Goal: Task Accomplishment & Management: Manage account settings

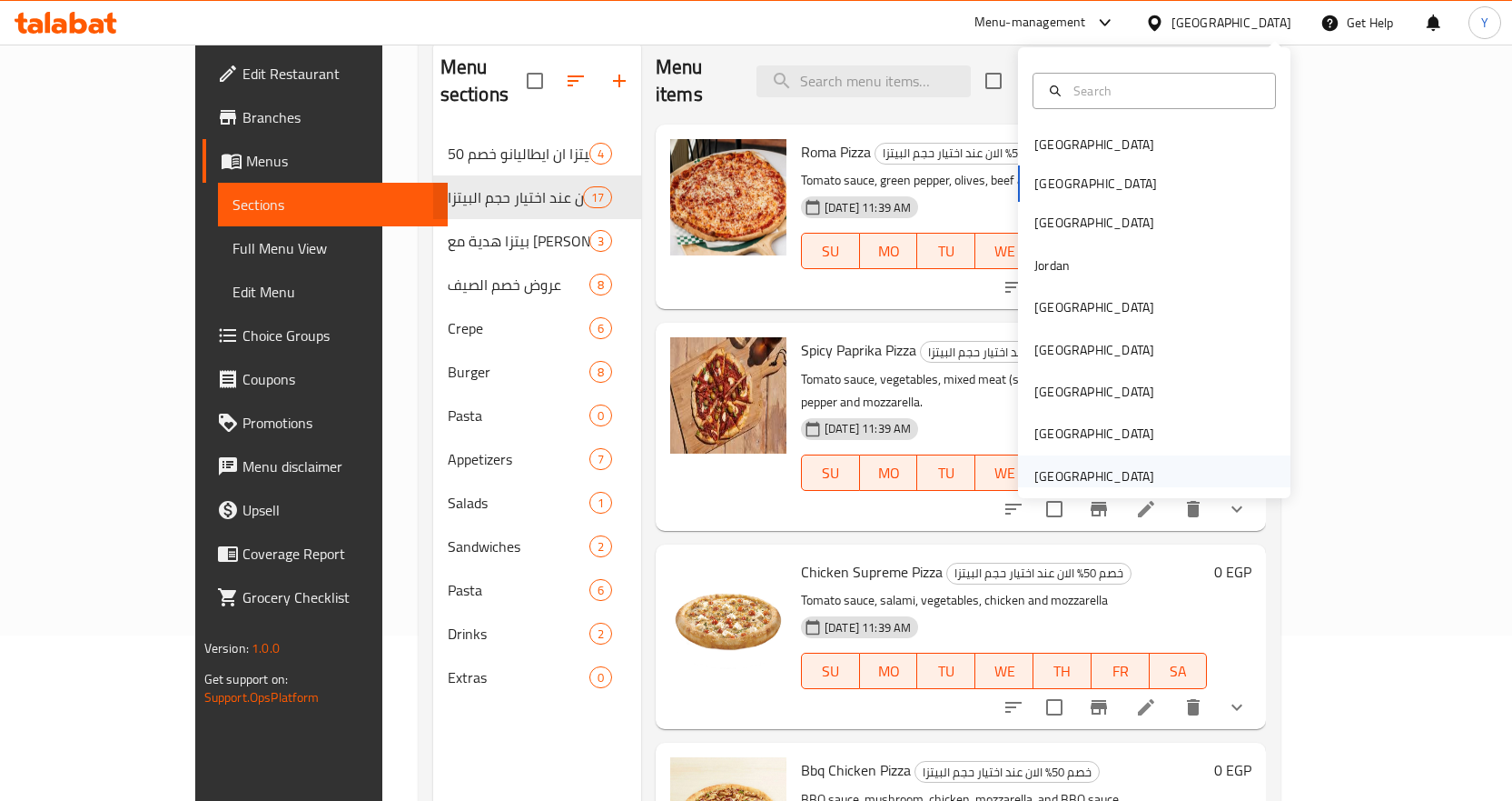
scroll to position [112, 0]
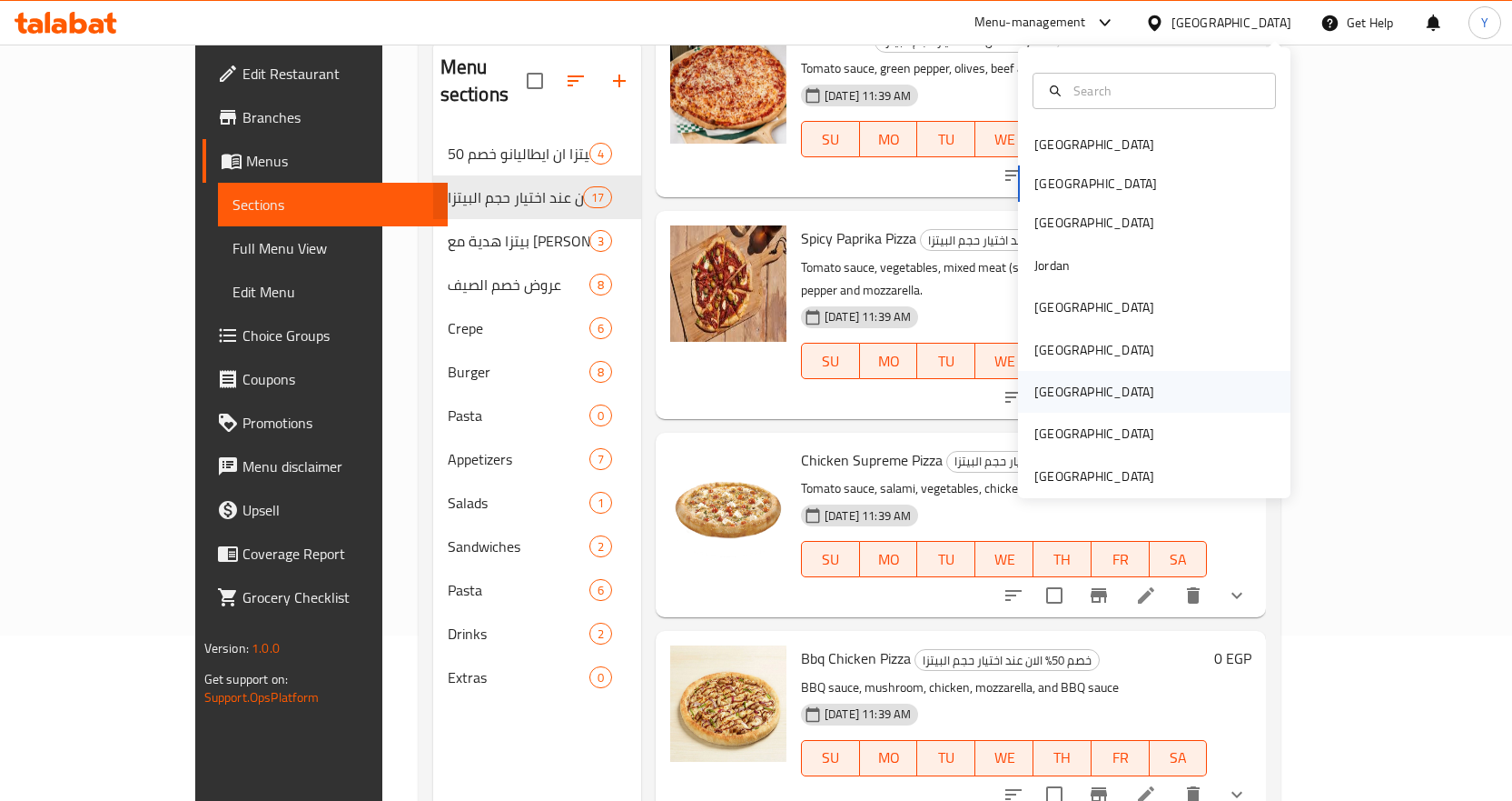
click at [1064, 388] on div "Qatar" at bounding box center [1094, 391] width 149 height 42
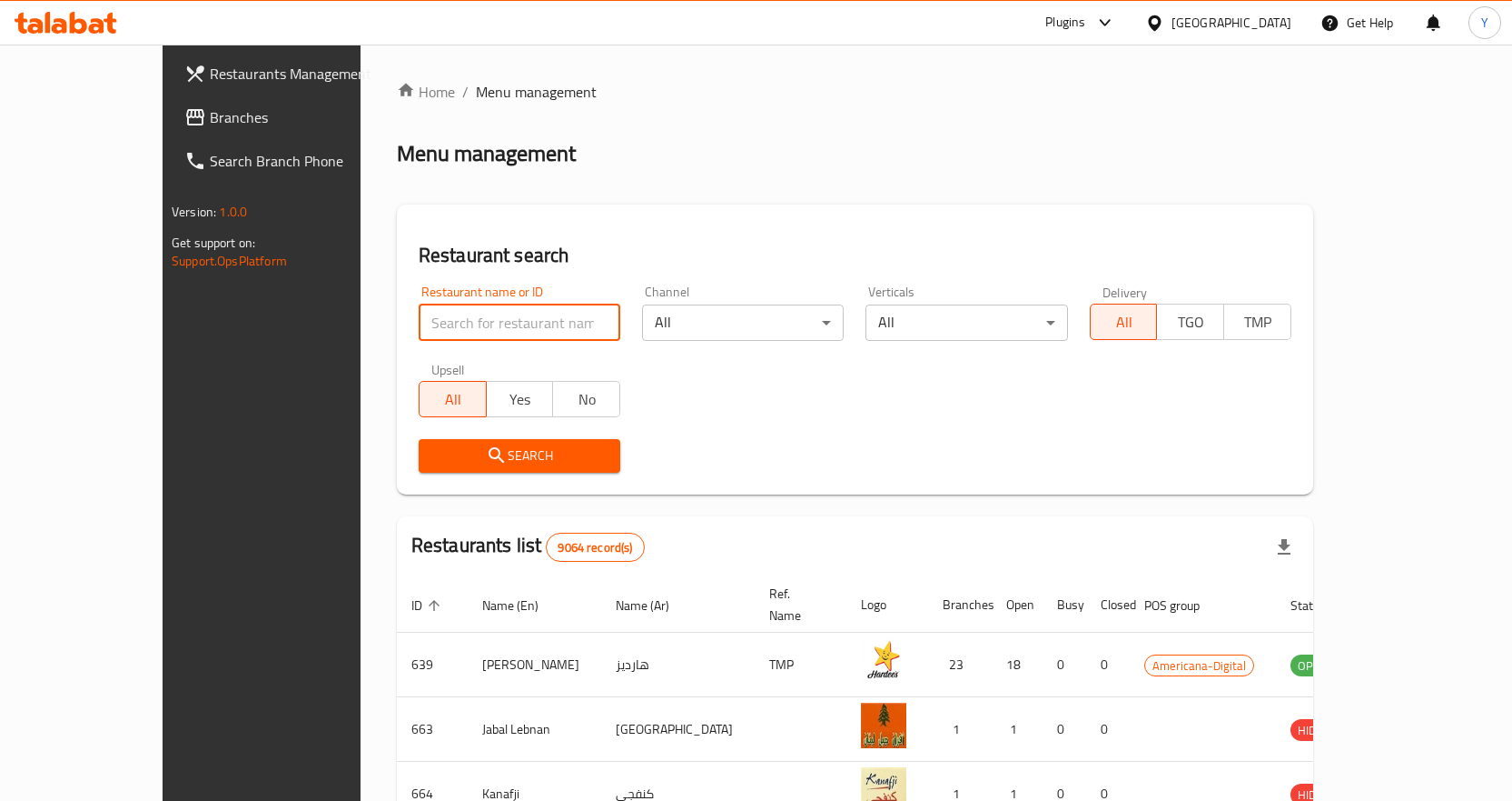
click at [512, 333] on input "search" at bounding box center [520, 322] width 201 height 36
paste input "Lifestyle Avenue"
type input "Lifestyle Avenue"
click button "Search" at bounding box center [520, 456] width 201 height 34
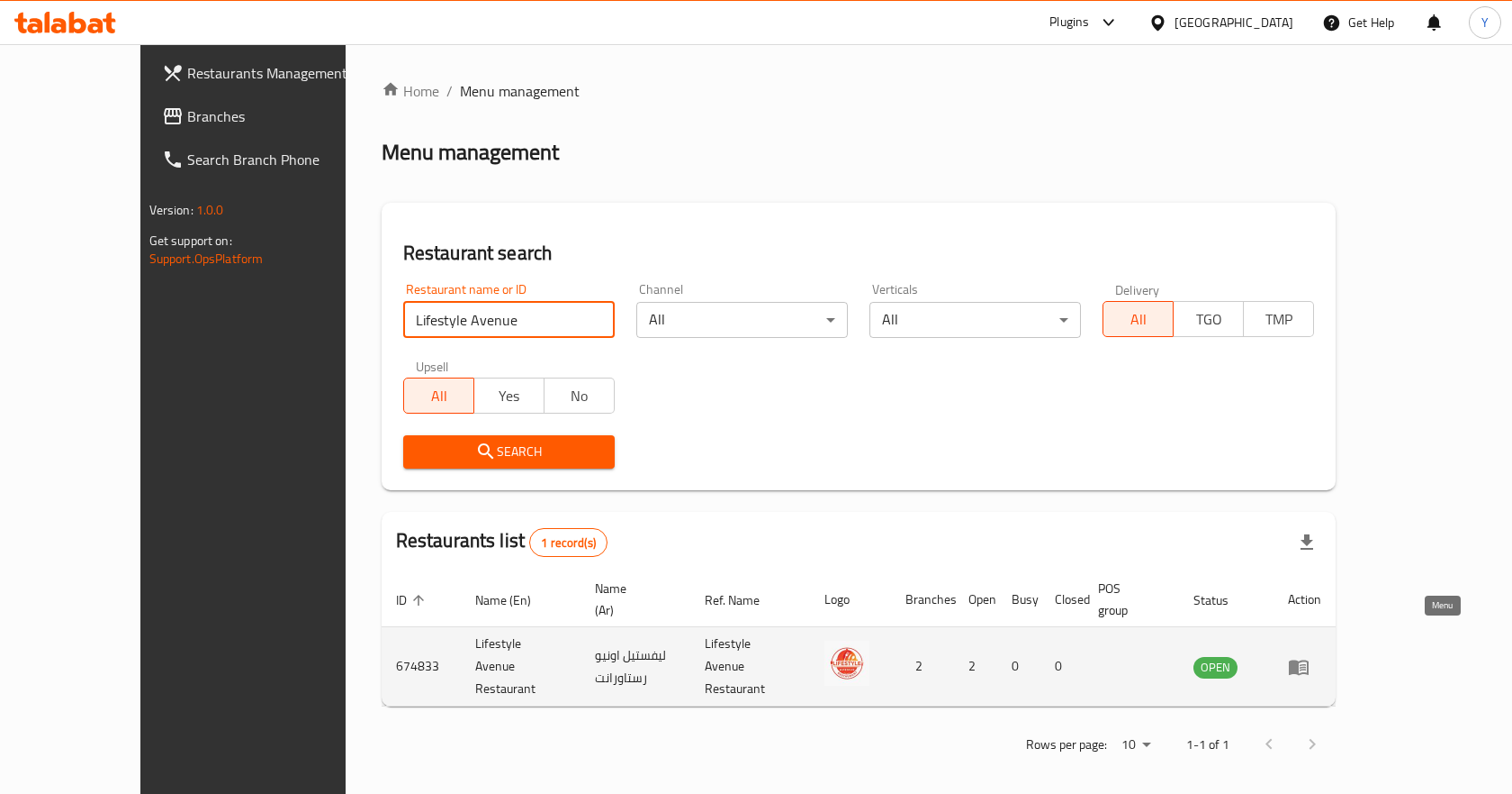
click at [1309, 659] on icon "enhanced table" at bounding box center [1298, 667] width 20 height 15
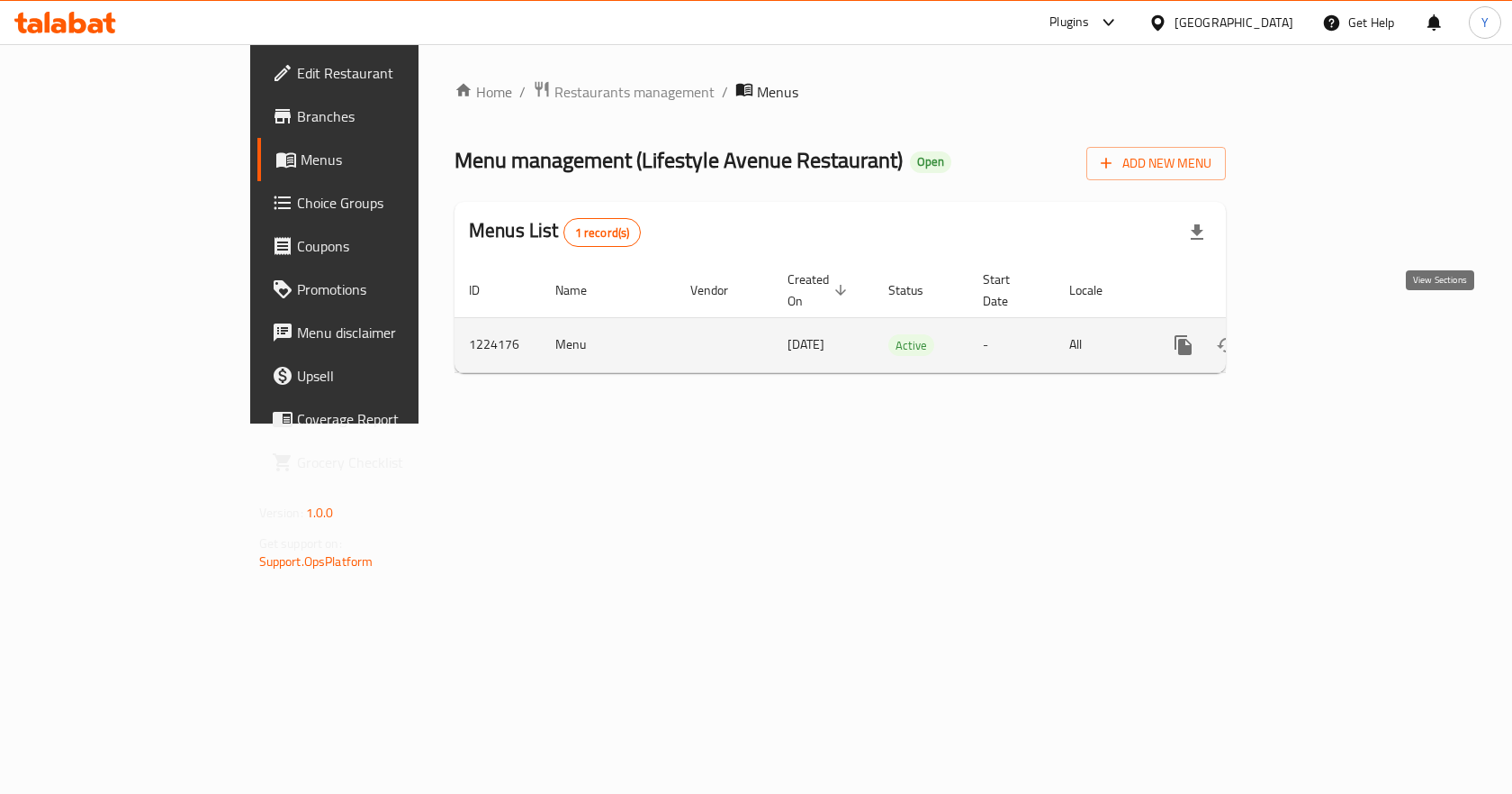
click at [1324, 334] on icon "enhanced table" at bounding box center [1313, 344] width 22 height 22
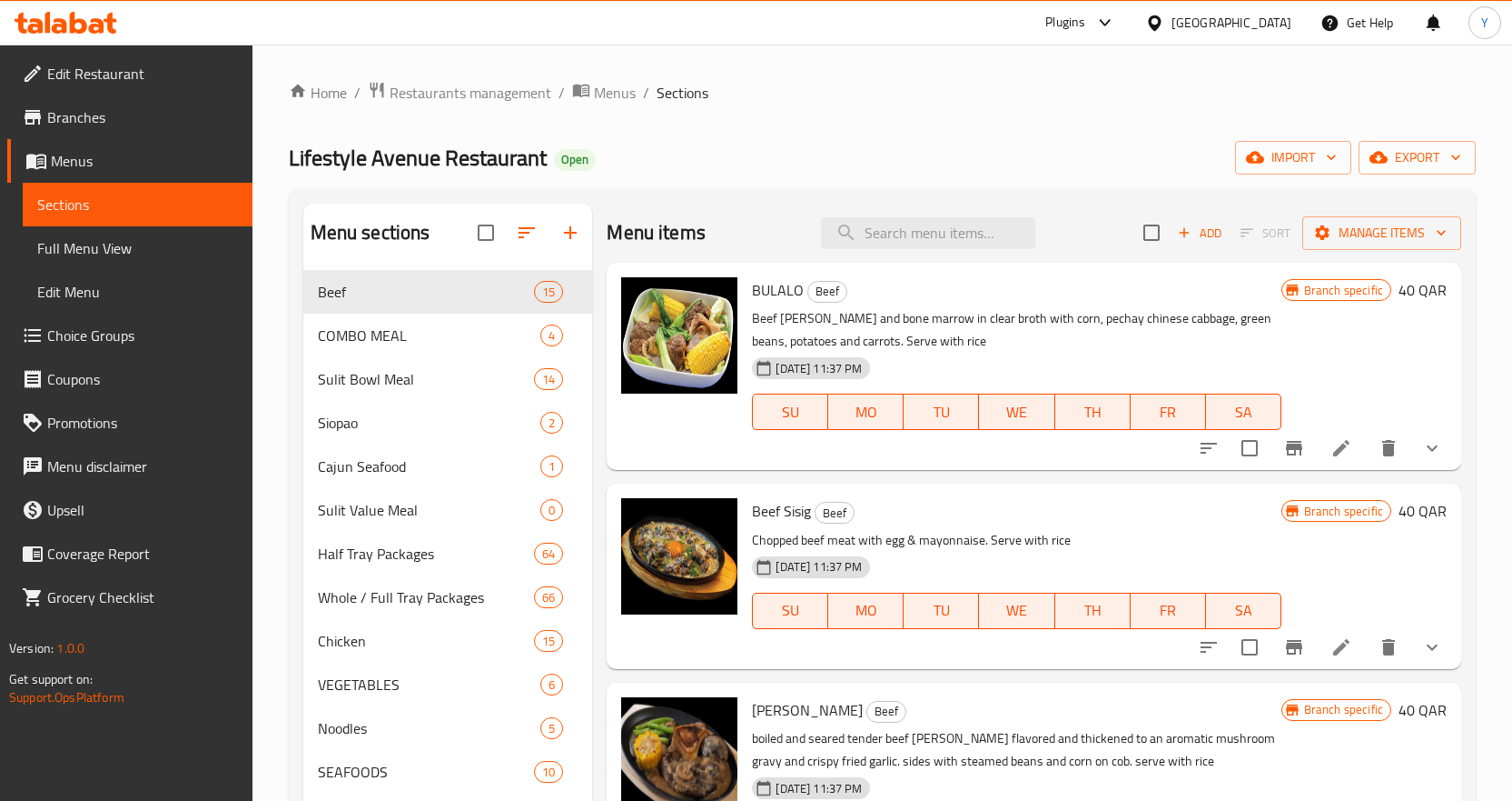
click at [79, 18] on icon at bounding box center [65, 22] width 103 height 22
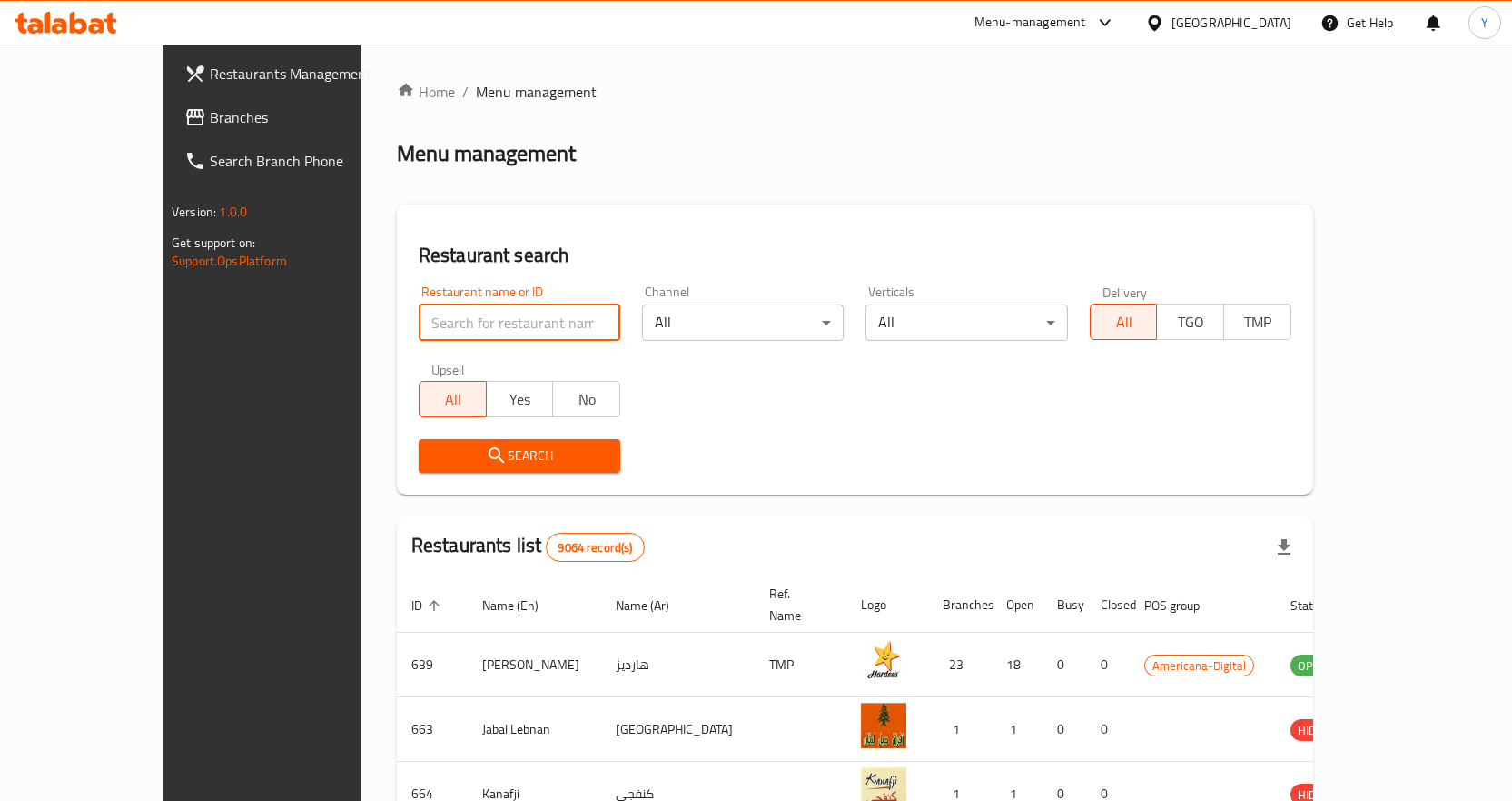
click at [424, 318] on input "search" at bounding box center [520, 322] width 201 height 36
paste input "Lifestyle Avenu"
click button "Search" at bounding box center [520, 456] width 201 height 34
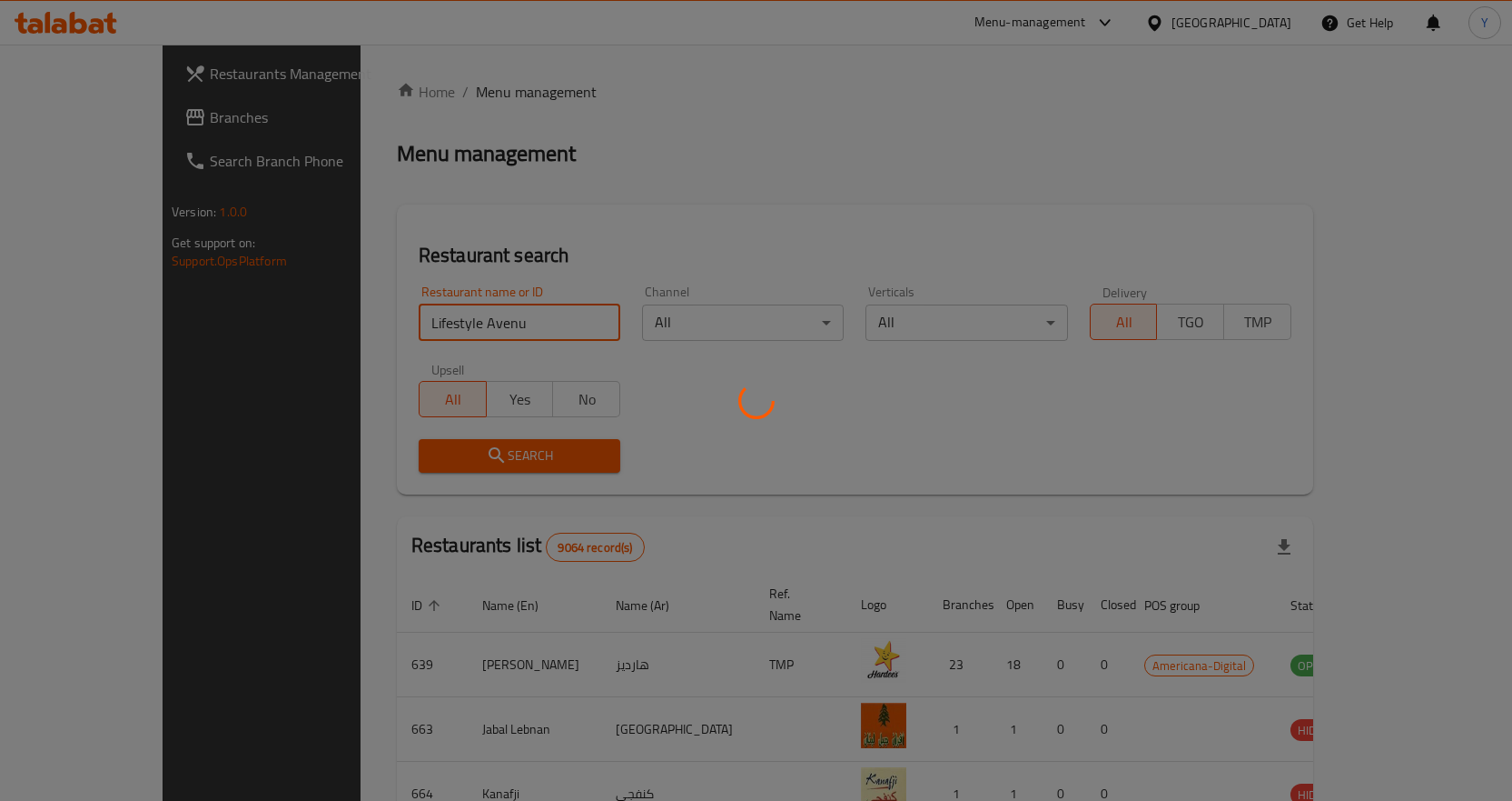
type input "Lifestyle Avenue"
click at [464, 457] on div at bounding box center [756, 400] width 1512 height 801
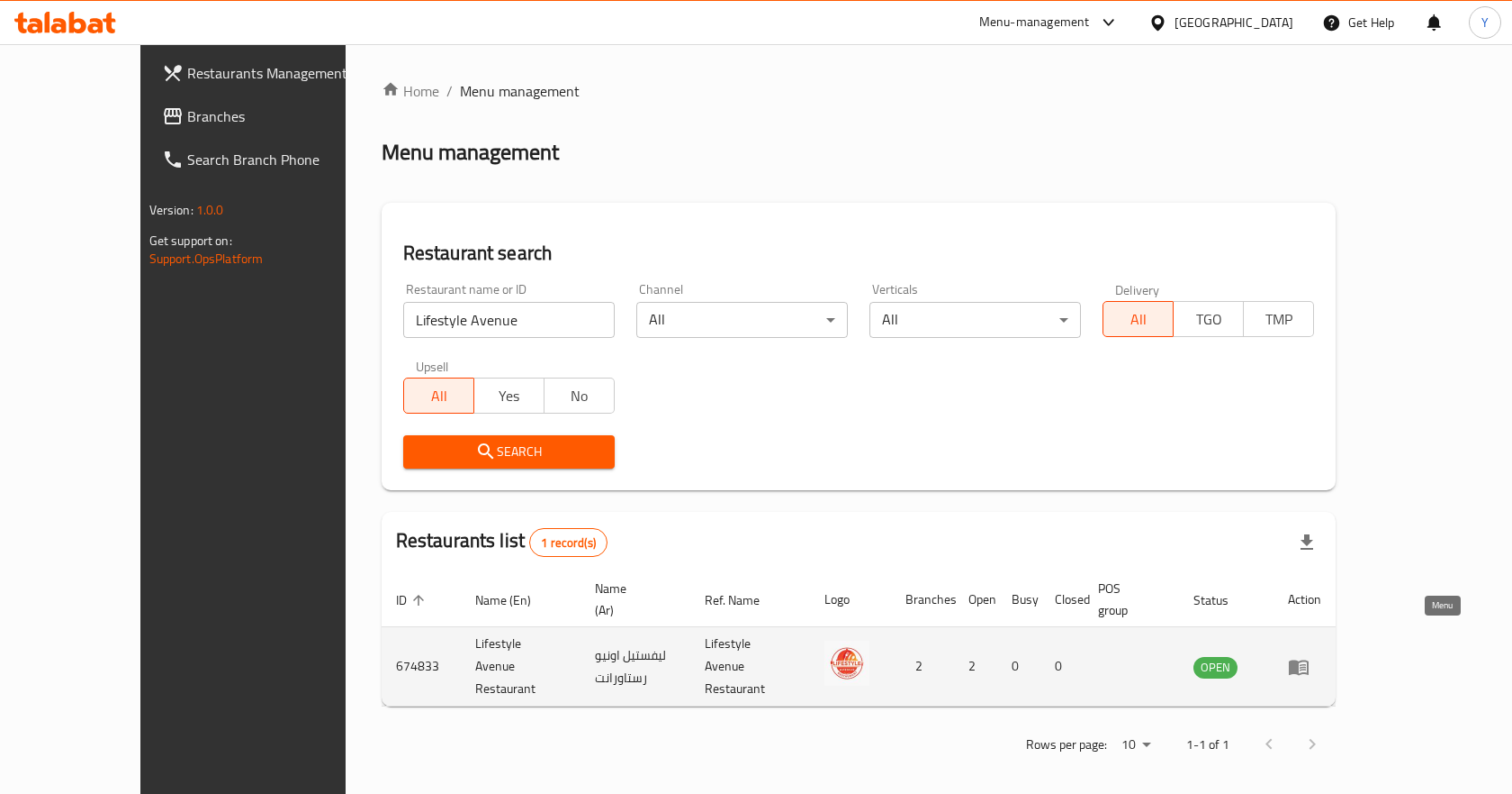
click at [1309, 659] on icon "enhanced table" at bounding box center [1298, 667] width 20 height 15
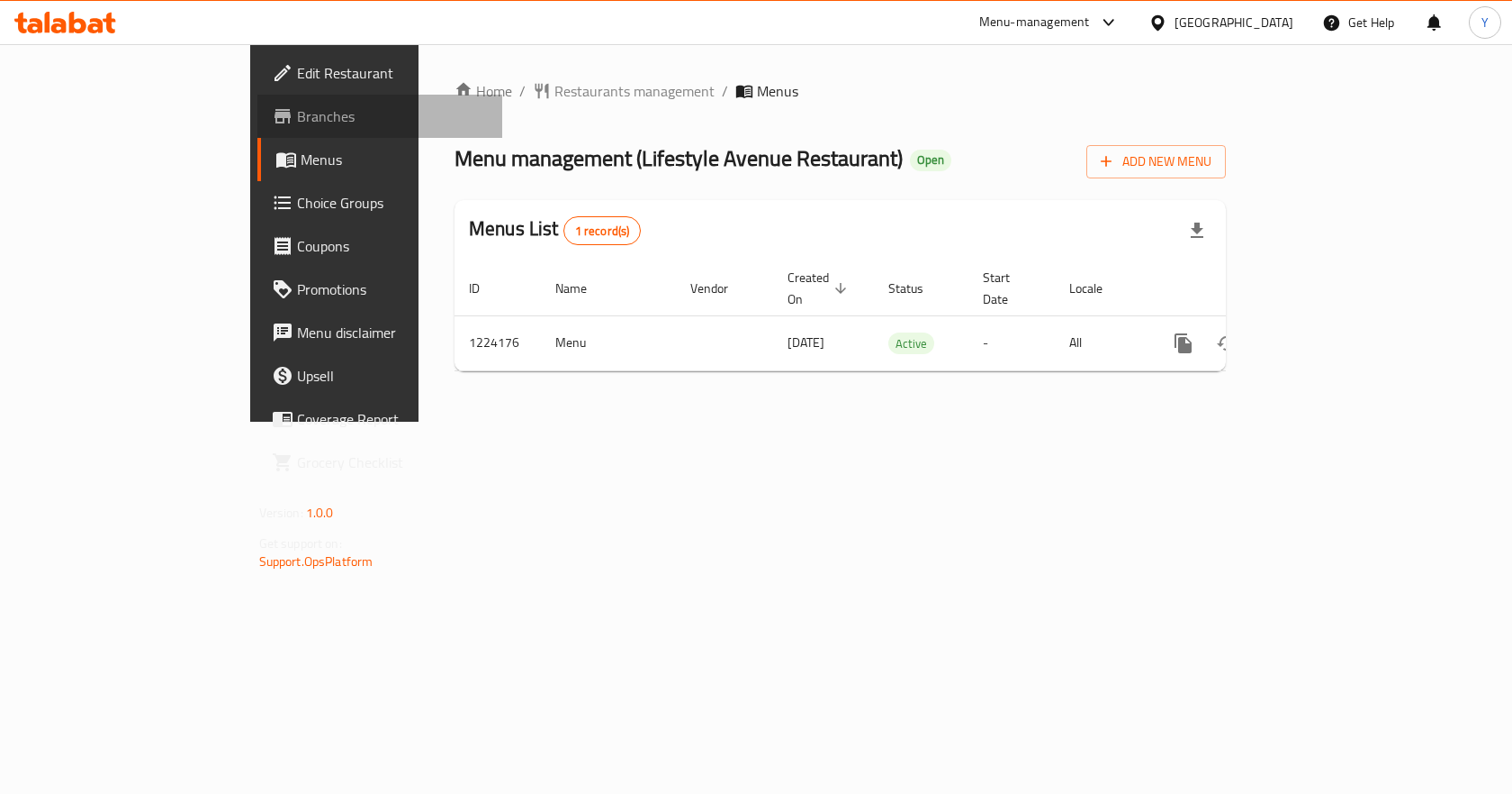
click at [258, 131] on link "Branches" at bounding box center [380, 115] width 246 height 43
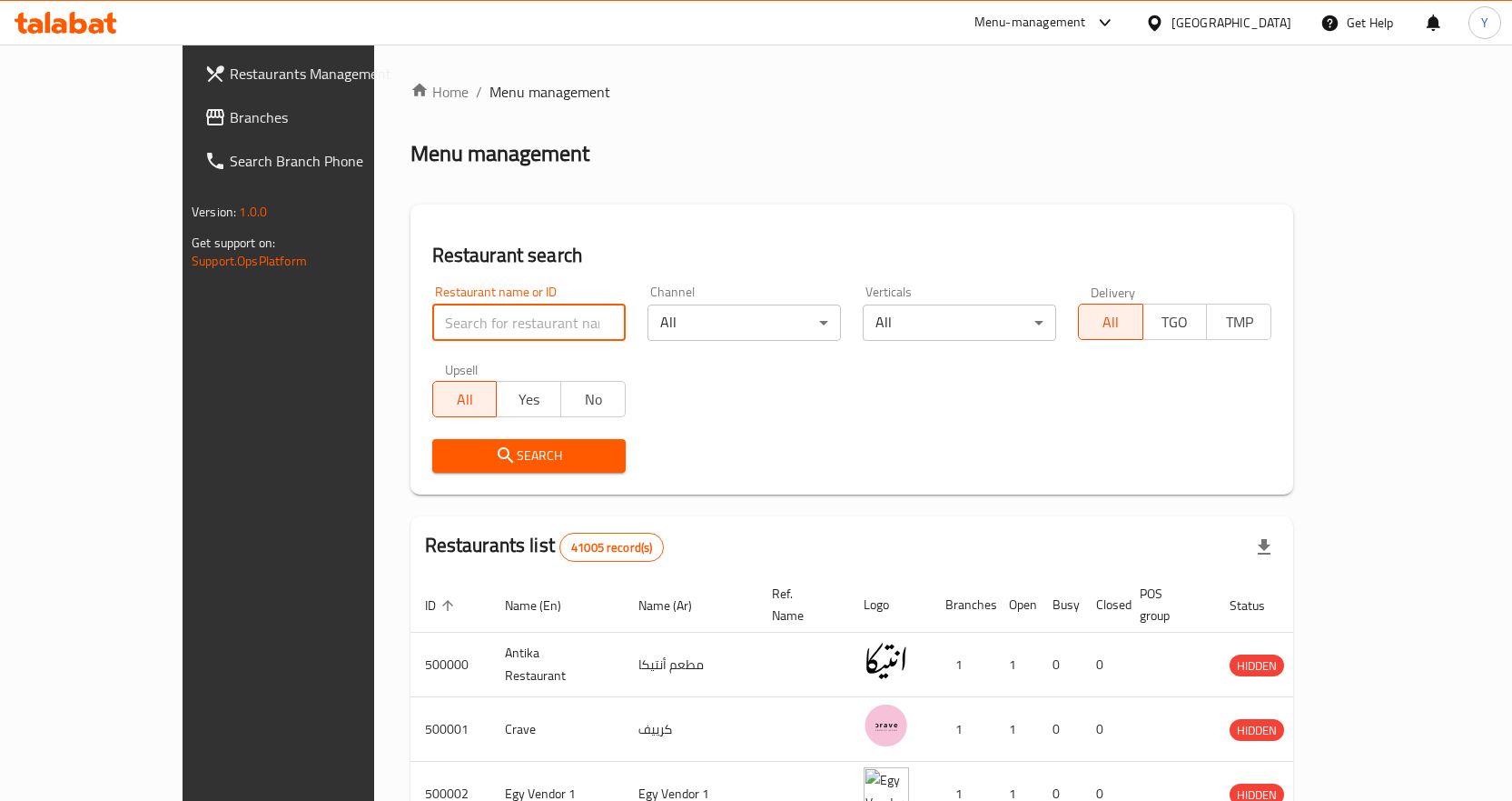
click at [432, 336] on input "search" at bounding box center [529, 322] width 194 height 36
paste input "505313"
type input "505313"
click button "Search" at bounding box center [529, 456] width 194 height 34
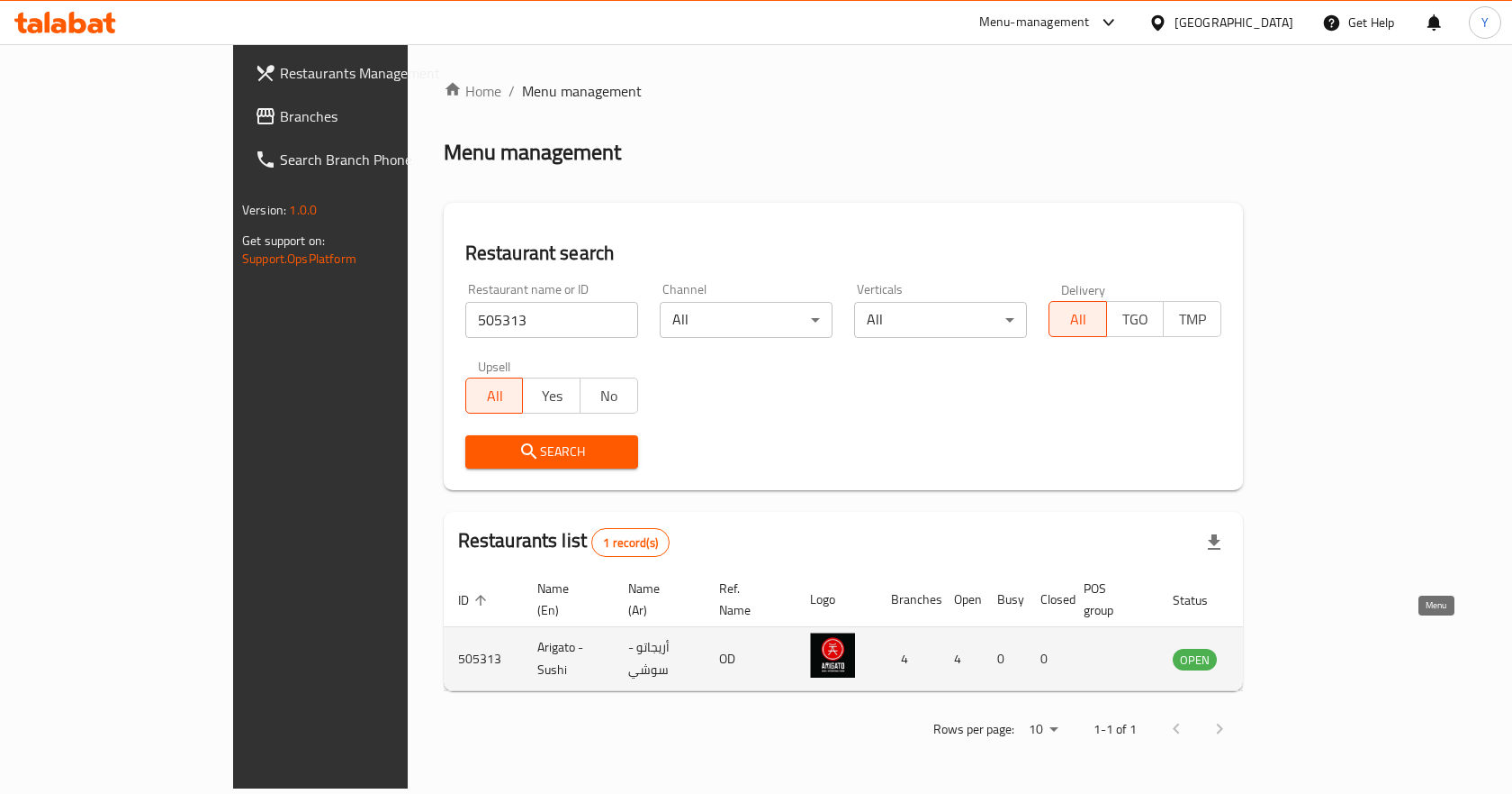
click at [1301, 648] on link "enhanced table" at bounding box center [1284, 658] width 33 height 22
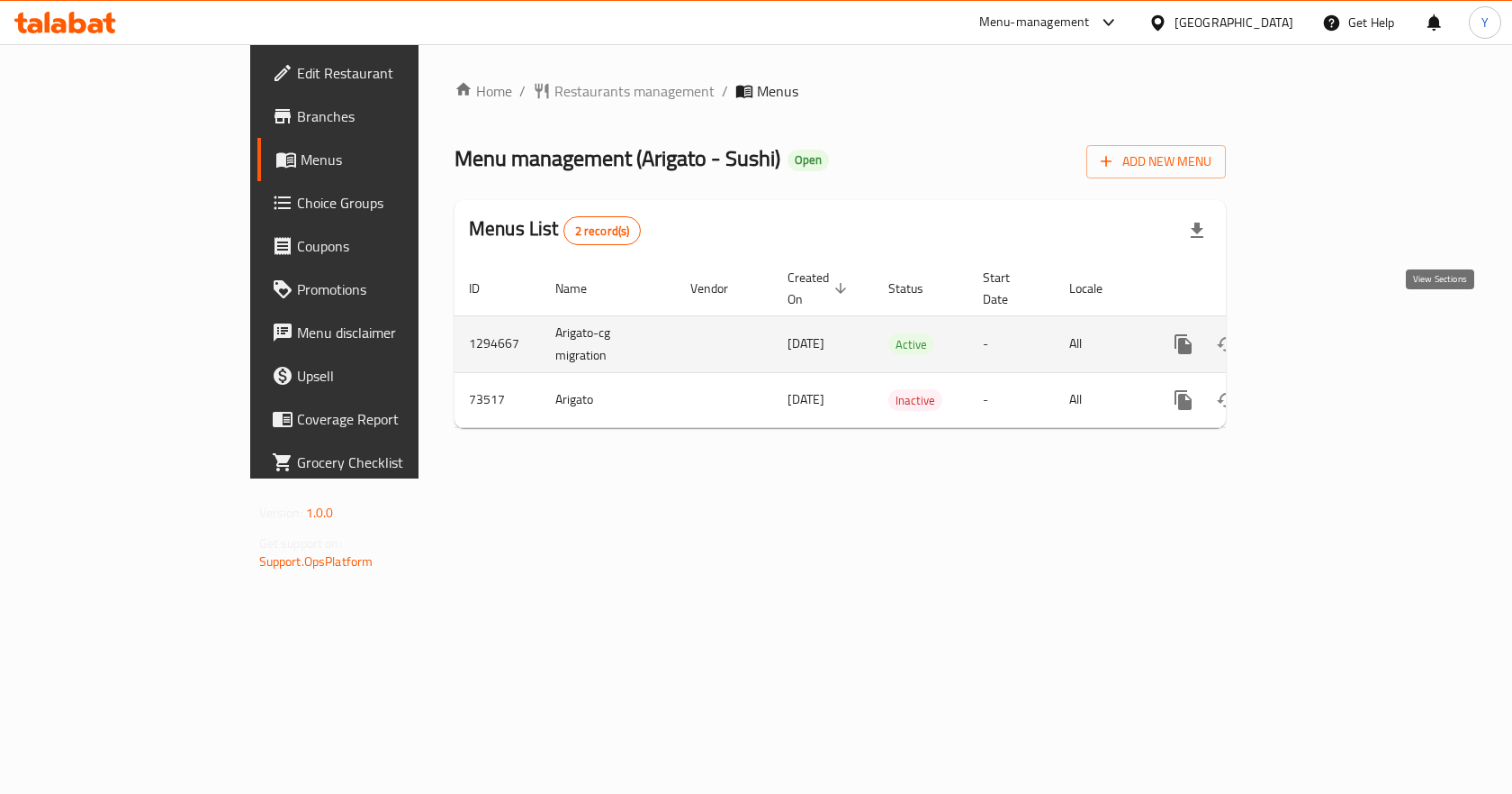
click at [1322, 336] on icon "enhanced table" at bounding box center [1312, 343] width 16 height 16
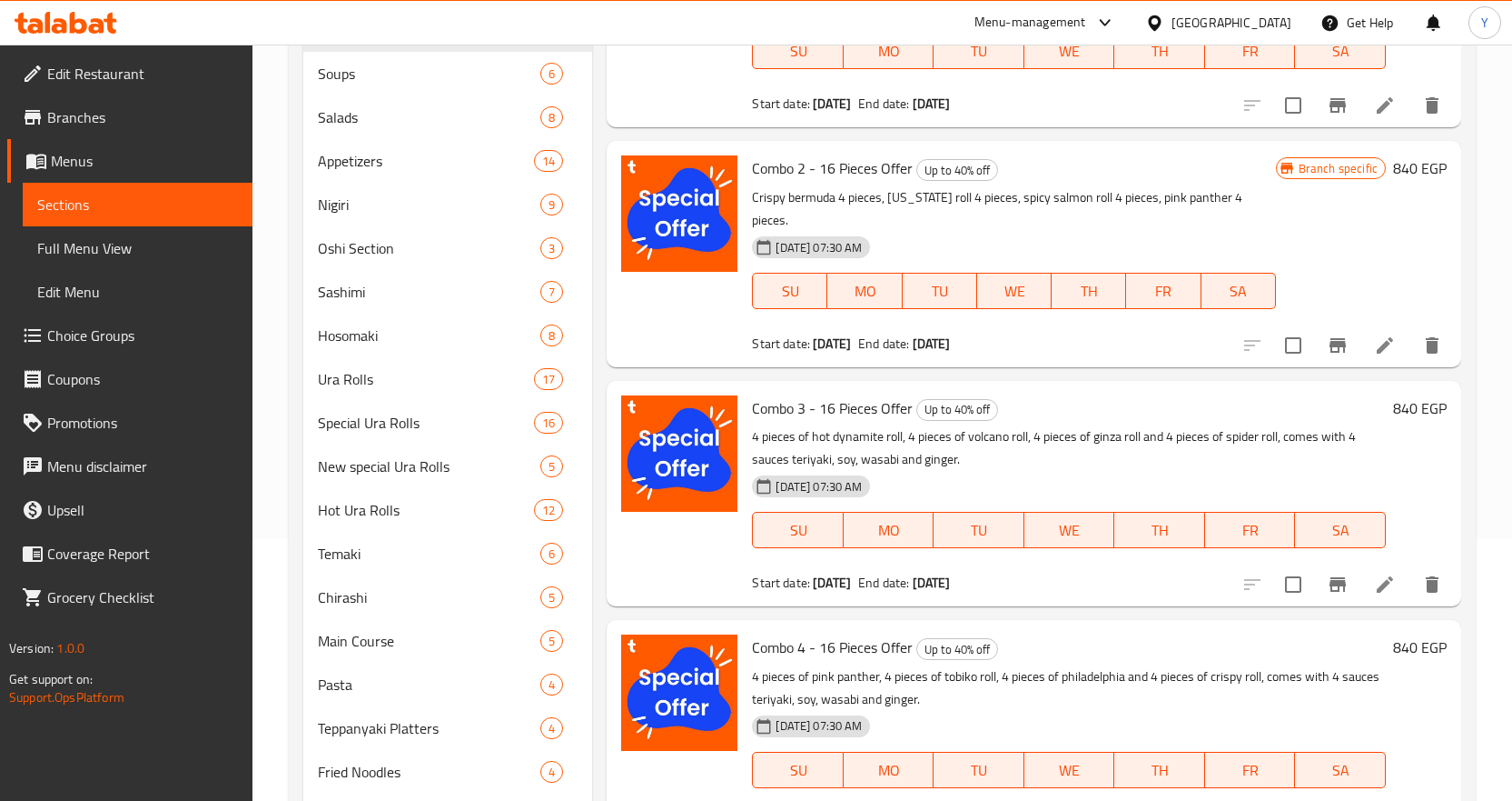
scroll to position [272, 0]
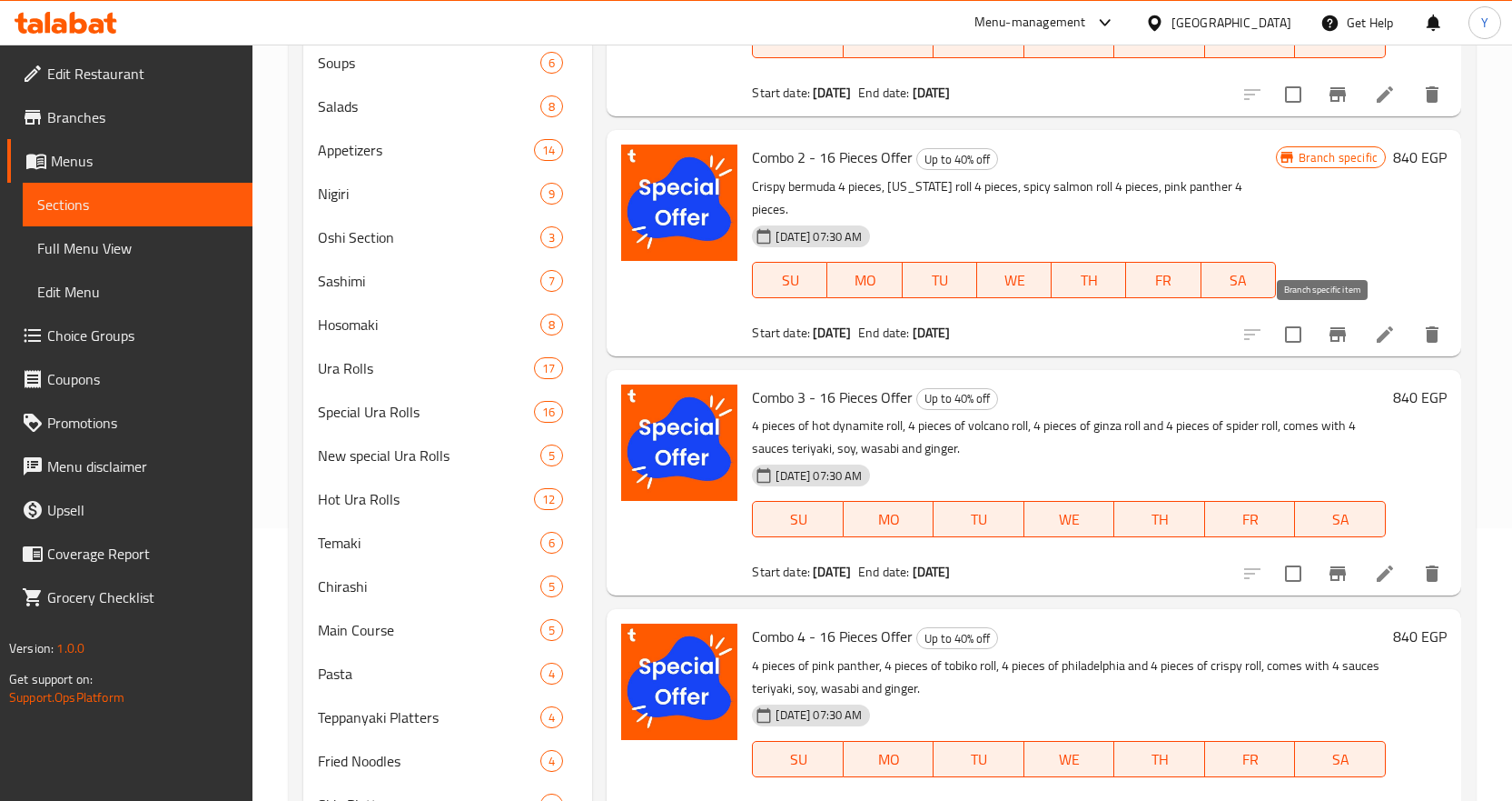
click at [1330, 340] on icon "Branch-specific-item" at bounding box center [1338, 334] width 16 height 14
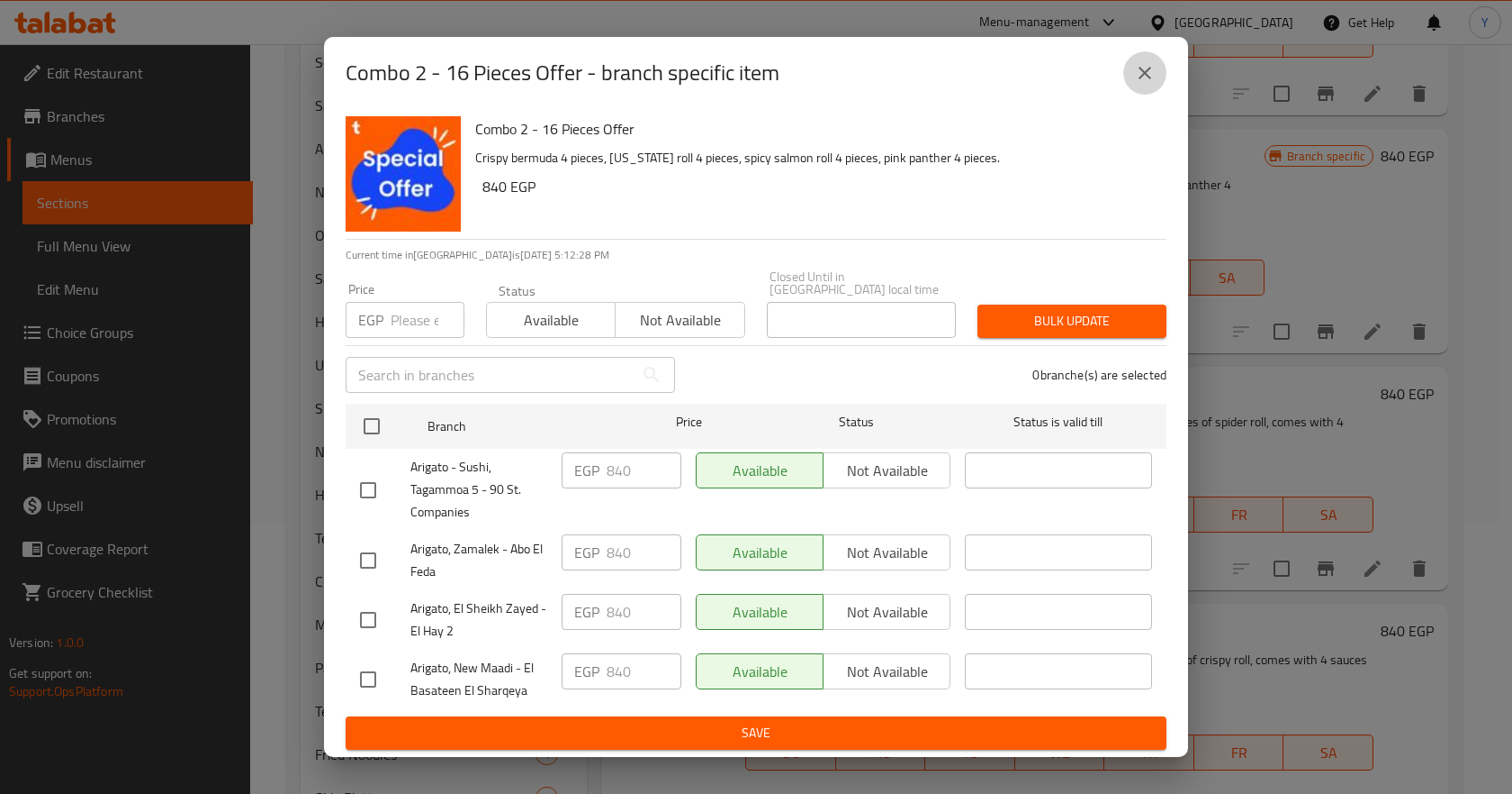
click at [1142, 94] on button "close" at bounding box center [1144, 72] width 43 height 43
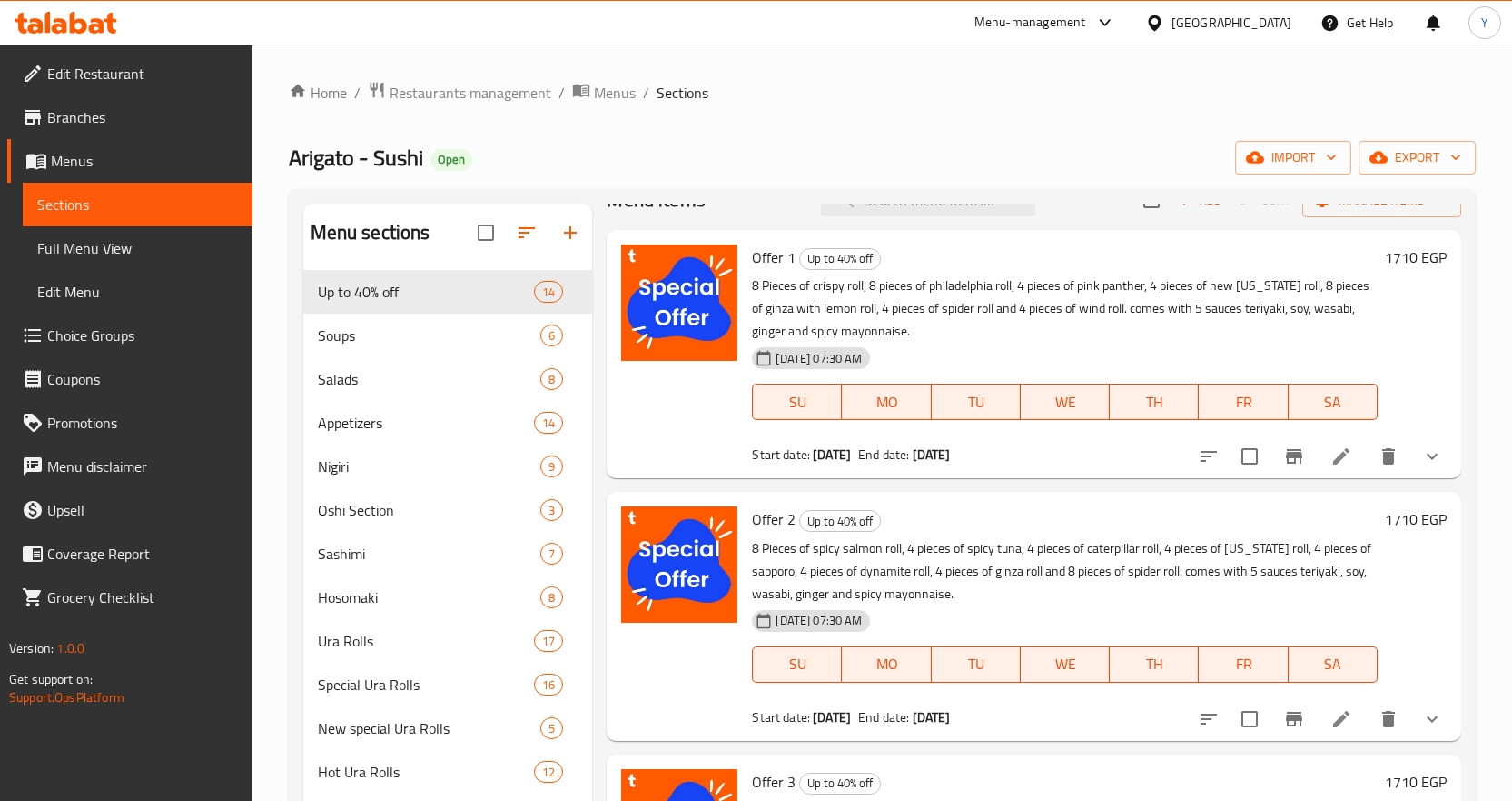
scroll to position [0, 0]
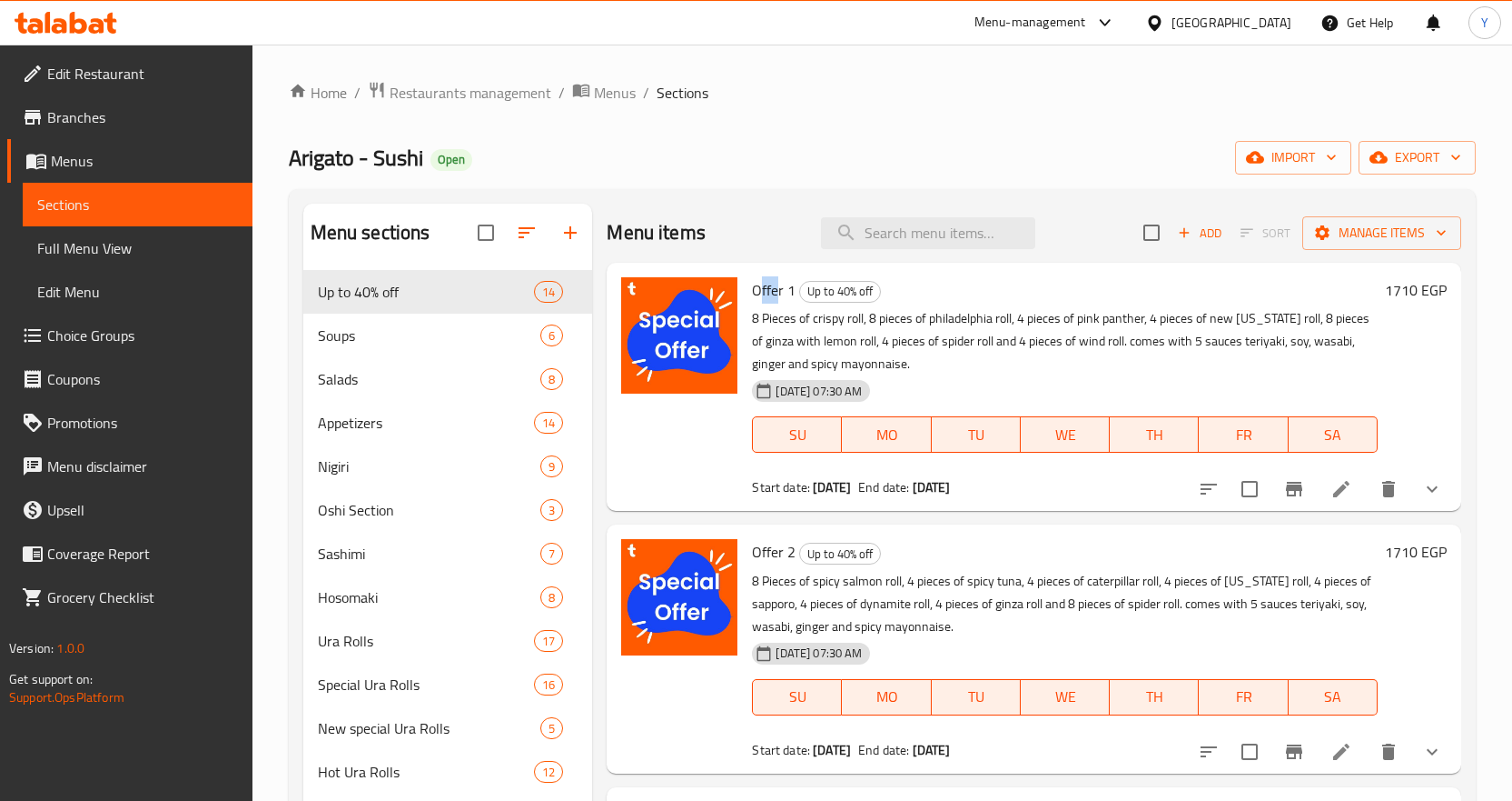
drag, startPoint x: 763, startPoint y: 291, endPoint x: 779, endPoint y: 289, distance: 16.1
click at [779, 289] on span "Offer 1" at bounding box center [773, 290] width 43 height 27
drag, startPoint x: 778, startPoint y: 563, endPoint x: 805, endPoint y: 558, distance: 27.5
click at [805, 558] on h6 "Offer 2 Up to 40% off" at bounding box center [1064, 552] width 626 height 26
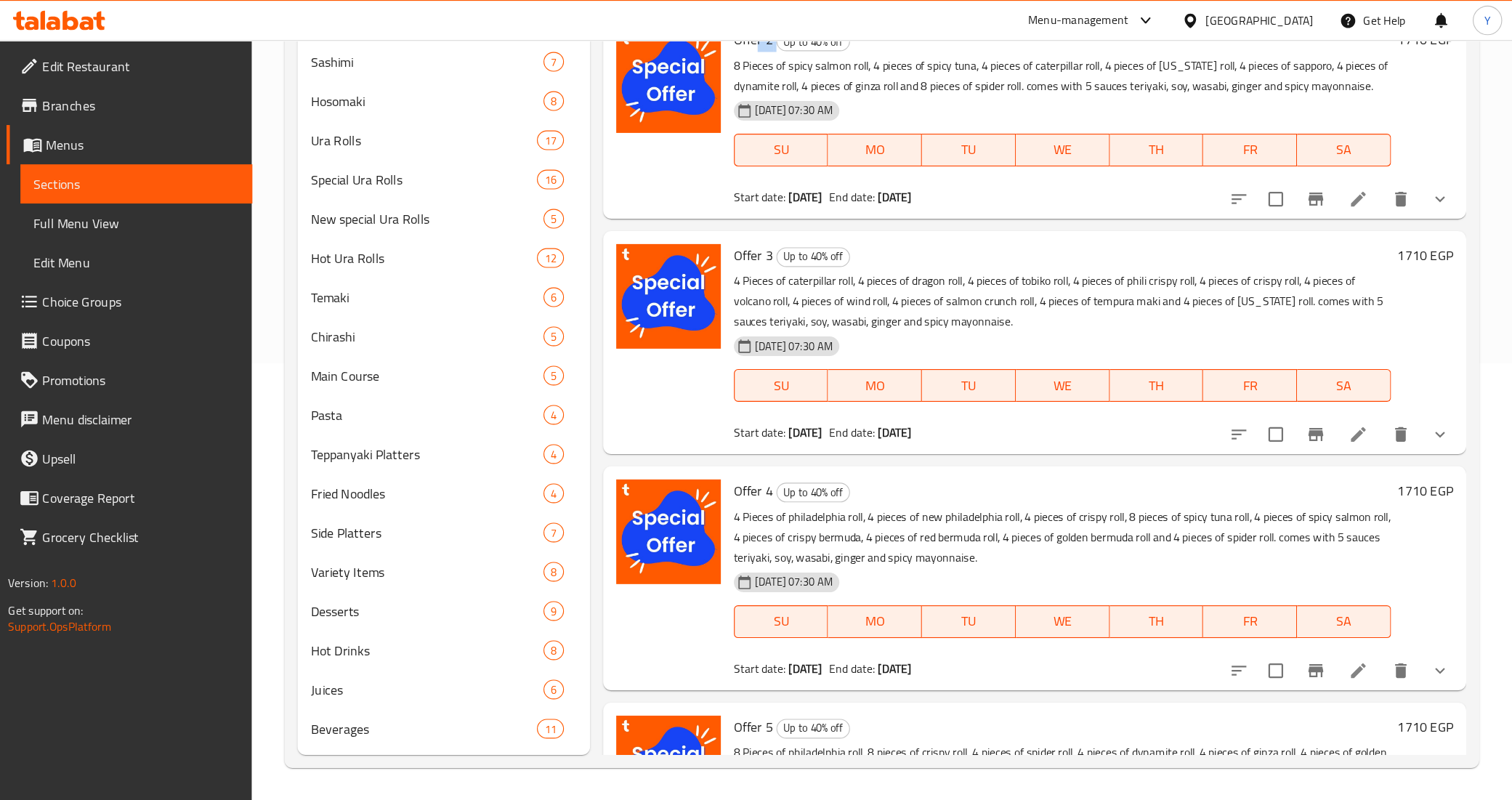
scroll to position [298, 0]
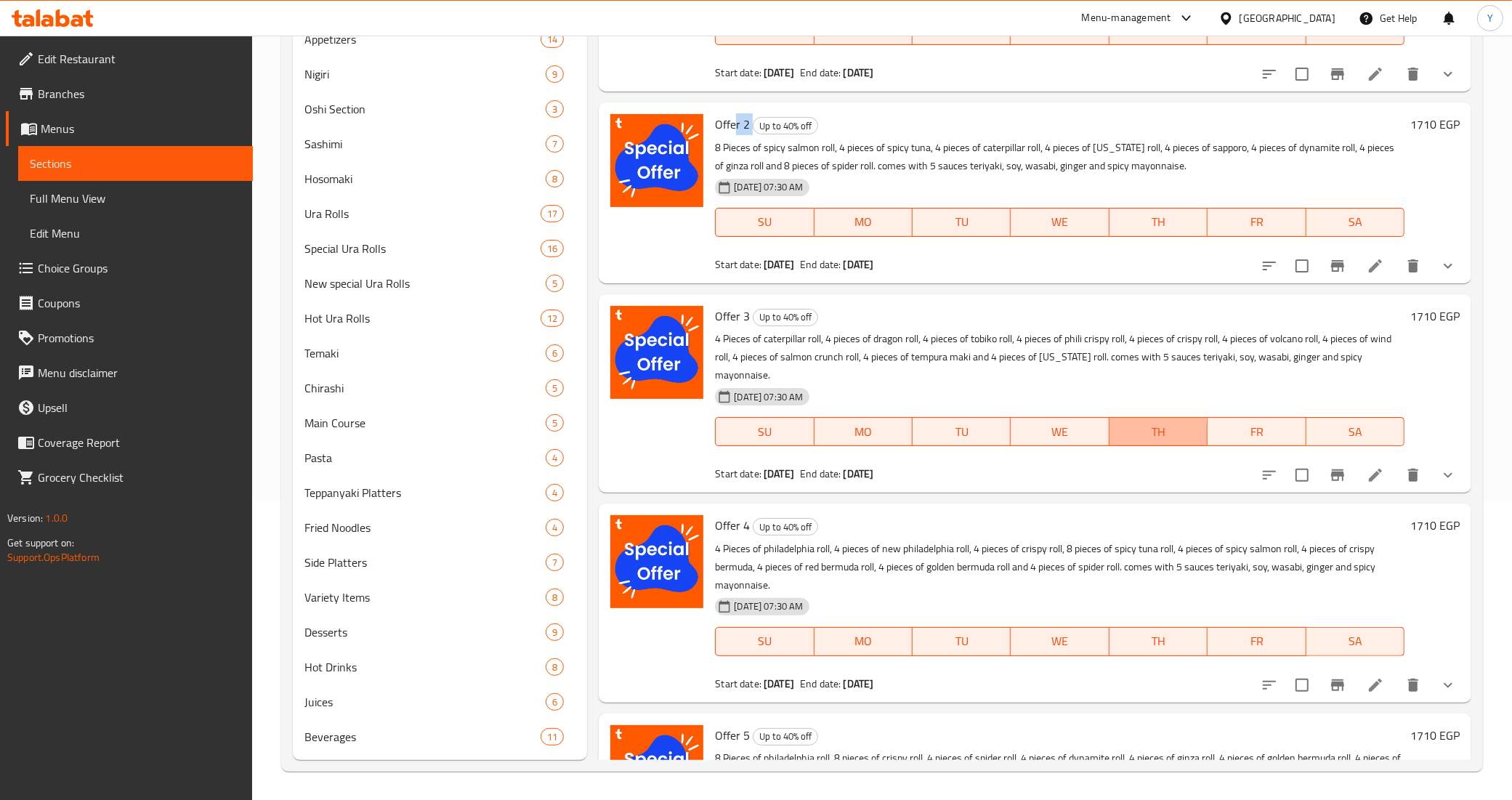
drag, startPoint x: 1198, startPoint y: 1, endPoint x: 1105, endPoint y: 436, distance: 444.8
click at [1109, 436] on button "TH" at bounding box center [1158, 432] width 98 height 29
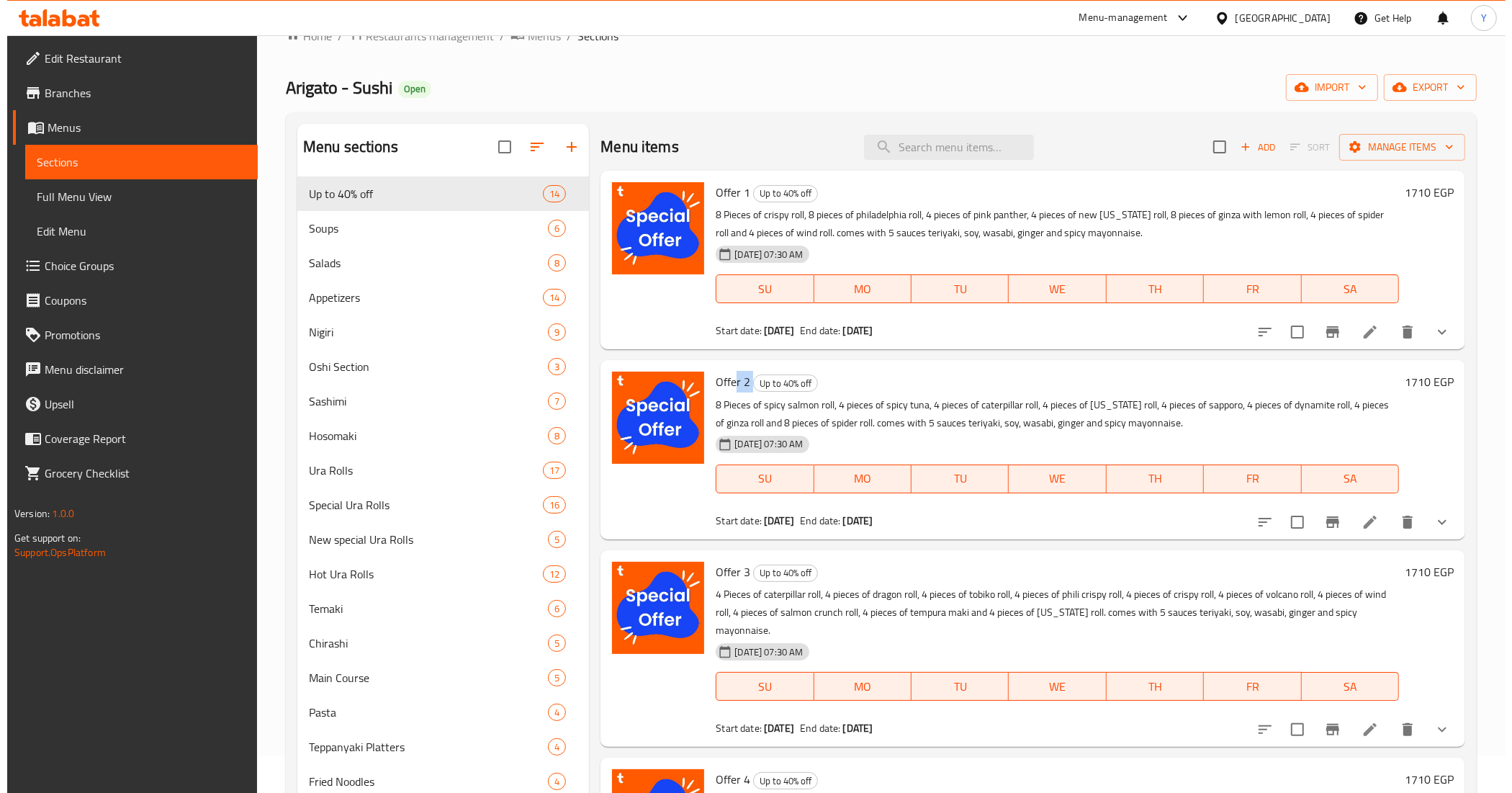
scroll to position [0, 0]
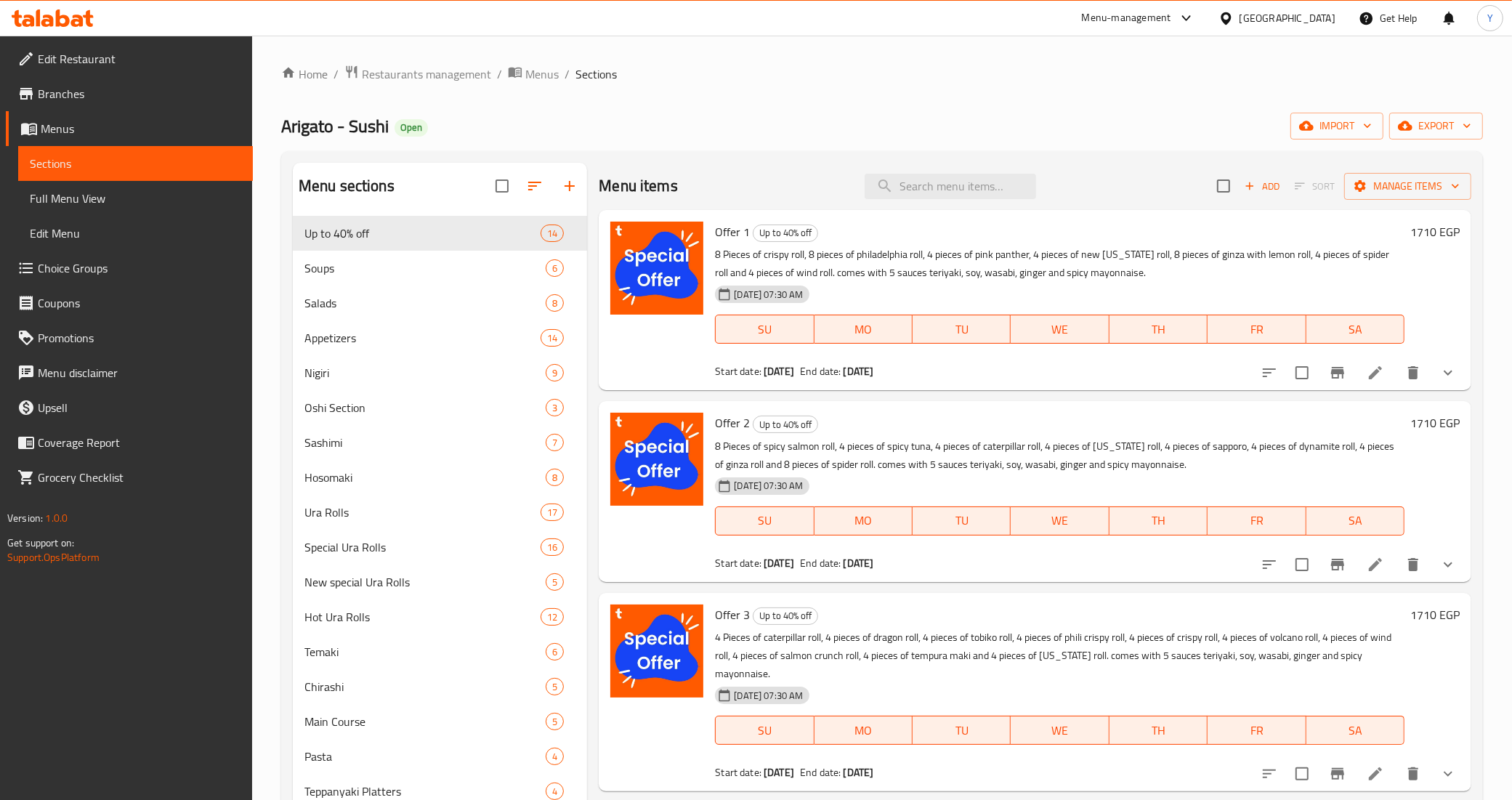
click at [1053, 420] on h6 "Offer 2 Up to 40% off" at bounding box center [1059, 423] width 690 height 21
click at [100, 194] on span "Full Menu View" at bounding box center [136, 198] width 212 height 18
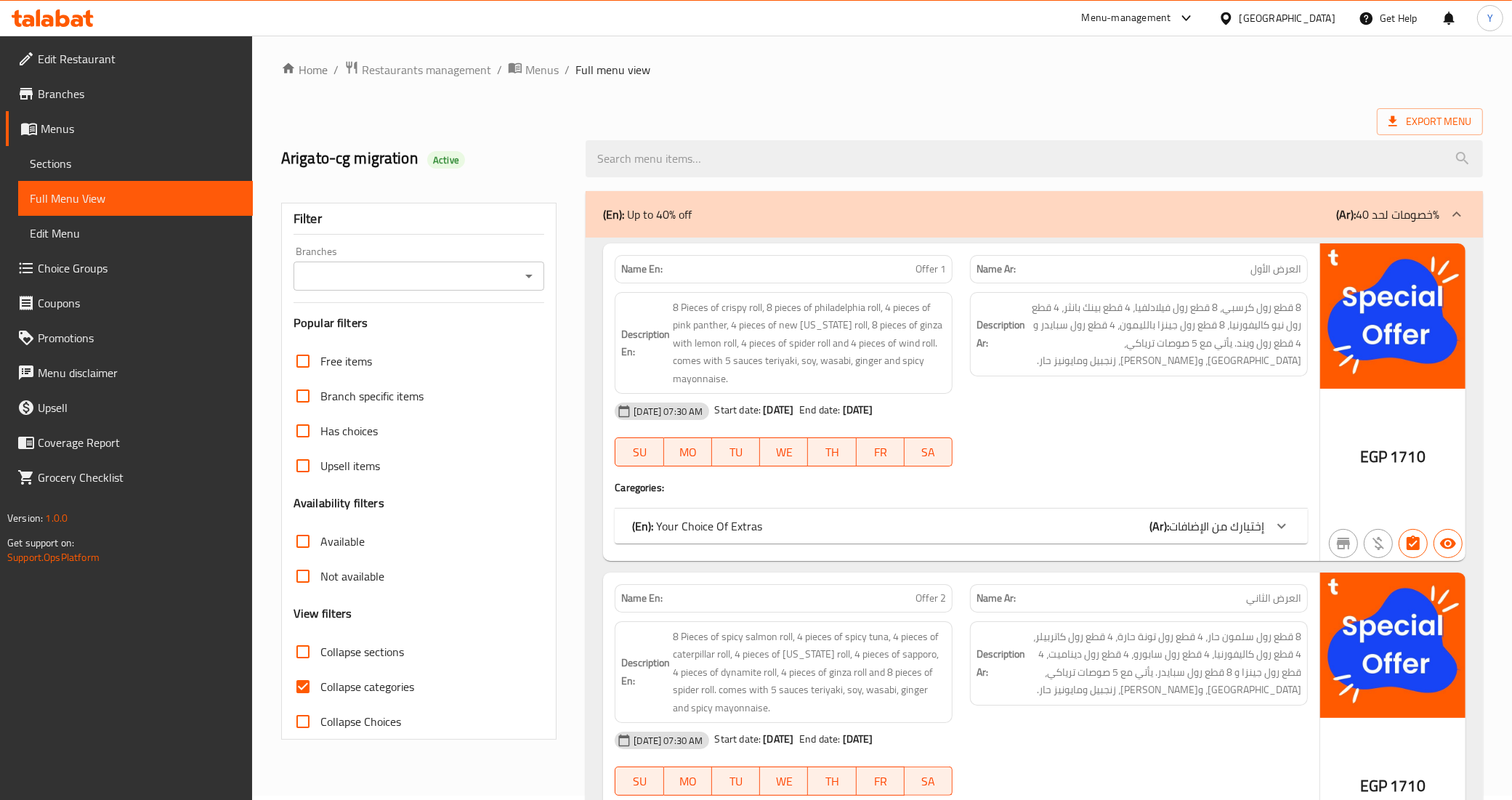
scroll to position [182, 0]
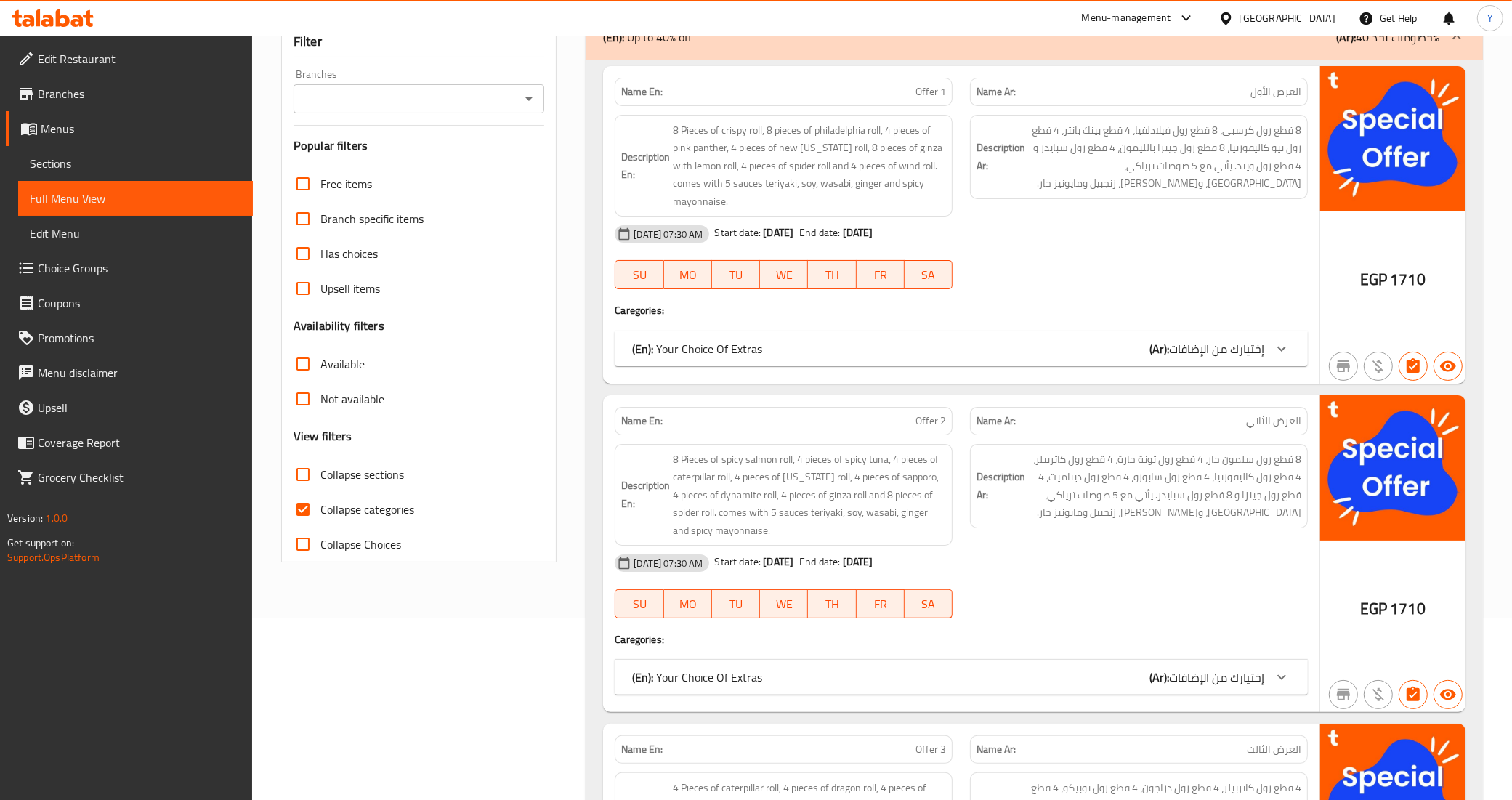
click at [339, 473] on span "Collapse sections" at bounding box center [362, 474] width 84 height 18
click at [321, 473] on input "Collapse sections" at bounding box center [302, 474] width 35 height 35
checkbox input "true"
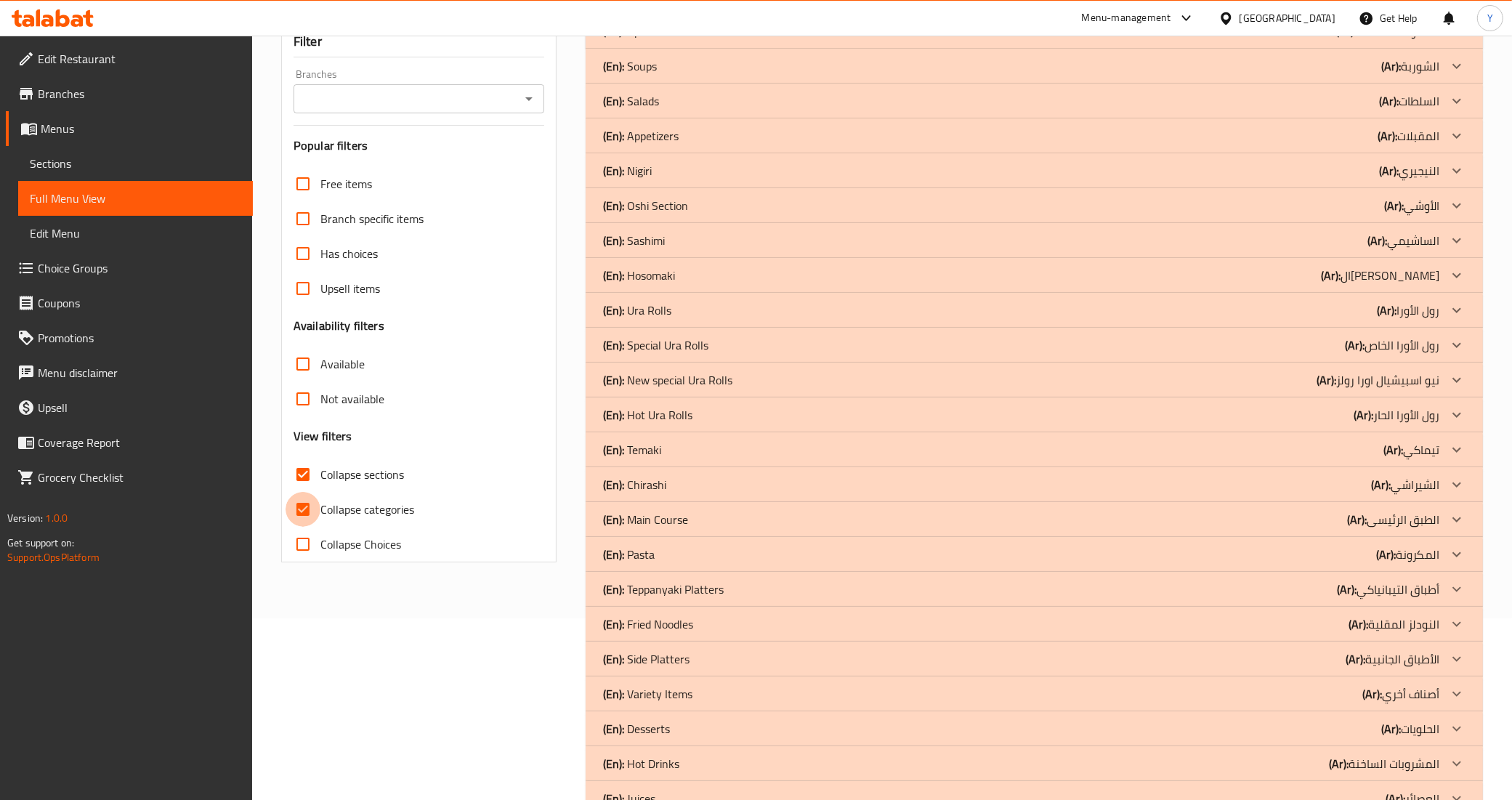
click at [311, 507] on input "Collapse categories" at bounding box center [302, 509] width 35 height 35
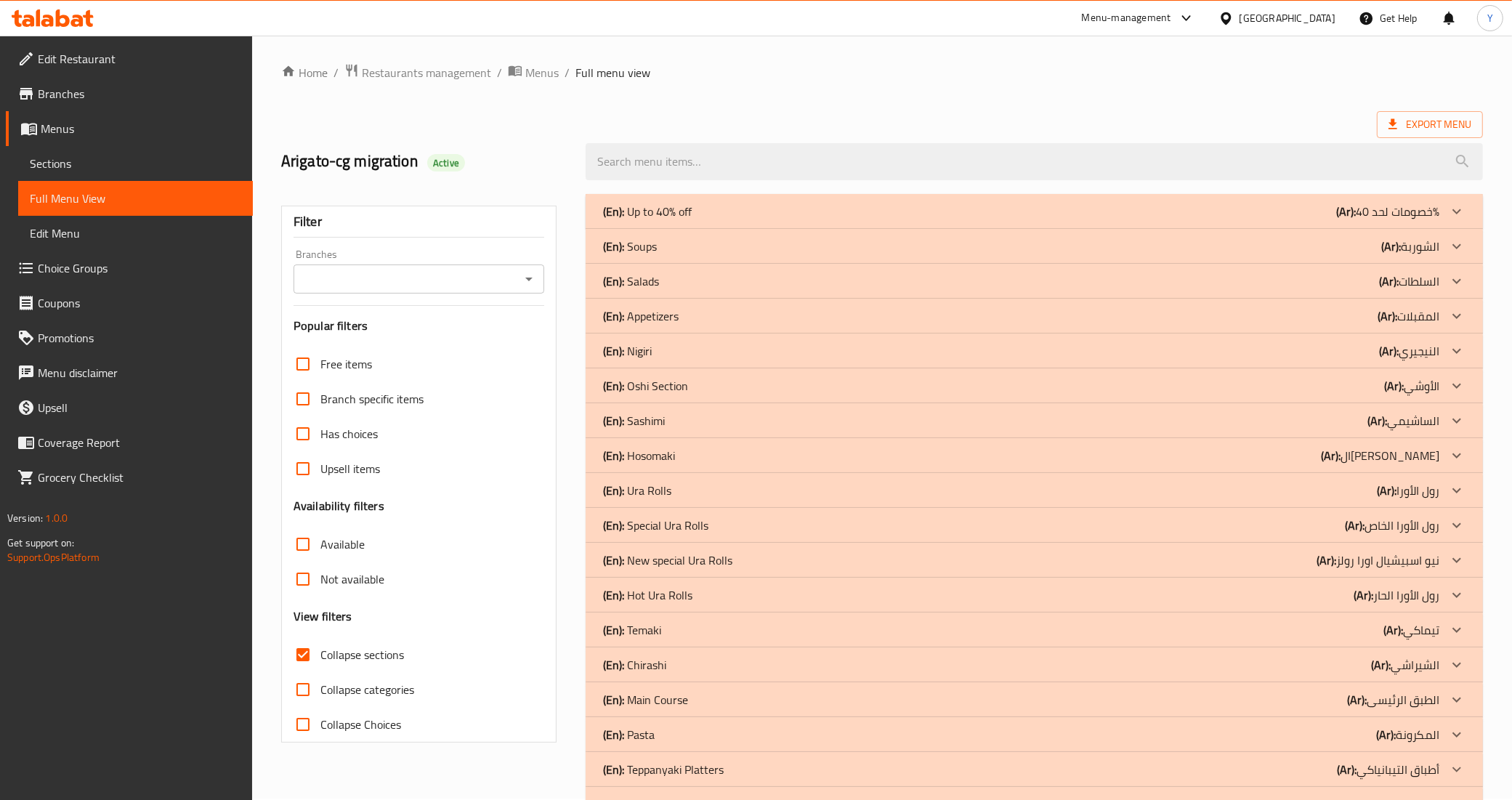
scroll to position [0, 0]
click at [1220, 208] on p "(Ar): خصومات لحد 40%" at bounding box center [1388, 212] width 104 height 18
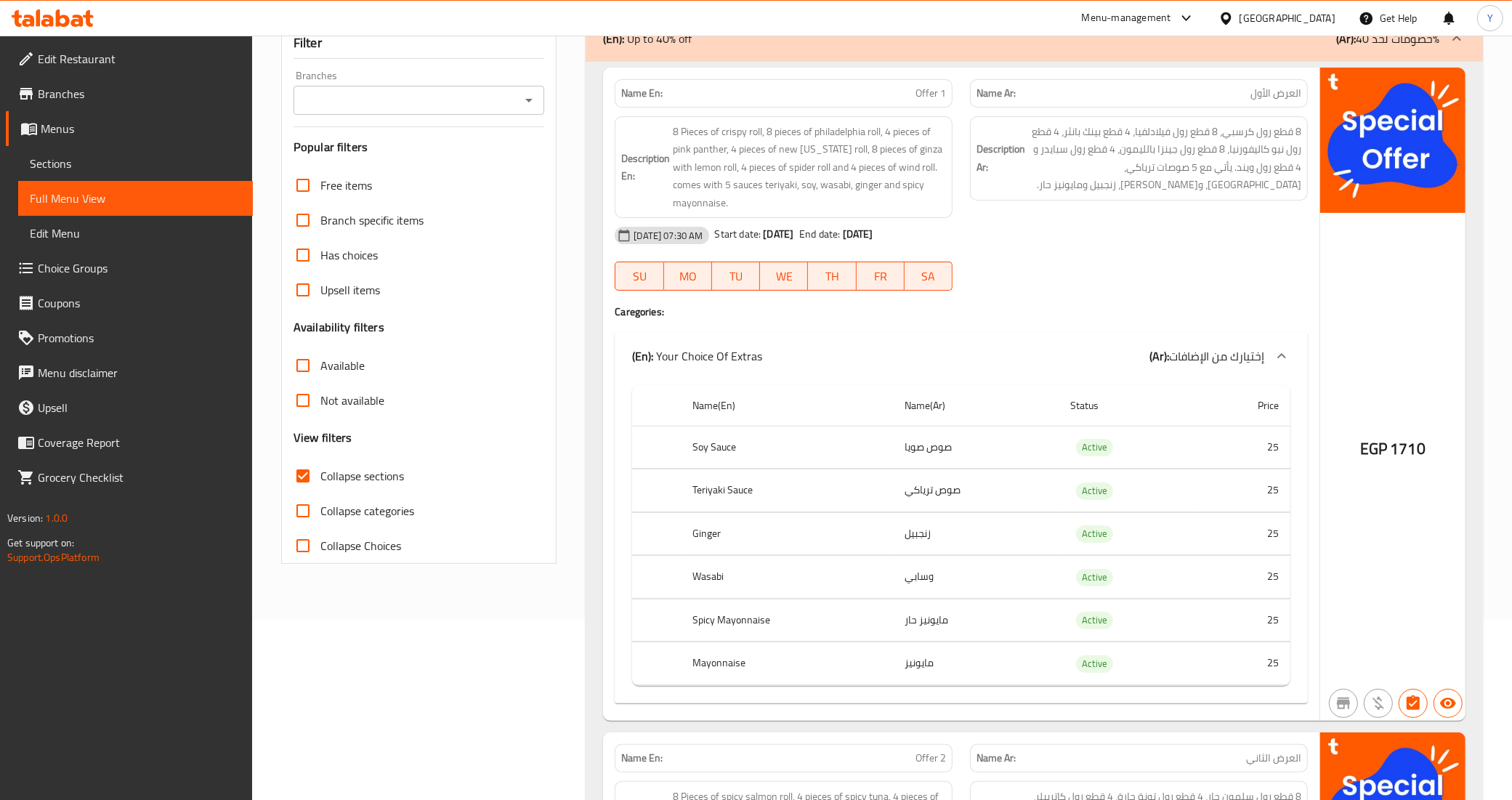
scroll to position [182, 0]
click at [365, 509] on span "Collapse categories" at bounding box center [367, 509] width 94 height 18
click at [321, 509] on input "Collapse categories" at bounding box center [302, 509] width 35 height 35
checkbox input "true"
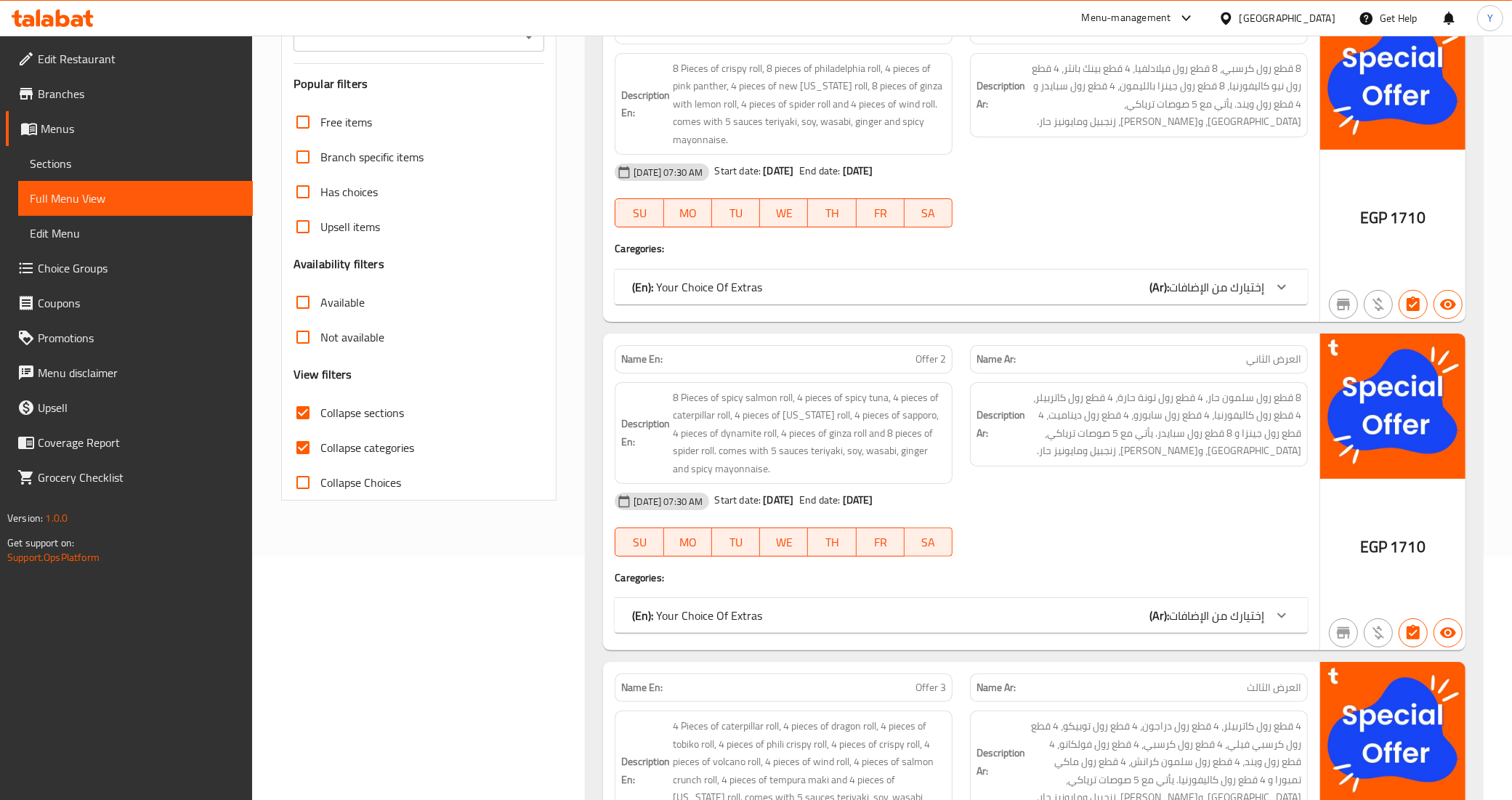
scroll to position [49, 0]
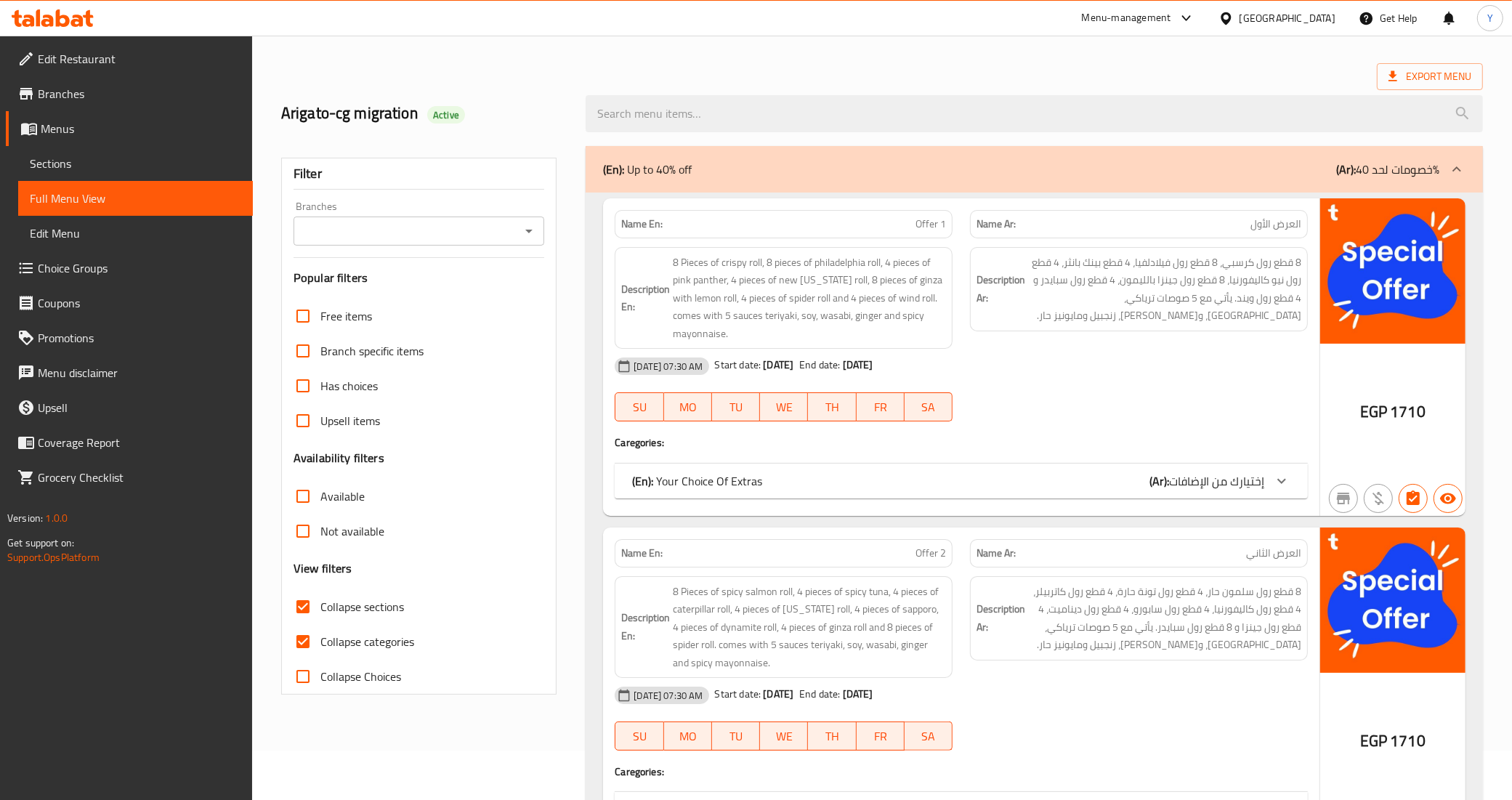
click at [120, 165] on span "Sections" at bounding box center [136, 163] width 212 height 18
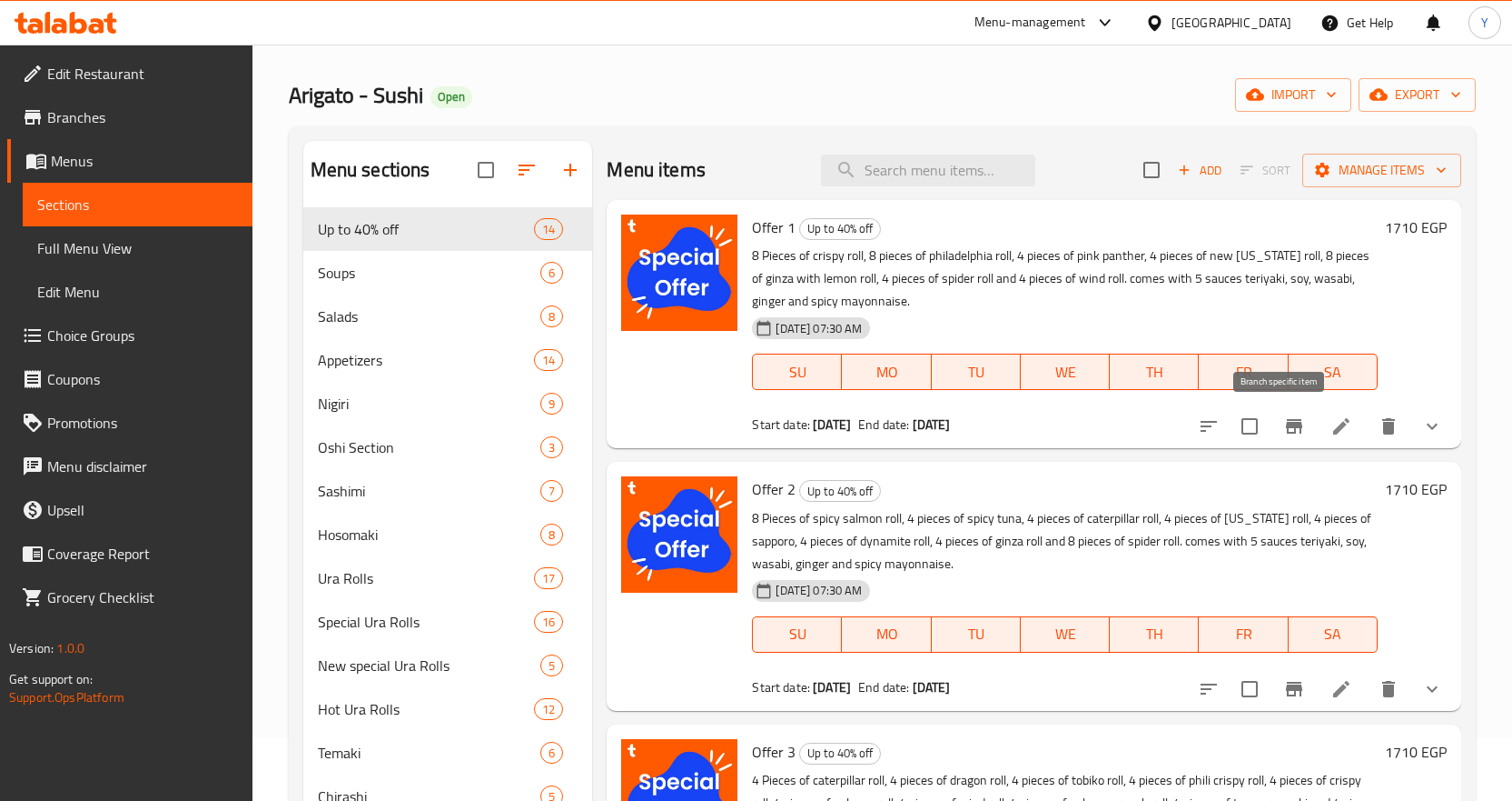
click at [1286, 427] on icon "Branch-specific-item" at bounding box center [1293, 426] width 16 height 14
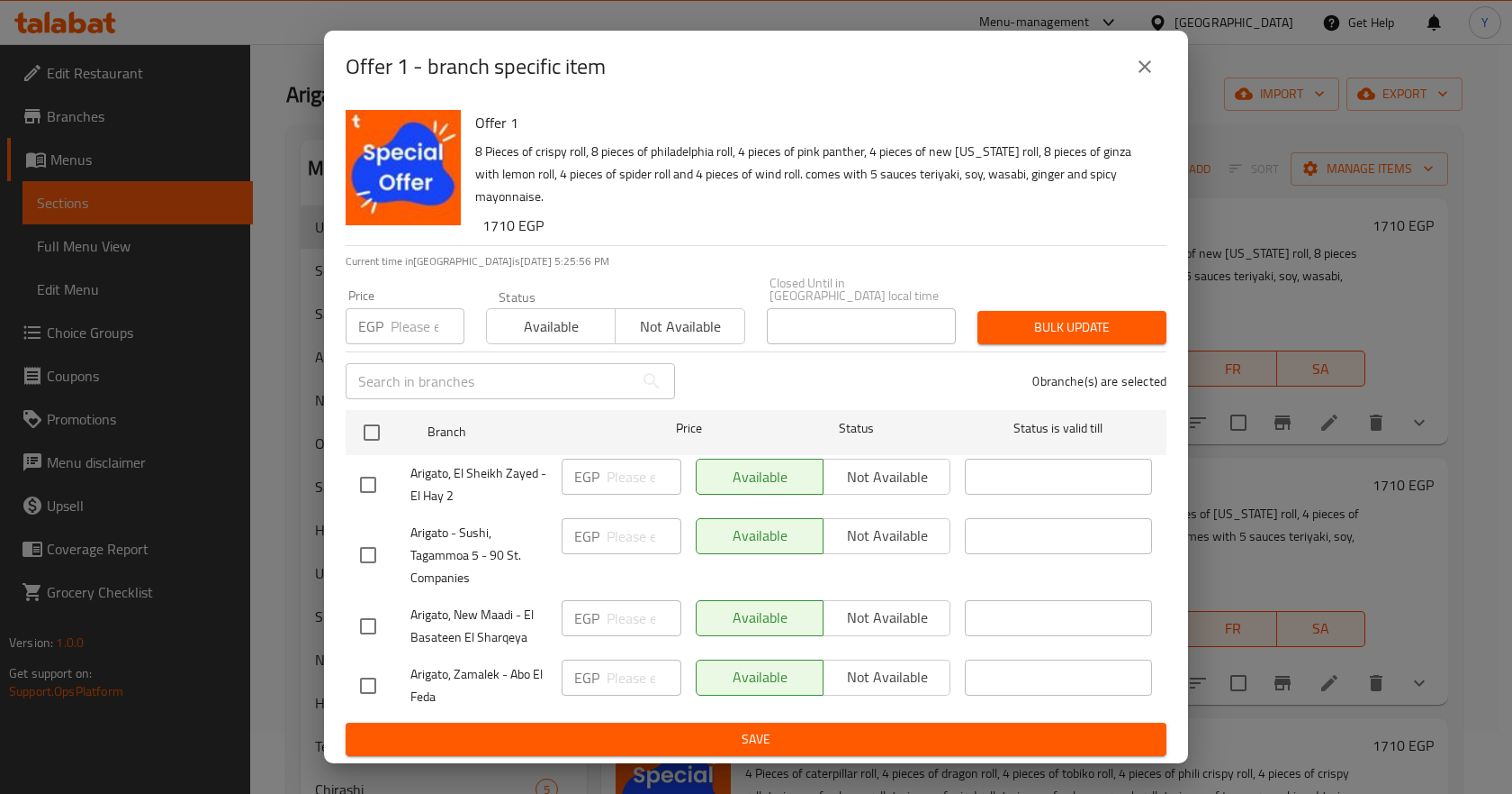
click at [415, 321] on input "number" at bounding box center [428, 326] width 74 height 36
paste input "1860"
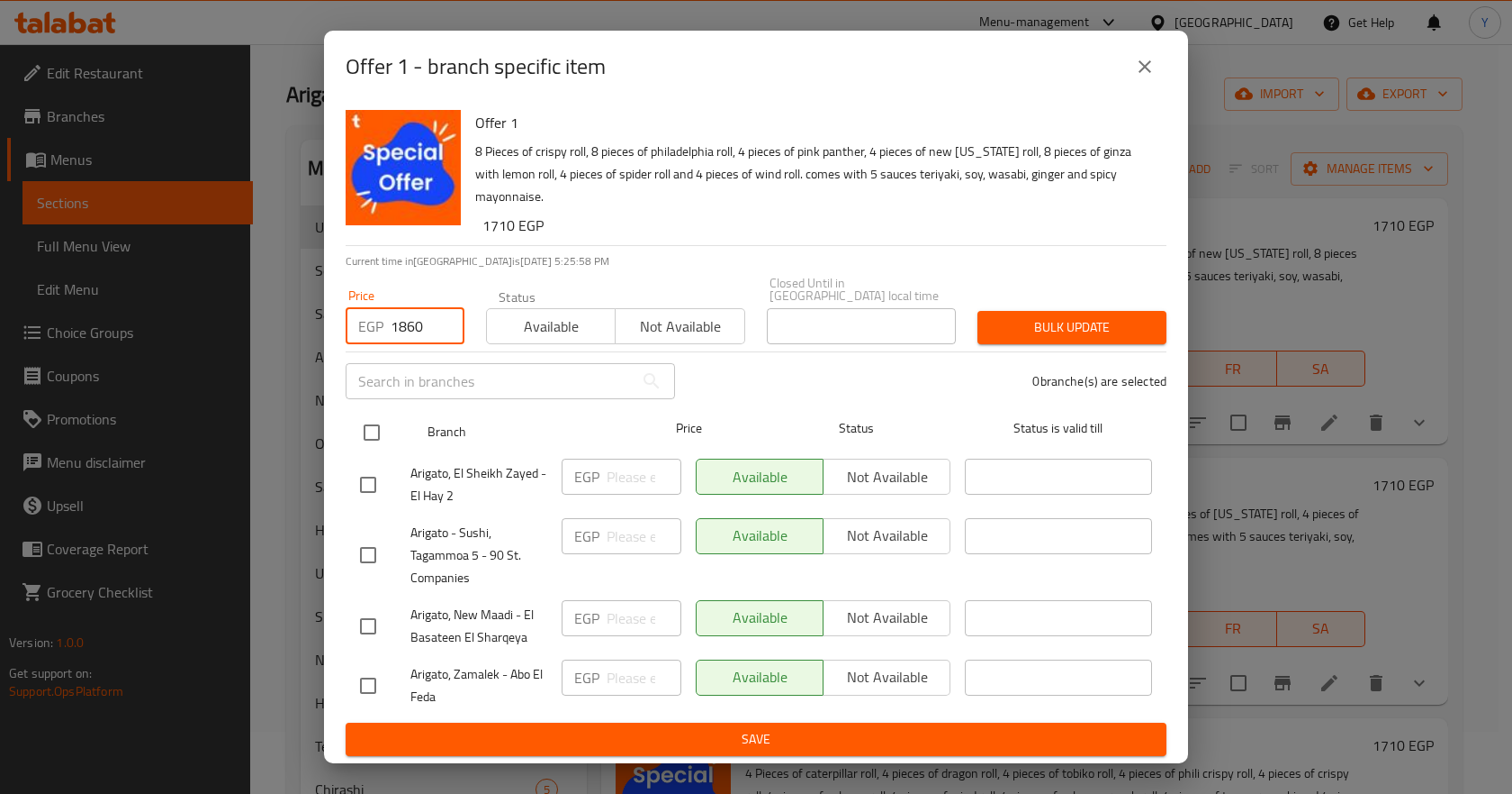
type input "1860"
click at [375, 422] on input "checkbox" at bounding box center [372, 433] width 38 height 38
checkbox input "true"
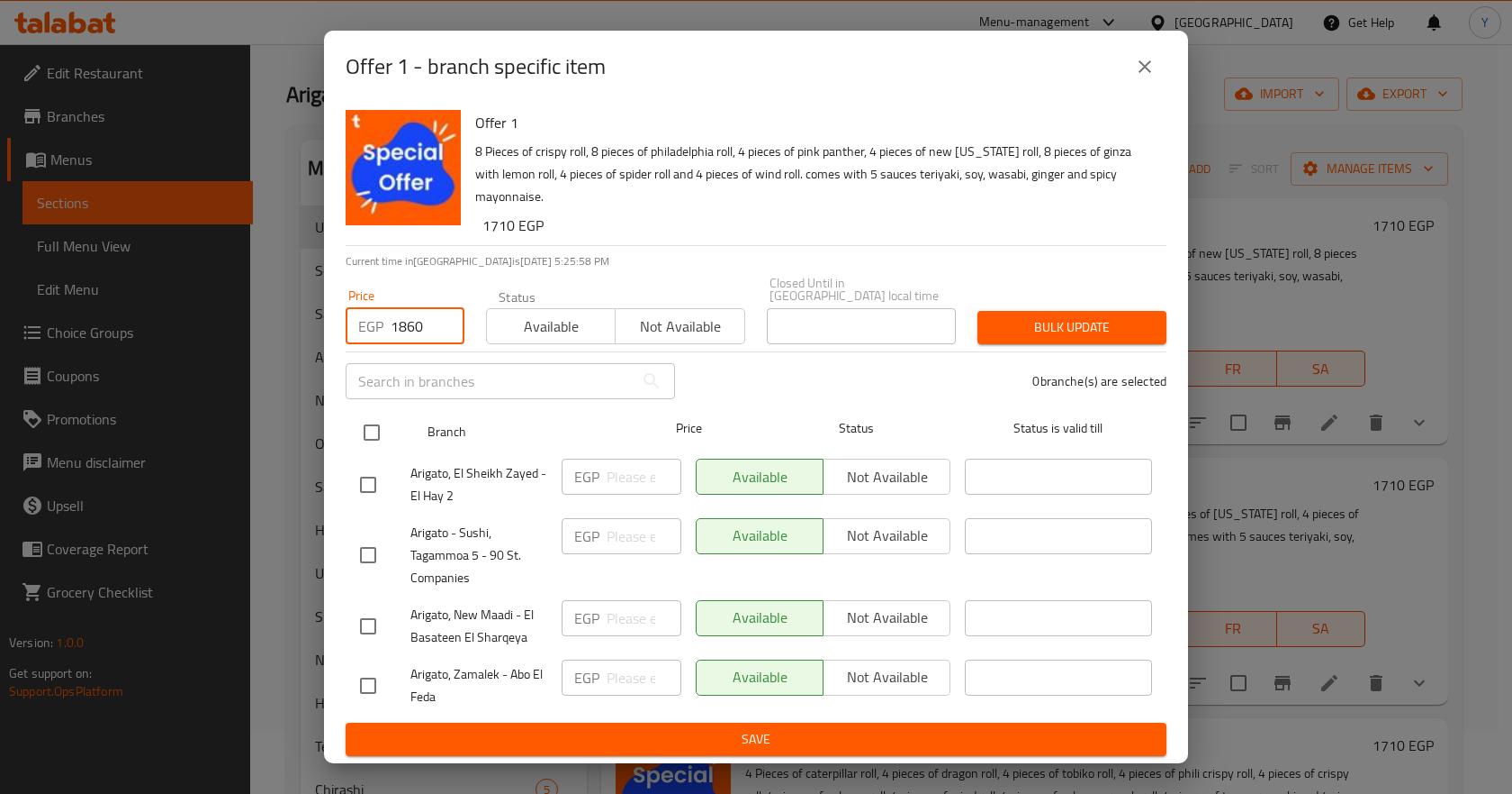
checkbox input "true"
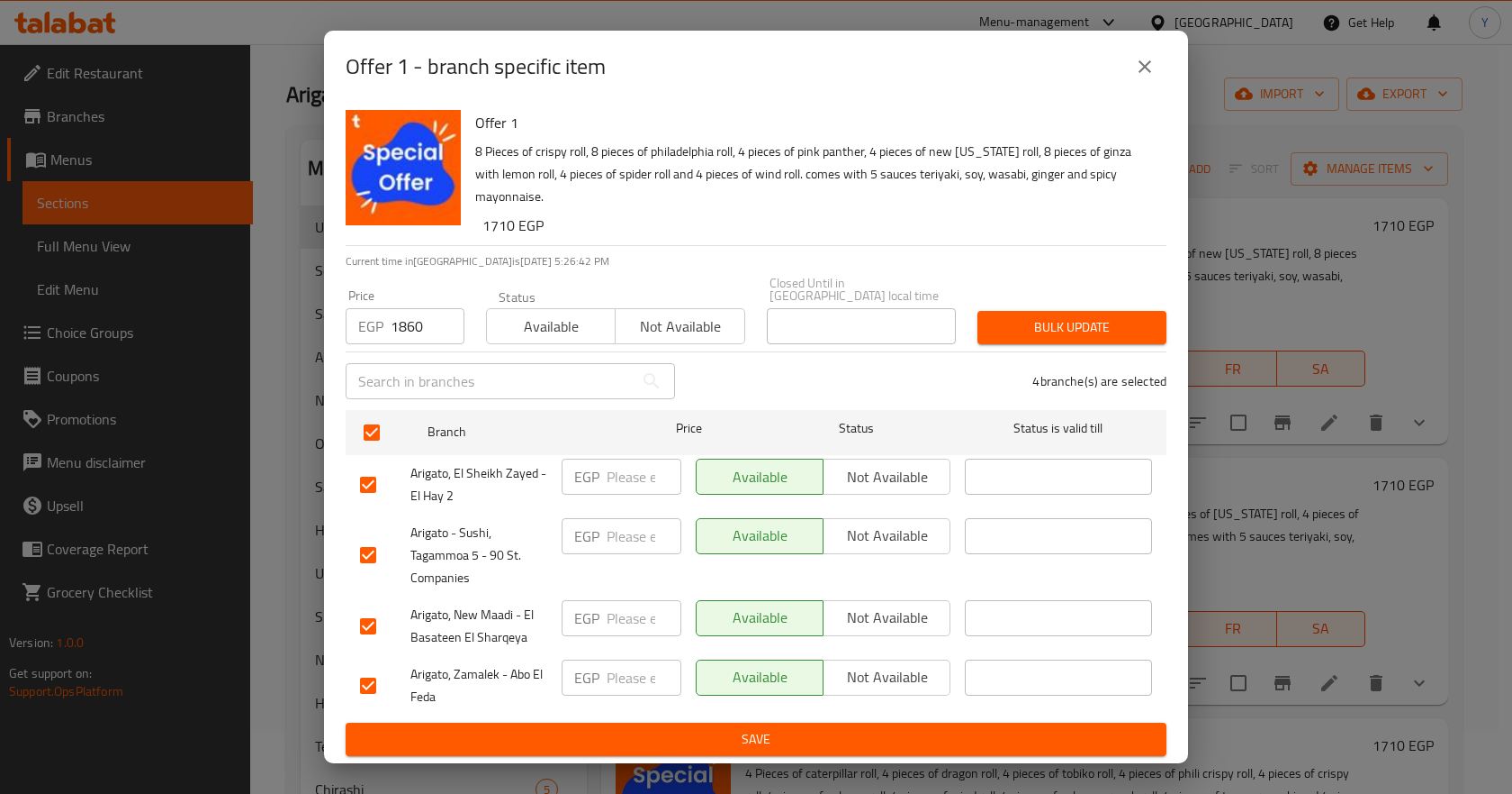
click at [1159, 65] on button "close" at bounding box center [1144, 66] width 43 height 43
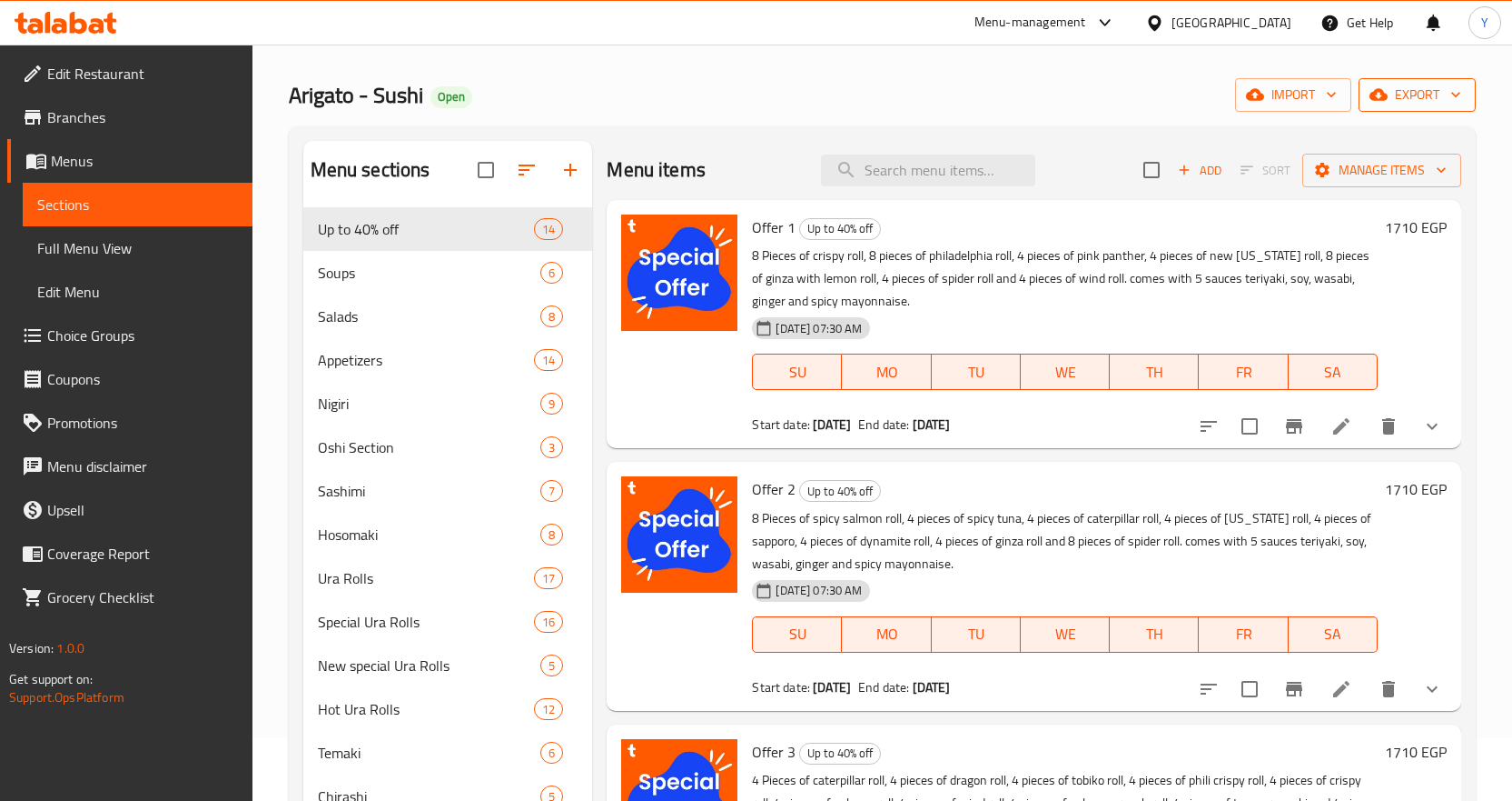
click at [1402, 103] on span "export" at bounding box center [1417, 95] width 88 height 23
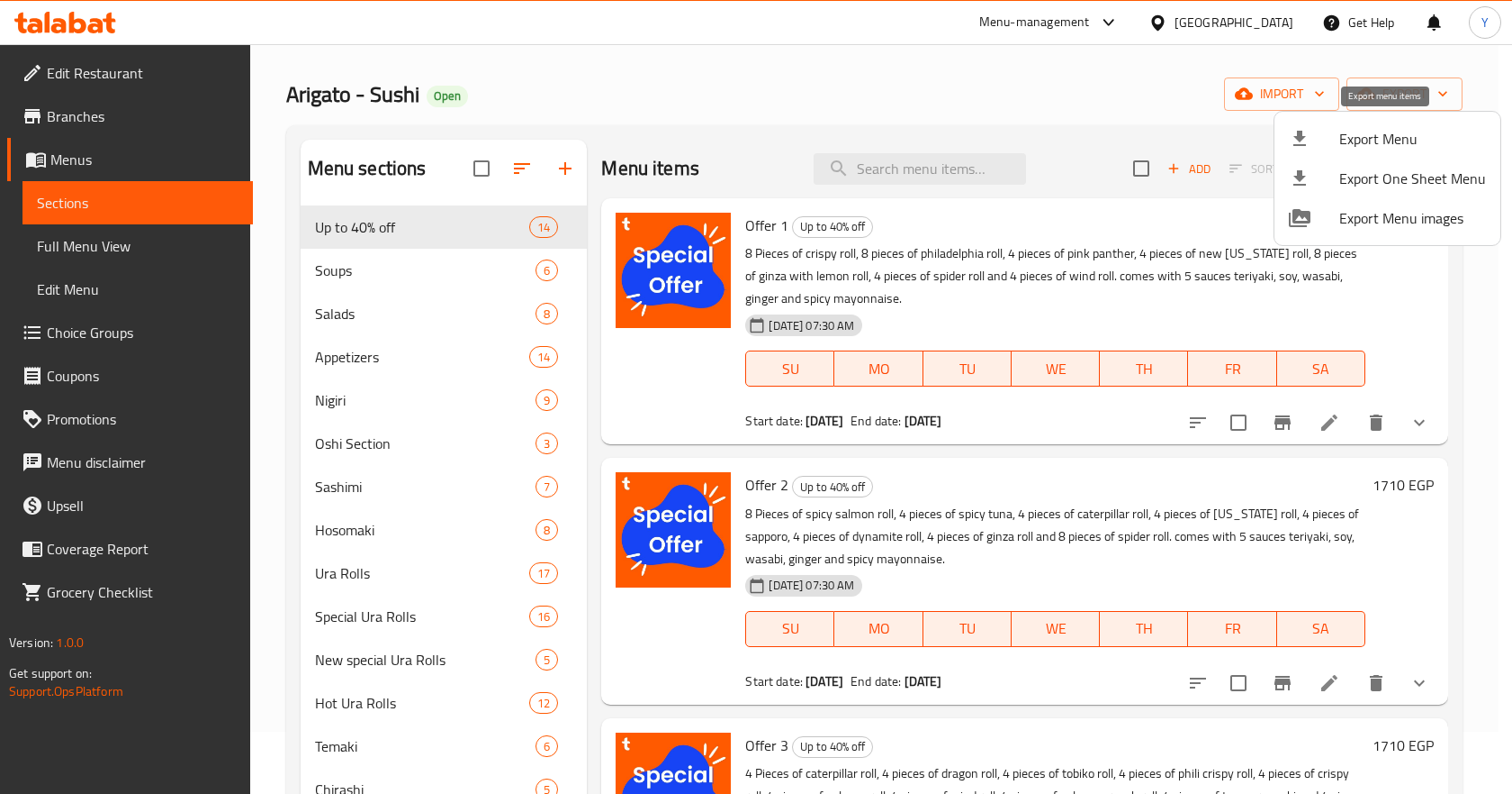
click at [1356, 128] on span "Export Menu" at bounding box center [1412, 139] width 146 height 22
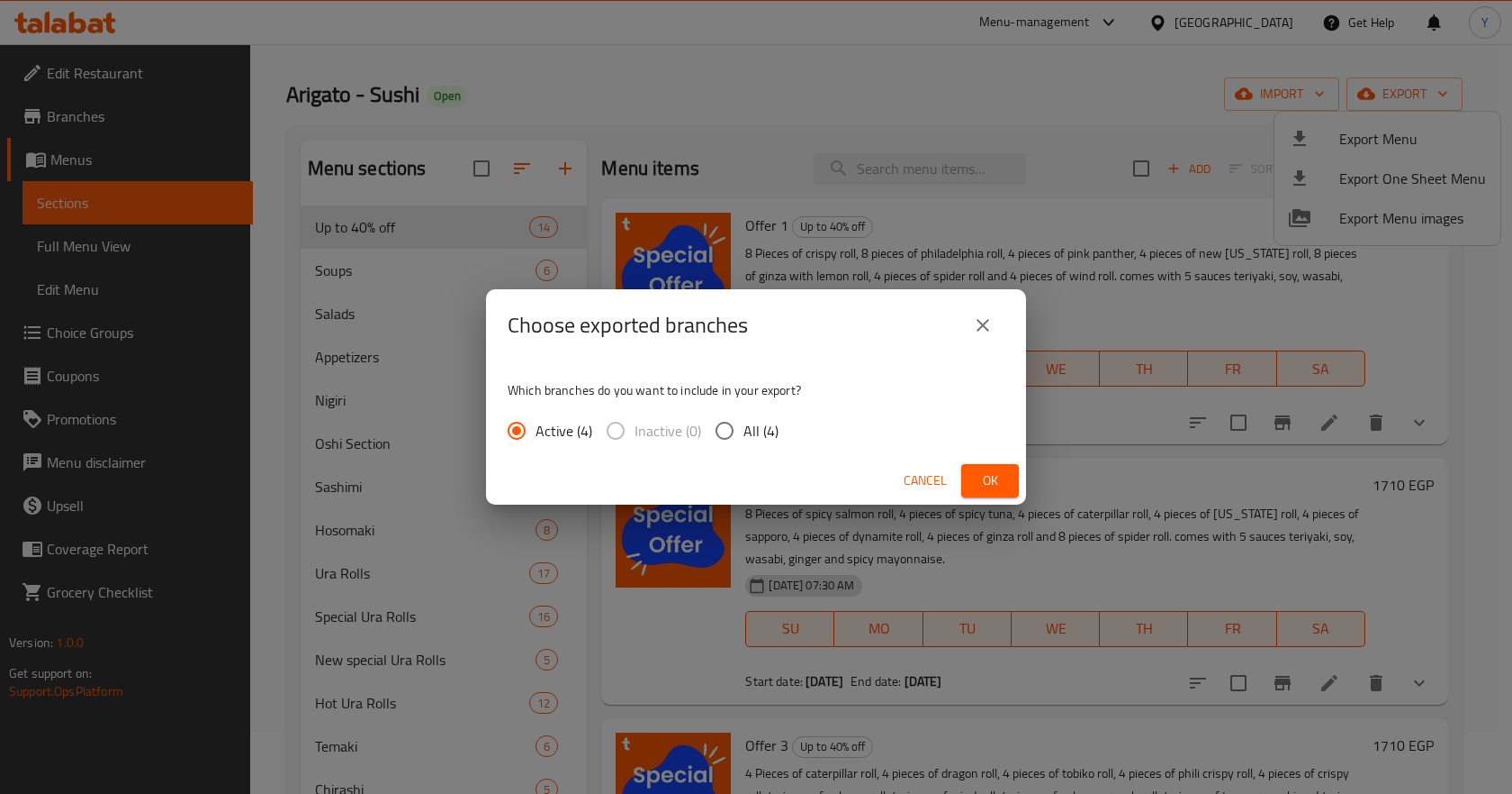
click at [737, 433] on input "All (4)" at bounding box center [725, 431] width 38 height 38
radio input "true"
click at [995, 479] on span "Ok" at bounding box center [990, 481] width 29 height 23
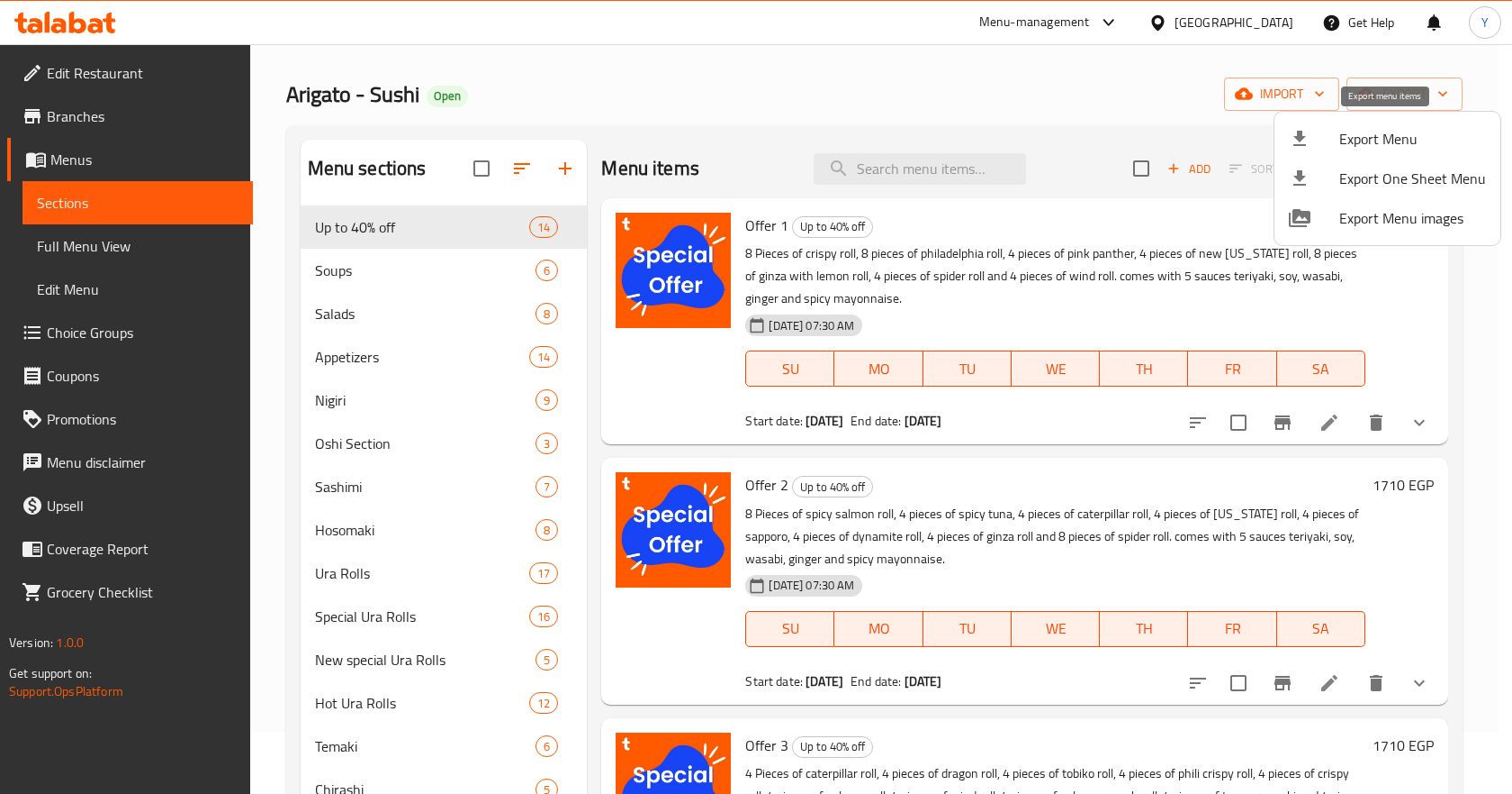
click at [1368, 143] on span "Export Menu" at bounding box center [1412, 139] width 146 height 22
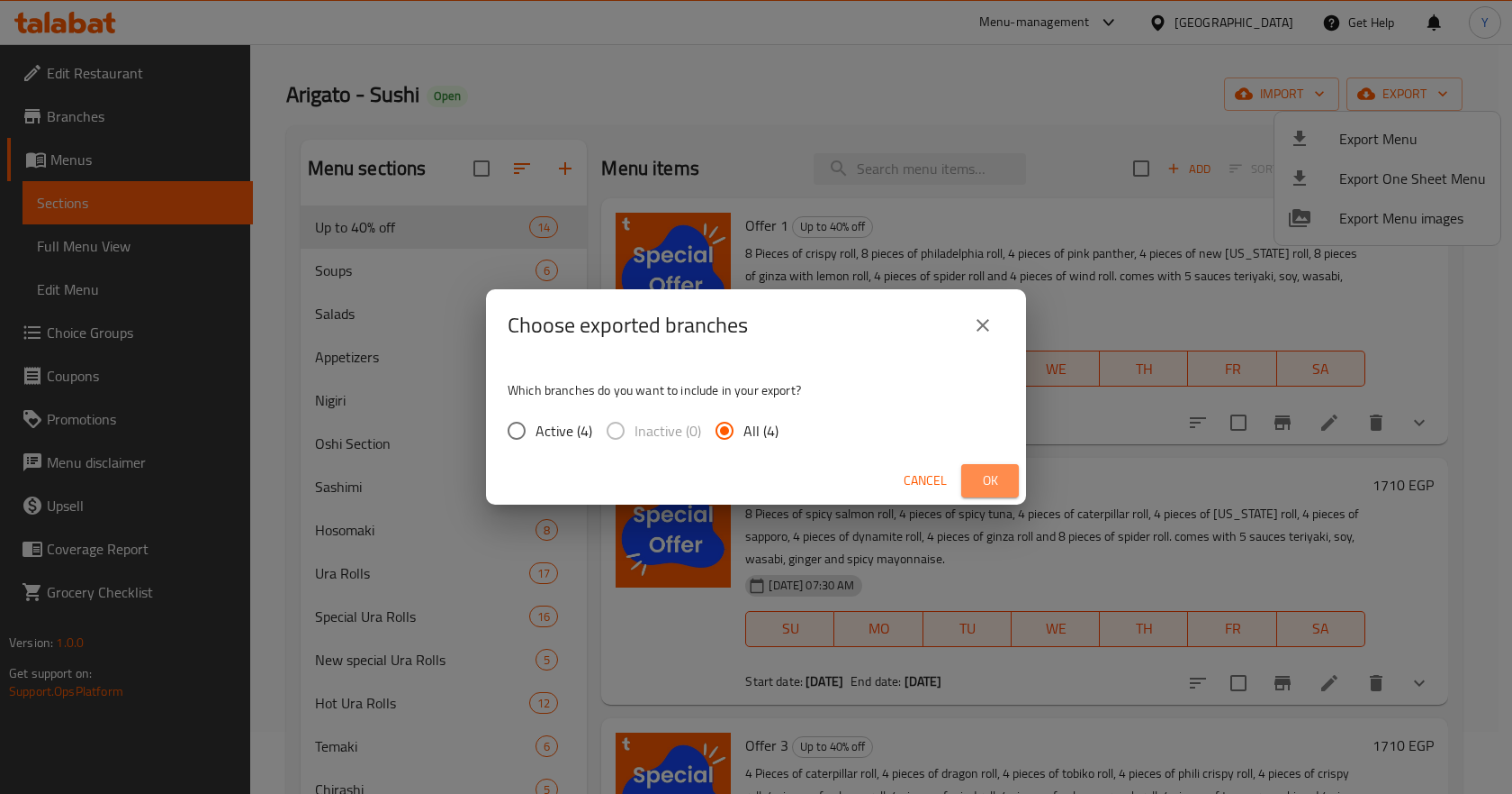
click at [975, 474] on button "Ok" at bounding box center [990, 480] width 58 height 33
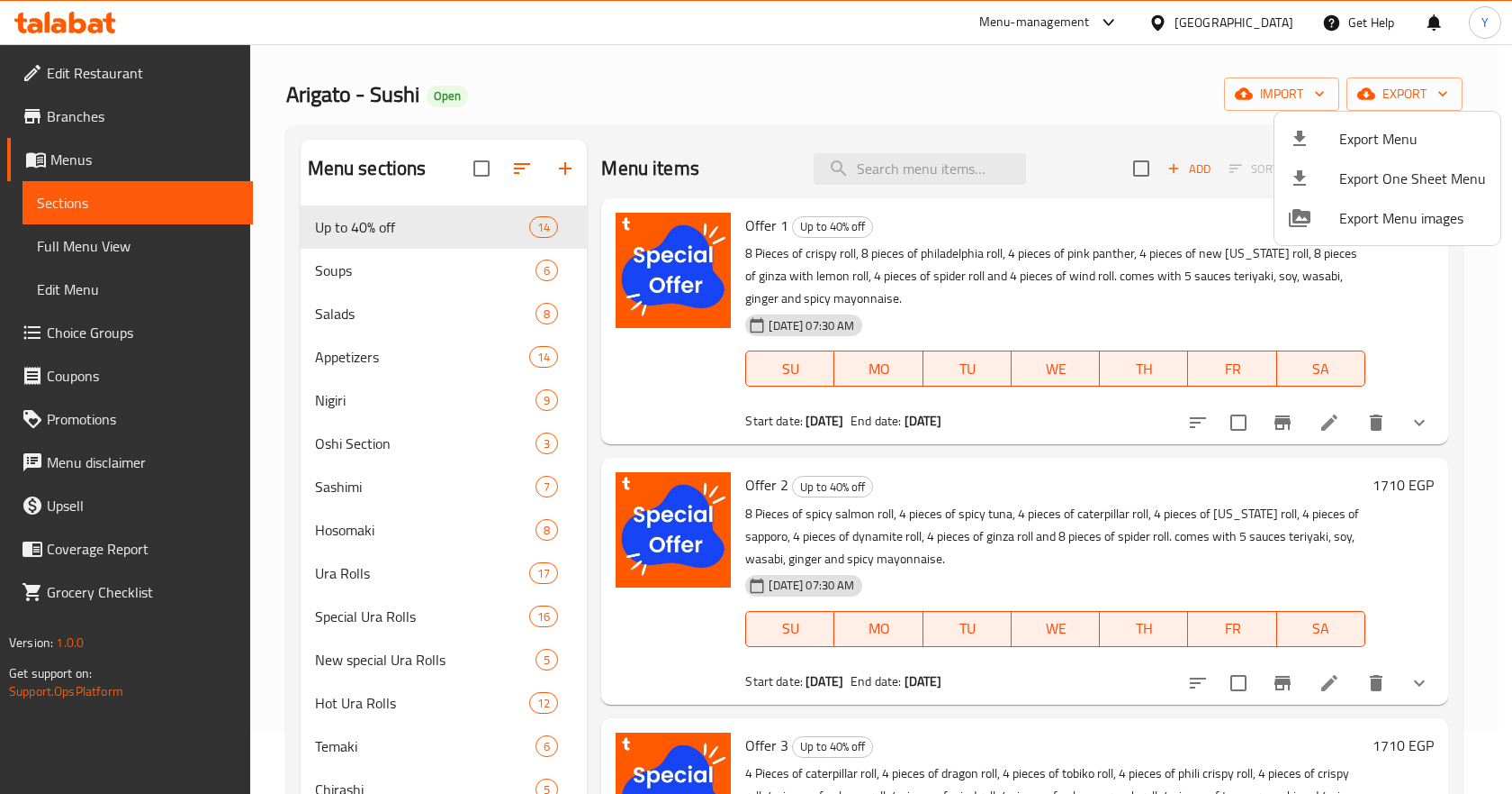
click at [964, 107] on div at bounding box center [756, 397] width 1512 height 794
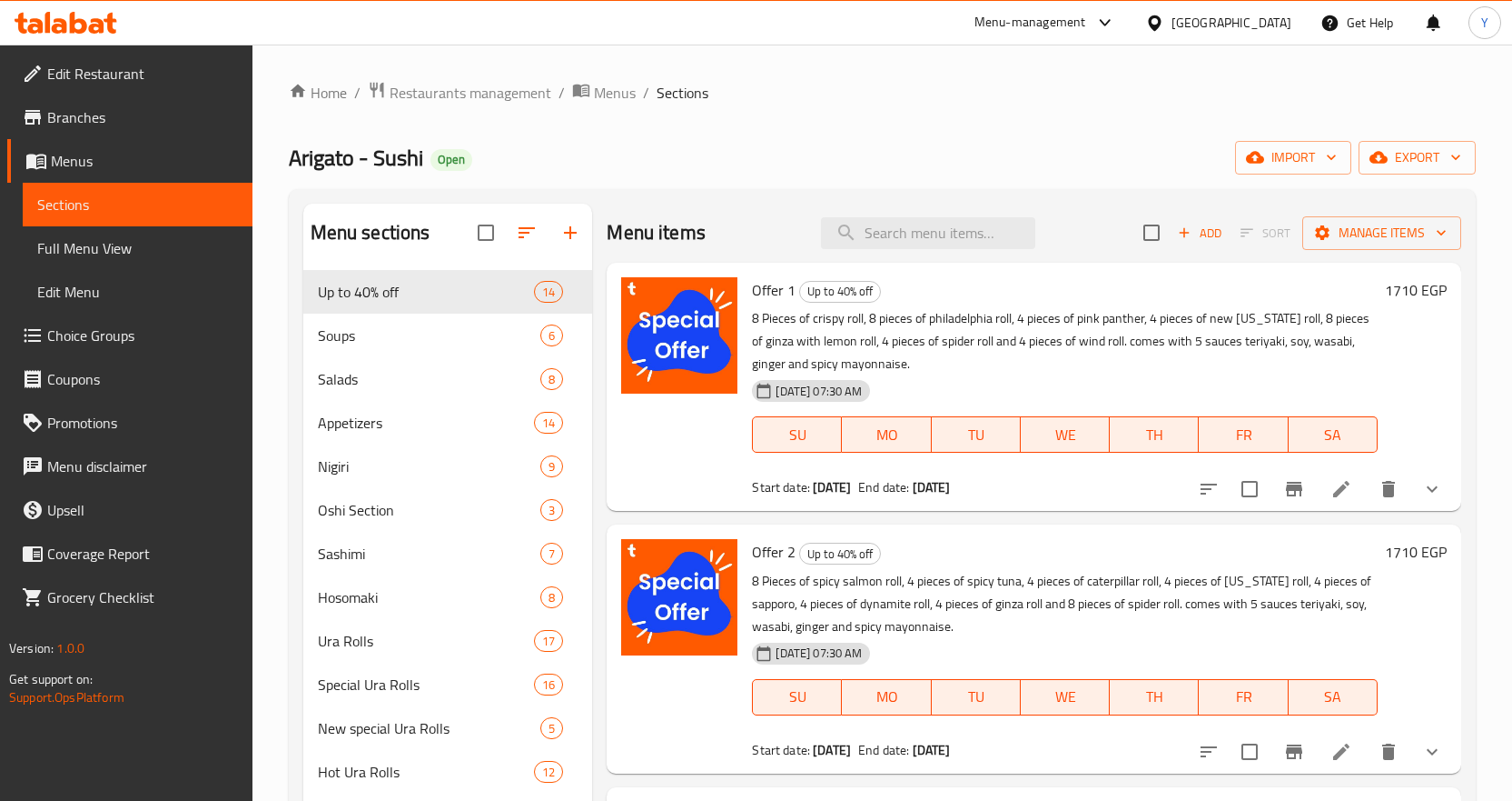
click at [1086, 24] on div "Menu-management" at bounding box center [1030, 22] width 112 height 22
click at [176, 117] on span "Branches" at bounding box center [142, 117] width 191 height 22
click at [1116, 25] on div at bounding box center [1105, 23] width 23 height 8
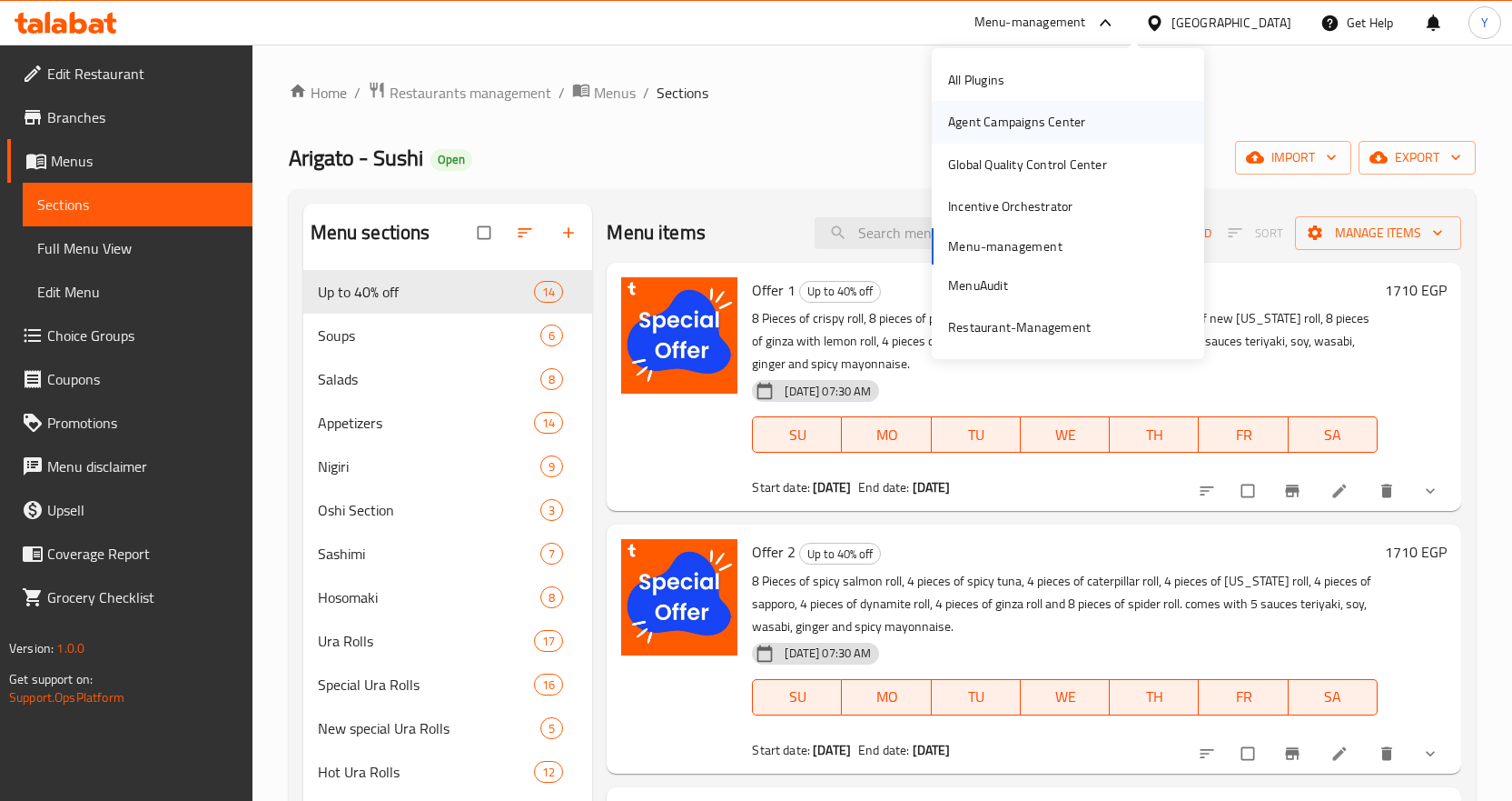
click at [1041, 122] on div "Agent Campaigns Center" at bounding box center [1016, 122] width 137 height 20
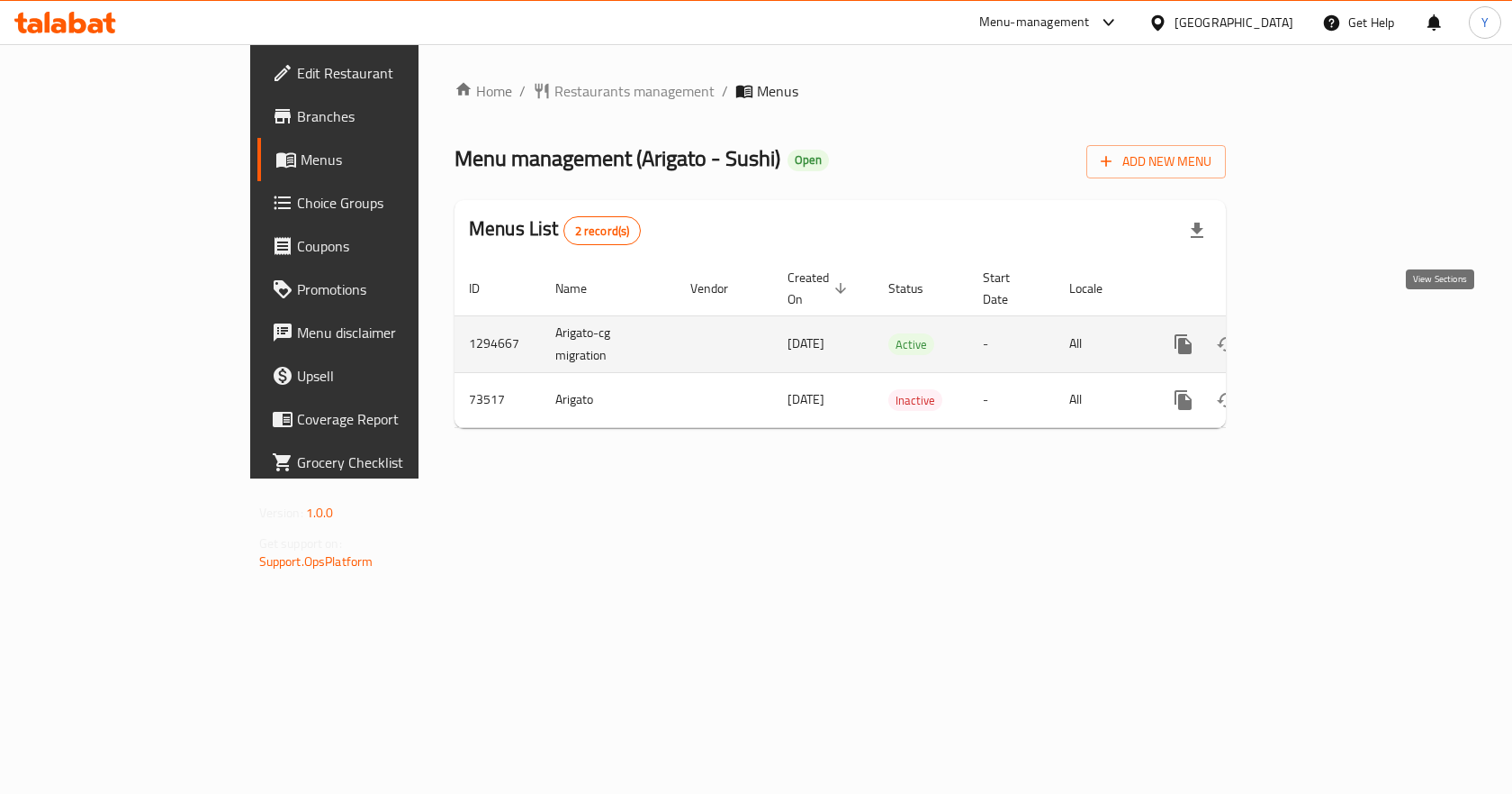
click at [1324, 333] on icon "enhanced table" at bounding box center [1313, 343] width 22 height 22
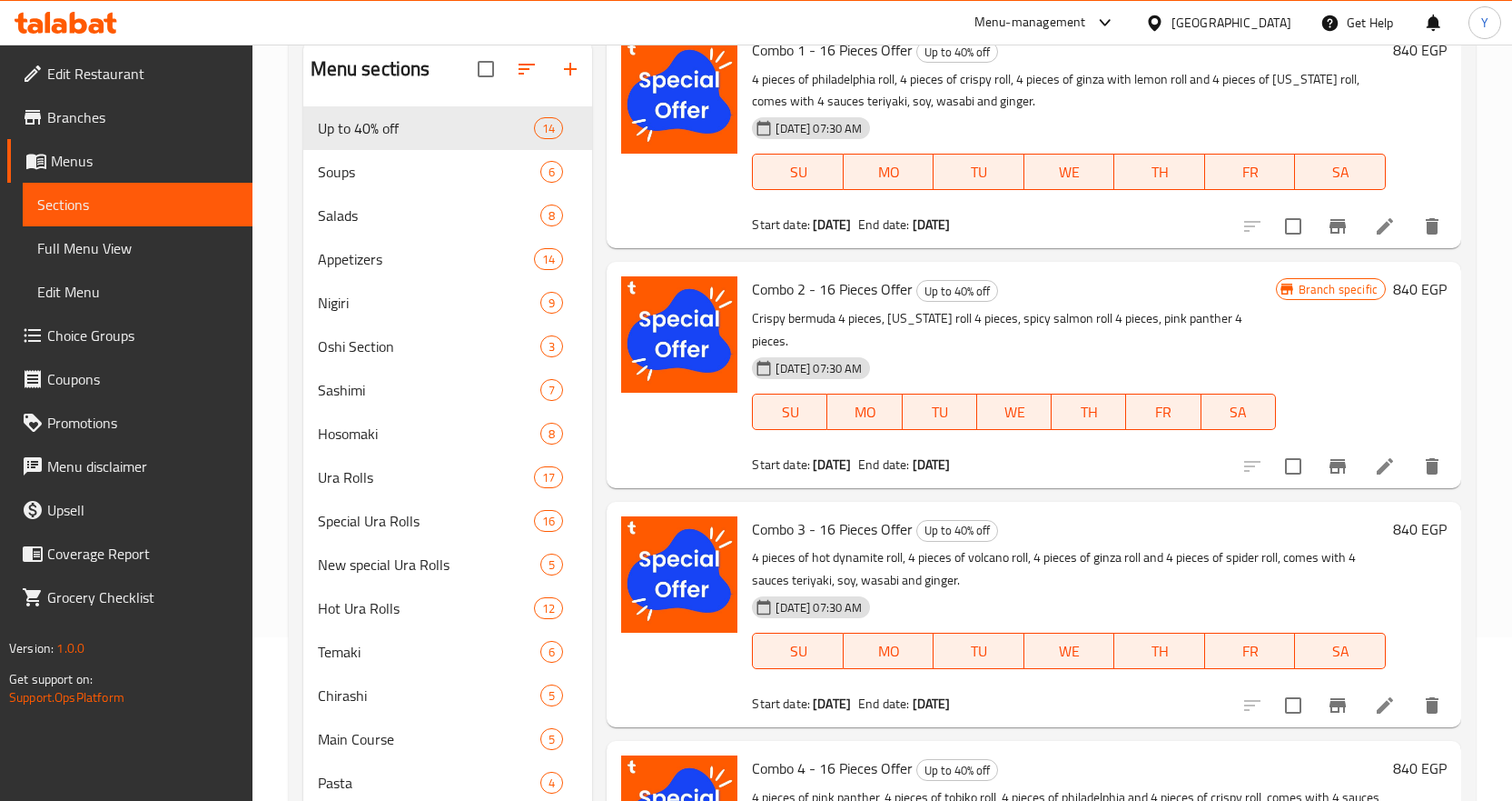
scroll to position [181, 0]
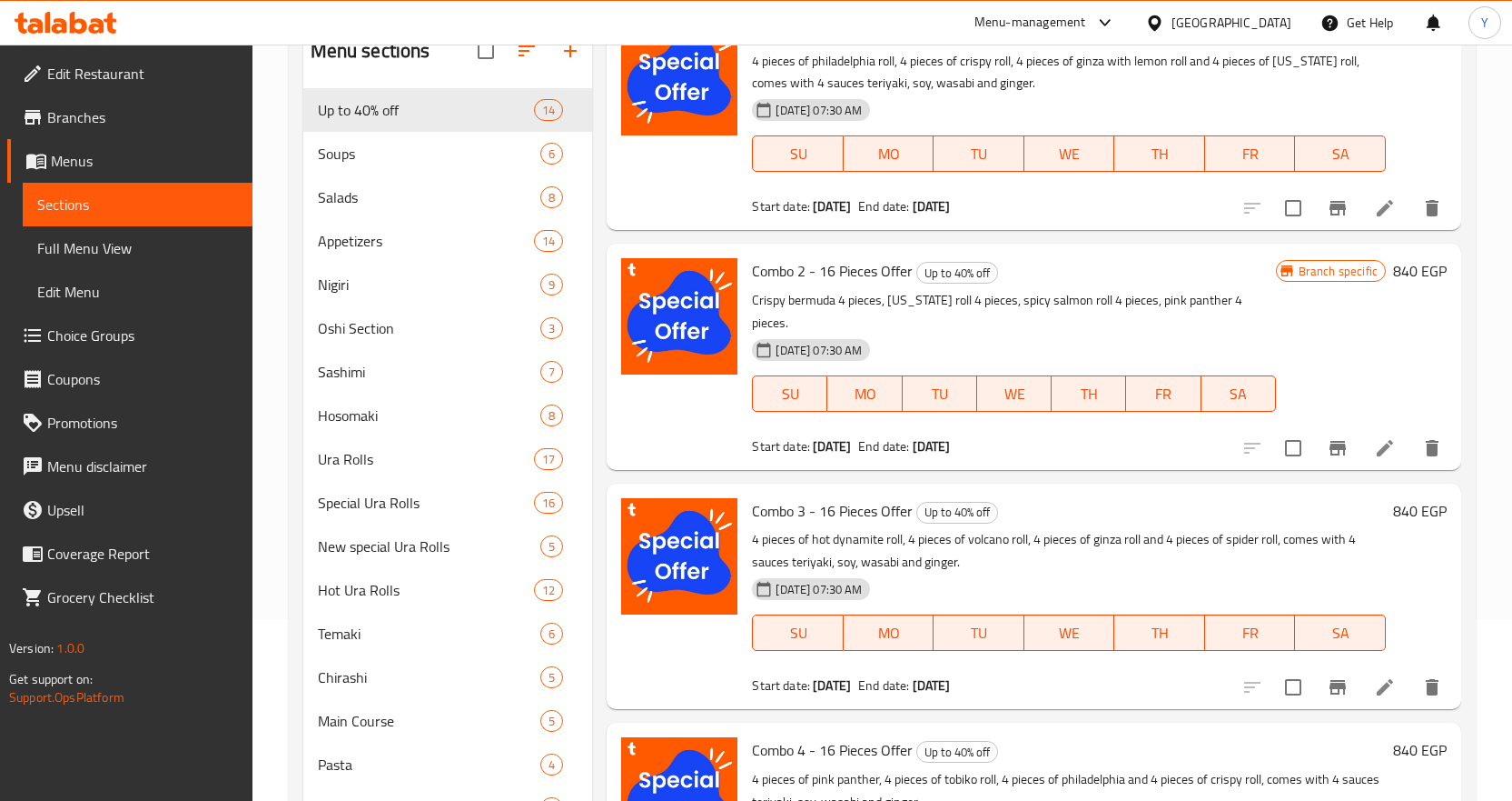
click at [153, 130] on link "Branches" at bounding box center [130, 116] width 245 height 43
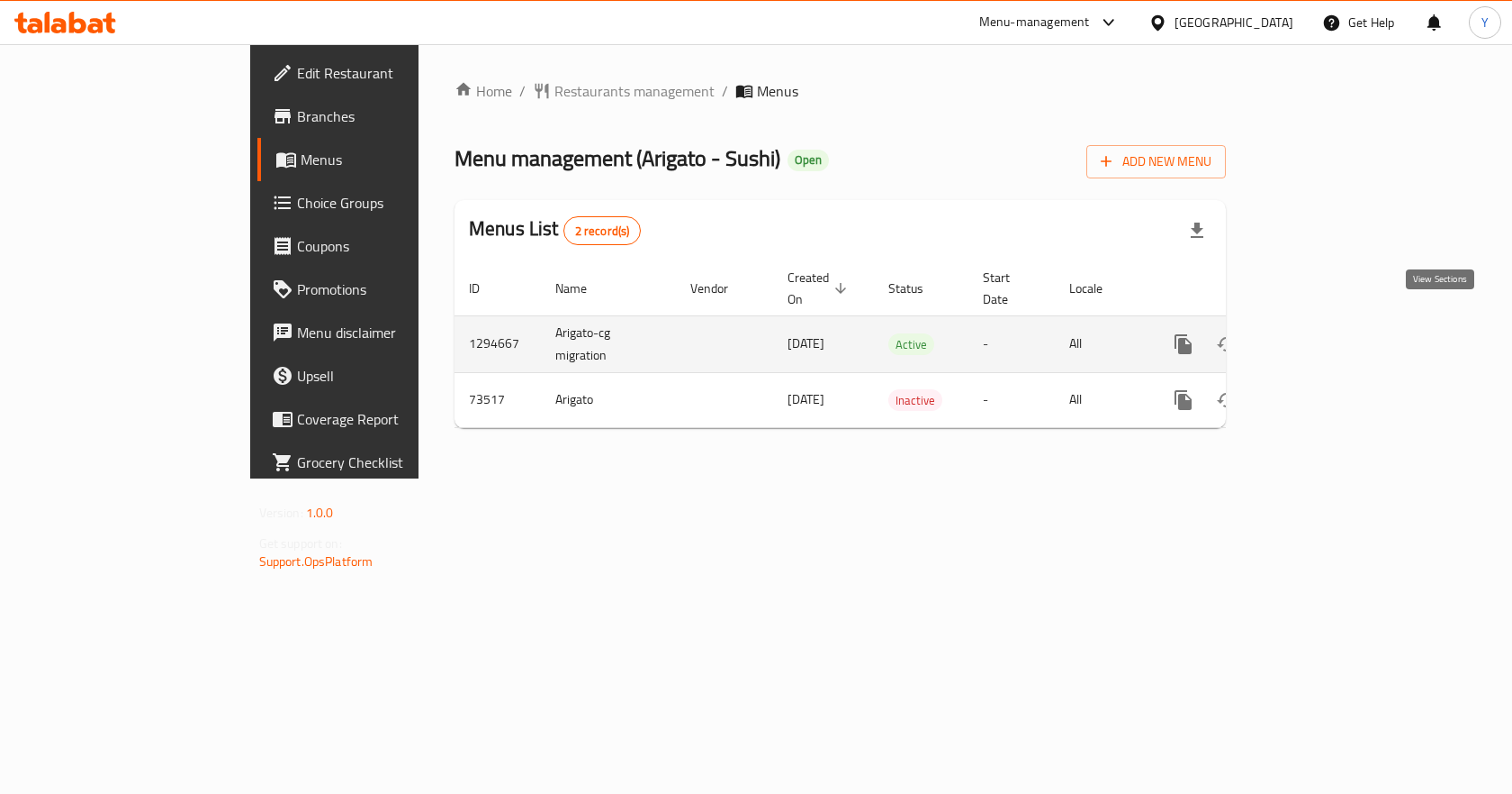
click at [1335, 333] on link "enhanced table" at bounding box center [1312, 343] width 43 height 43
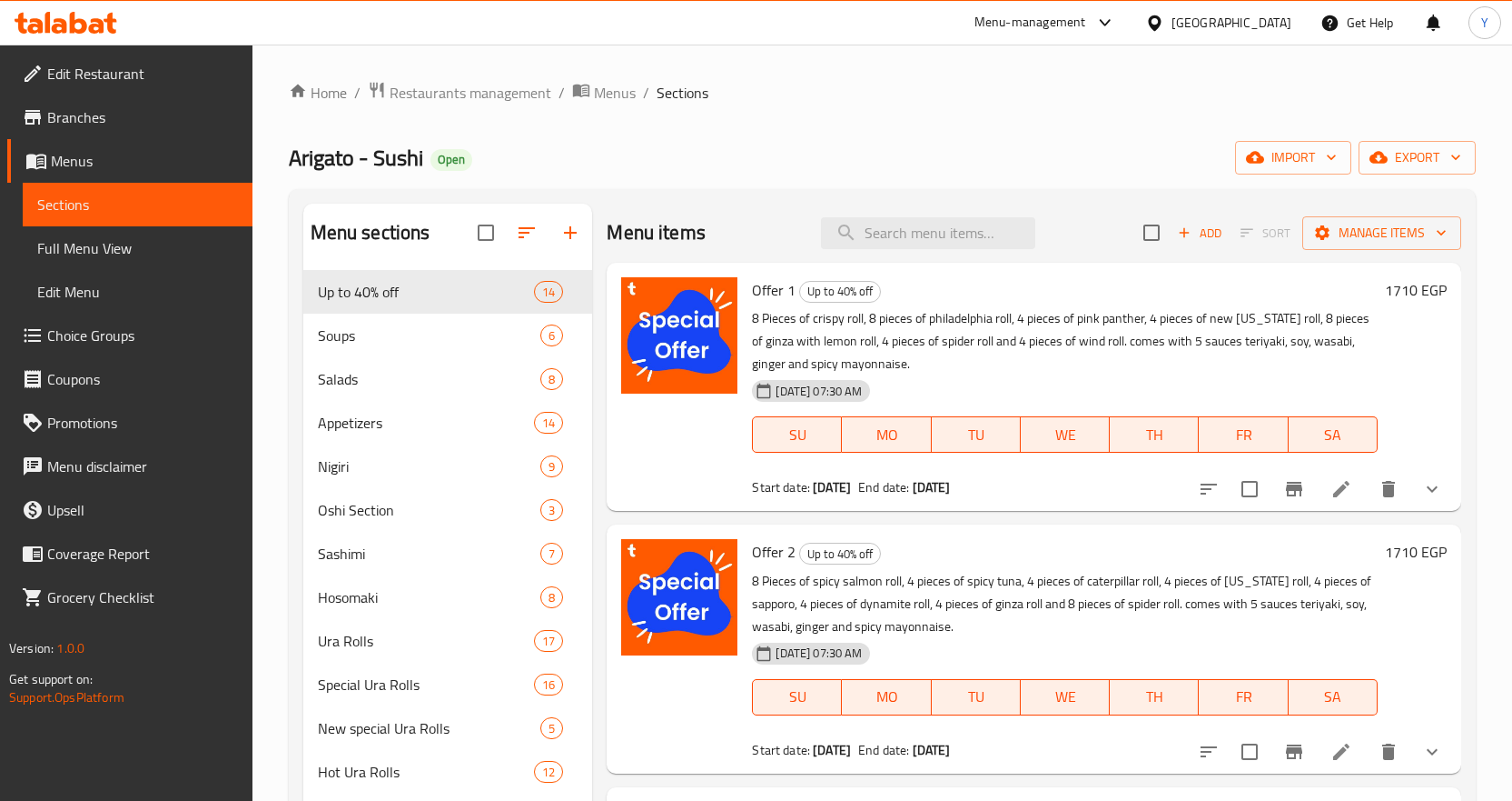
click at [1406, 288] on h6 "1710 EGP" at bounding box center [1416, 290] width 61 height 26
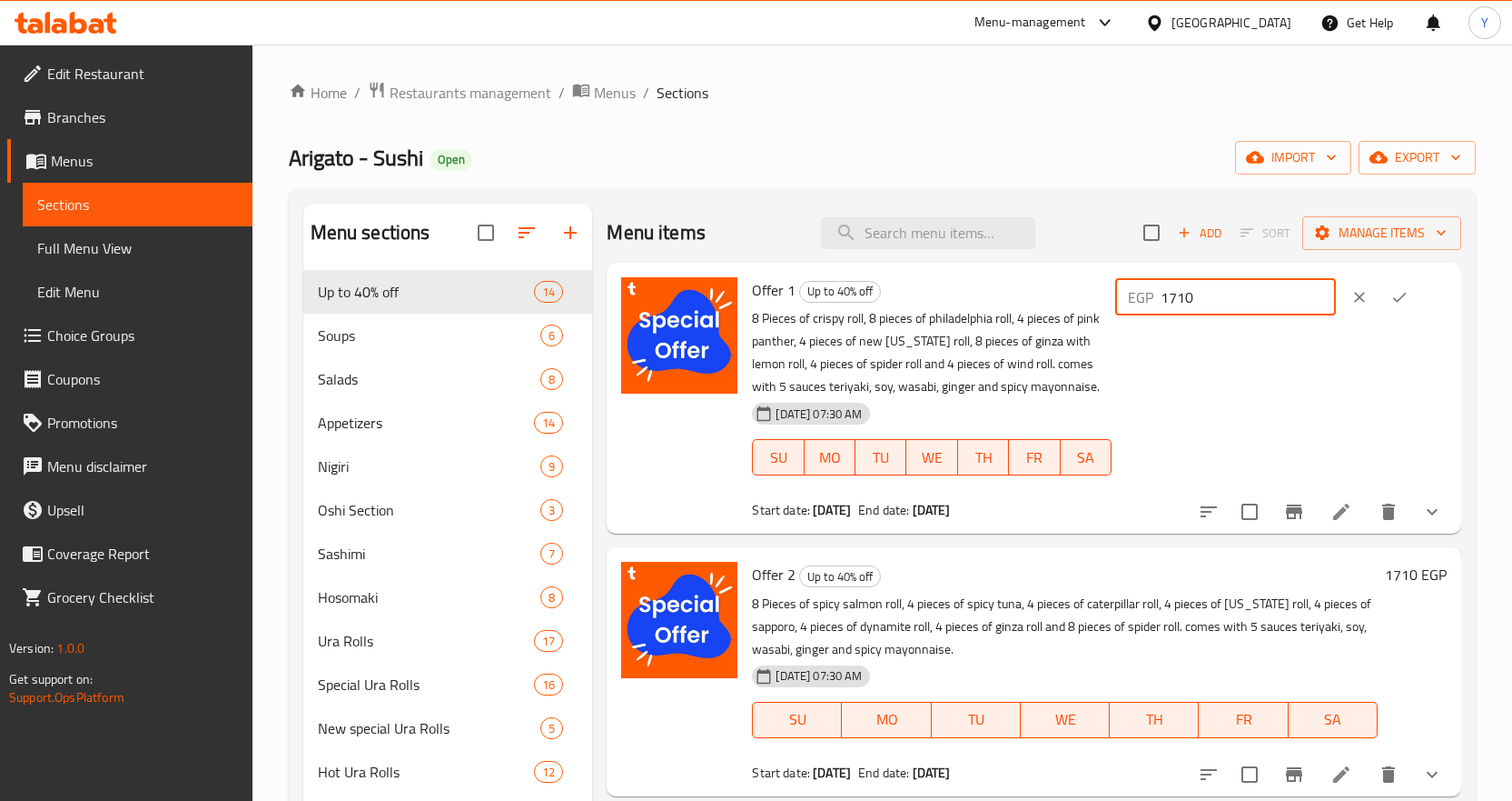
drag, startPoint x: 1233, startPoint y: 306, endPoint x: 1124, endPoint y: 300, distance: 109.2
click at [1124, 300] on div "Offer 1 Up to 40% off 8 Pieces of crispy roll, 8 pieces of philadelphia roll, 4…" at bounding box center [1100, 397] width 709 height 256
paste input "86"
type input "1860"
click at [1388, 304] on button "ok" at bounding box center [1400, 297] width 40 height 40
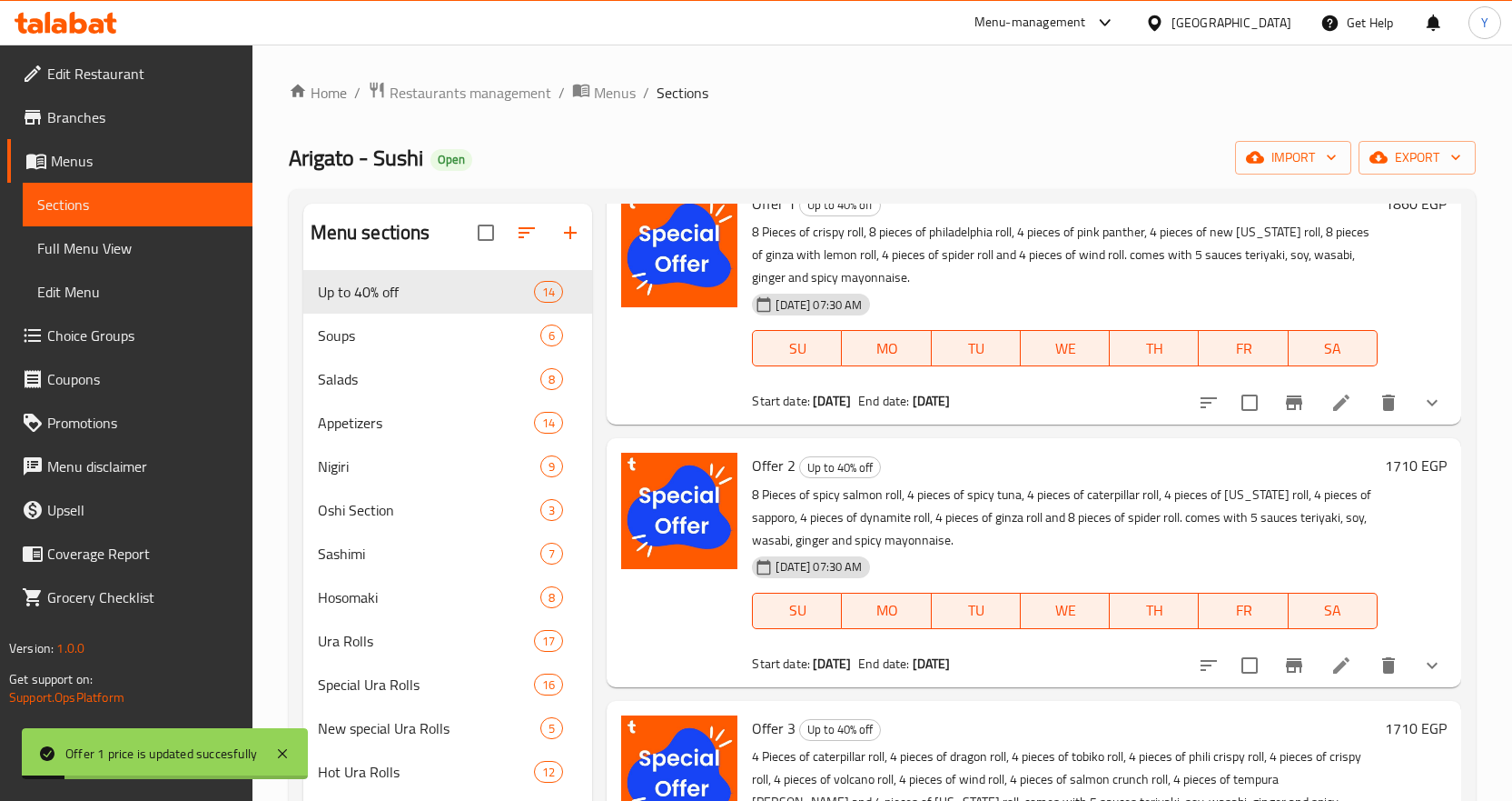
scroll to position [91, 0]
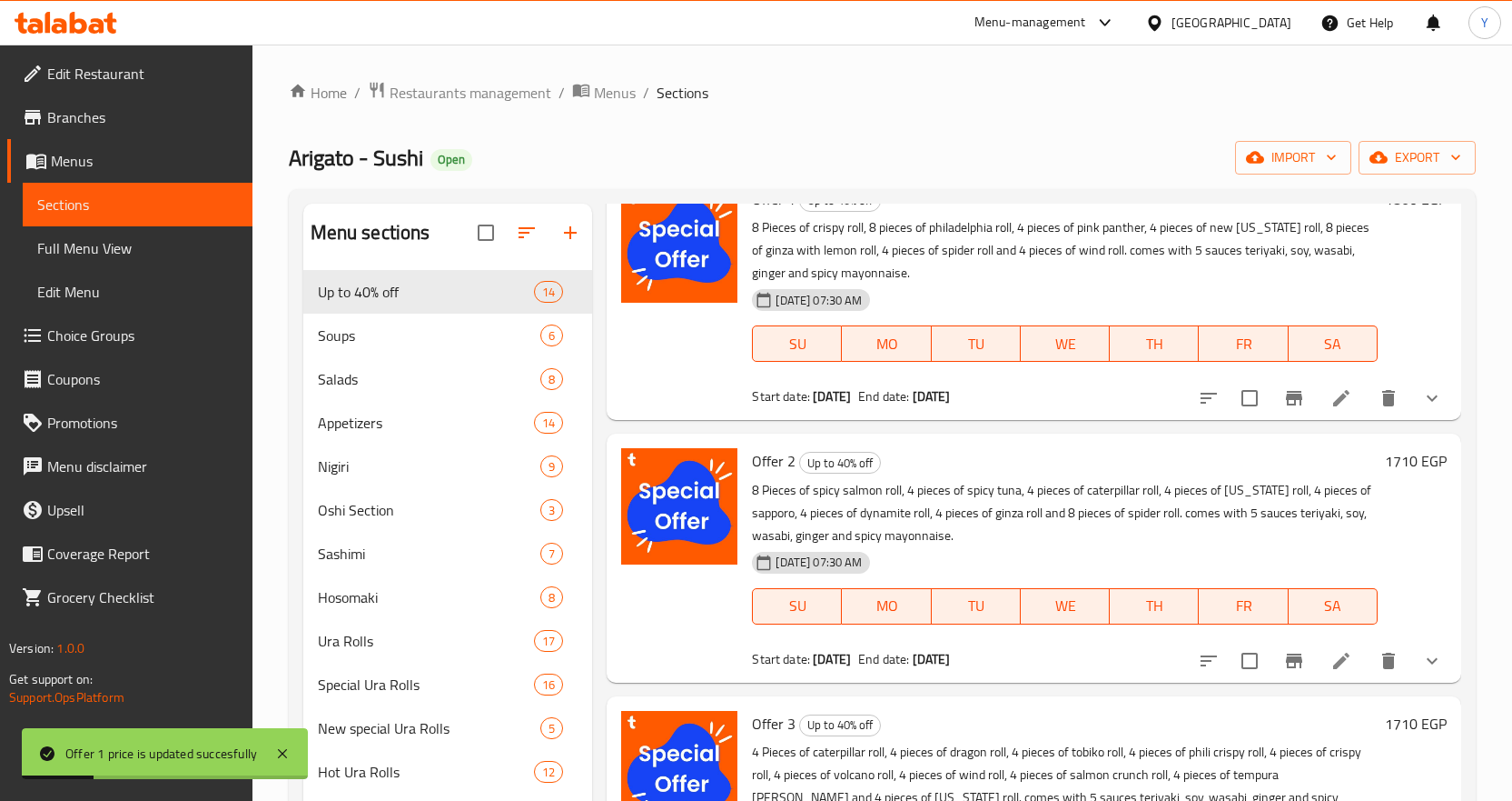
click at [1385, 460] on h6 "1710 EGP" at bounding box center [1416, 460] width 61 height 26
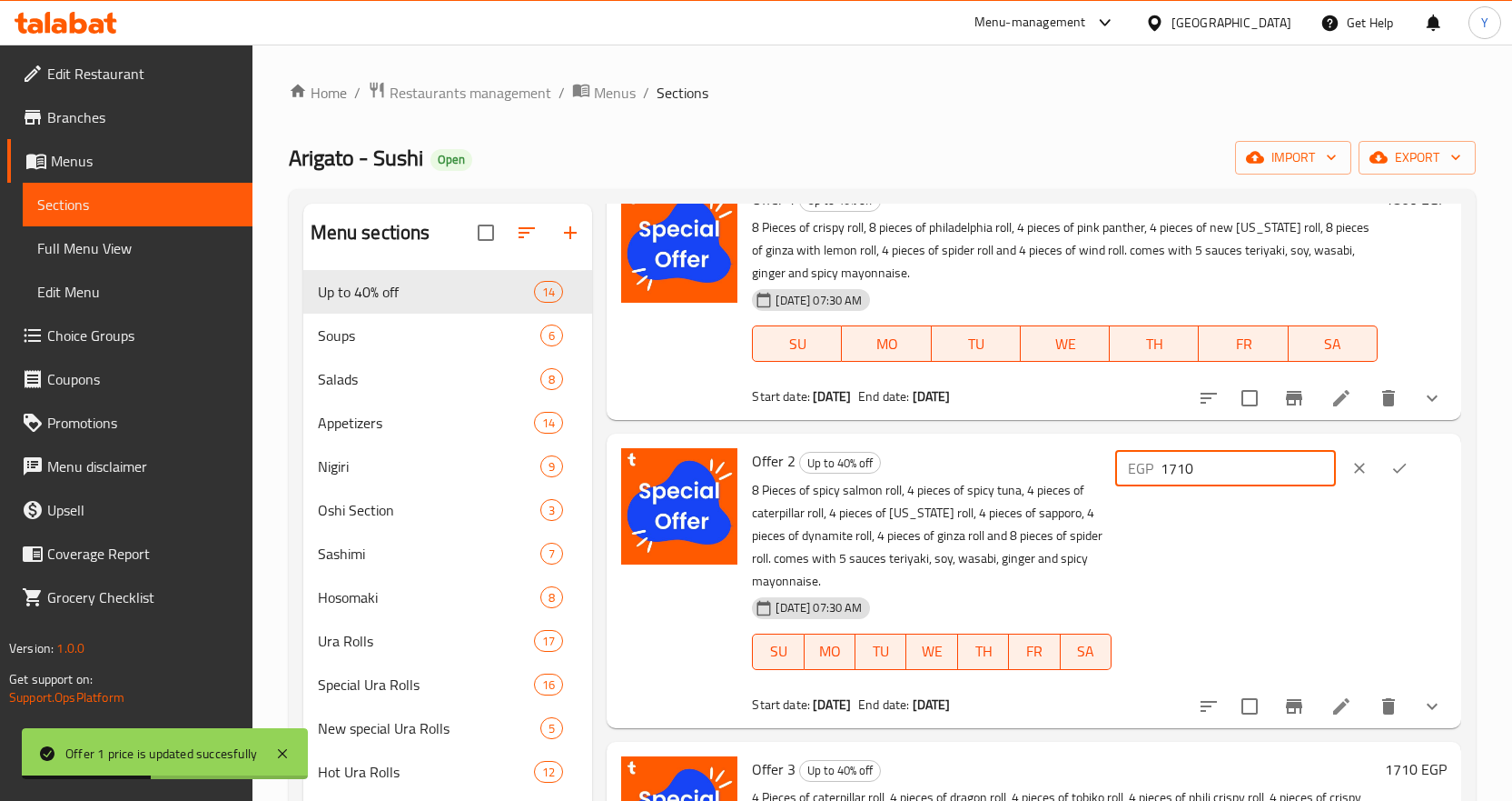
drag, startPoint x: 1256, startPoint y: 468, endPoint x: 1138, endPoint y: 463, distance: 118.1
click at [1138, 463] on div "EGP 1710 ​" at bounding box center [1279, 468] width 336 height 40
paste input "86"
type input "1860"
click at [1400, 465] on icon "ok" at bounding box center [1399, 467] width 18 height 18
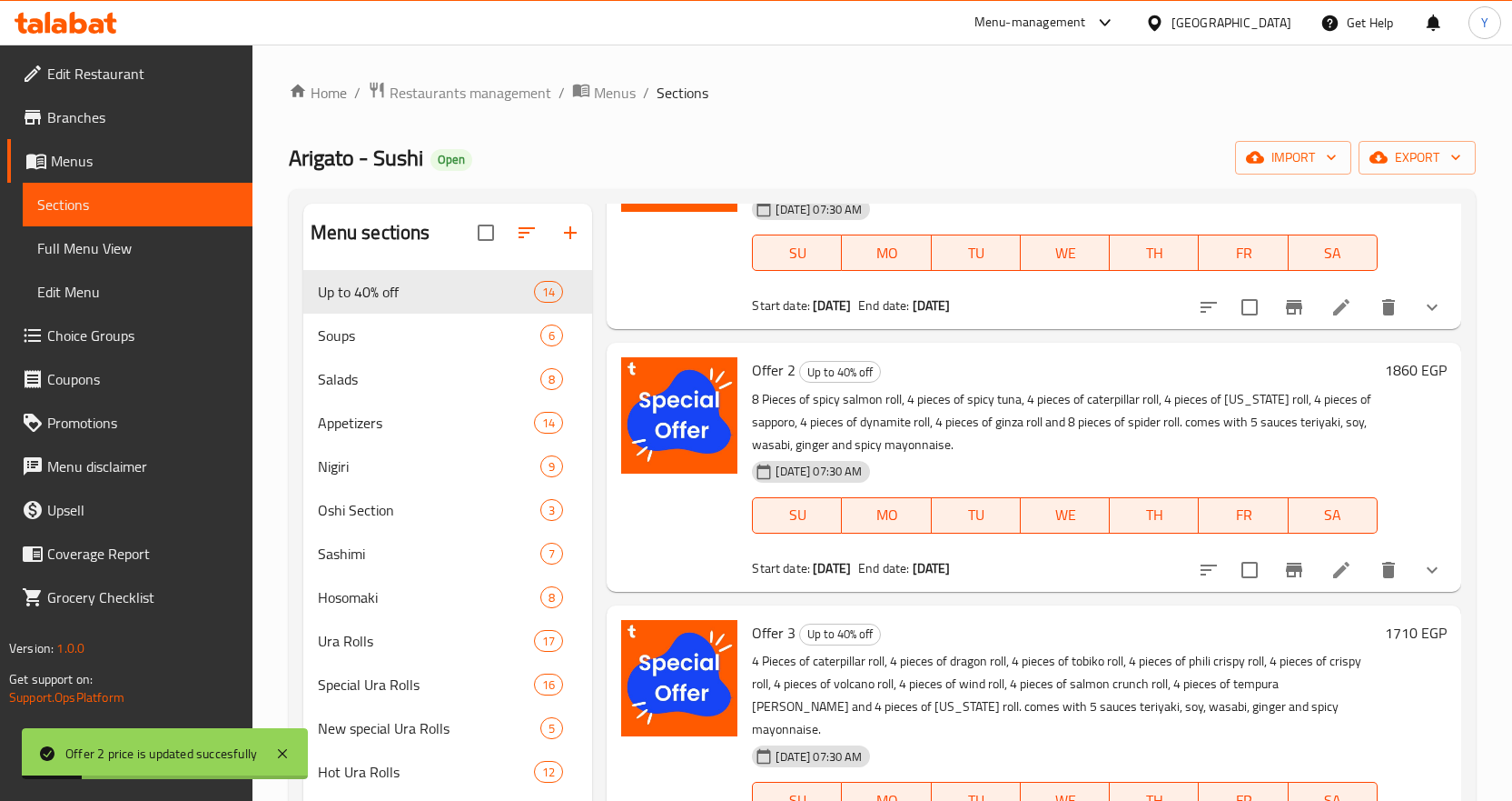
scroll to position [272, 0]
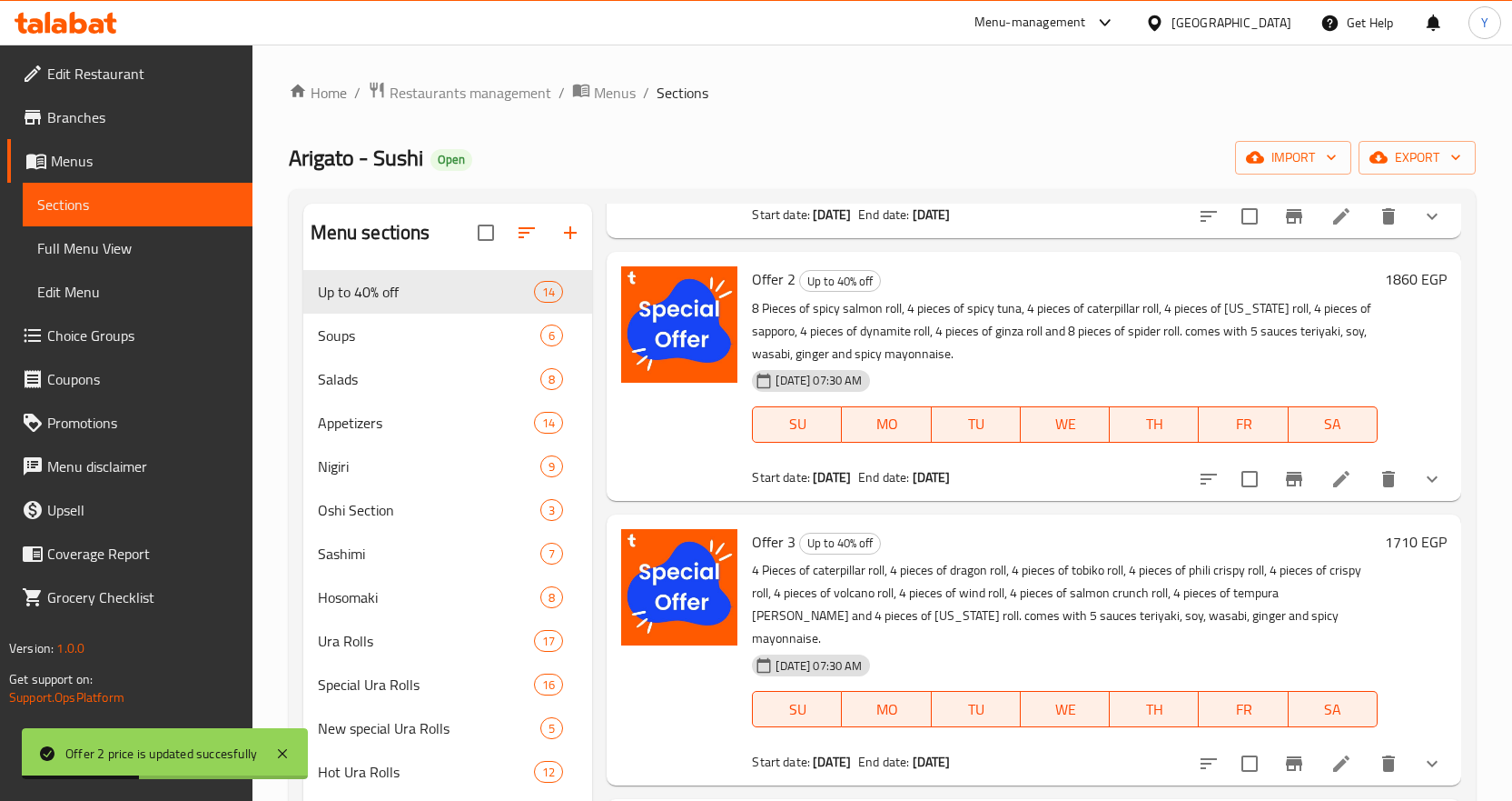
click at [1399, 543] on h6 "1710 EGP" at bounding box center [1416, 541] width 61 height 26
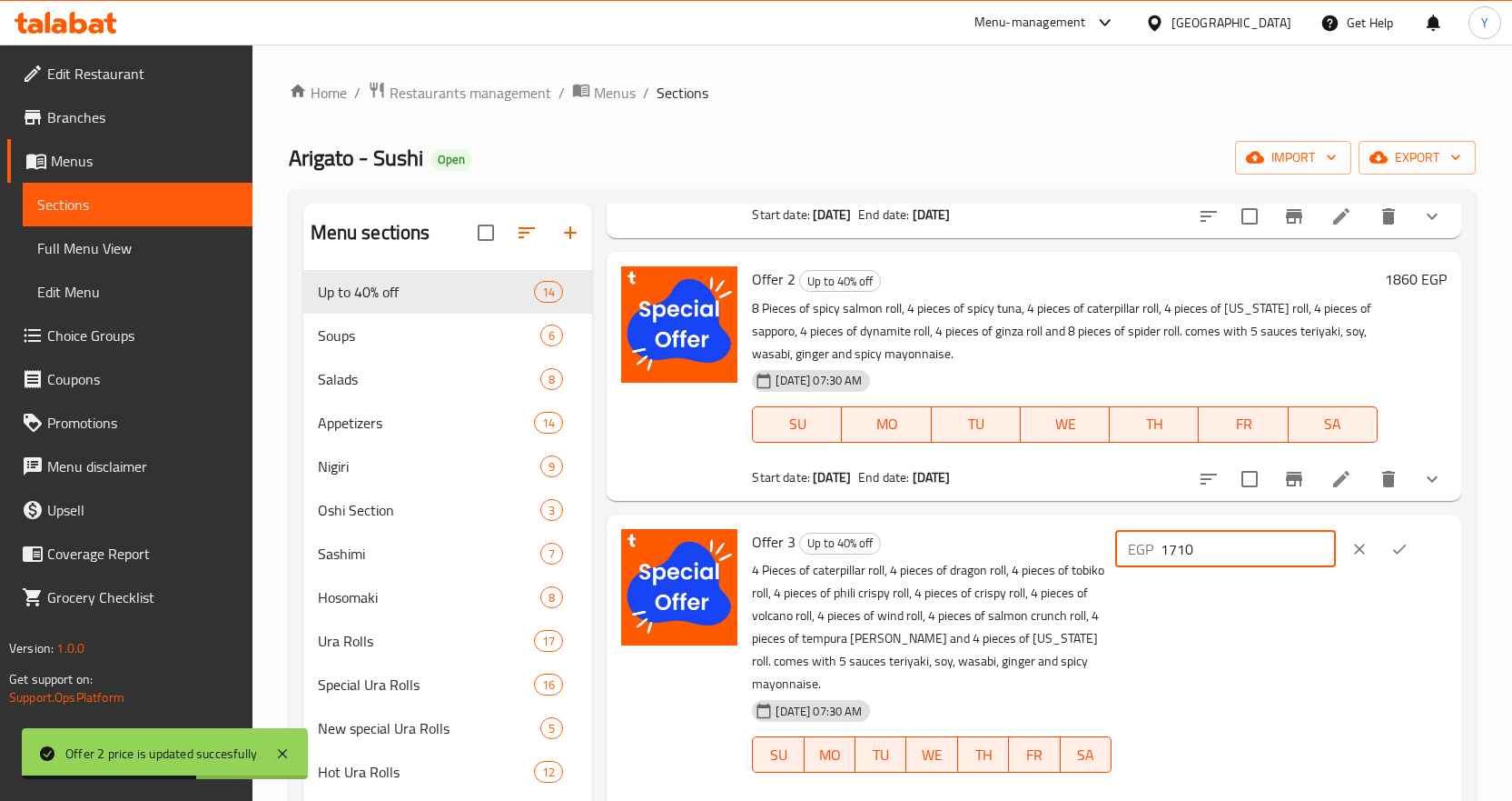
drag, startPoint x: 1255, startPoint y: 542, endPoint x: 1039, endPoint y: 554, distance: 216.3
click at [1039, 554] on div "Offer 3 Up to 40% off 4 Pieces of caterpillar roll, 4 pieces of dragon roll, 4 …" at bounding box center [1100, 672] width 709 height 301
paste input "86"
type input "1860"
click at [1397, 550] on icon "ok" at bounding box center [1399, 549] width 18 height 18
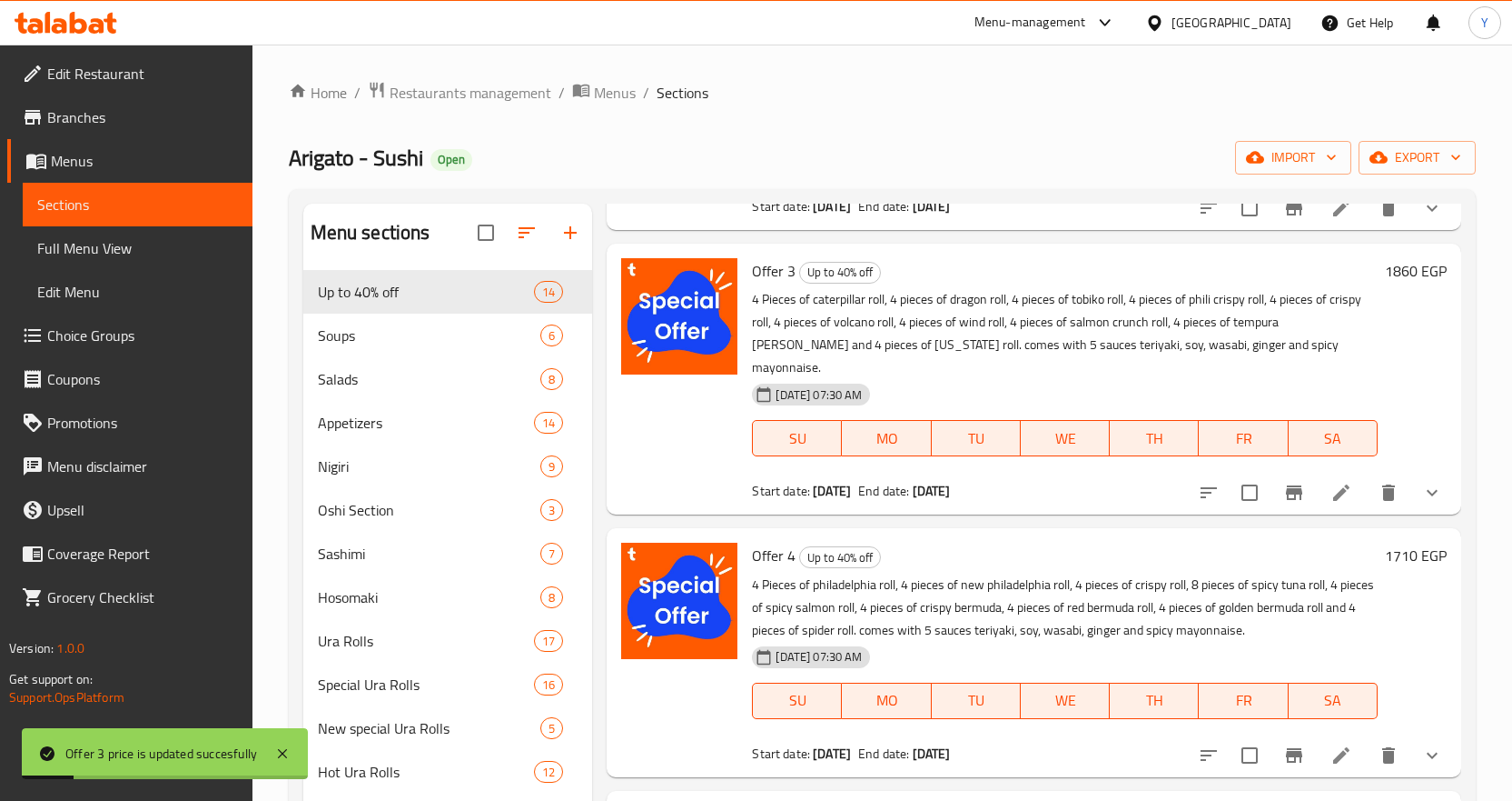
scroll to position [545, 0]
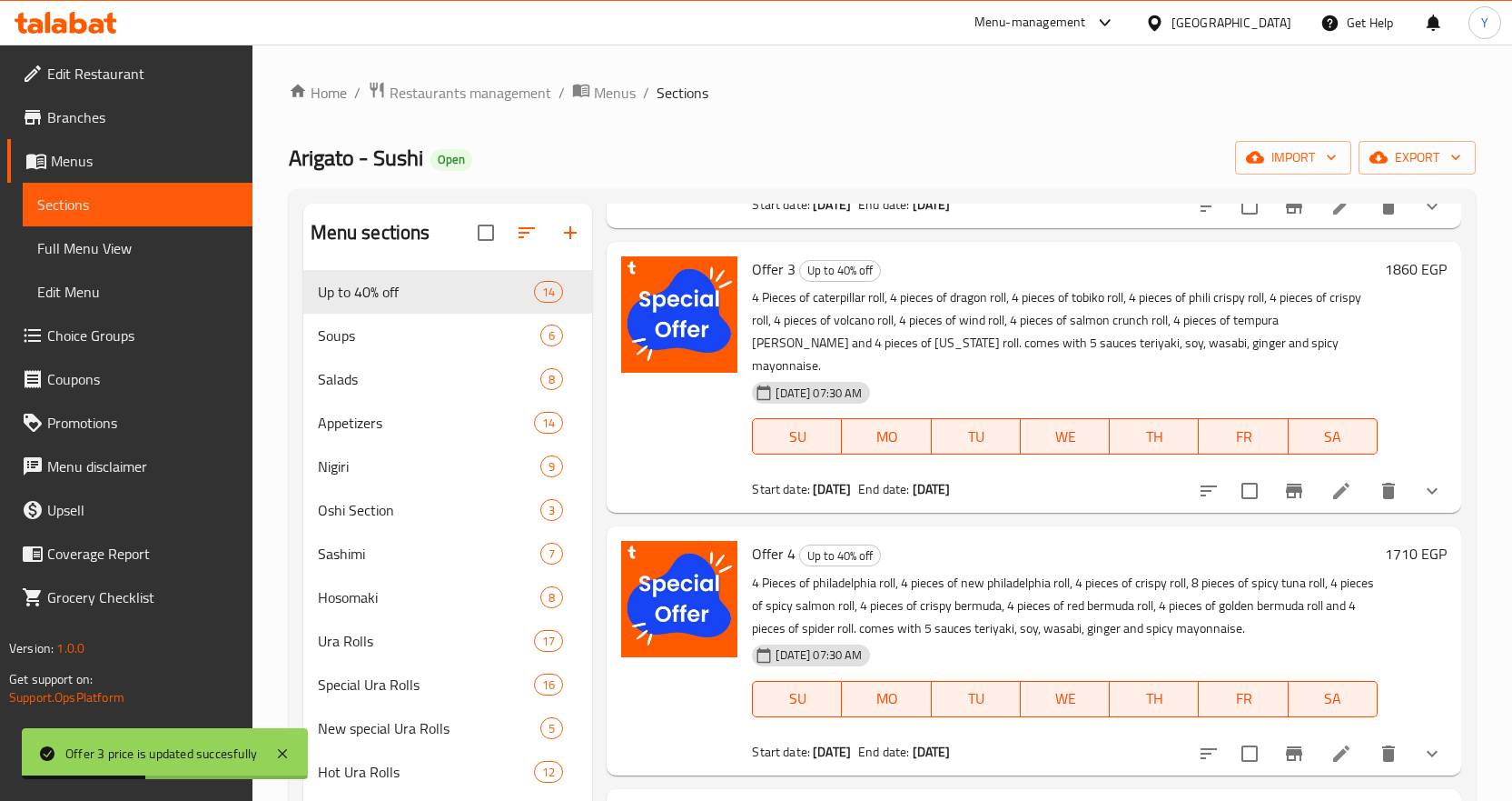
click at [1393, 541] on h6 "1710 EGP" at bounding box center [1416, 554] width 61 height 26
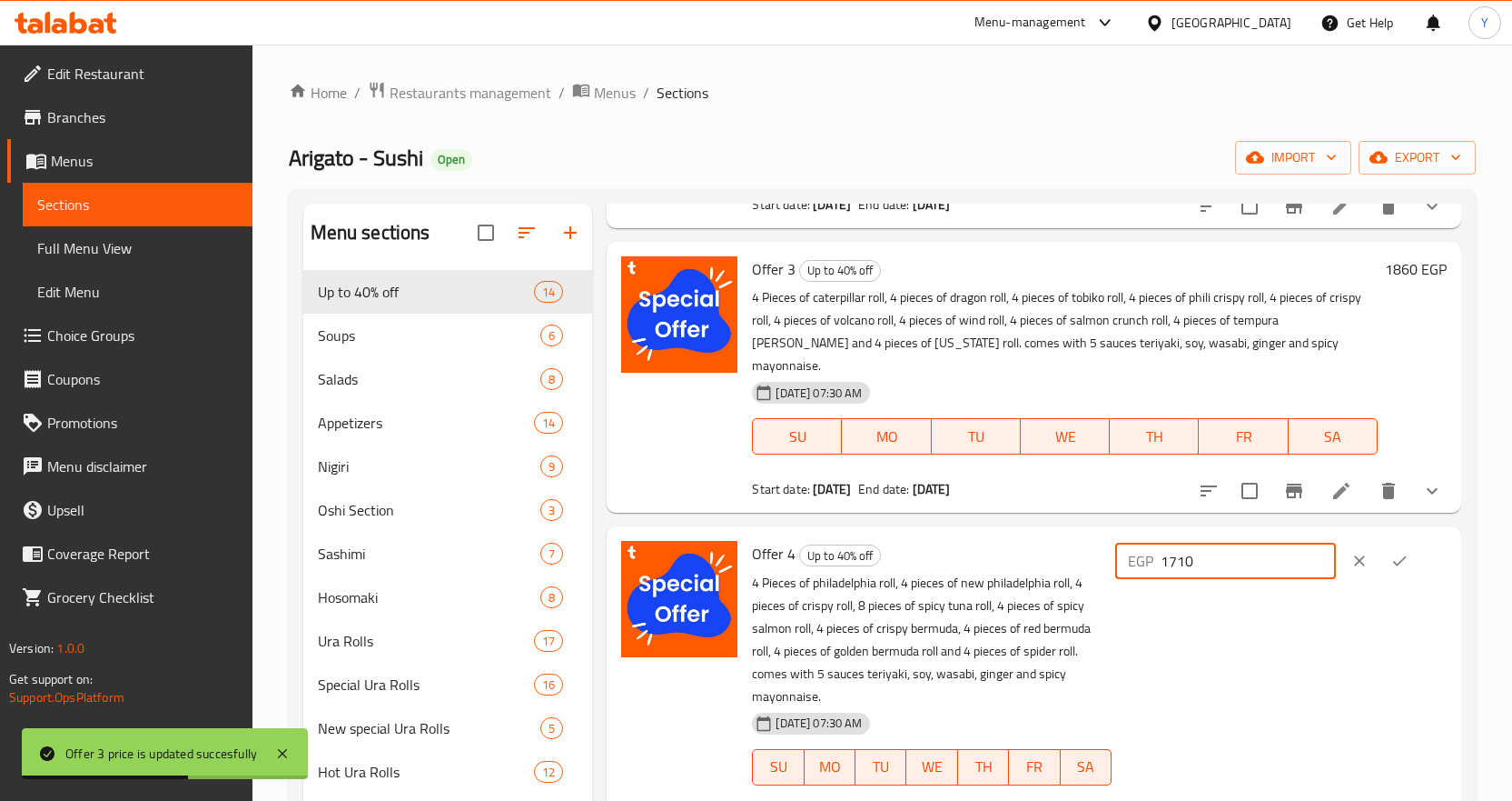
drag, startPoint x: 1157, startPoint y: 538, endPoint x: 1073, endPoint y: 538, distance: 84.0
click at [1073, 538] on div "Offer 4 Up to 40% off 4 Pieces of philadelphia roll, 4 pieces of new philadelph…" at bounding box center [1100, 684] width 709 height 301
paste input "86"
type input "1860"
click at [1393, 552] on icon "ok" at bounding box center [1399, 560] width 18 height 18
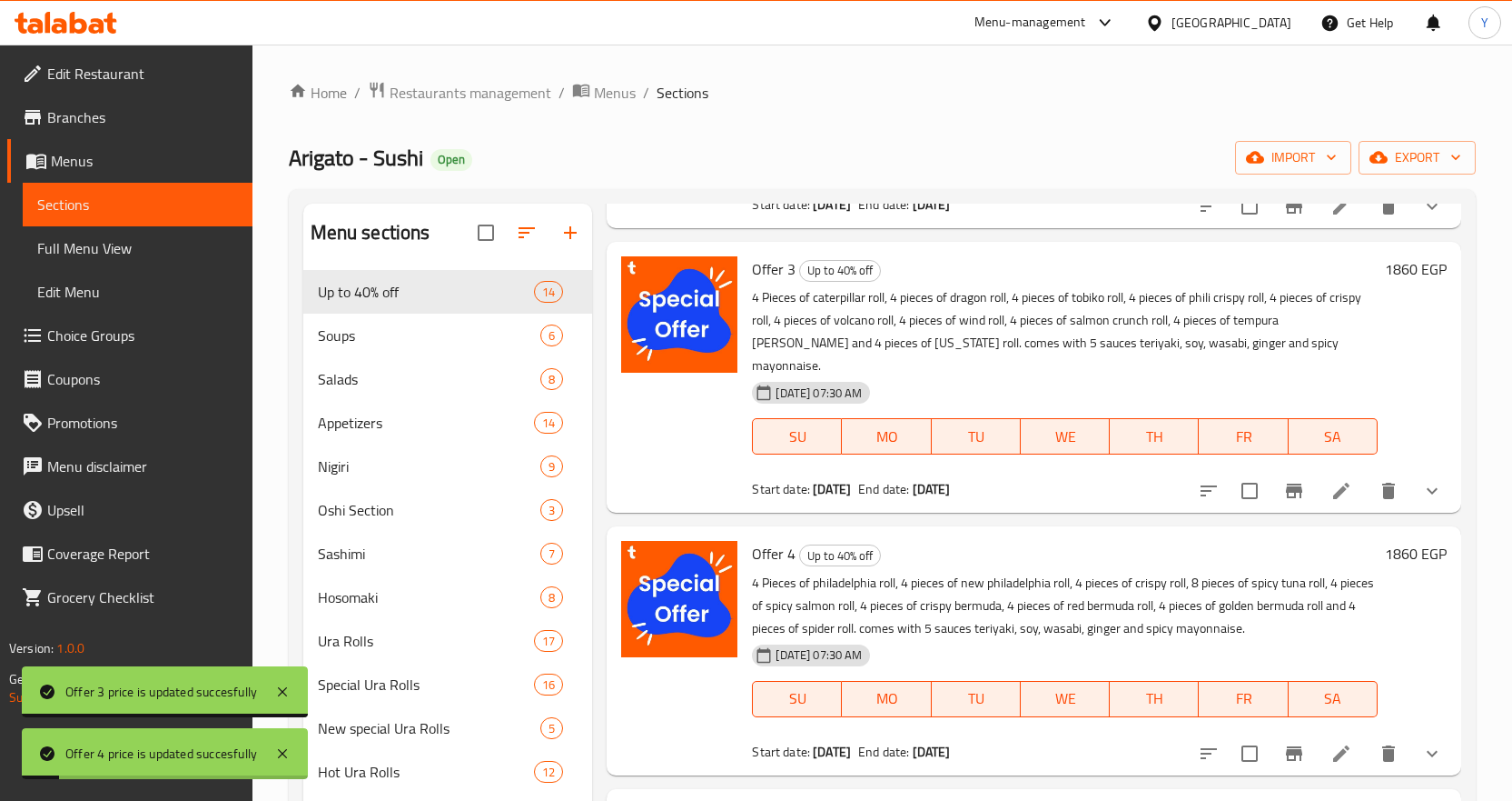
click at [1283, 742] on icon "Branch-specific-item" at bounding box center [1293, 753] width 22 height 22
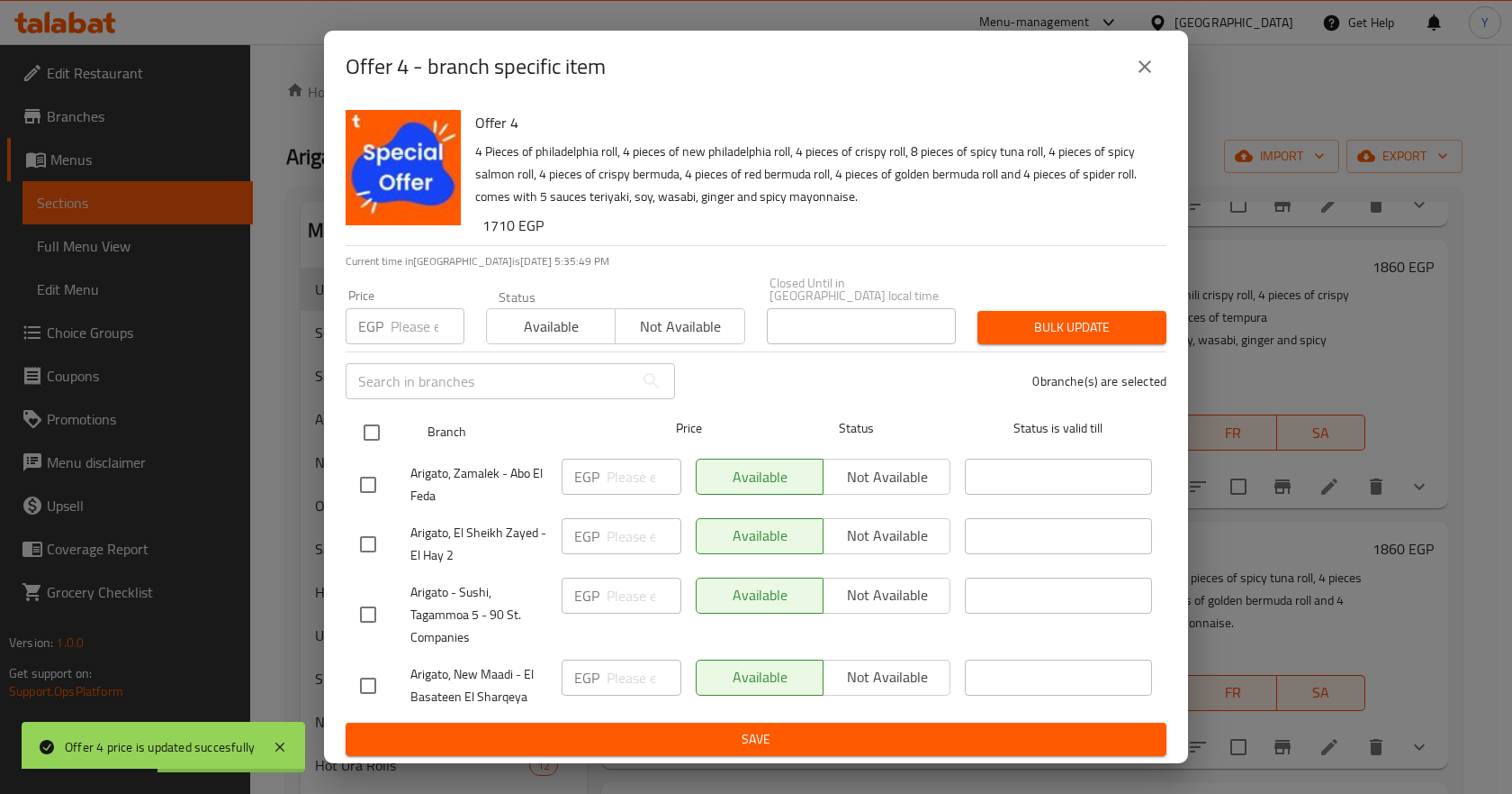
click at [392, 425] on div at bounding box center [386, 432] width 67 height 52
click at [380, 423] on input "checkbox" at bounding box center [372, 433] width 38 height 38
checkbox input "true"
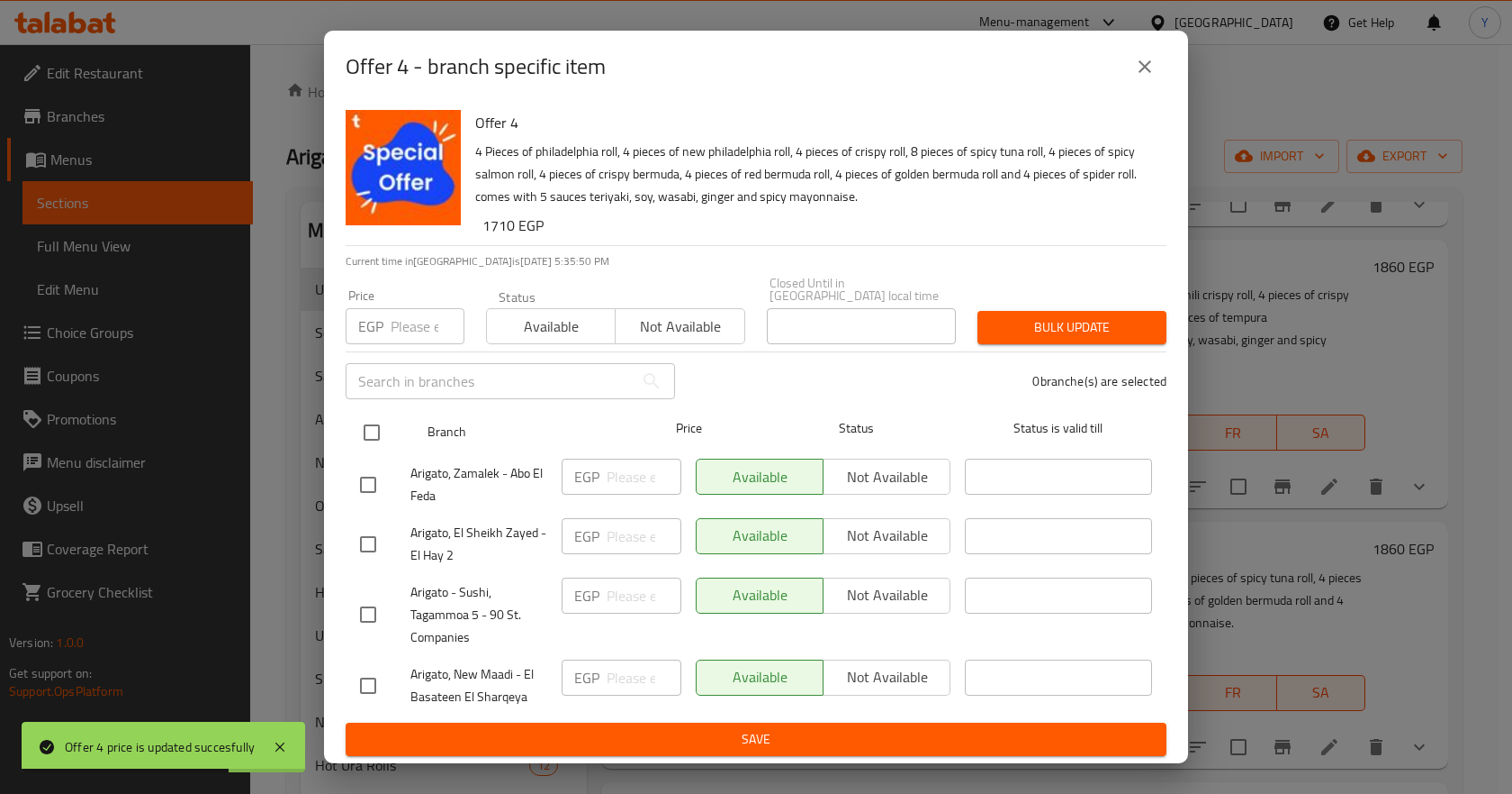
checkbox input "true"
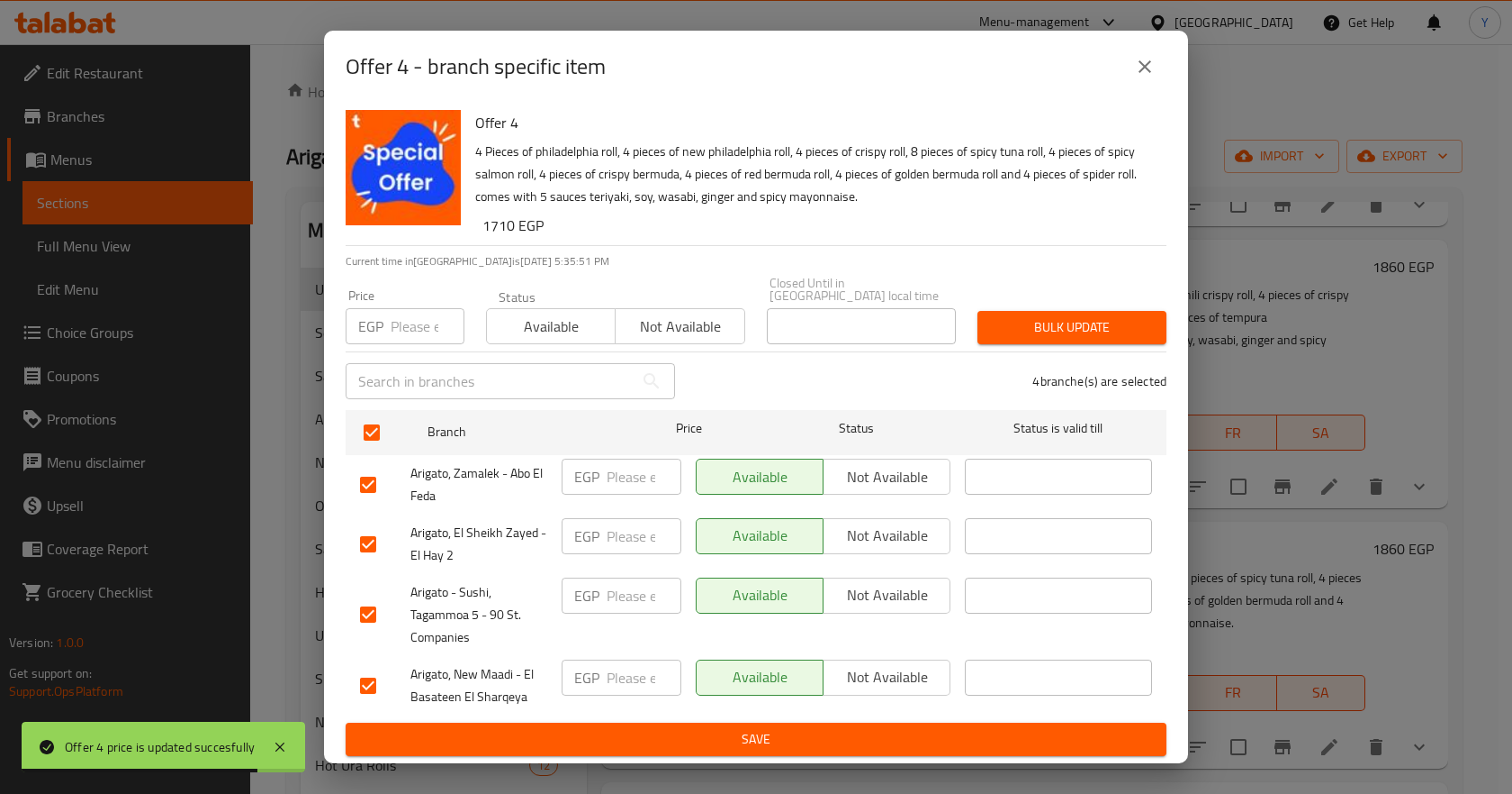
click at [392, 333] on input "number" at bounding box center [428, 326] width 74 height 36
paste input "1860"
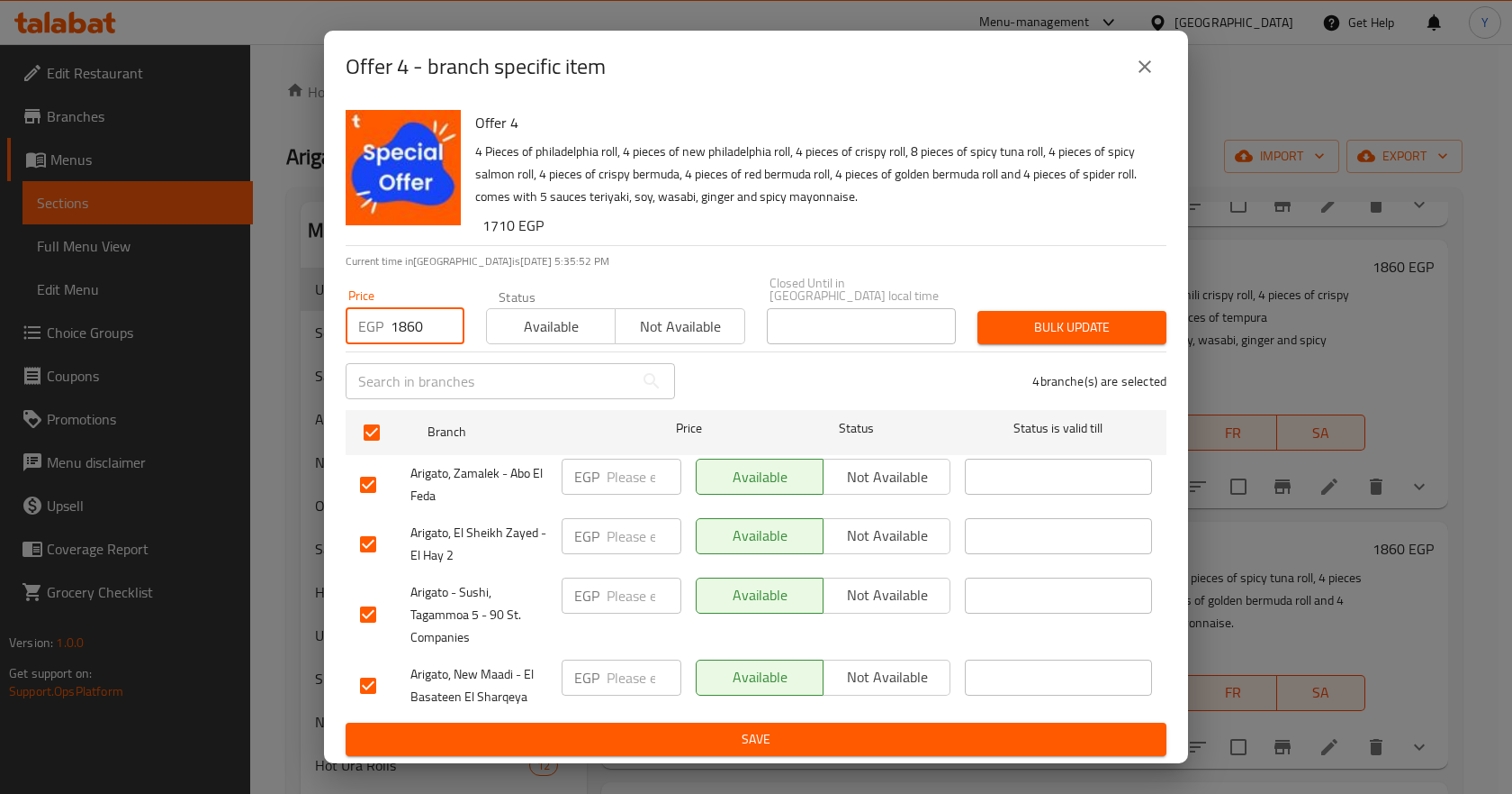
type input "1860"
click at [1083, 320] on span "Bulk update" at bounding box center [1072, 327] width 161 height 23
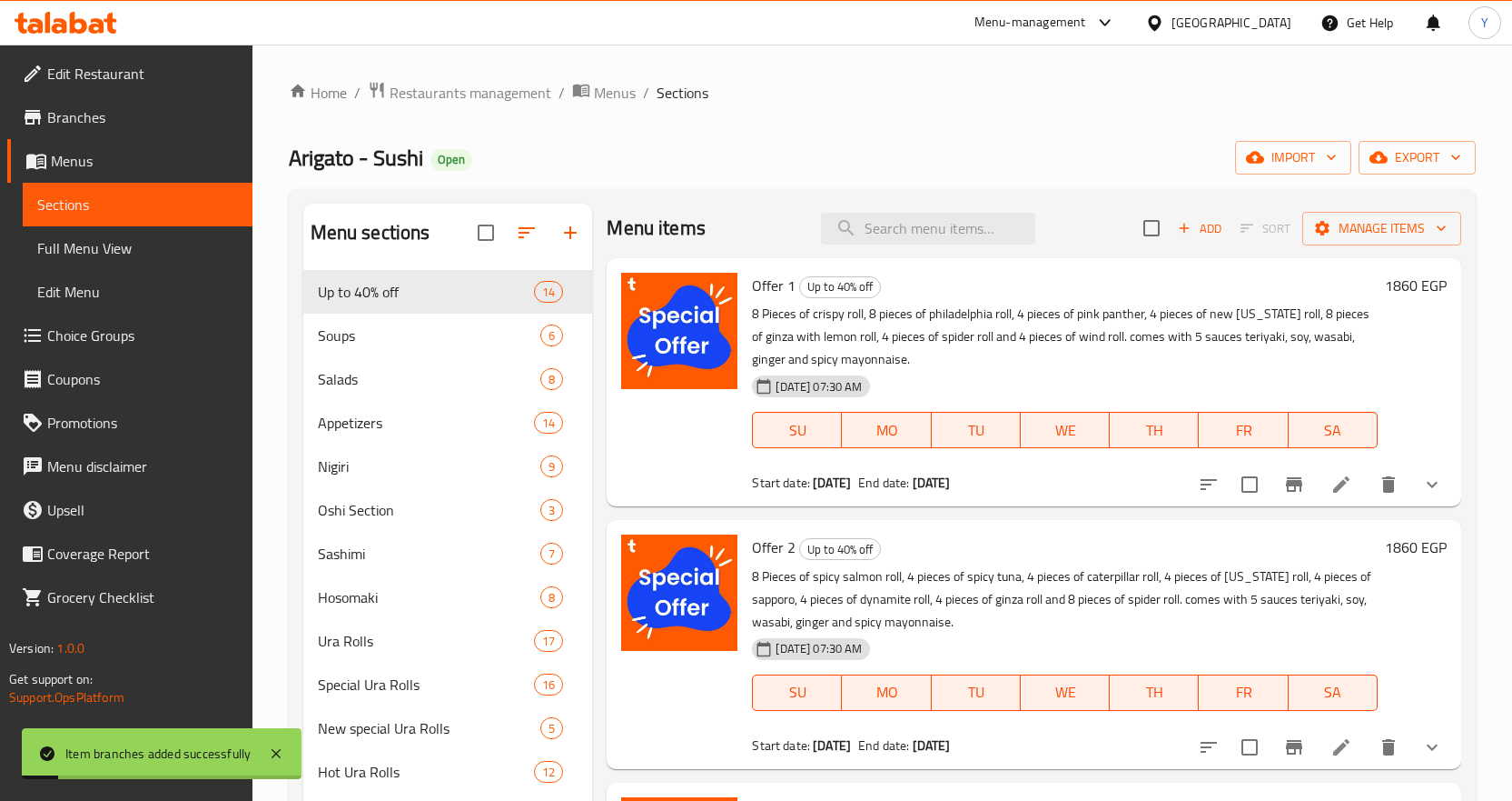
scroll to position [0, 0]
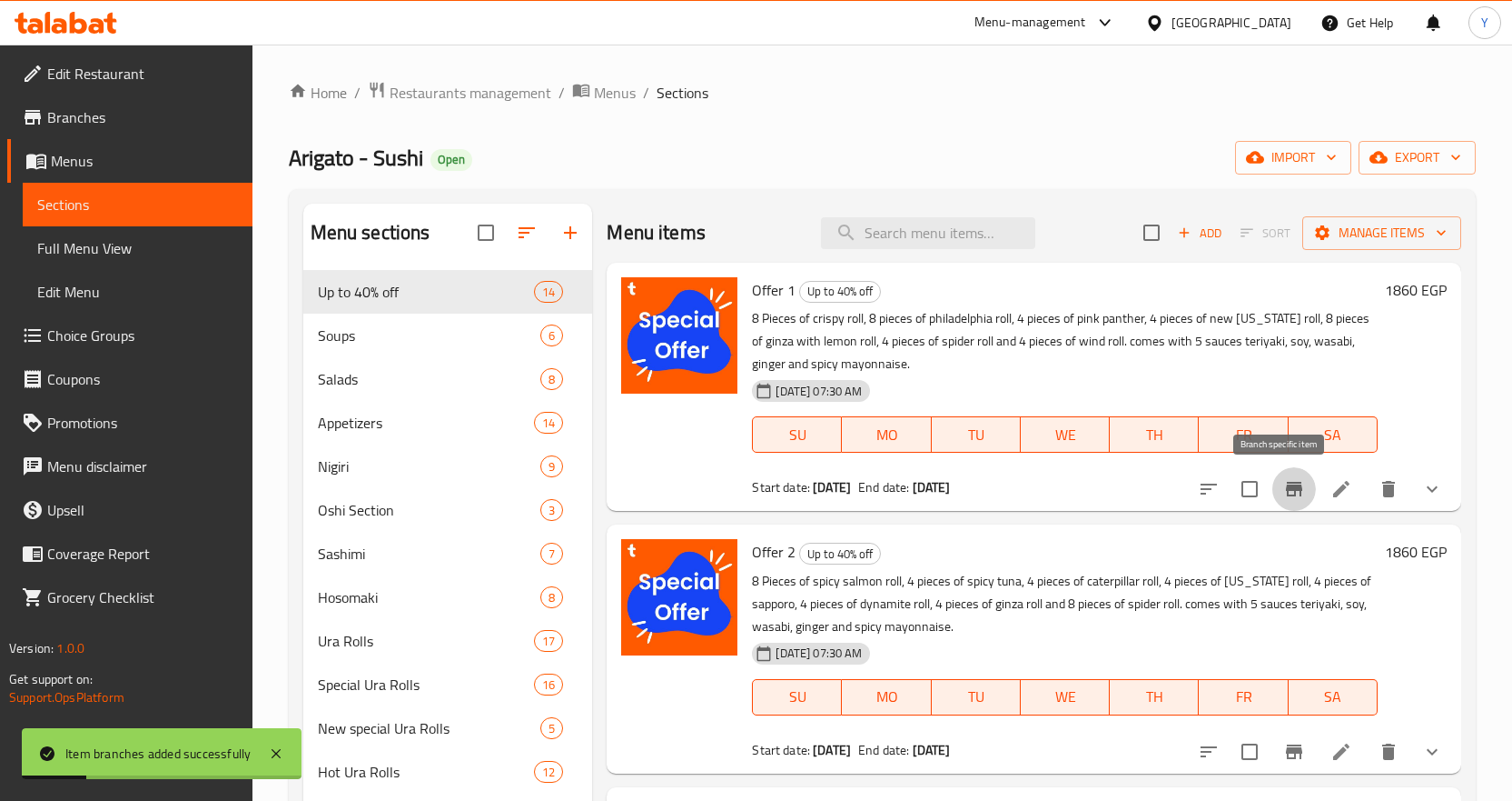
click at [1272, 491] on button "Branch-specific-item" at bounding box center [1293, 488] width 43 height 43
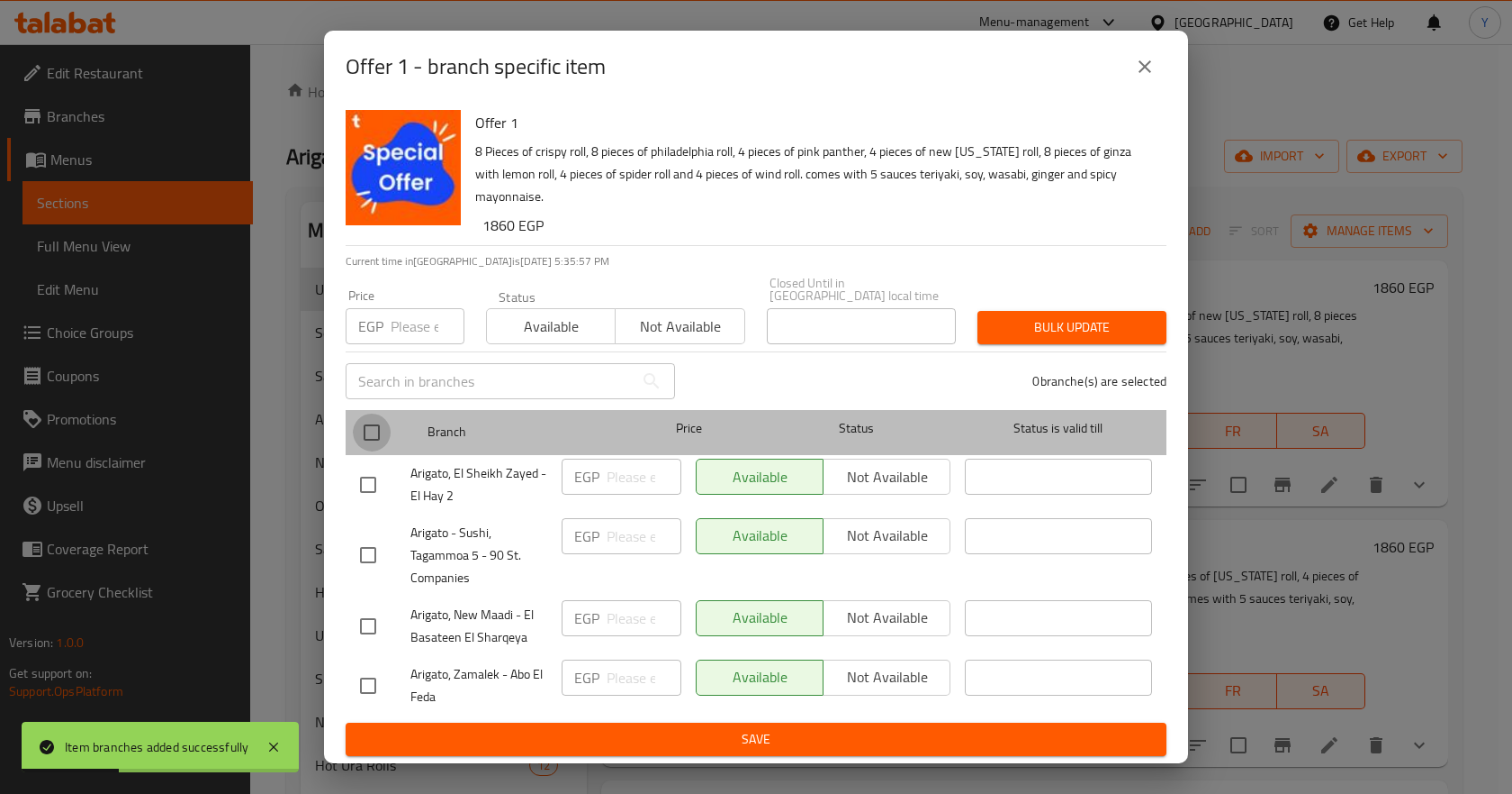
click at [361, 426] on input "checkbox" at bounding box center [372, 433] width 38 height 38
checkbox input "true"
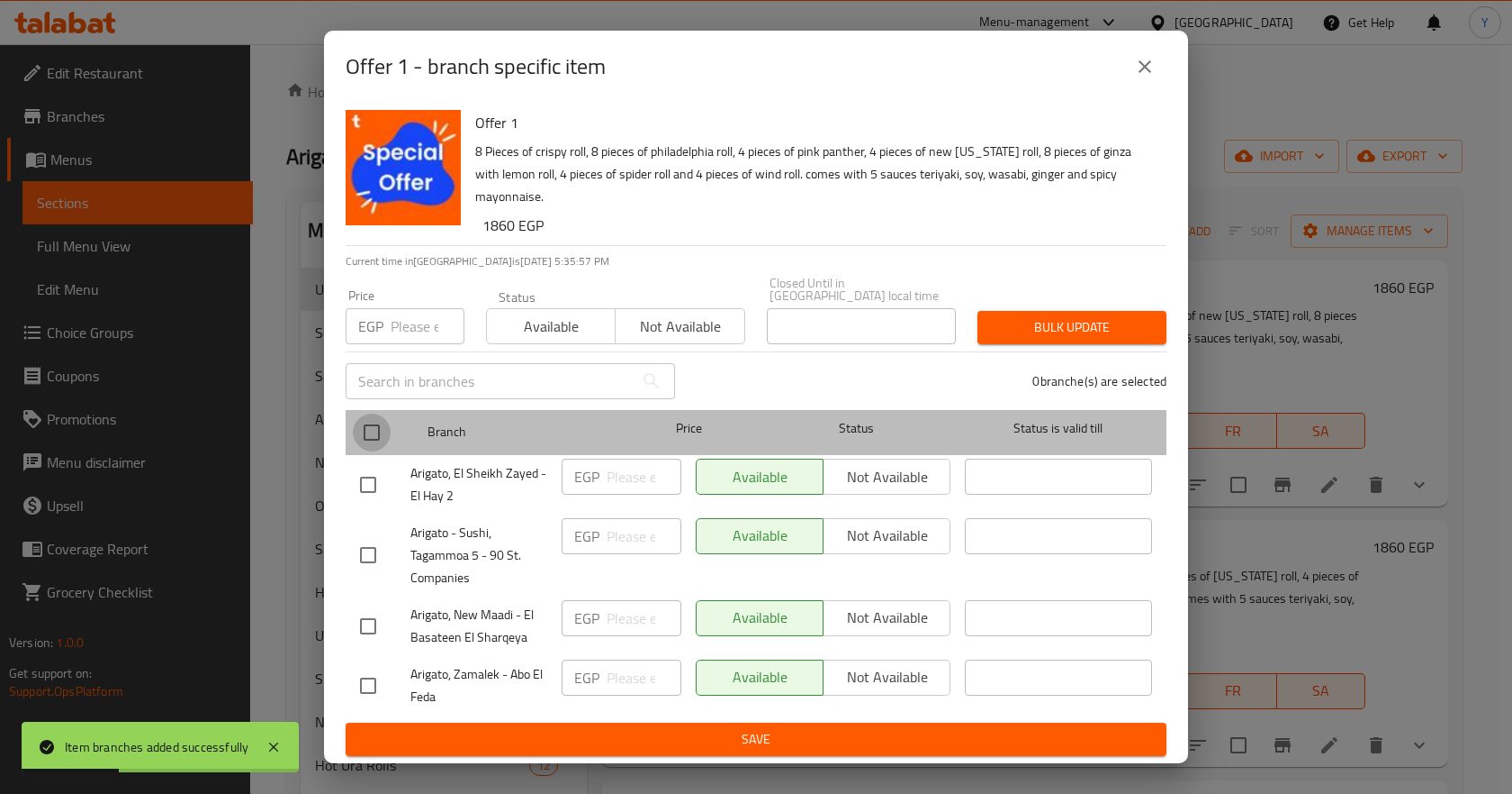
checkbox input "true"
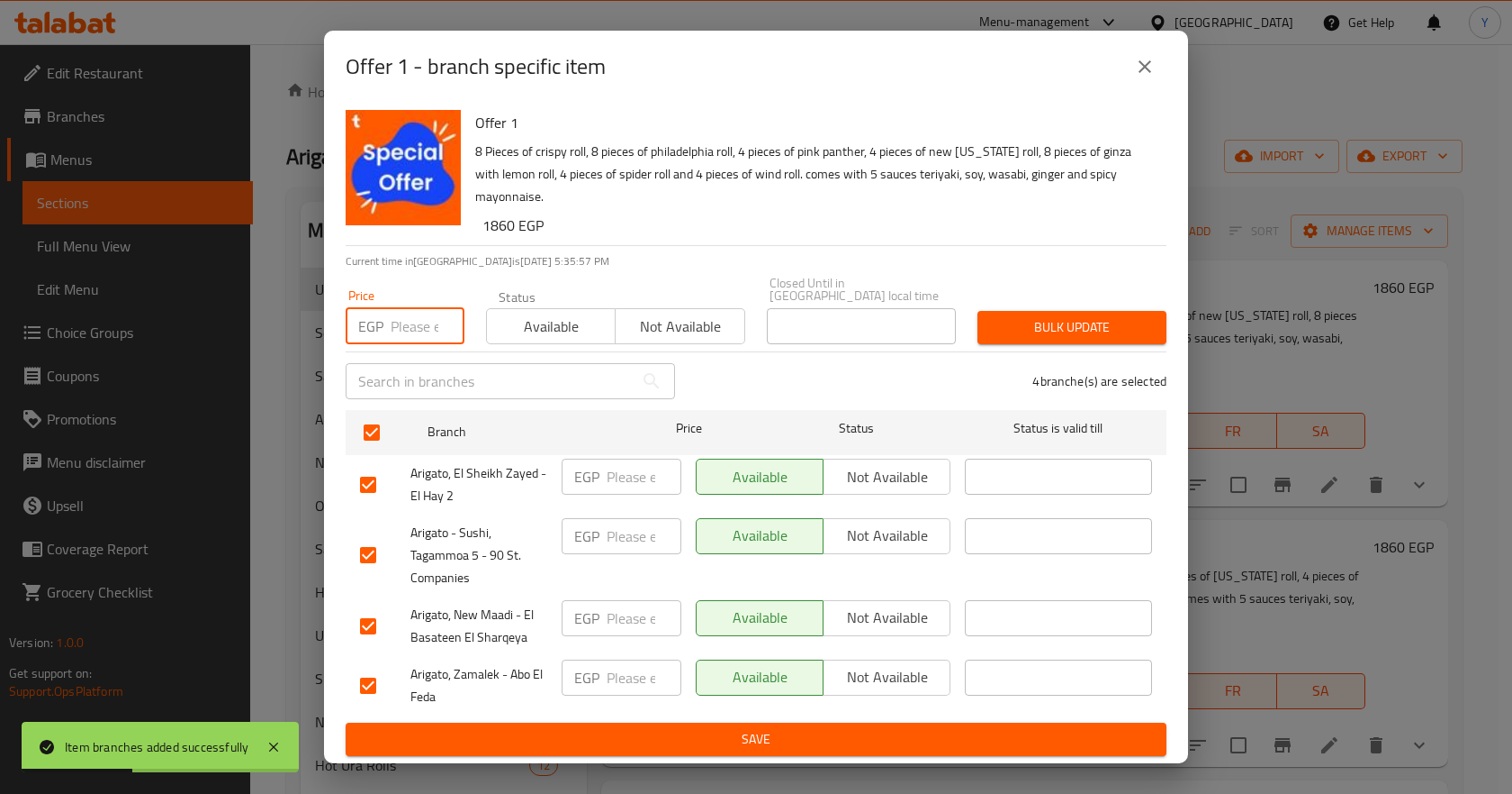
click at [416, 332] on input "number" at bounding box center [428, 326] width 74 height 36
paste input "1860"
type input "1860"
click at [1047, 318] on span "Bulk update" at bounding box center [1072, 327] width 161 height 23
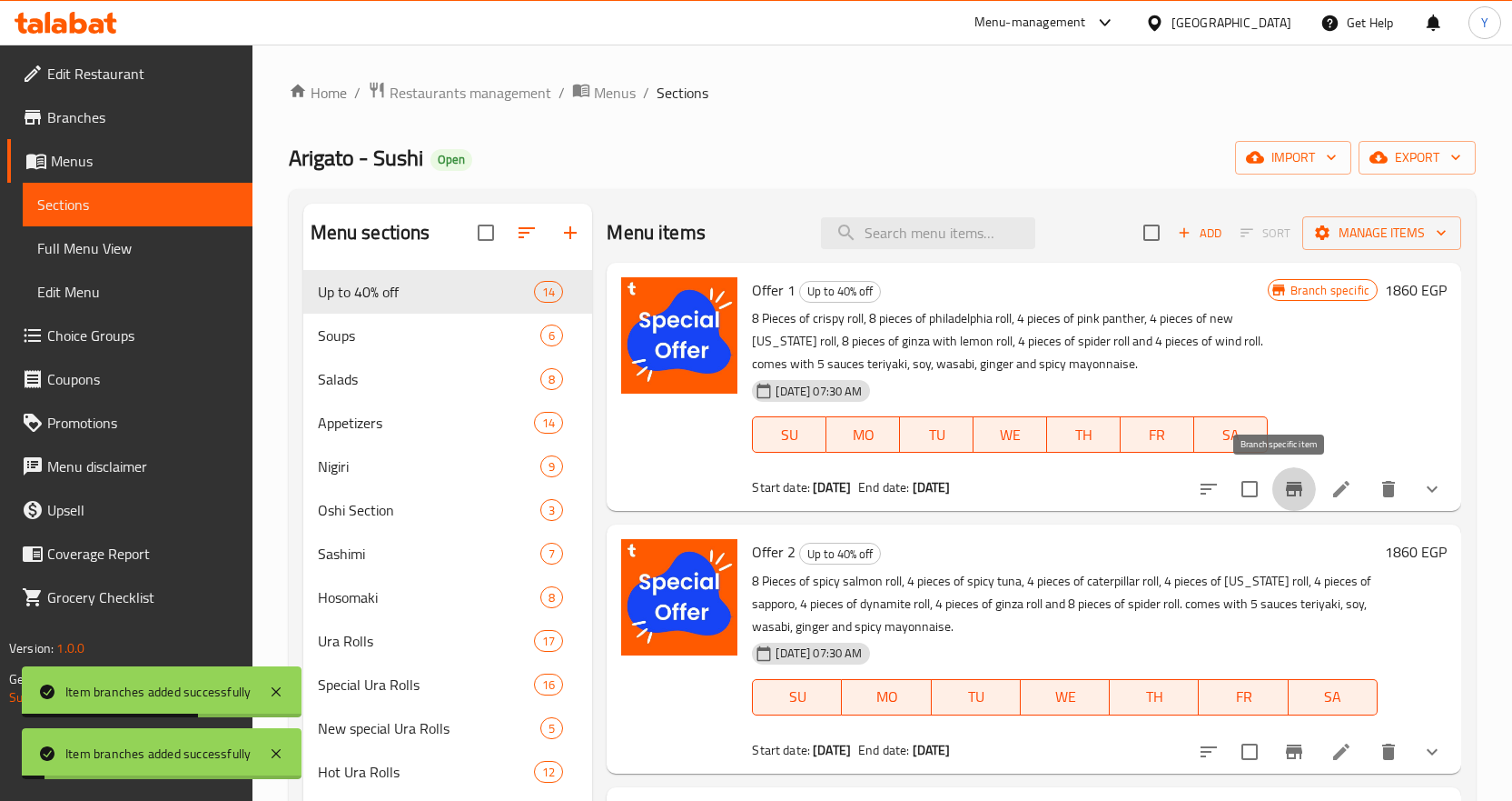
click at [1287, 493] on icon "Branch-specific-item" at bounding box center [1293, 488] width 16 height 14
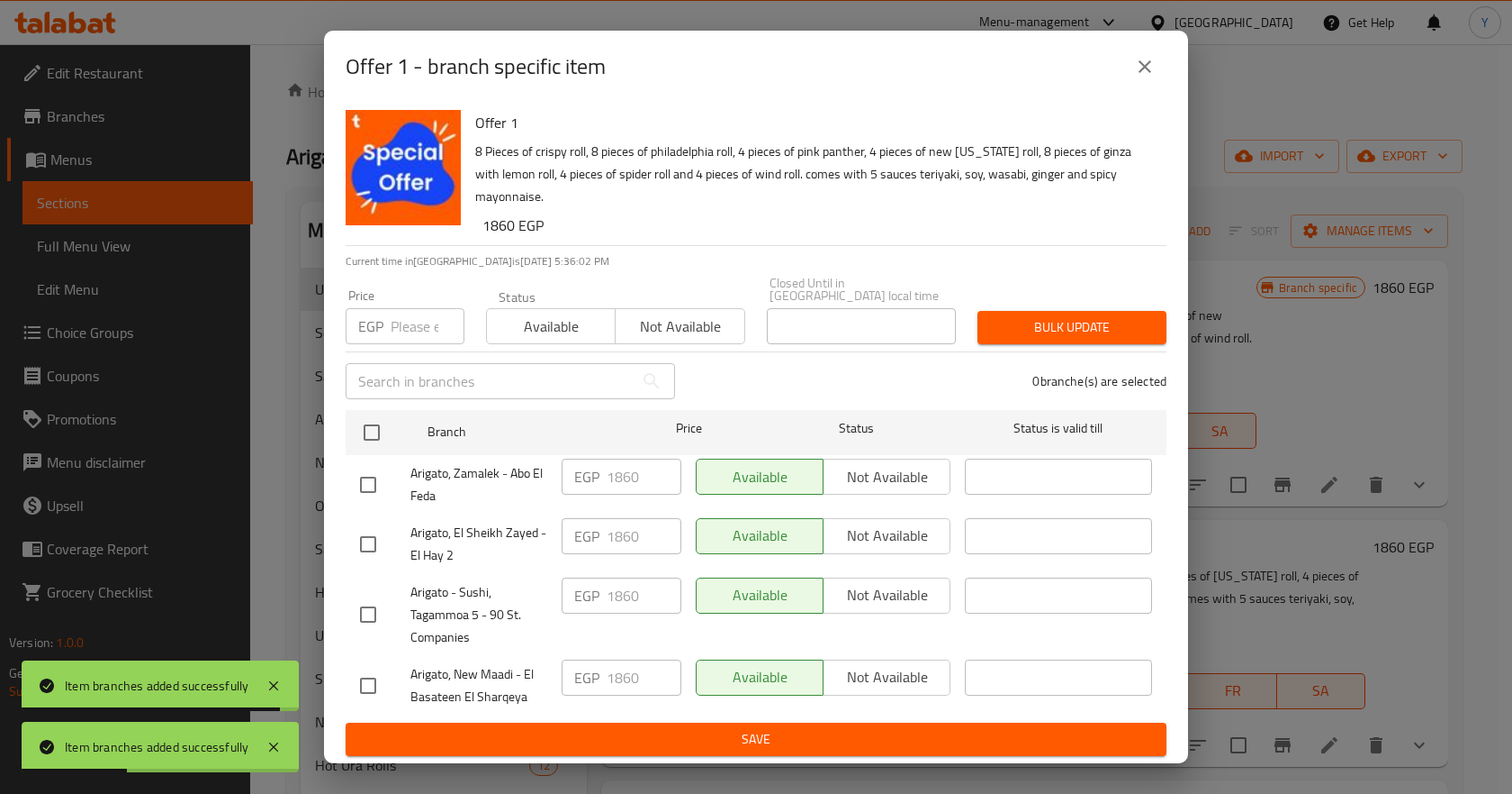
click at [1125, 77] on button "close" at bounding box center [1144, 66] width 43 height 43
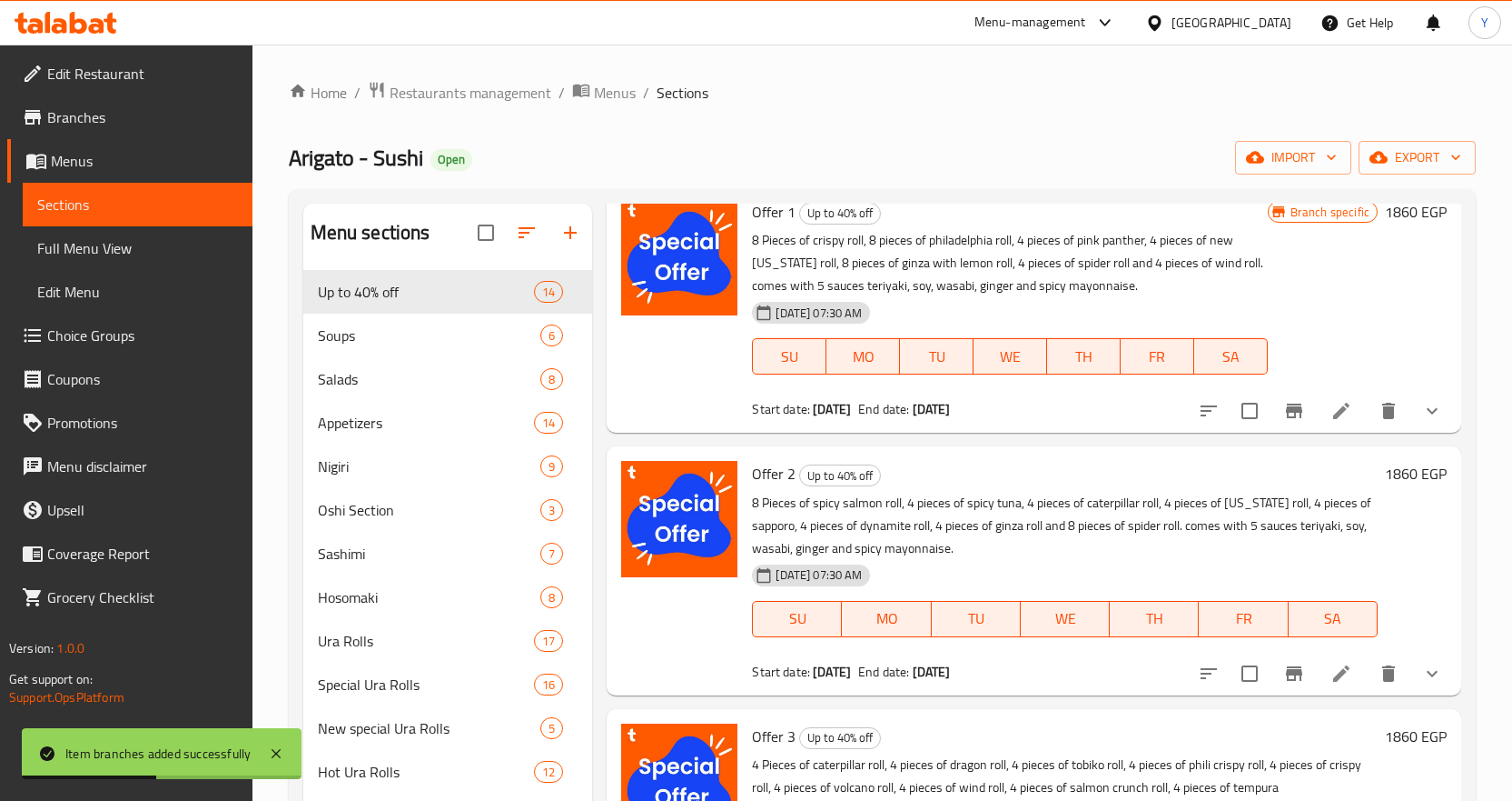
scroll to position [272, 0]
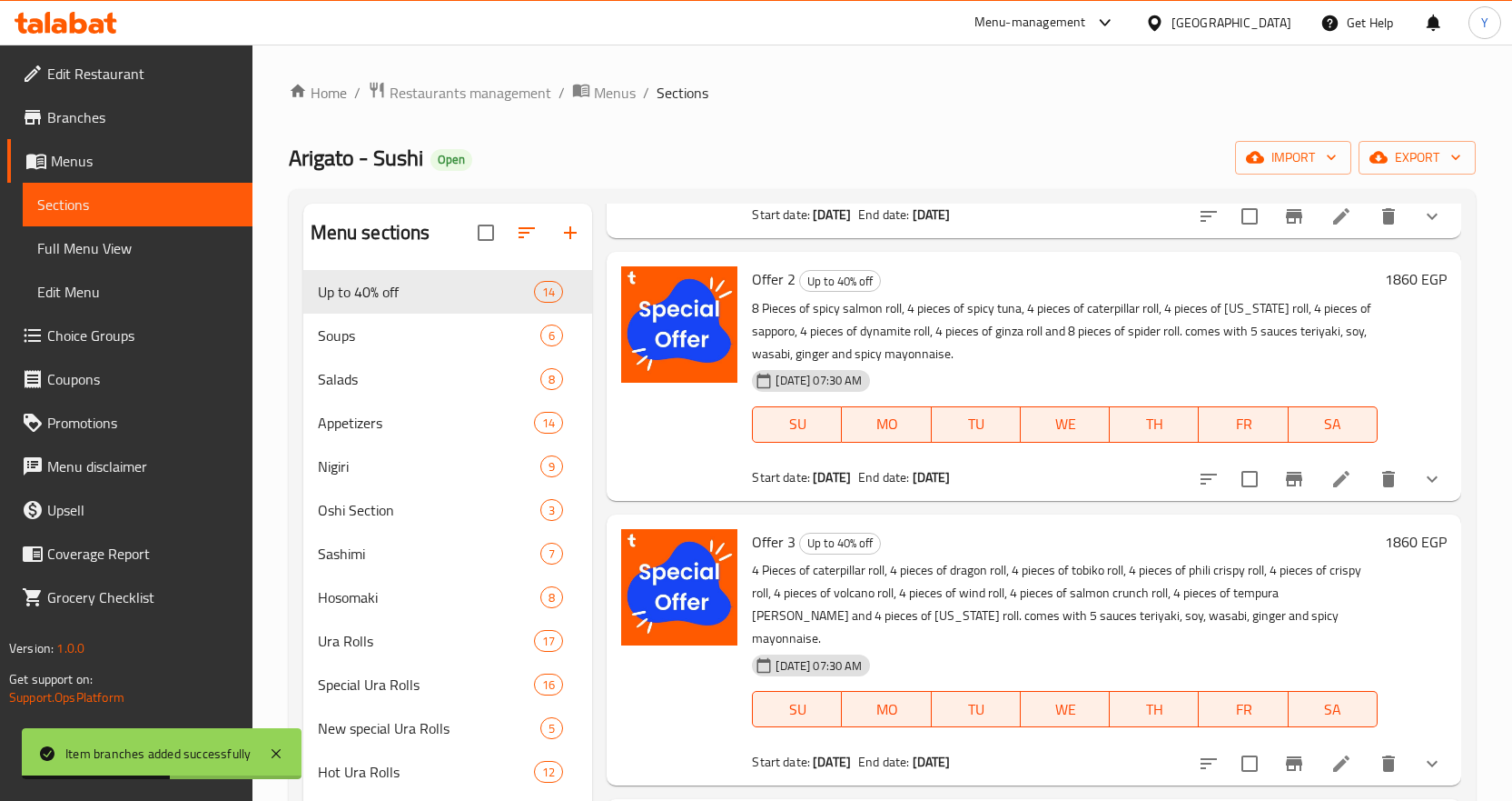
click at [1286, 482] on icon "Branch-specific-item" at bounding box center [1293, 479] width 16 height 14
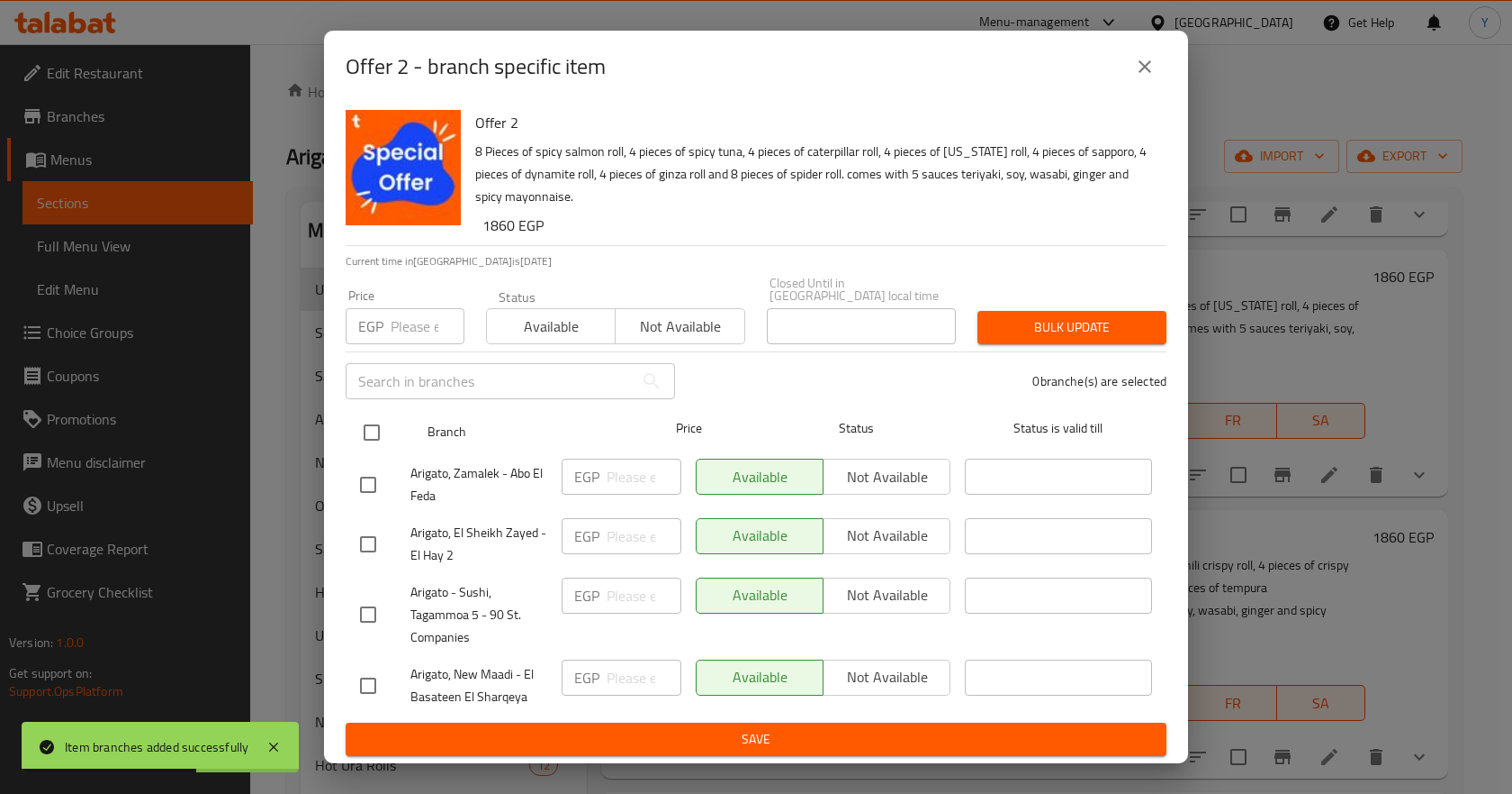
click at [362, 425] on input "checkbox" at bounding box center [372, 433] width 38 height 38
checkbox input "true"
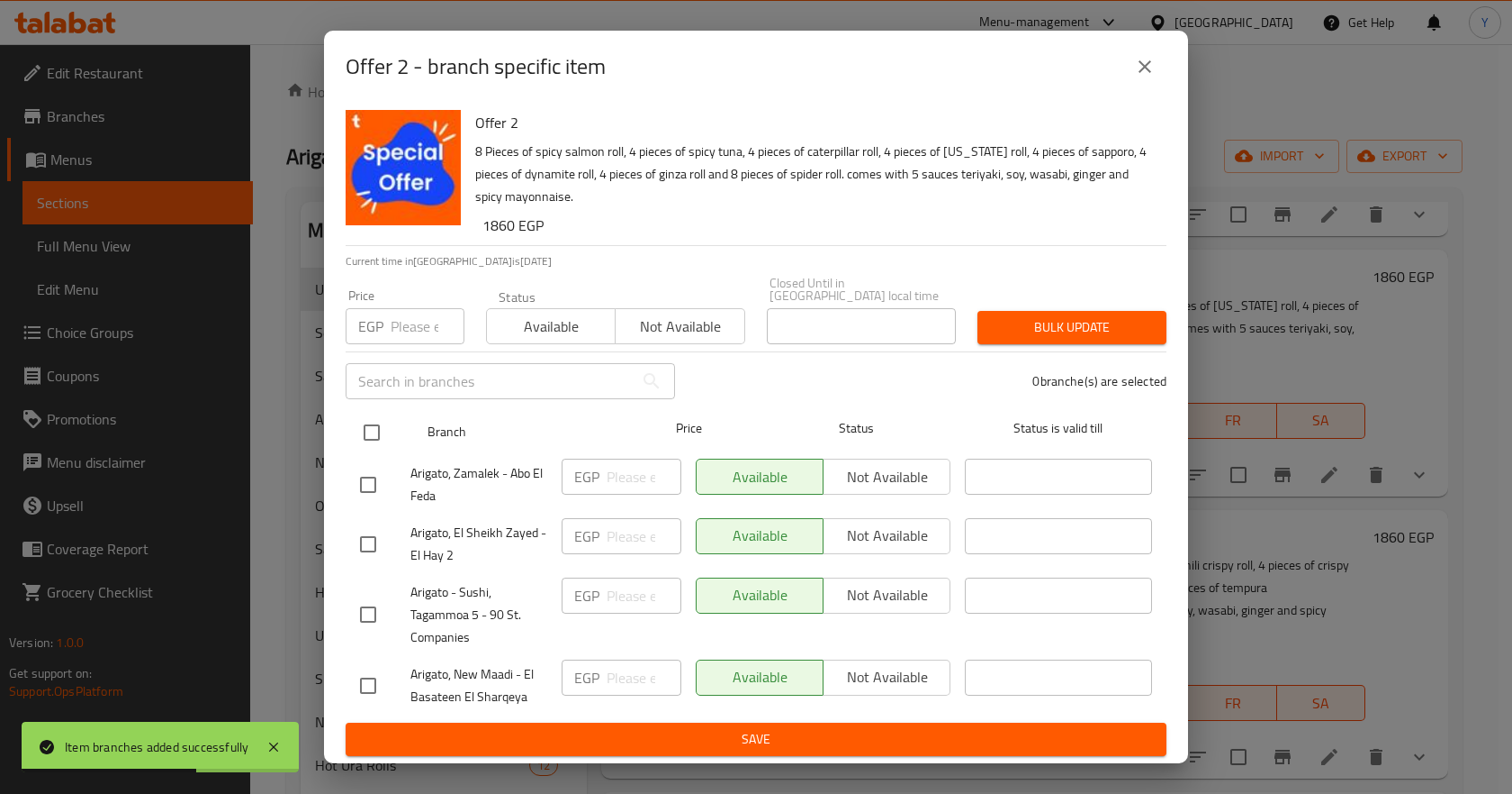
checkbox input "true"
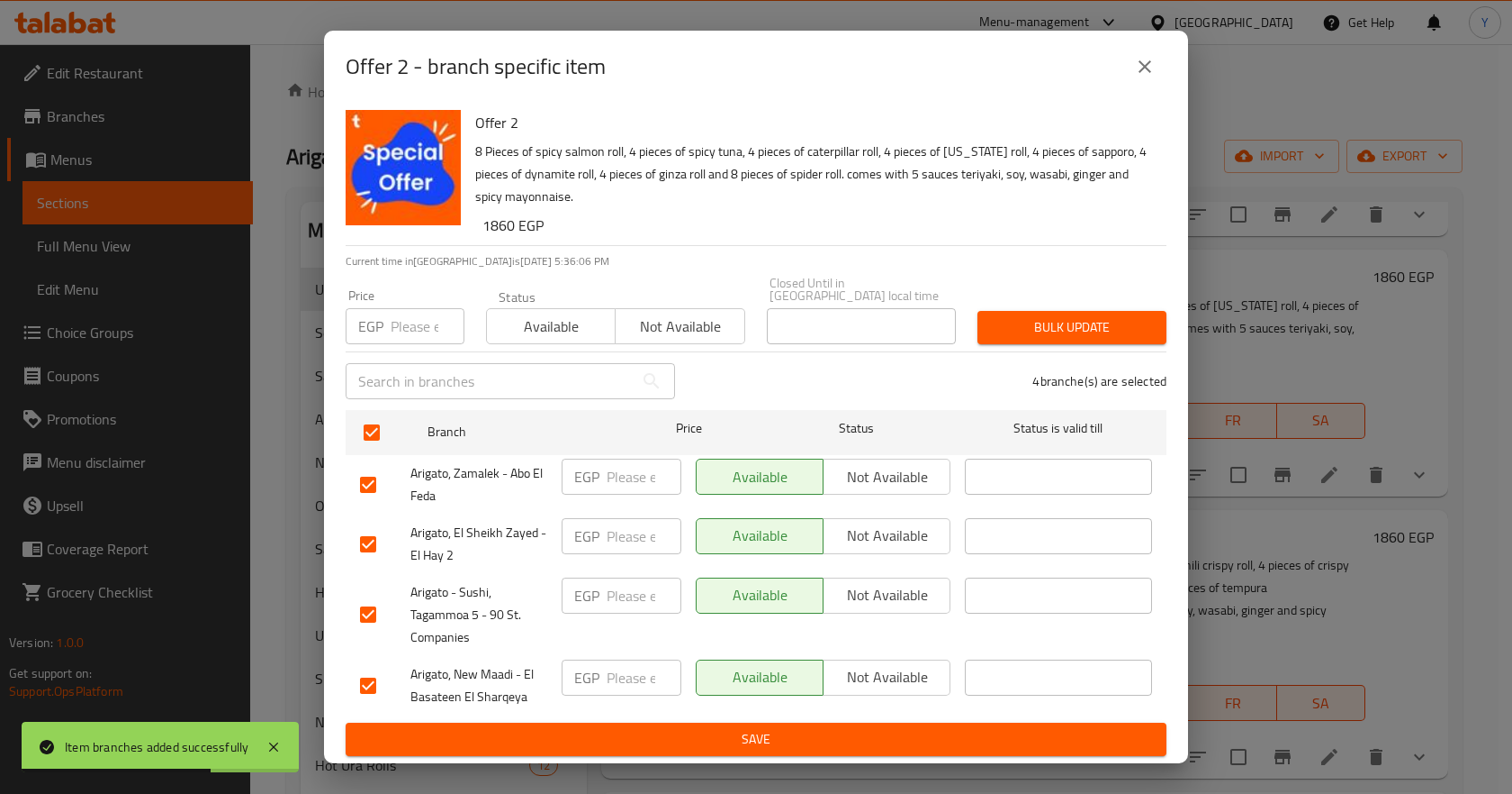
click at [423, 311] on input "number" at bounding box center [428, 326] width 74 height 36
paste input "1860"
type input "1860"
click at [1045, 316] on span "Bulk update" at bounding box center [1072, 327] width 161 height 23
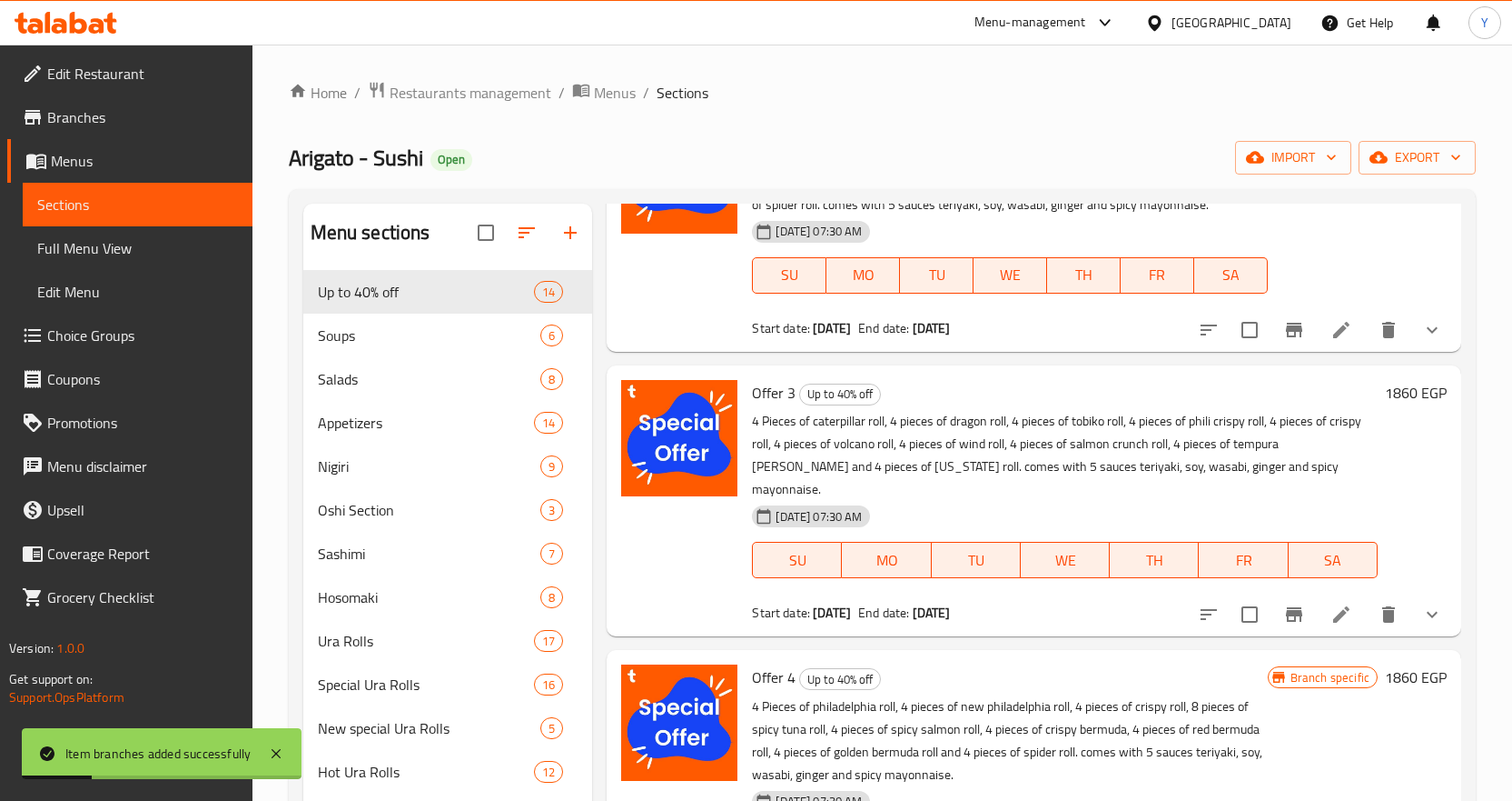
scroll to position [455, 0]
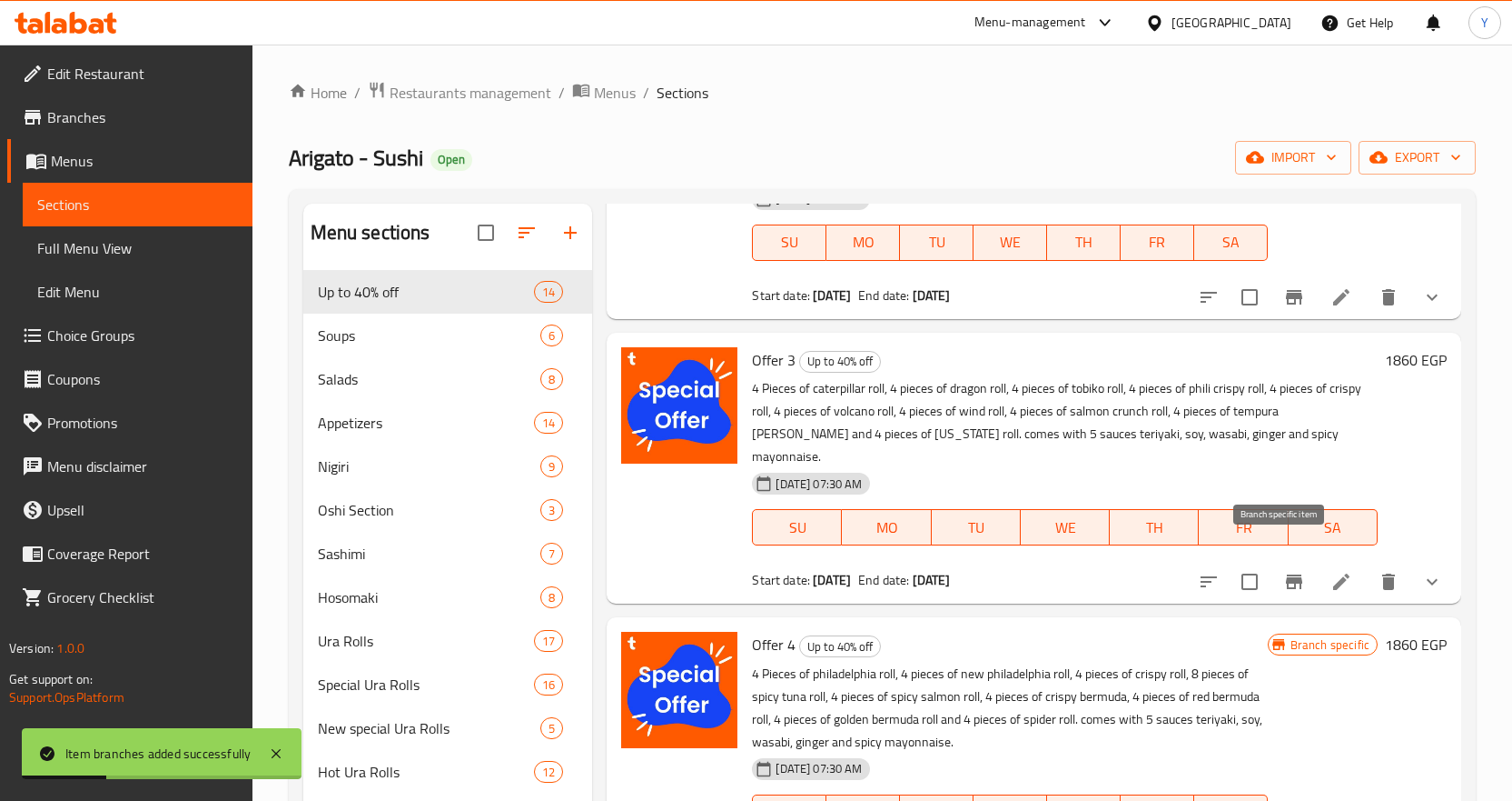
click at [1283, 571] on icon "Branch-specific-item" at bounding box center [1293, 581] width 22 height 22
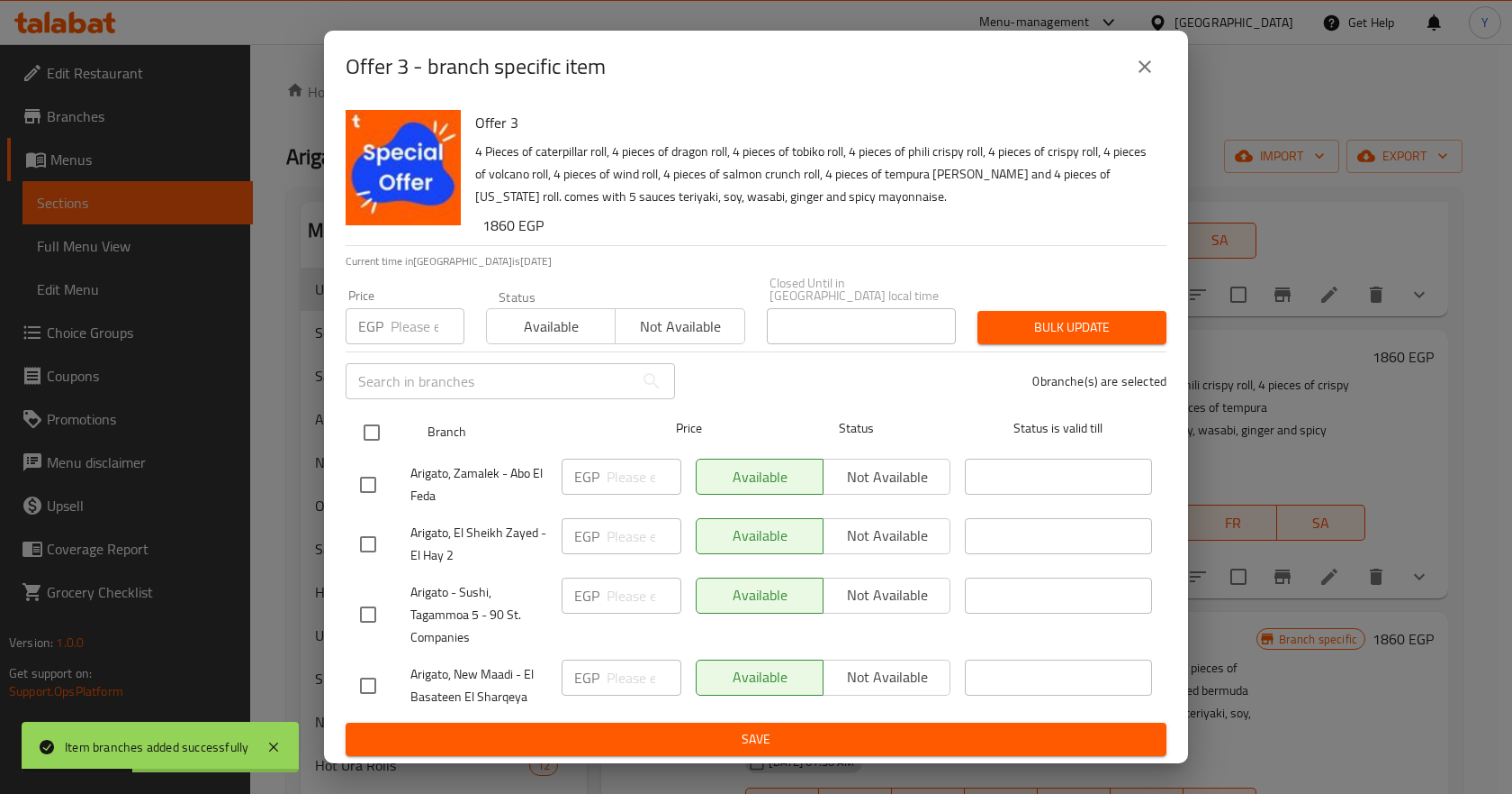
click at [373, 429] on input "checkbox" at bounding box center [372, 433] width 38 height 38
checkbox input "true"
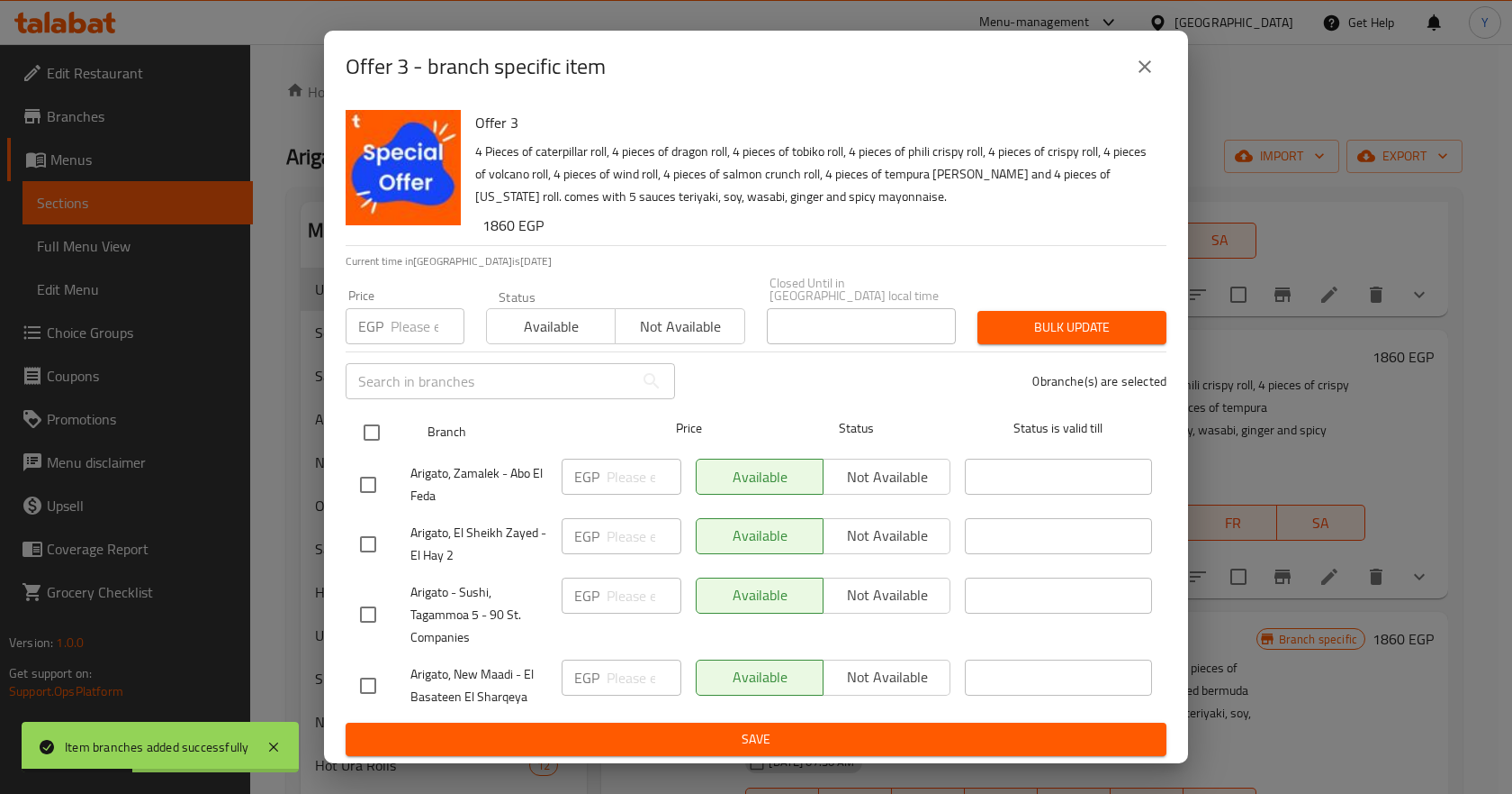
checkbox input "true"
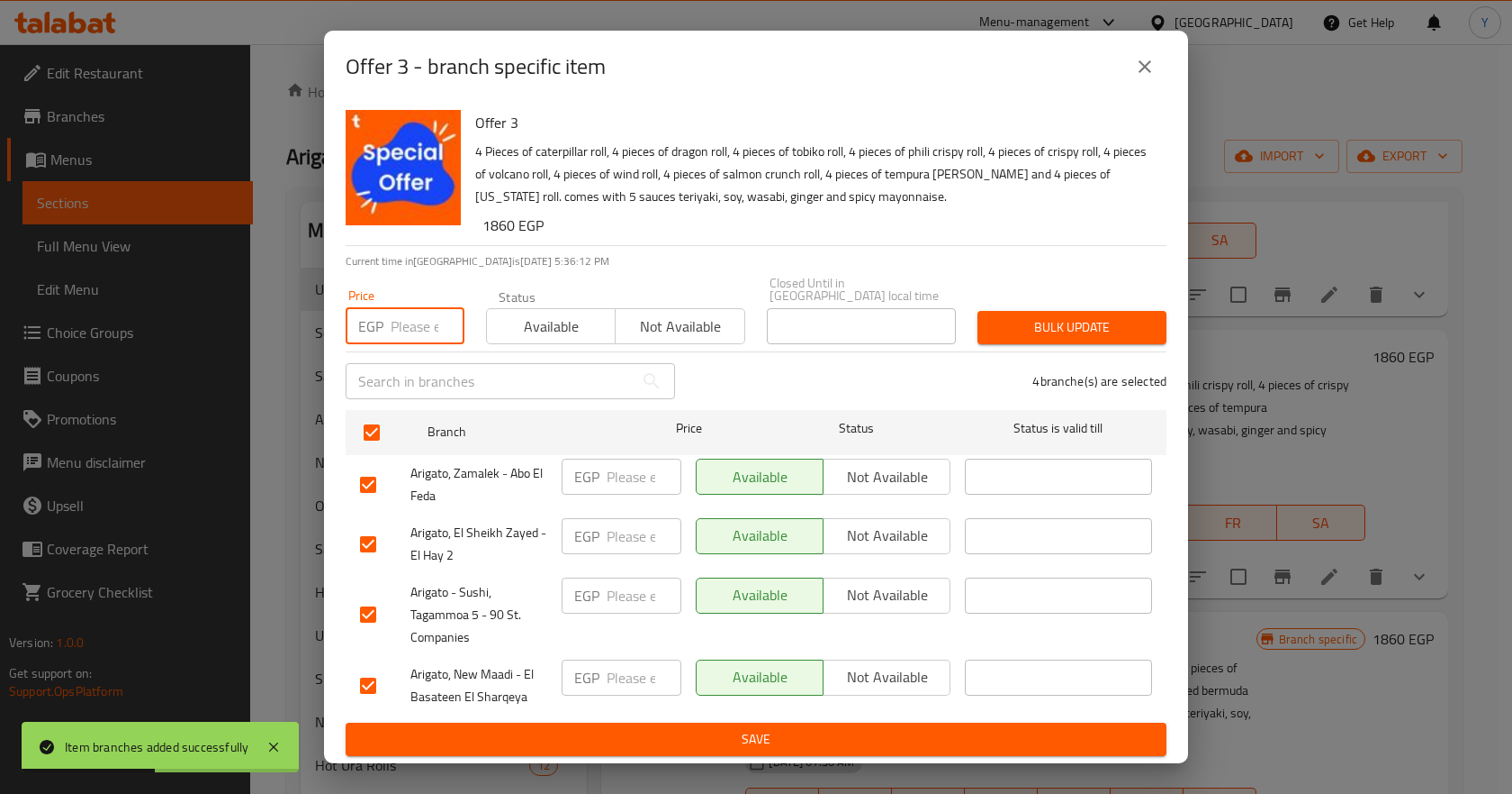
click at [403, 315] on input "number" at bounding box center [428, 326] width 74 height 36
paste input "1860"
type input "1860"
click at [1032, 316] on span "Bulk update" at bounding box center [1072, 327] width 161 height 23
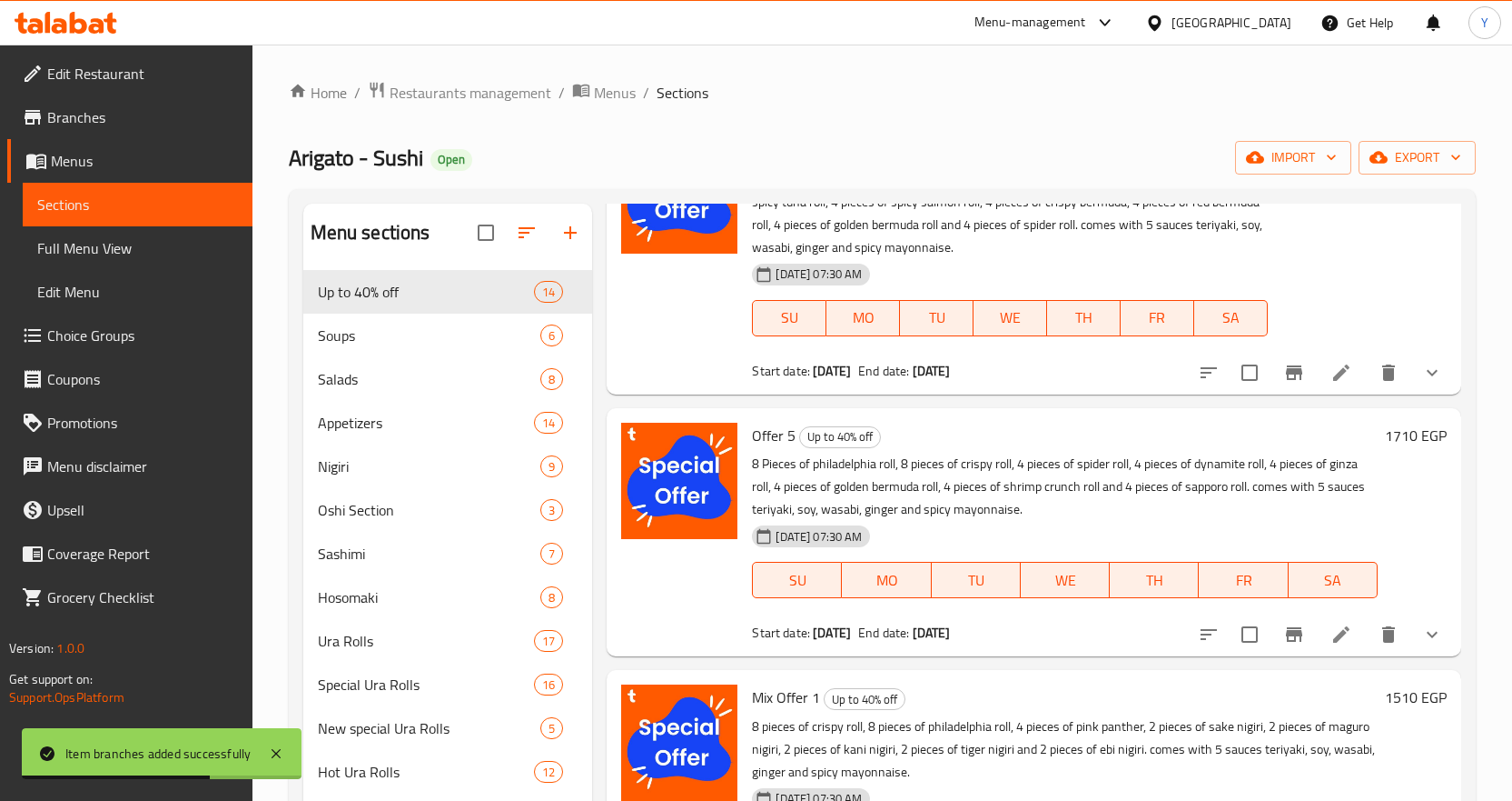
scroll to position [1000, 0]
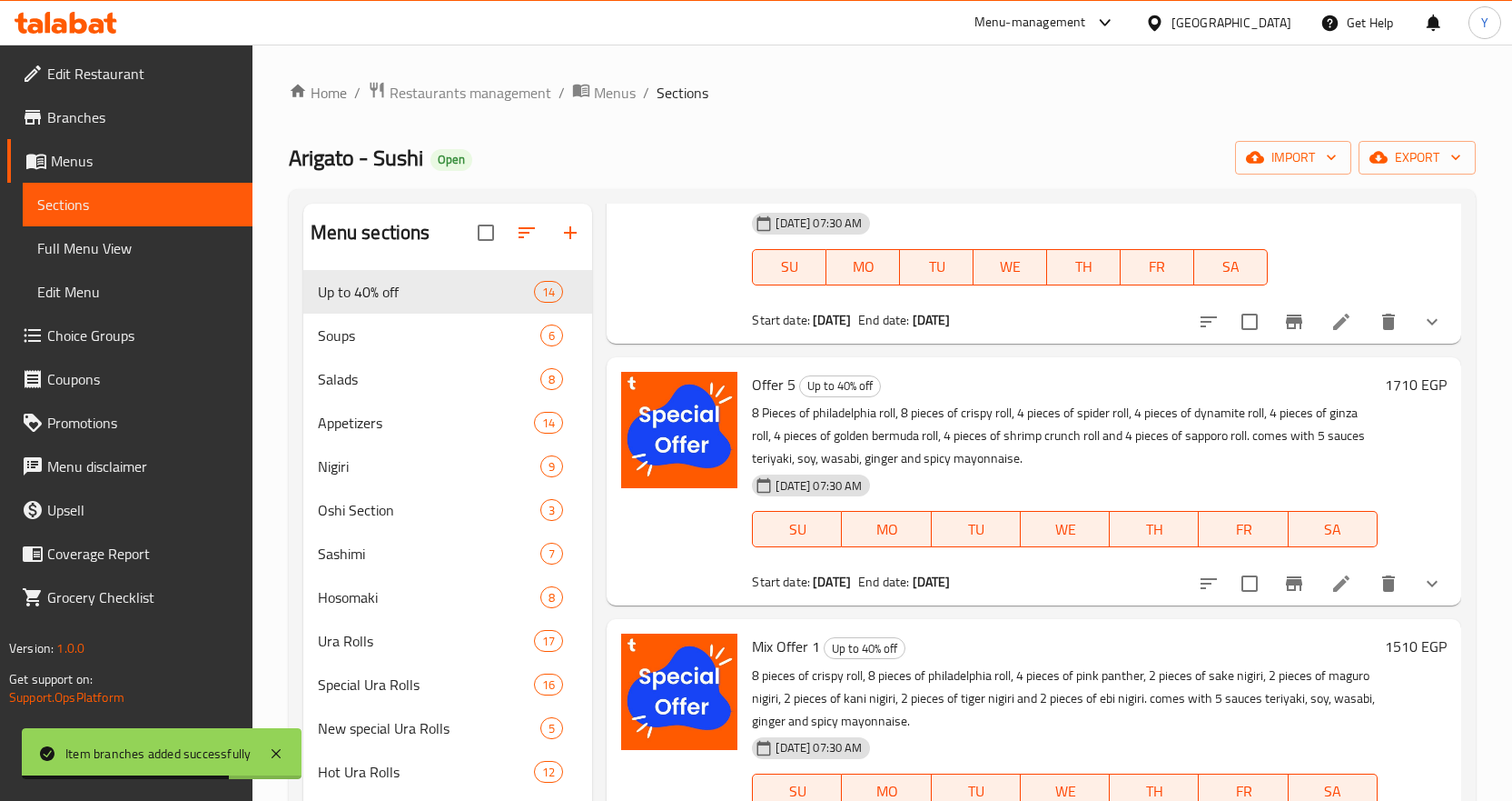
click at [1395, 389] on h6 "1710 EGP" at bounding box center [1416, 384] width 61 height 26
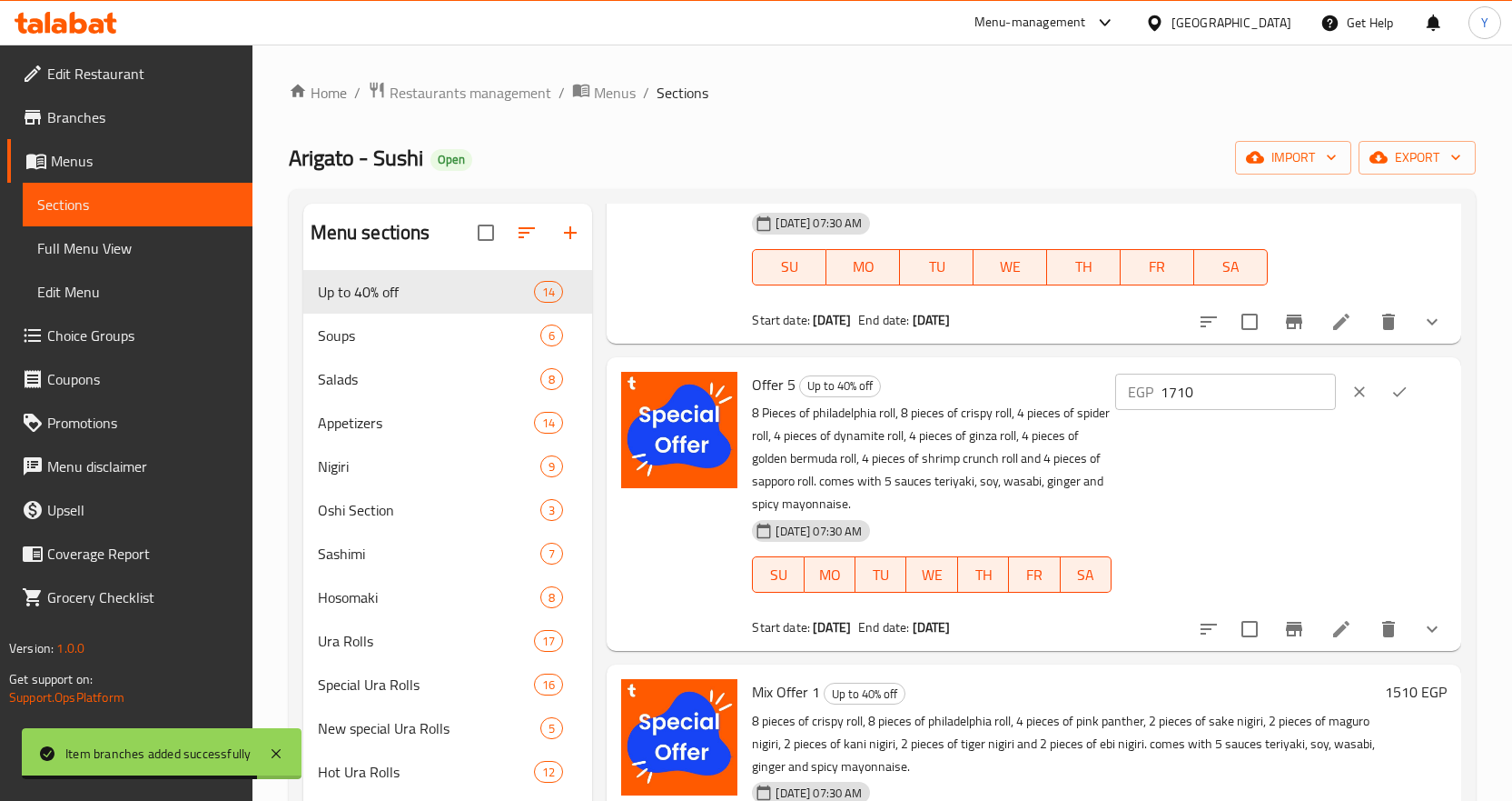
drag, startPoint x: 1110, startPoint y: 384, endPoint x: 1072, endPoint y: 384, distance: 38.0
click at [1072, 384] on div "Offer 5 Up to 40% off 8 Pieces of philadelphia roll, 8 pieces of crispy roll, 4…" at bounding box center [1100, 504] width 709 height 279
paste input "86"
type input "1860"
click at [1392, 392] on icon "ok" at bounding box center [1399, 391] width 18 height 18
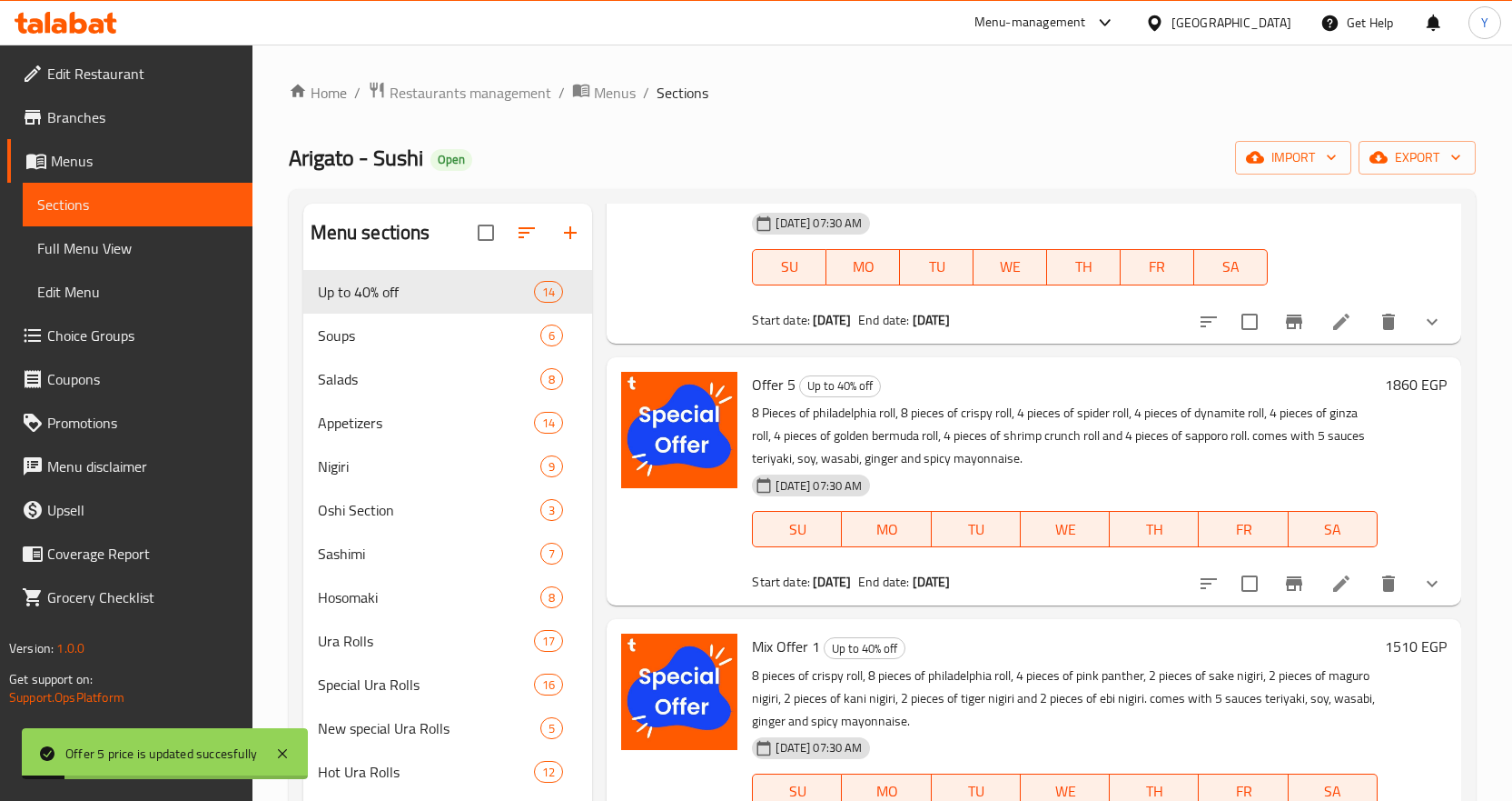
click at [1286, 582] on icon "Branch-specific-item" at bounding box center [1293, 583] width 16 height 14
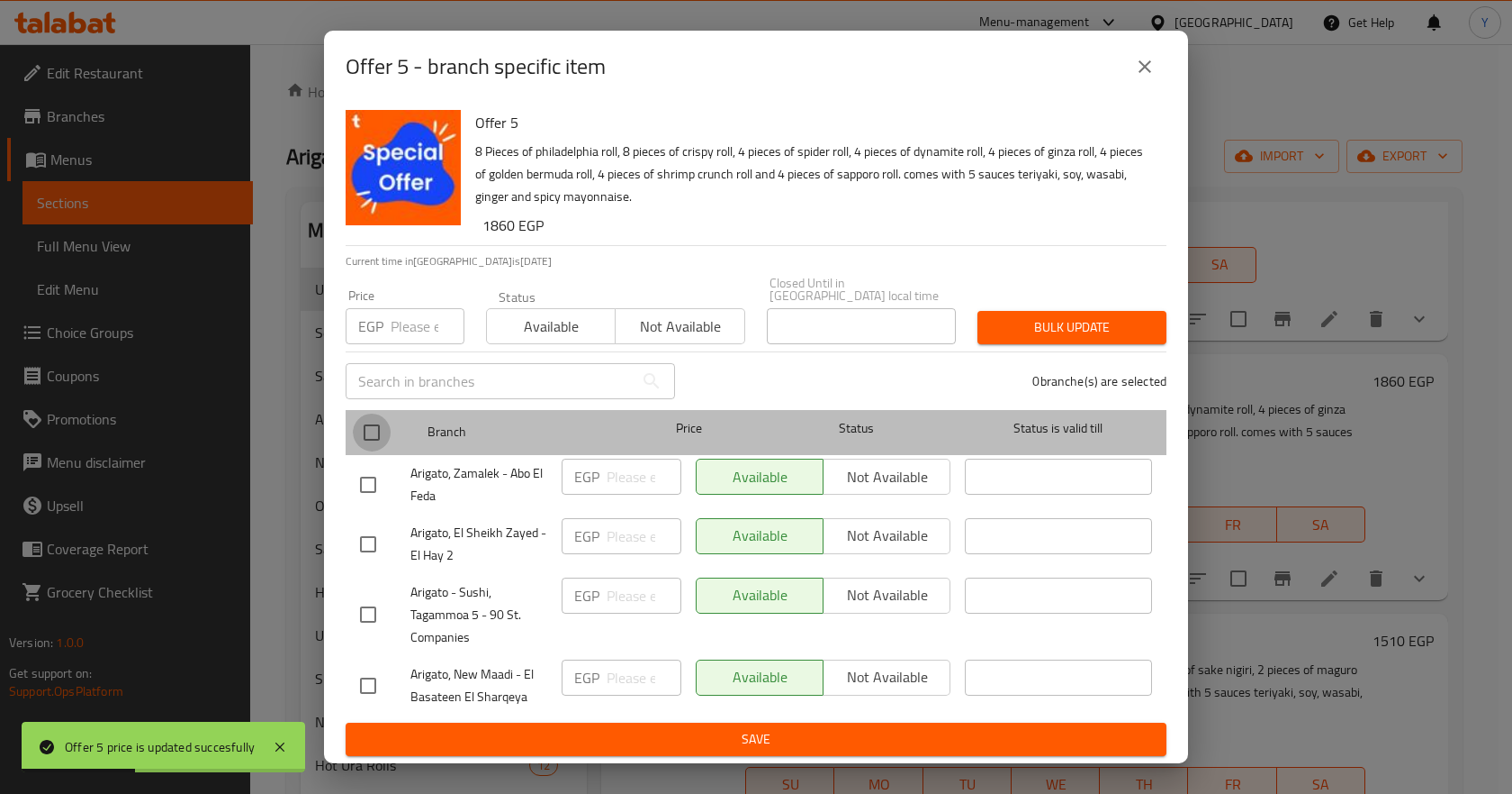
click at [366, 426] on input "checkbox" at bounding box center [372, 433] width 38 height 38
checkbox input "true"
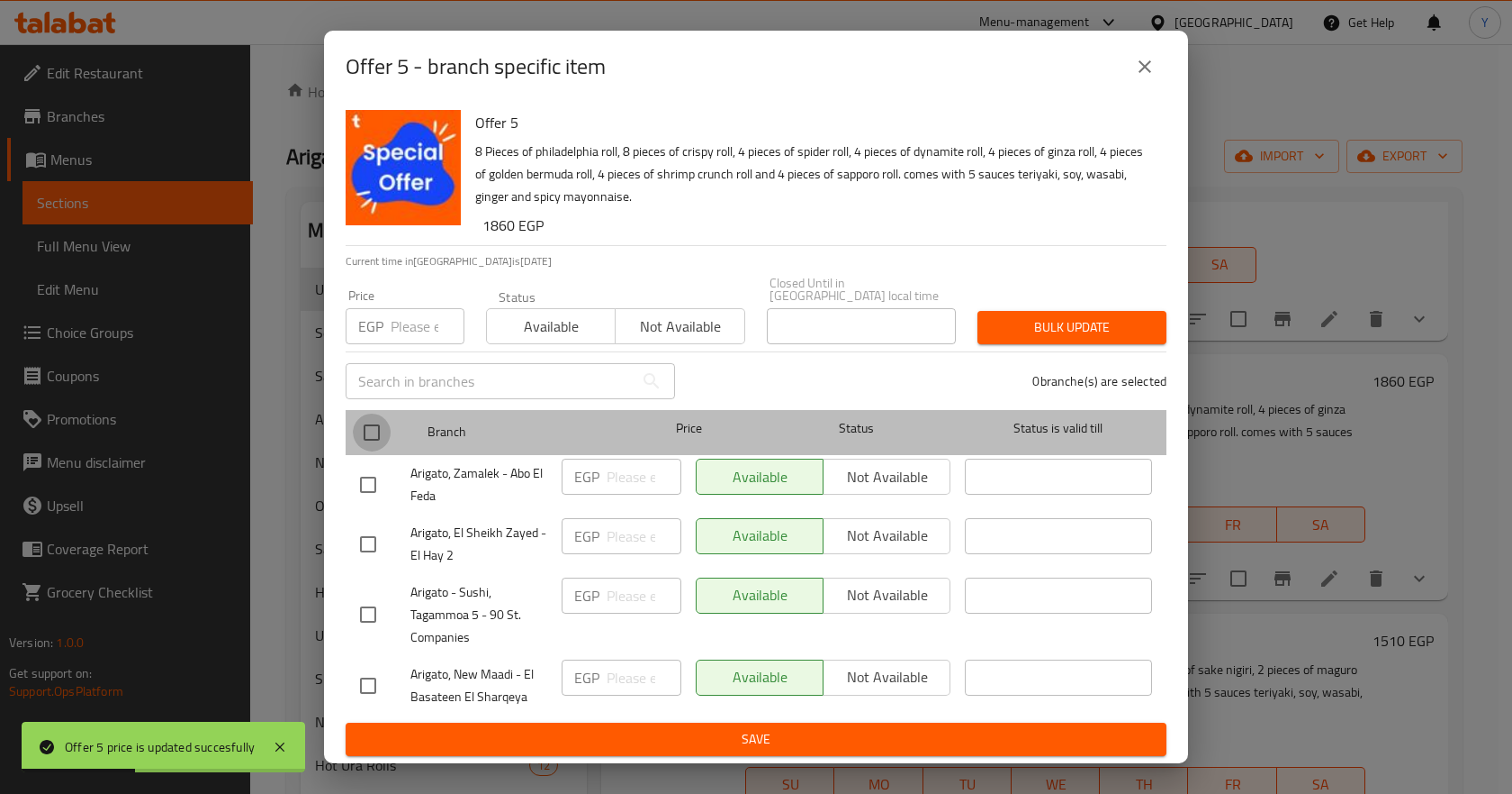
checkbox input "true"
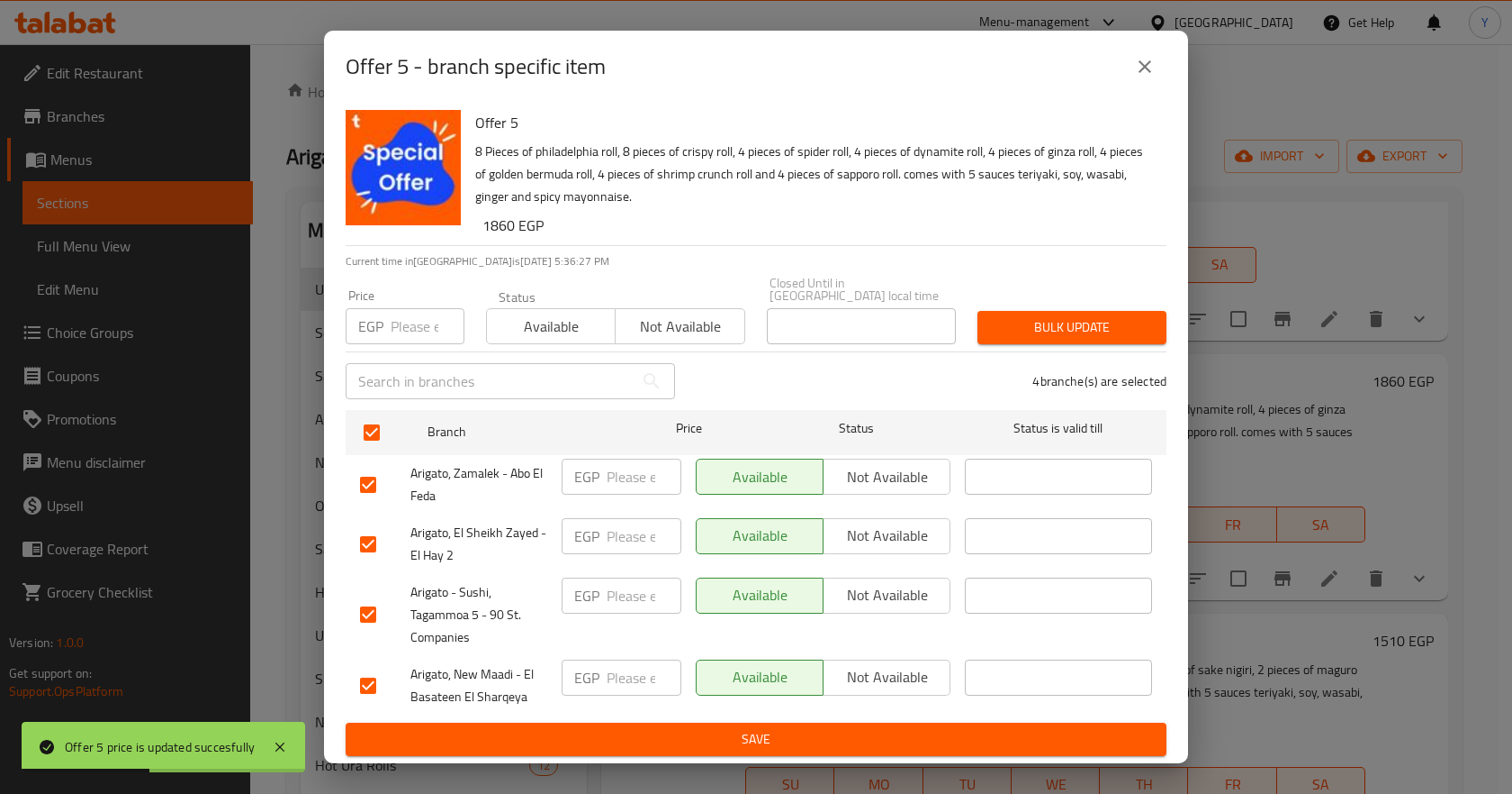
click at [392, 323] on input "number" at bounding box center [428, 326] width 74 height 36
paste input "1860"
type input "1860"
click at [1034, 311] on button "Bulk update" at bounding box center [1072, 327] width 189 height 33
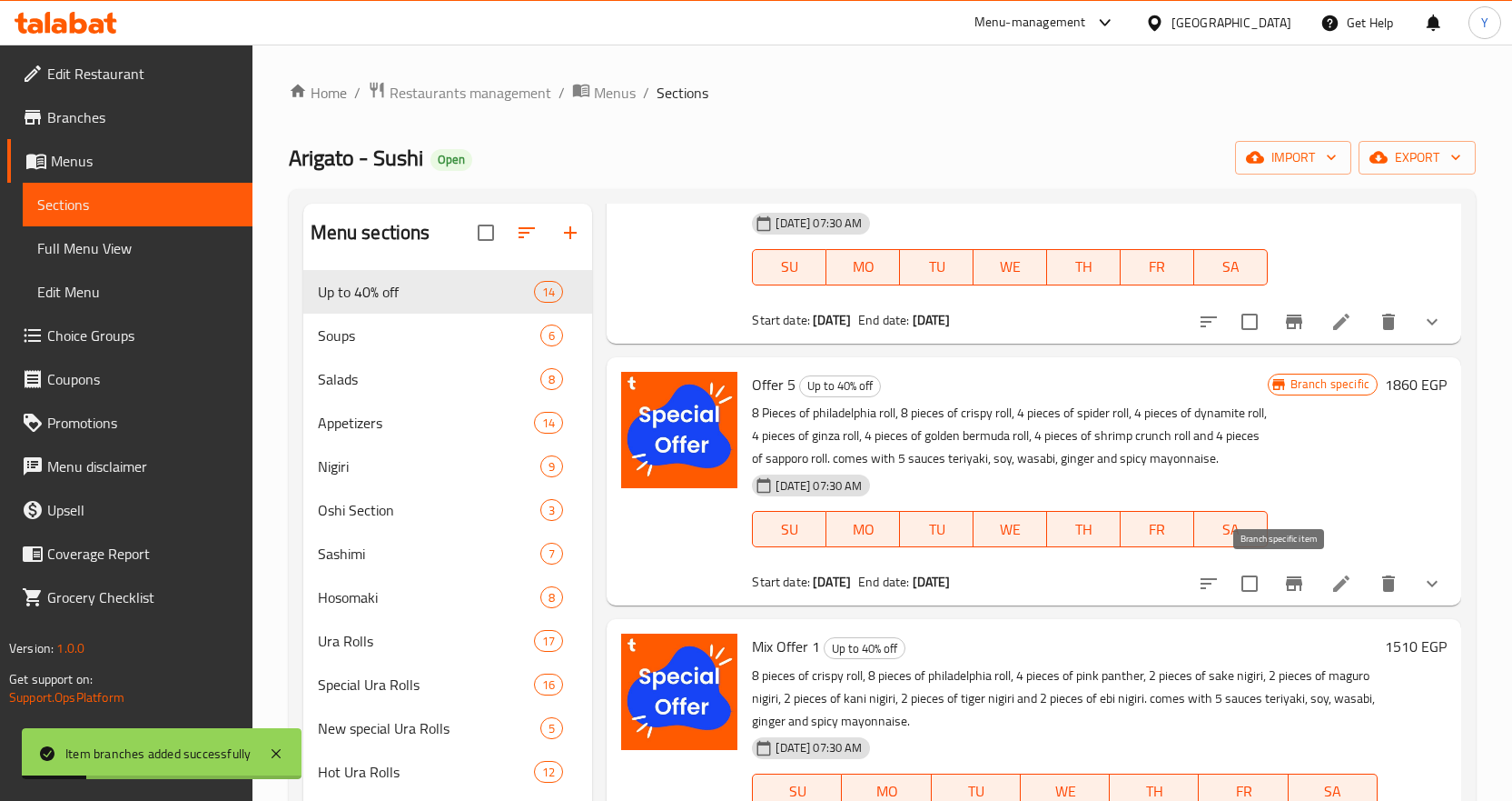
click at [1286, 580] on icon "Branch-specific-item" at bounding box center [1293, 583] width 16 height 14
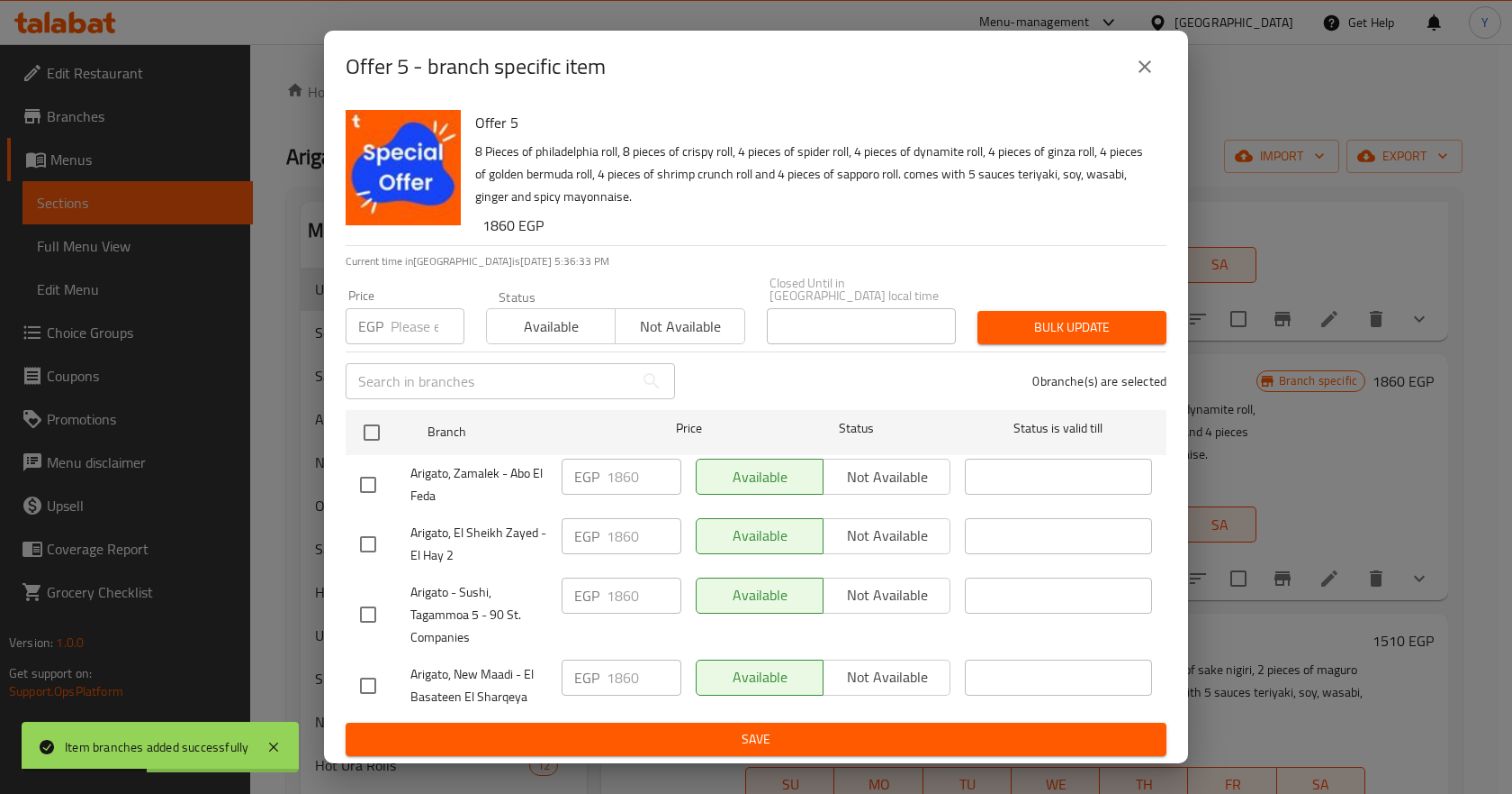
click at [1135, 74] on icon "close" at bounding box center [1145, 67] width 22 height 22
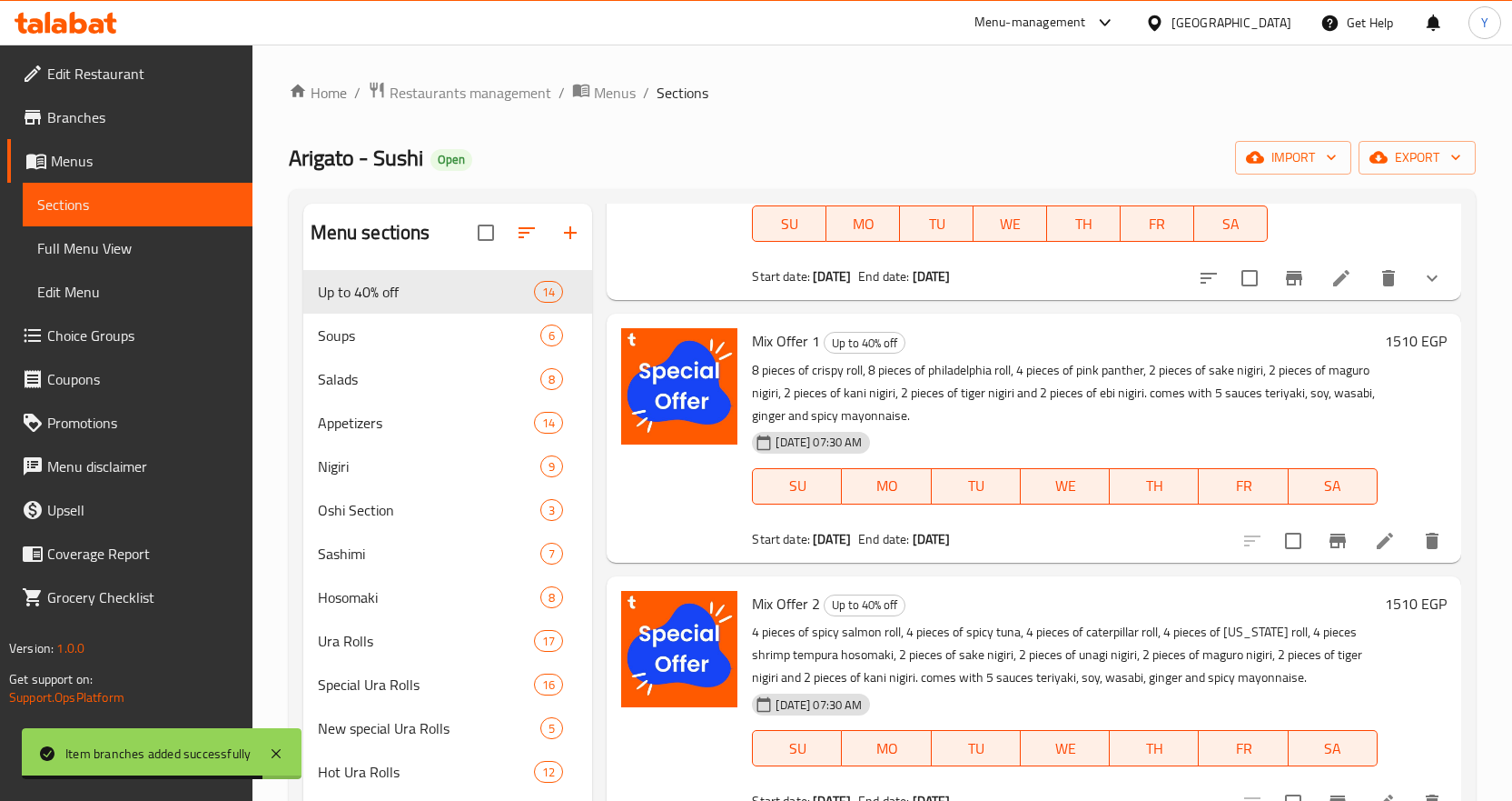
scroll to position [1272, 0]
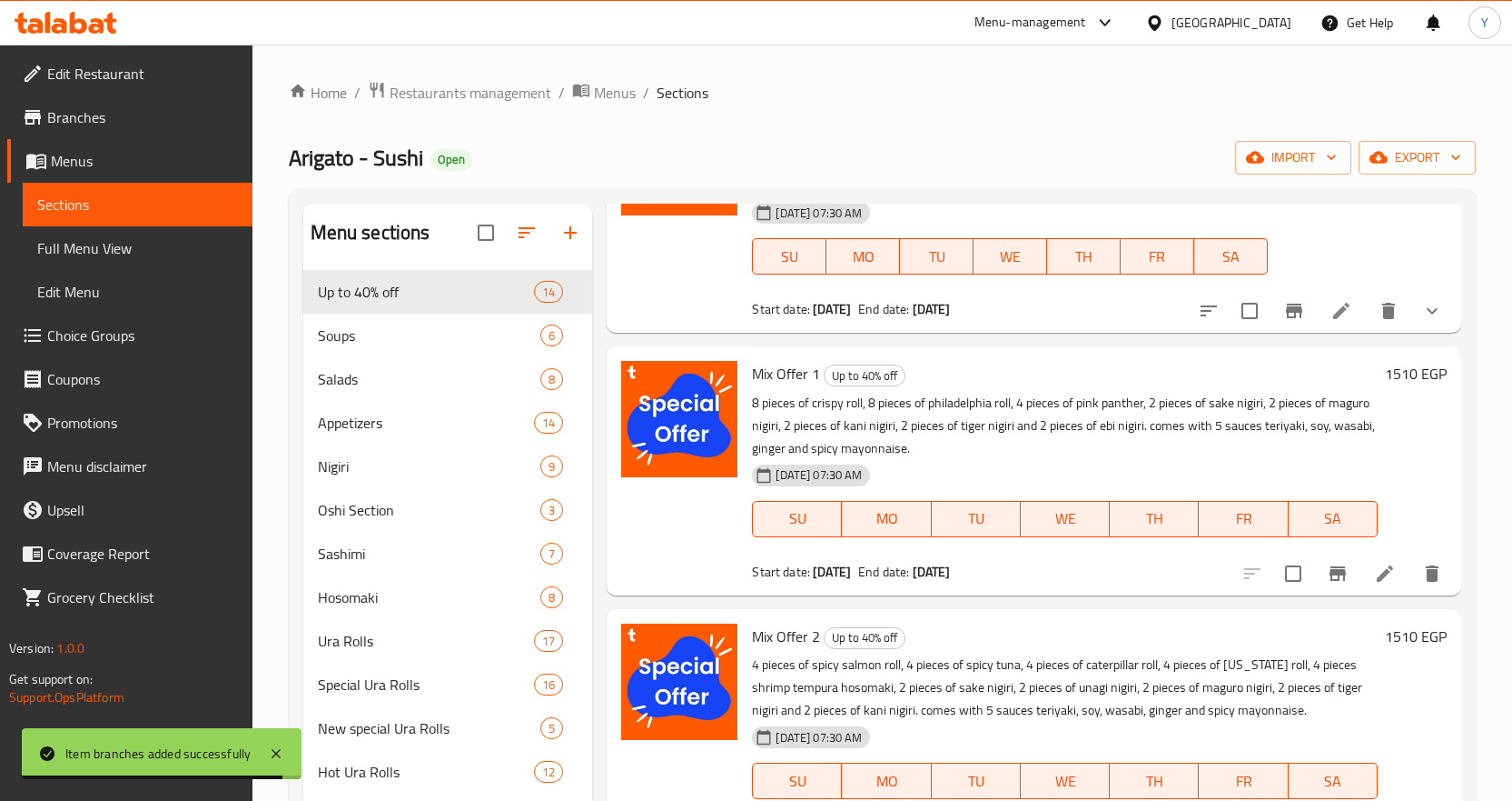
click at [1402, 372] on h6 "1510 EGP" at bounding box center [1416, 373] width 61 height 26
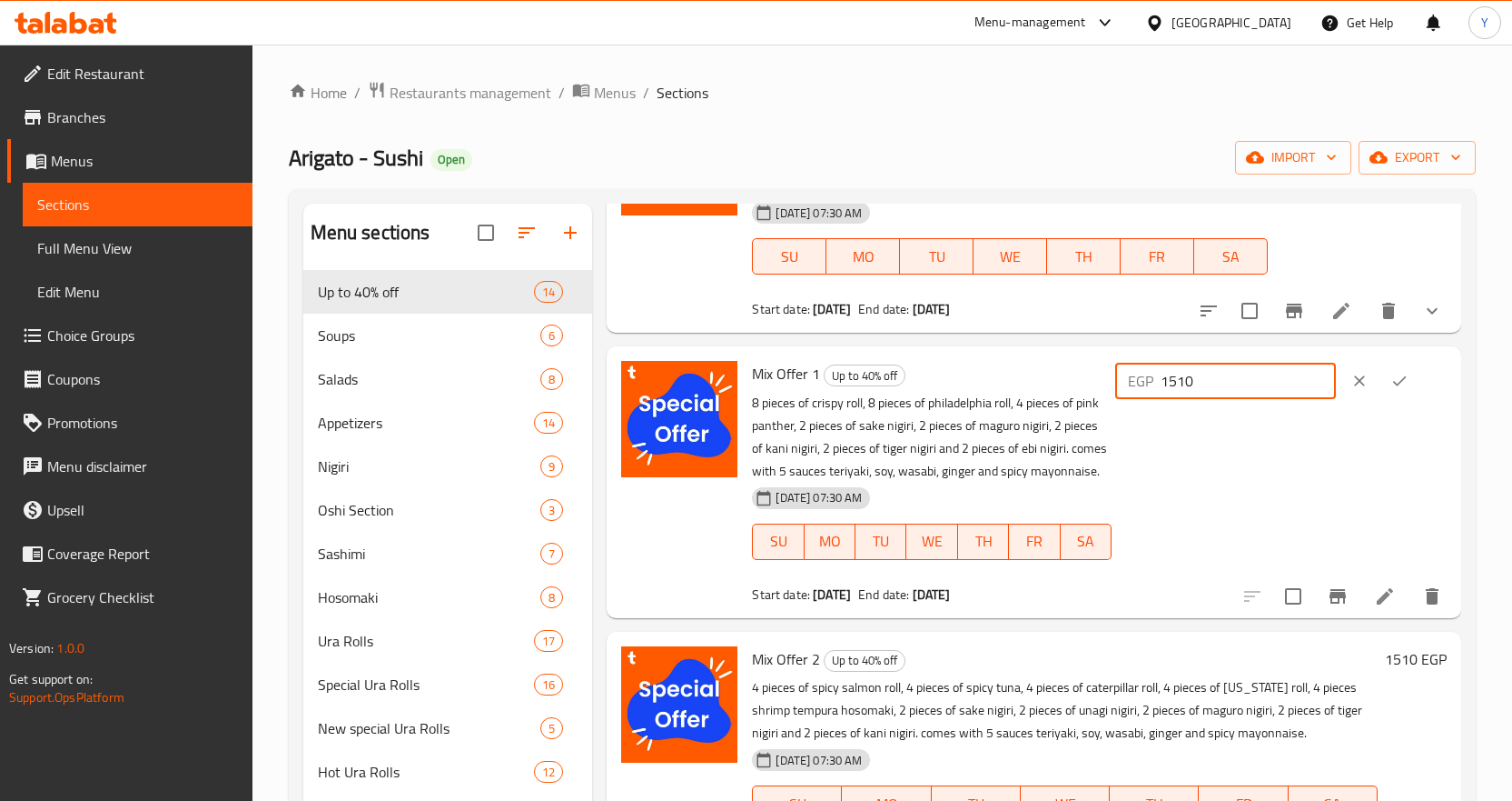
drag, startPoint x: 1211, startPoint y: 378, endPoint x: 1074, endPoint y: 368, distance: 137.4
click at [1074, 368] on div "Mix Offer 1 Up to 40% off 8 pieces of crispy roll, 8 pieces of philadelphia rol…" at bounding box center [1100, 481] width 709 height 256
paste input "685"
type input "1685"
click at [1390, 382] on icon "ok" at bounding box center [1399, 380] width 18 height 18
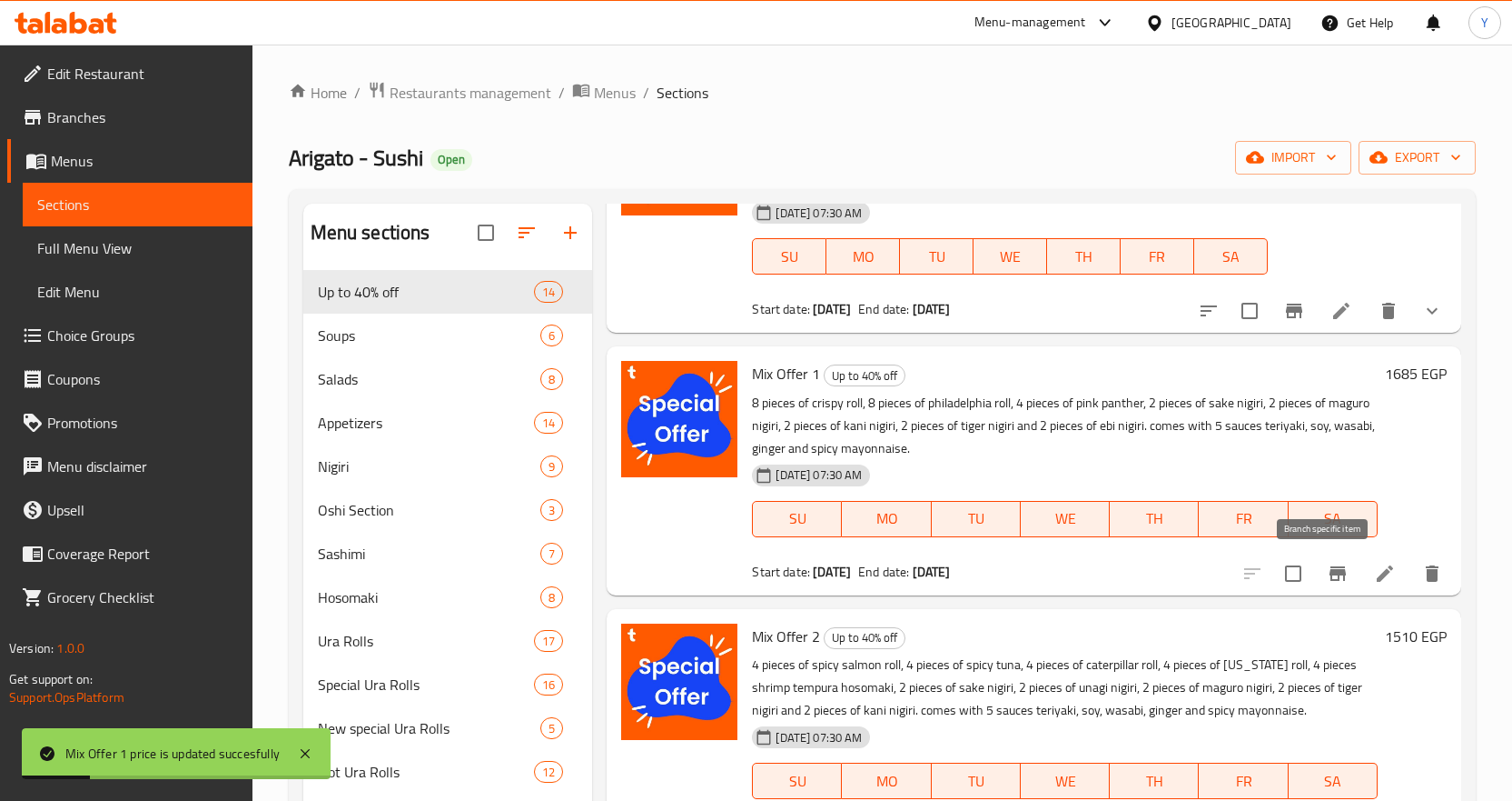
click at [1327, 565] on icon "Branch-specific-item" at bounding box center [1338, 573] width 22 height 22
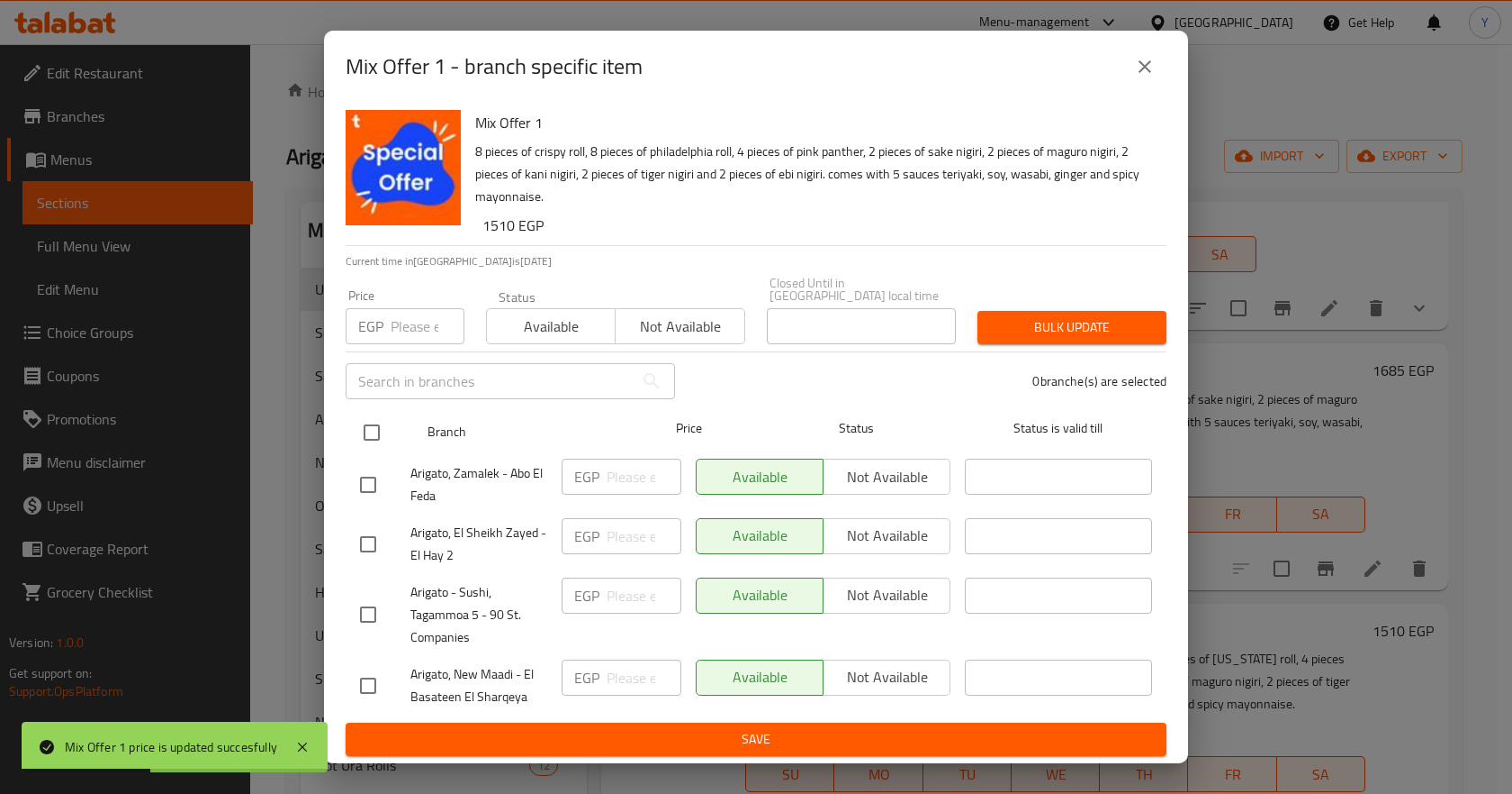
click at [364, 428] on input "checkbox" at bounding box center [372, 433] width 38 height 38
checkbox input "true"
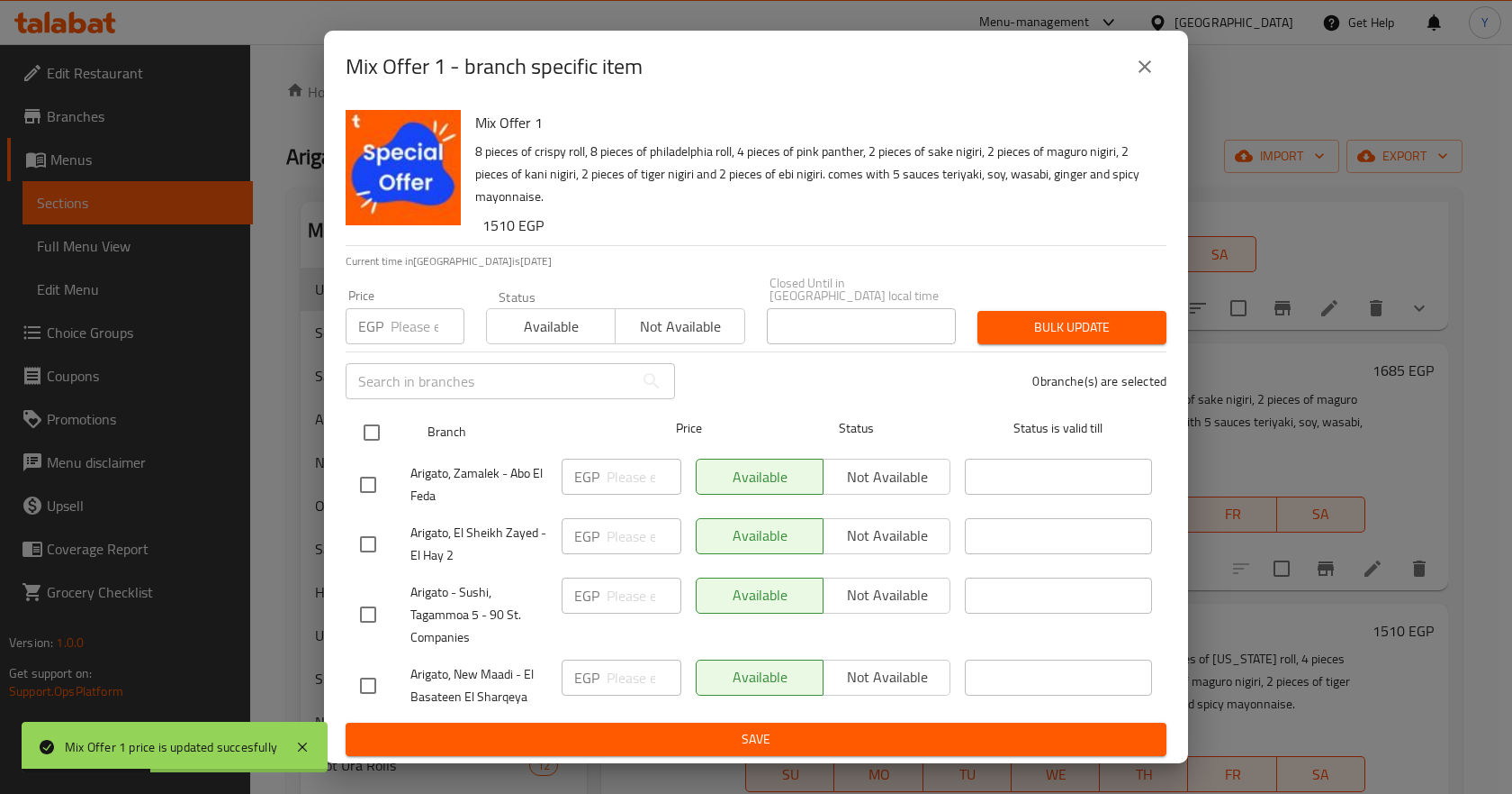
checkbox input "true"
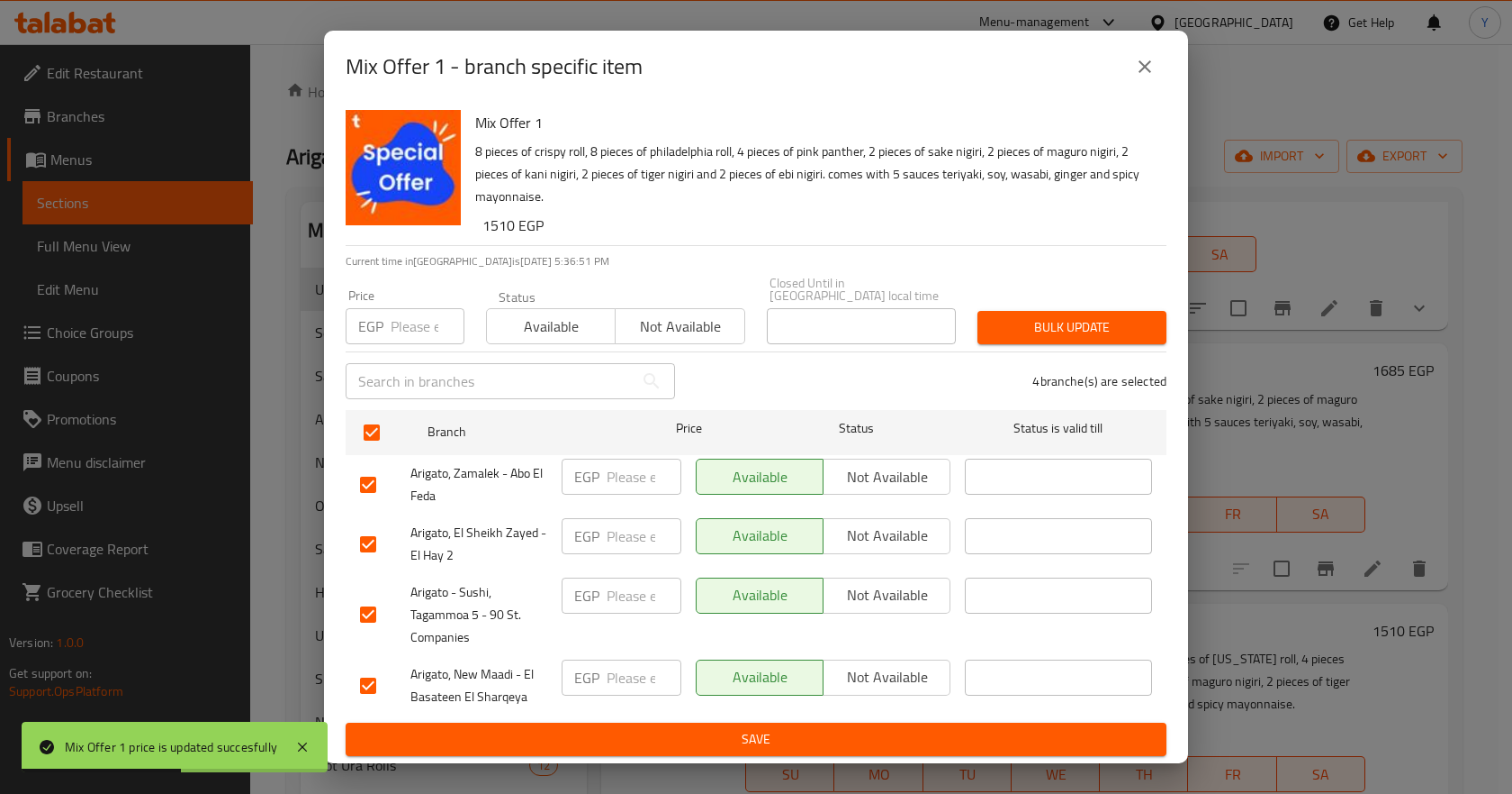
click at [423, 308] on input "number" at bounding box center [428, 326] width 74 height 36
paste input "1685"
type input "1685"
click at [1044, 320] on span "Bulk update" at bounding box center [1072, 327] width 161 height 23
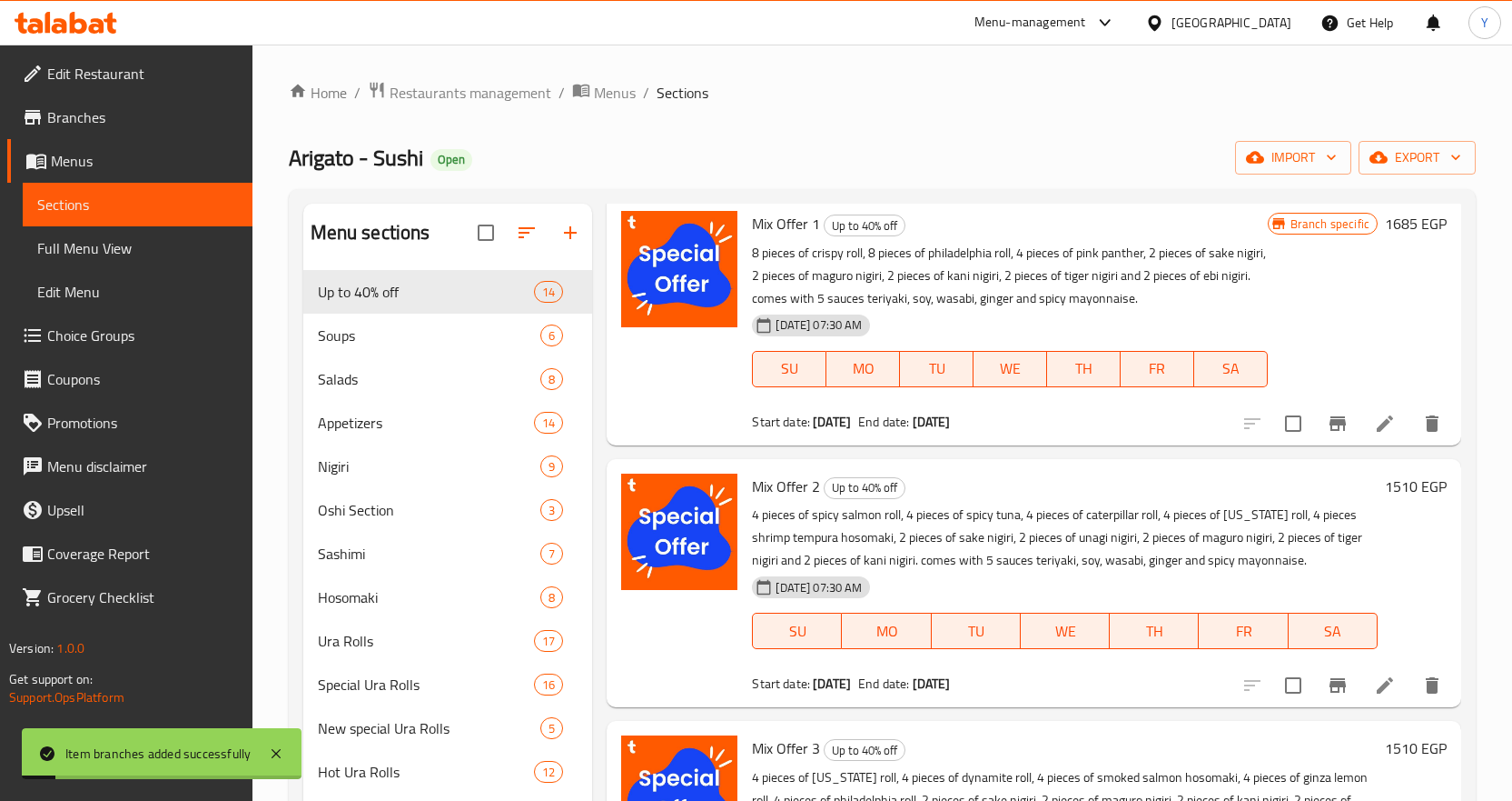
scroll to position [1454, 0]
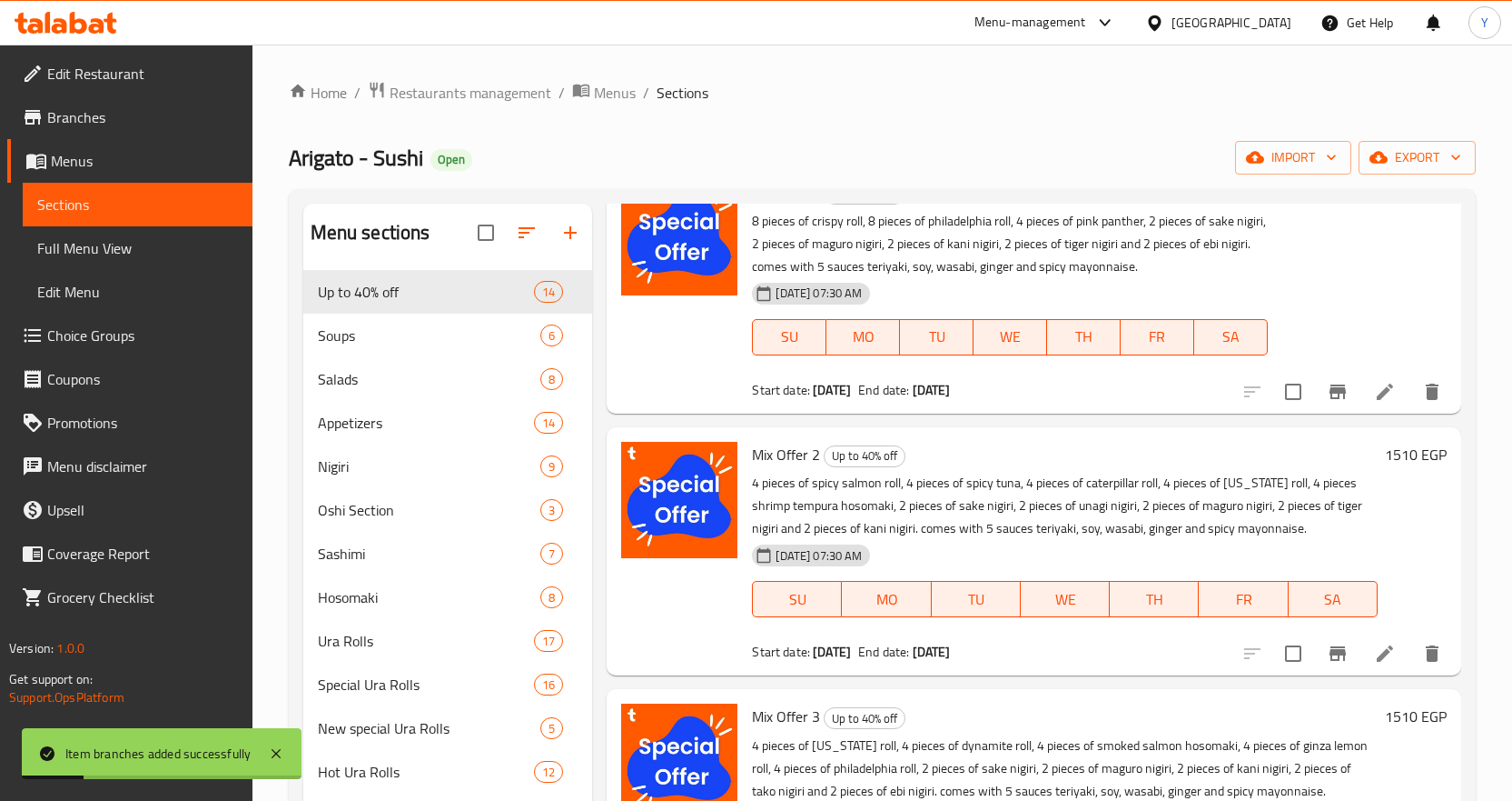
click at [1388, 458] on h6 "1510 EGP" at bounding box center [1416, 454] width 61 height 26
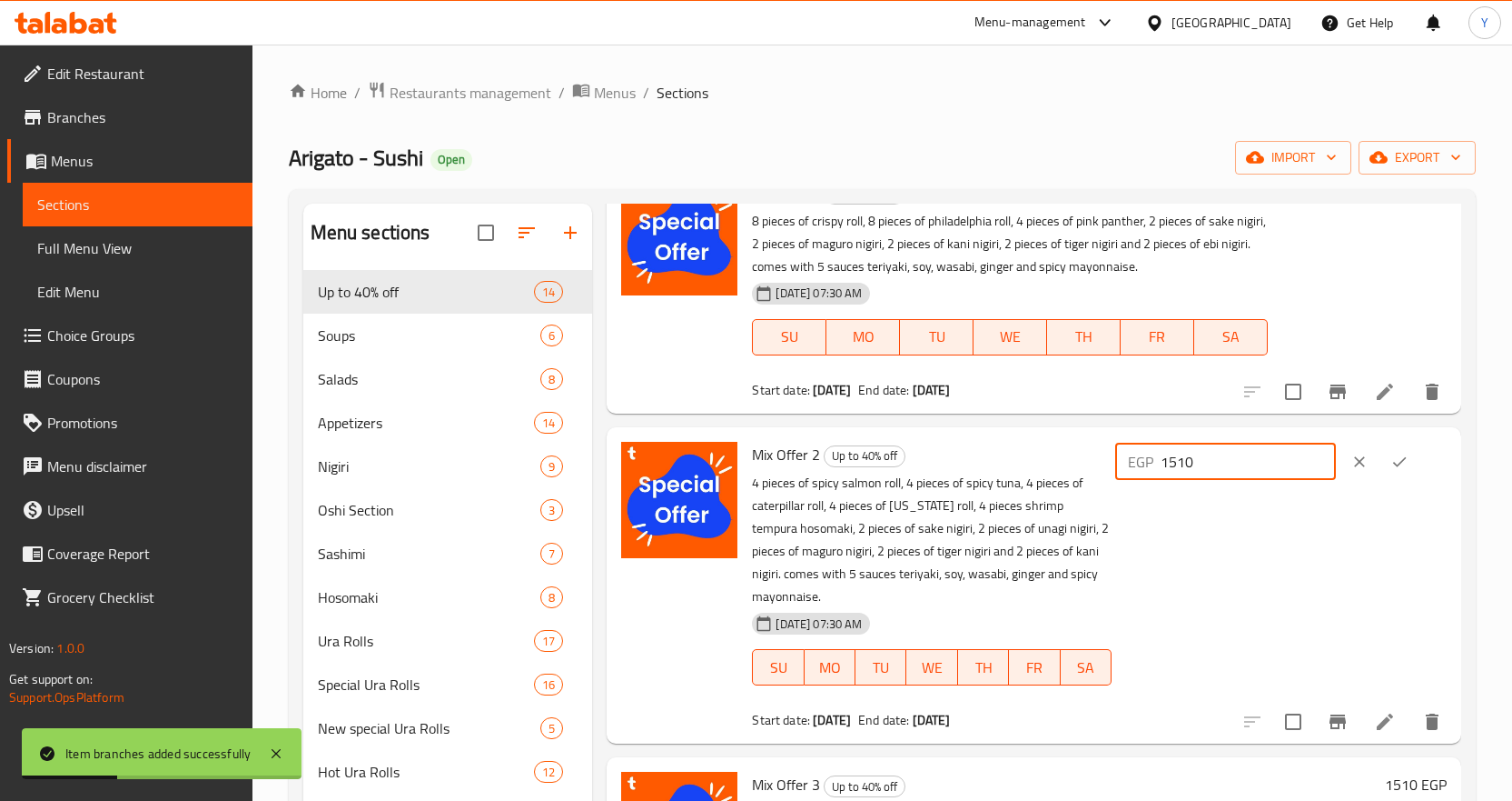
drag, startPoint x: 1214, startPoint y: 465, endPoint x: 1151, endPoint y: 459, distance: 63.3
click at [1151, 459] on div "EGP 1510 ​" at bounding box center [1225, 461] width 221 height 36
click at [1218, 470] on input "1510" at bounding box center [1248, 461] width 175 height 36
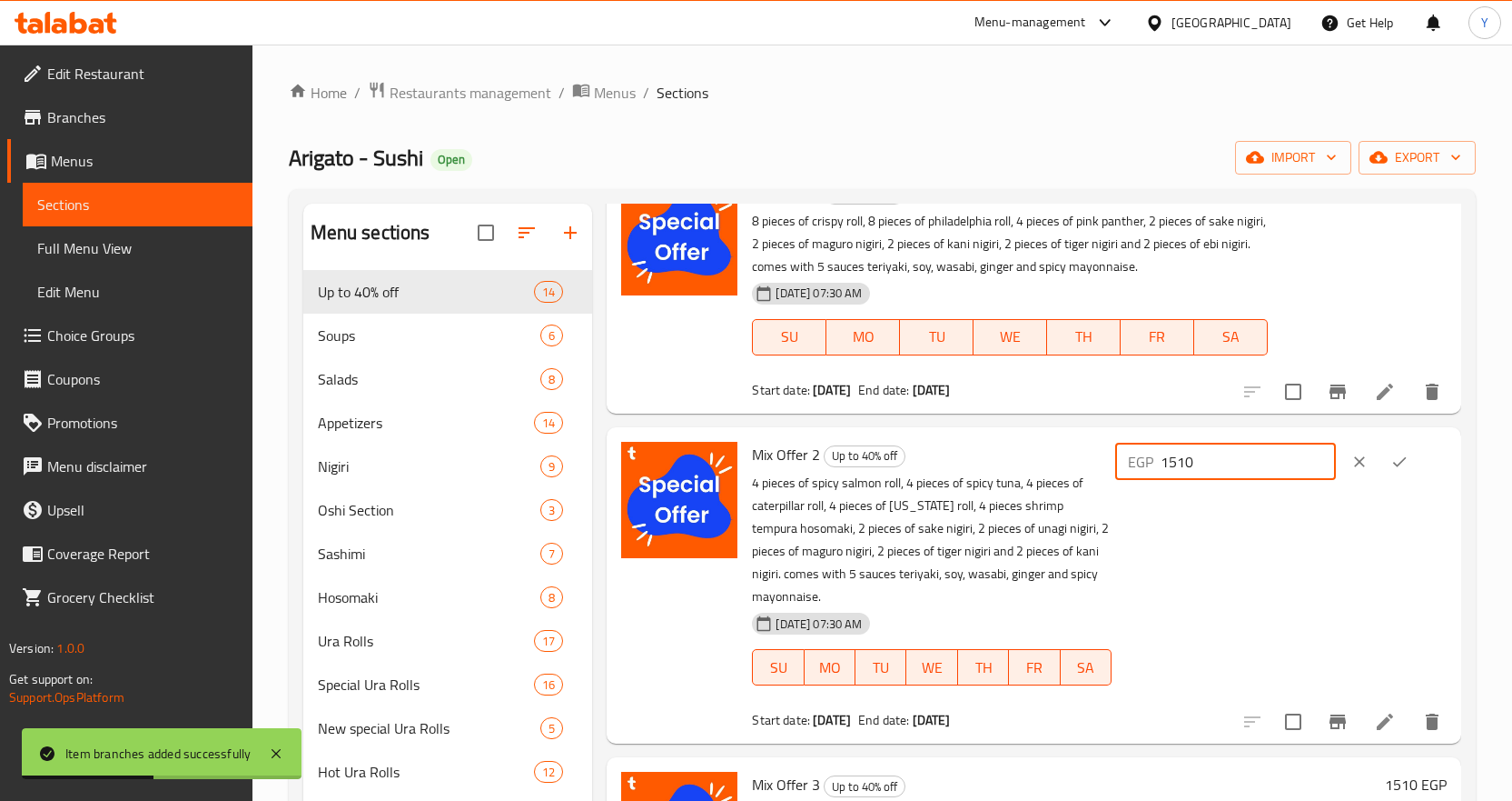
paste input "685"
type input "1685"
click at [1402, 462] on icon "ok" at bounding box center [1399, 461] width 18 height 18
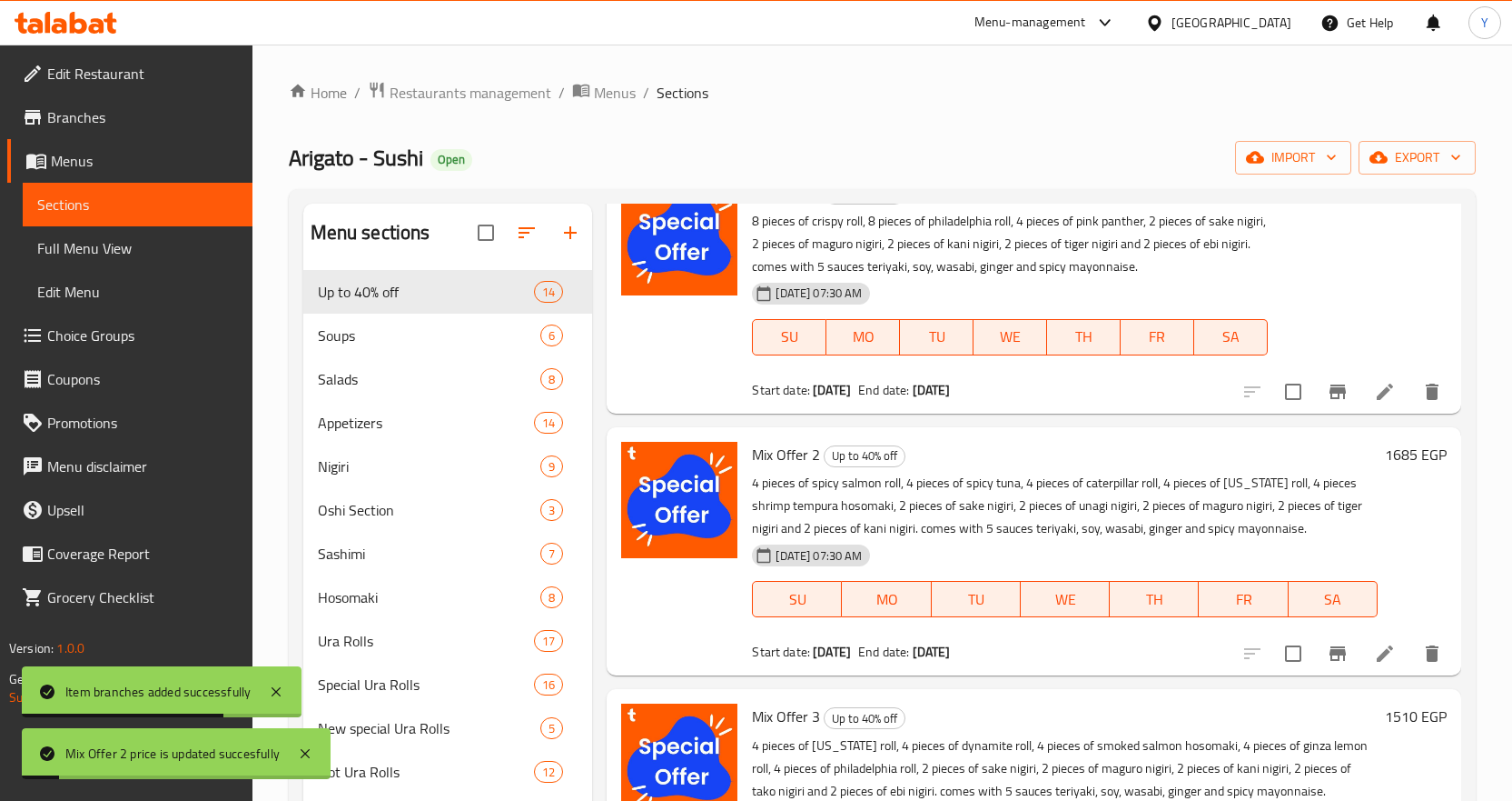
click at [1327, 662] on icon "Branch-specific-item" at bounding box center [1338, 653] width 22 height 22
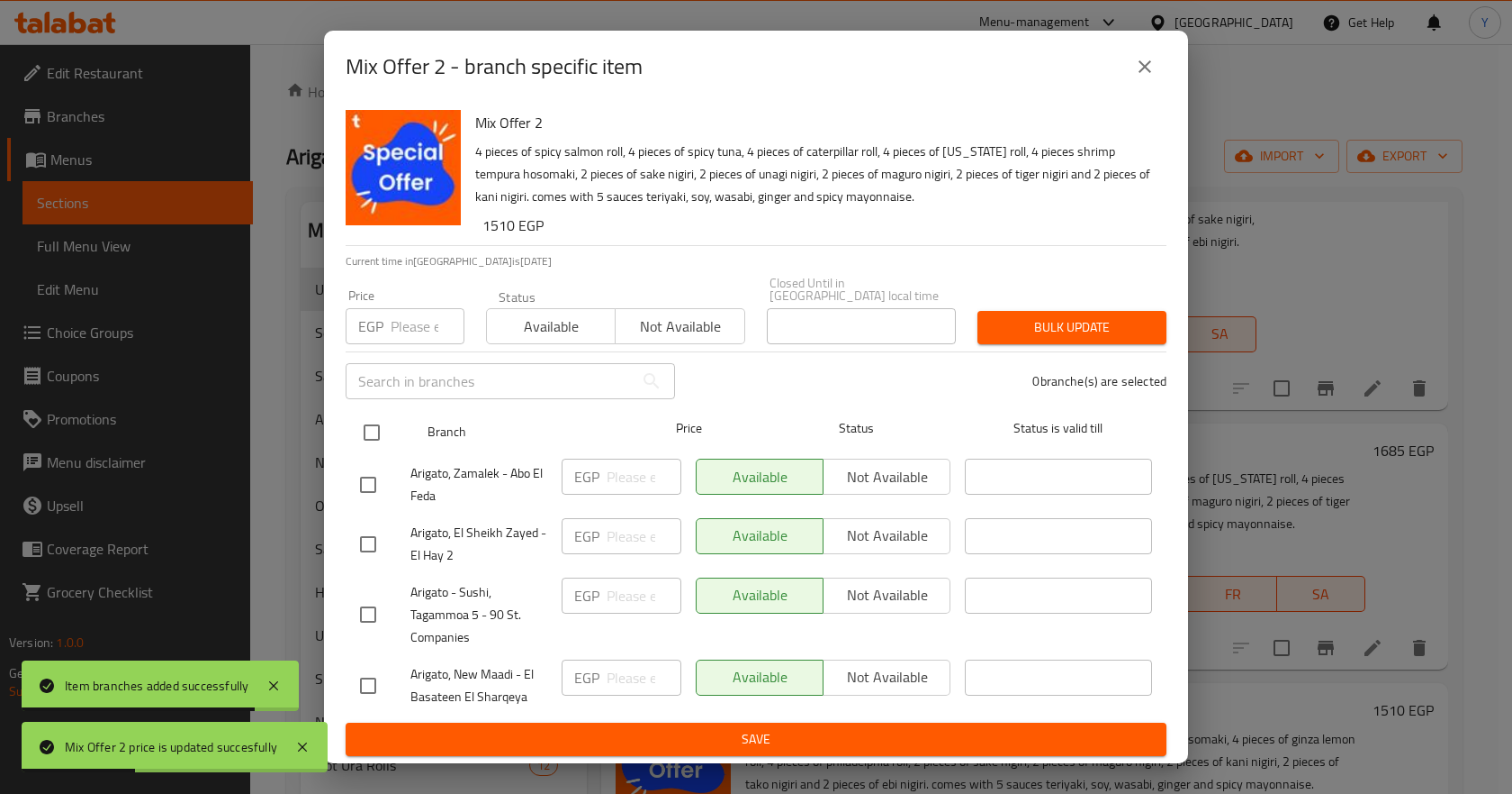
click at [360, 436] on input "checkbox" at bounding box center [372, 433] width 38 height 38
checkbox input "true"
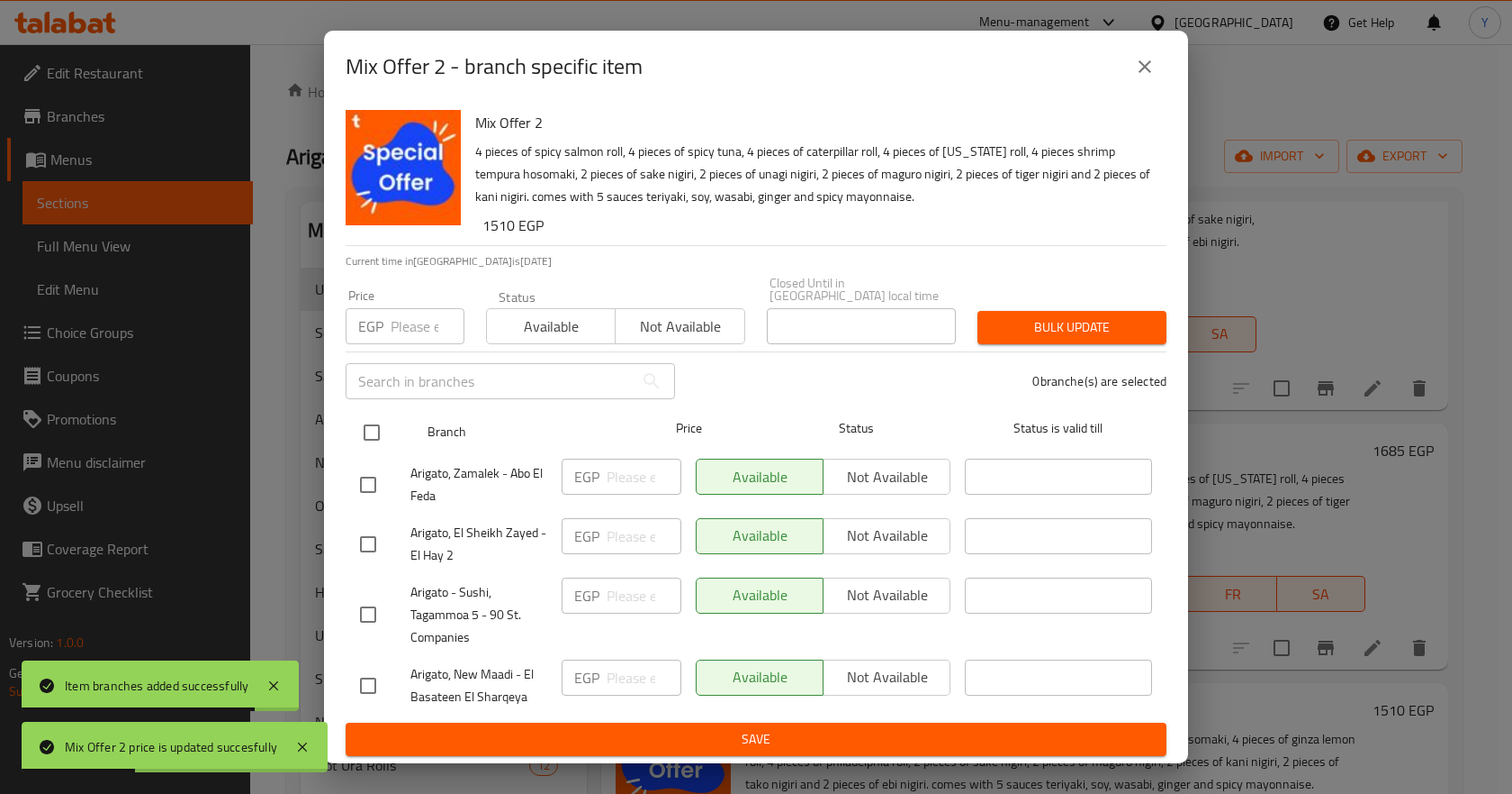
checkbox input "true"
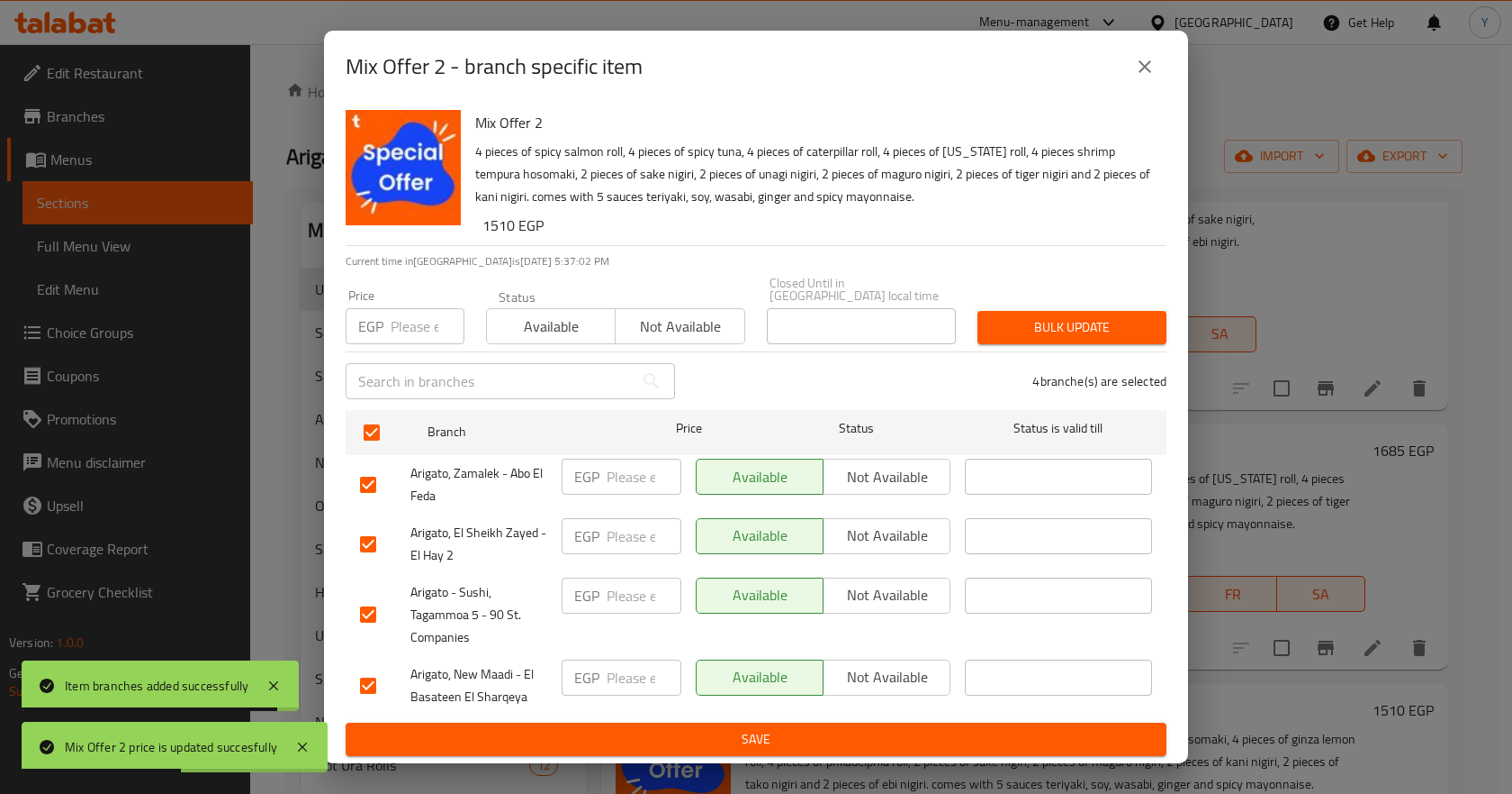
click at [395, 329] on input "number" at bounding box center [428, 326] width 74 height 36
paste input "1685"
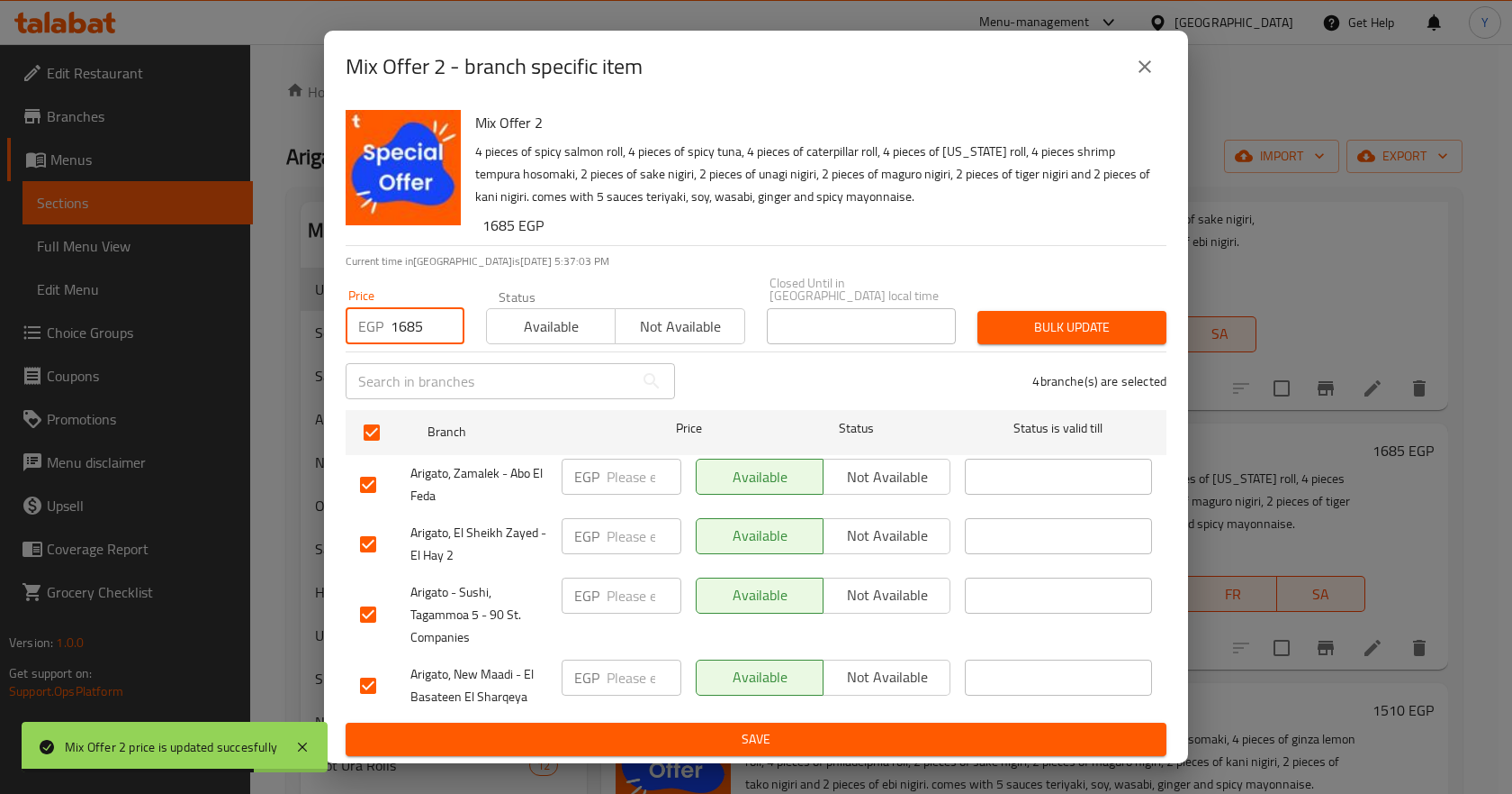
type input "1685"
click at [1038, 319] on span "Bulk update" at bounding box center [1072, 327] width 161 height 23
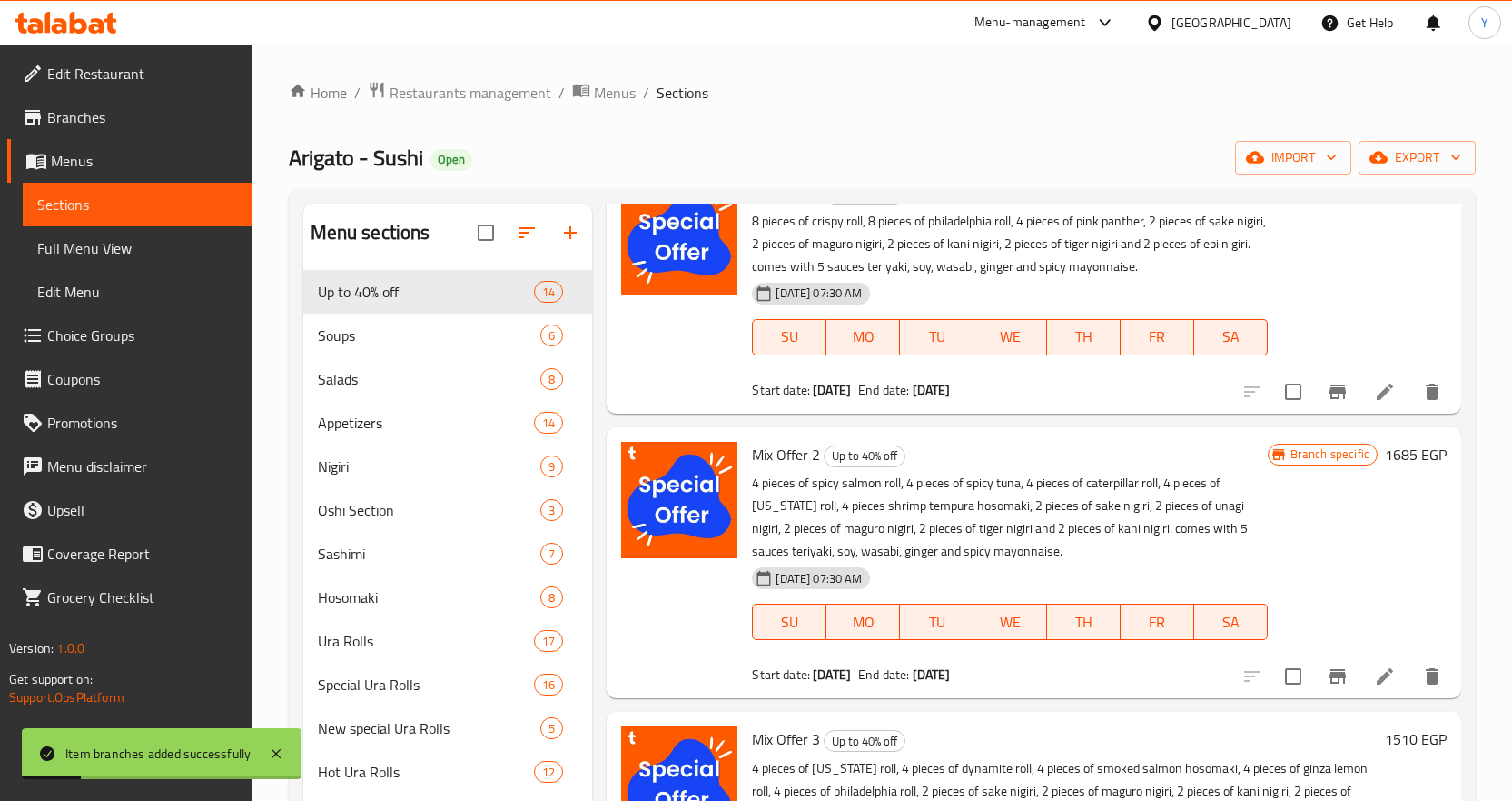
click at [1316, 681] on button "Branch-specific-item" at bounding box center [1338, 675] width 43 height 43
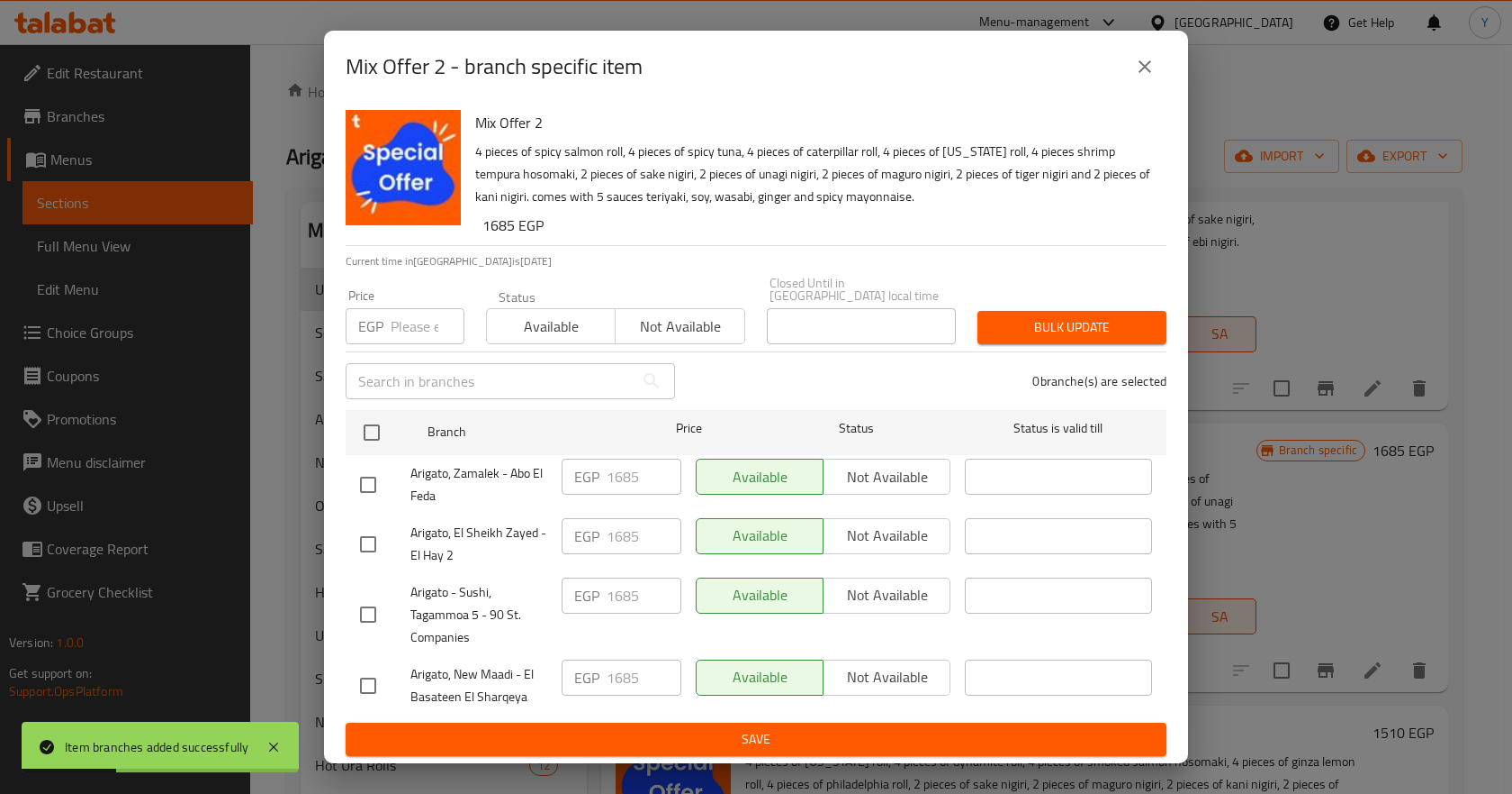
click at [1156, 78] on button "close" at bounding box center [1144, 66] width 43 height 43
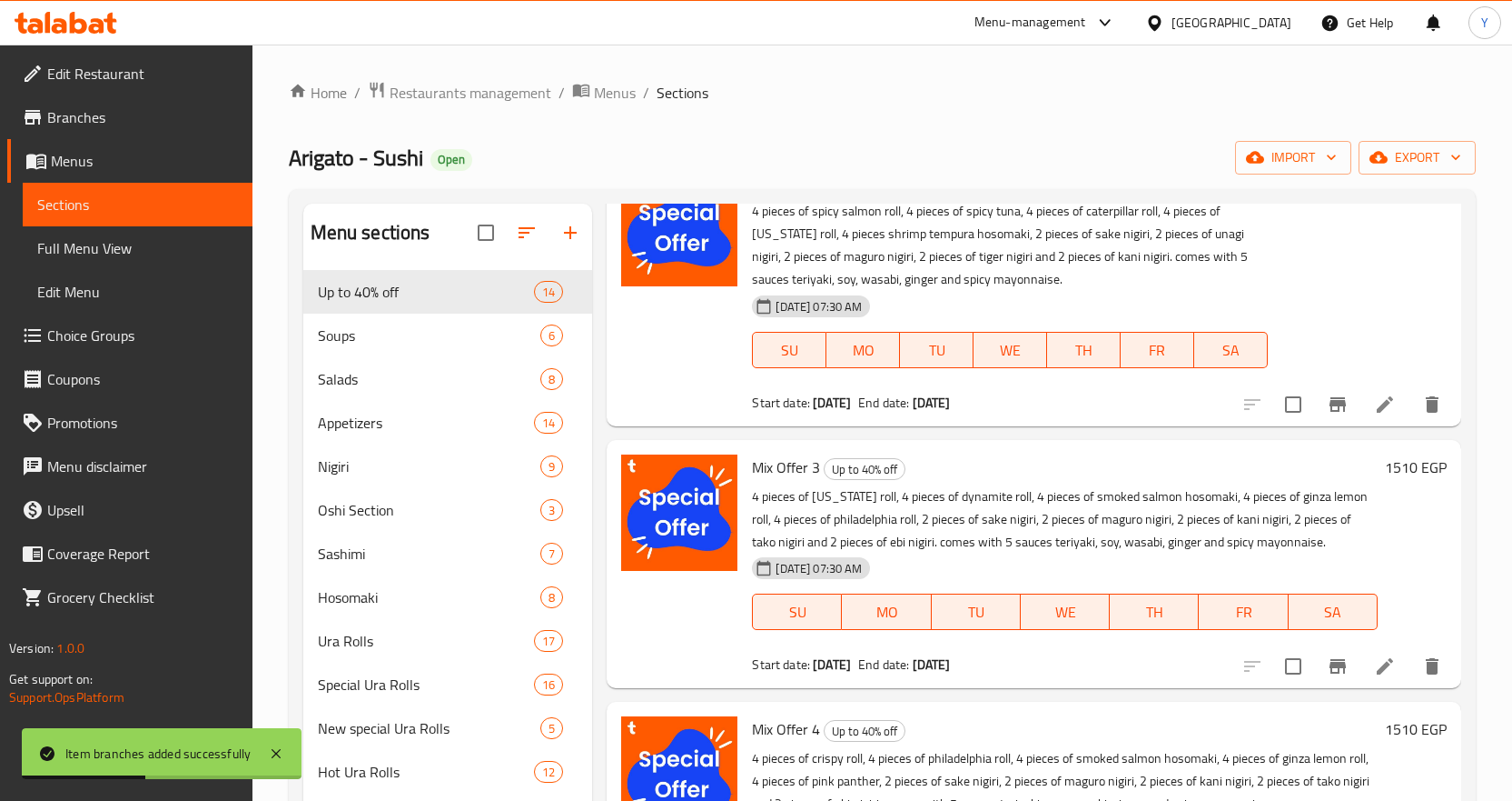
scroll to position [1727, 0]
click at [1408, 473] on h6 "1510 EGP" at bounding box center [1416, 466] width 61 height 26
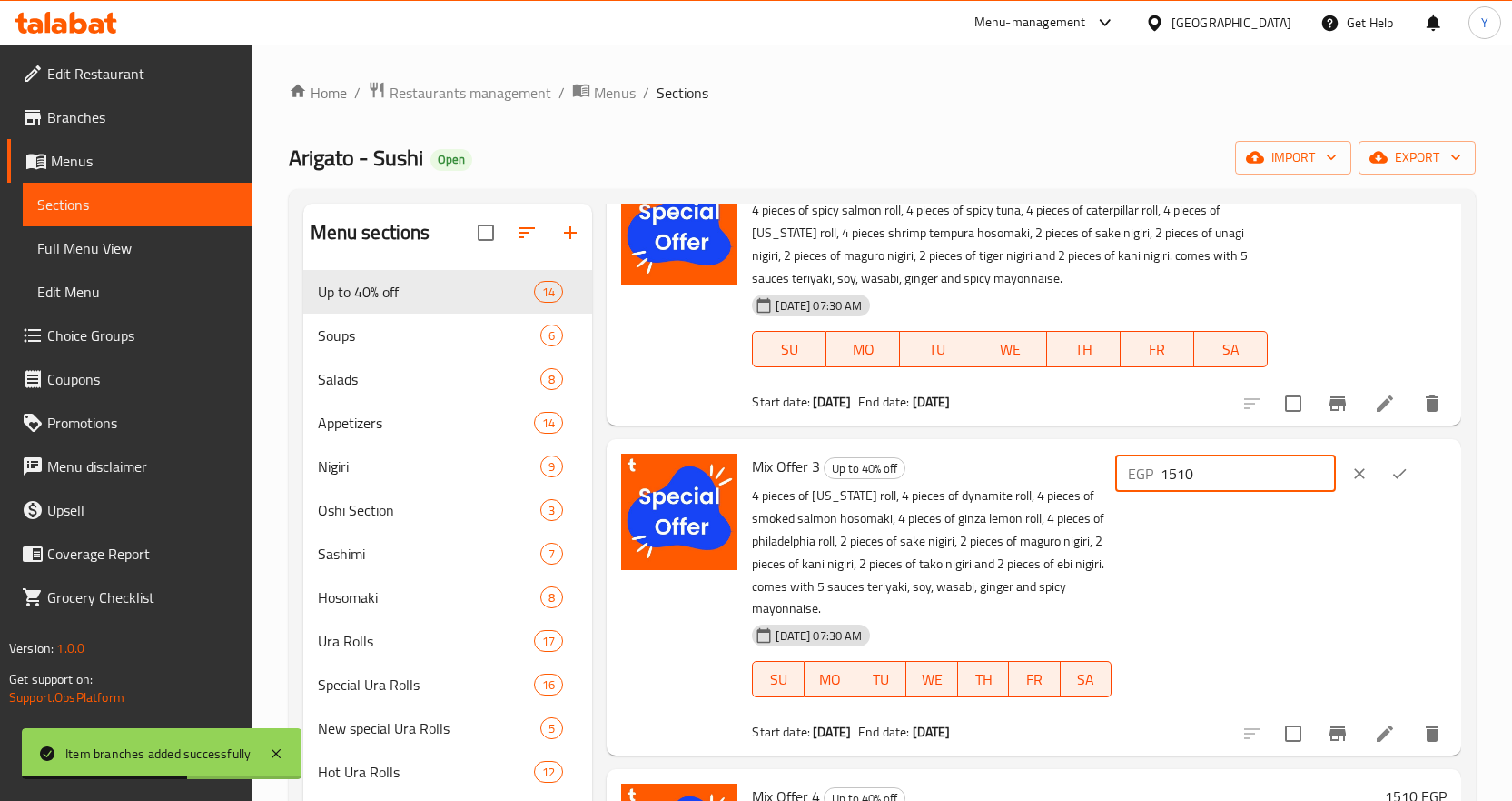
drag, startPoint x: 1248, startPoint y: 472, endPoint x: 1192, endPoint y: 458, distance: 57.7
click at [1093, 466] on div "Mix Offer 3 Up to 40% off 4 pieces of california roll, 4 pieces of dynamite rol…" at bounding box center [1100, 597] width 709 height 301
paste input "685"
type input "1685"
click at [1393, 470] on icon "ok" at bounding box center [1399, 473] width 18 height 18
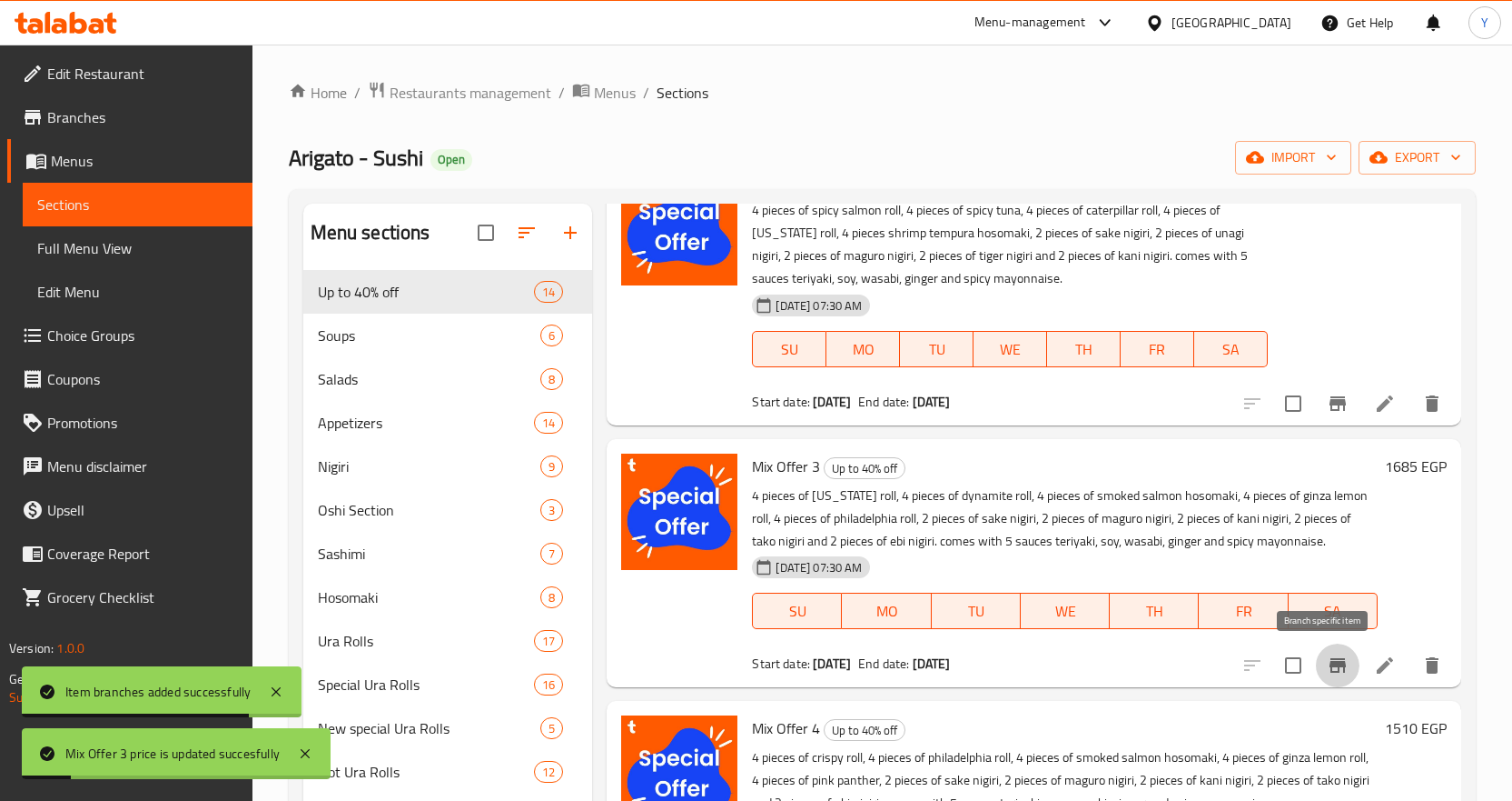
click at [1330, 664] on icon "Branch-specific-item" at bounding box center [1338, 665] width 16 height 14
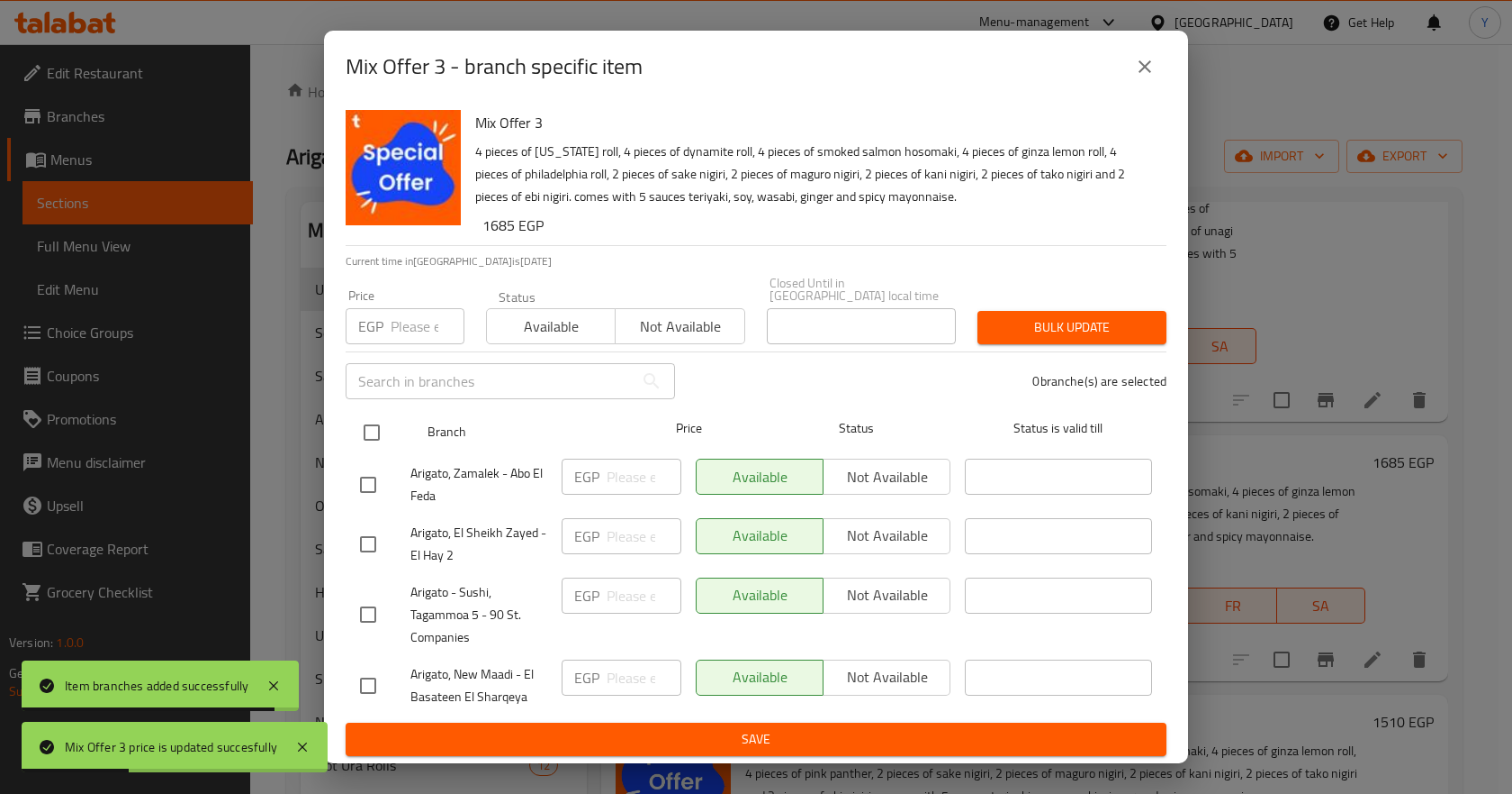
click at [371, 423] on input "checkbox" at bounding box center [372, 433] width 38 height 38
checkbox input "true"
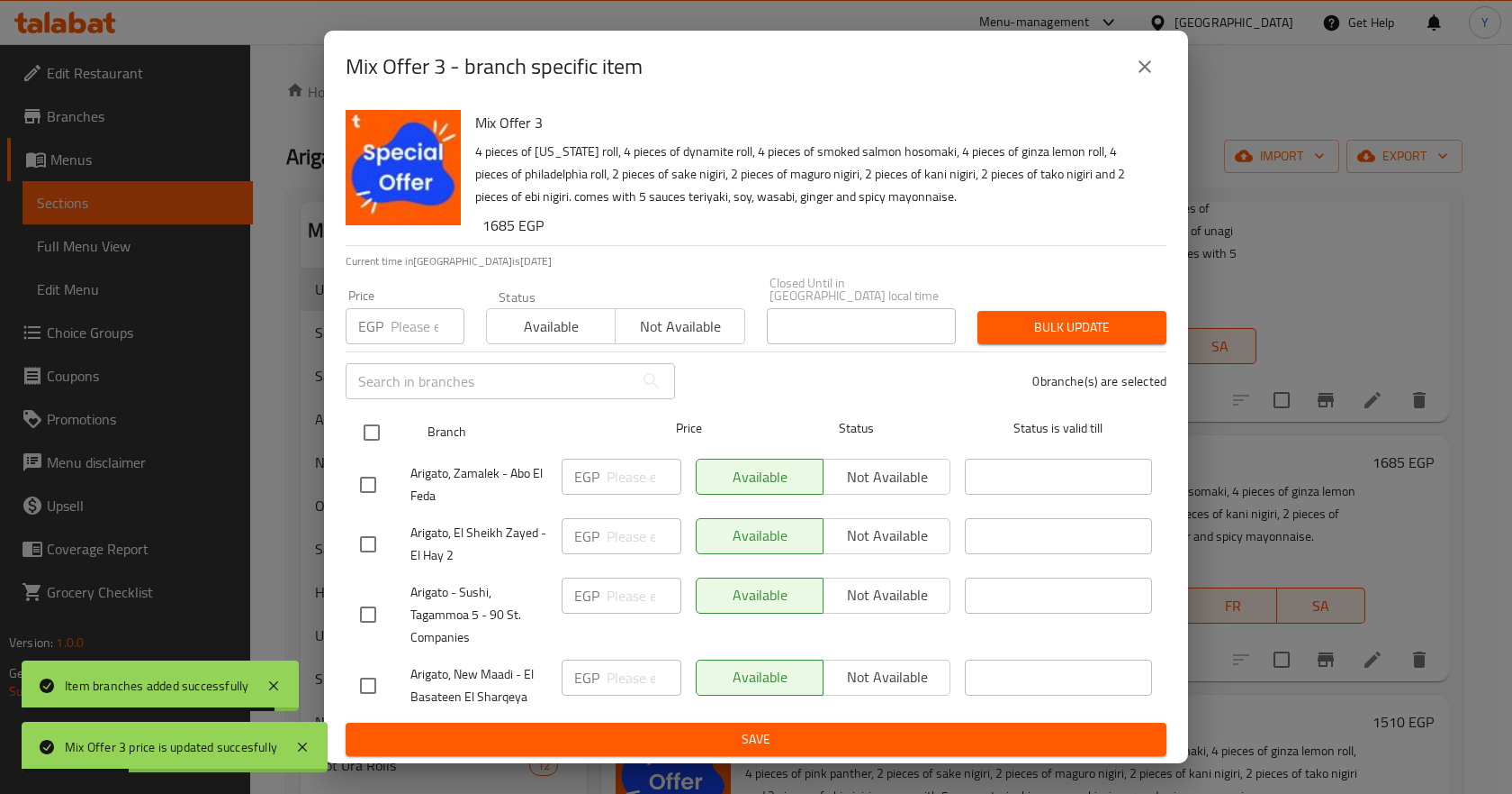
checkbox input "true"
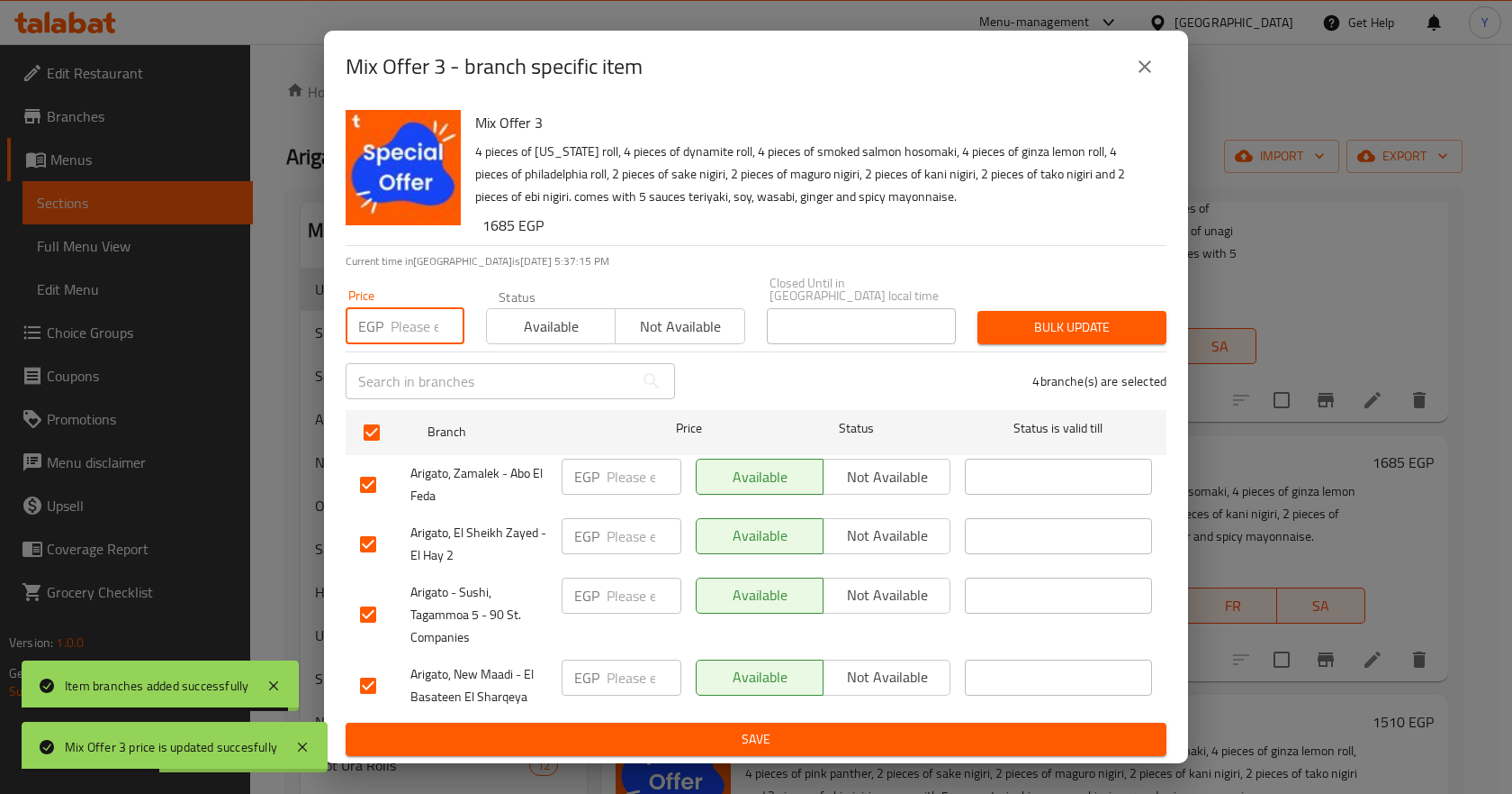
click at [418, 310] on input "number" at bounding box center [428, 326] width 74 height 36
paste input "1685"
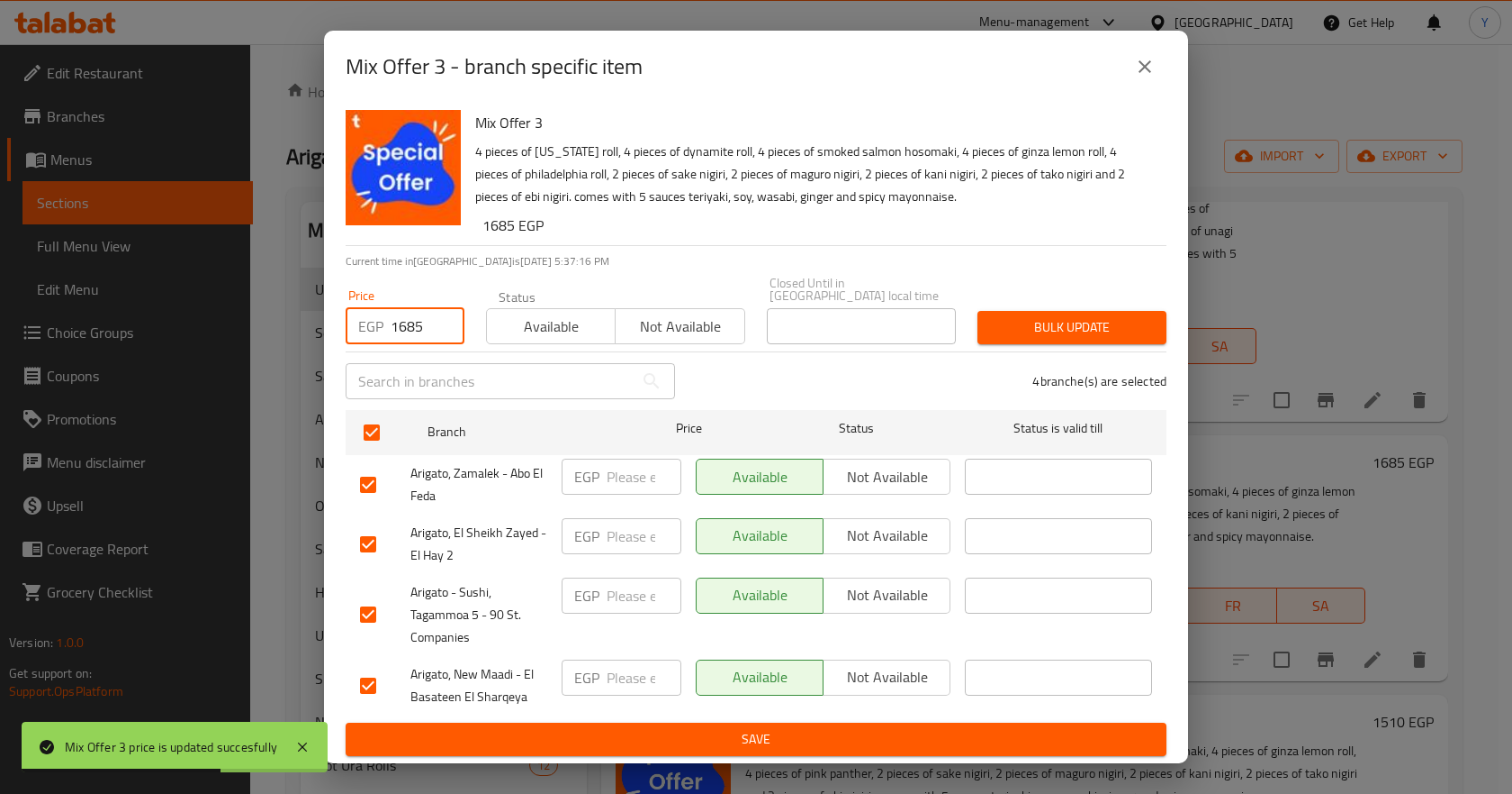
type input "1685"
click at [1035, 316] on span "Bulk update" at bounding box center [1072, 327] width 161 height 23
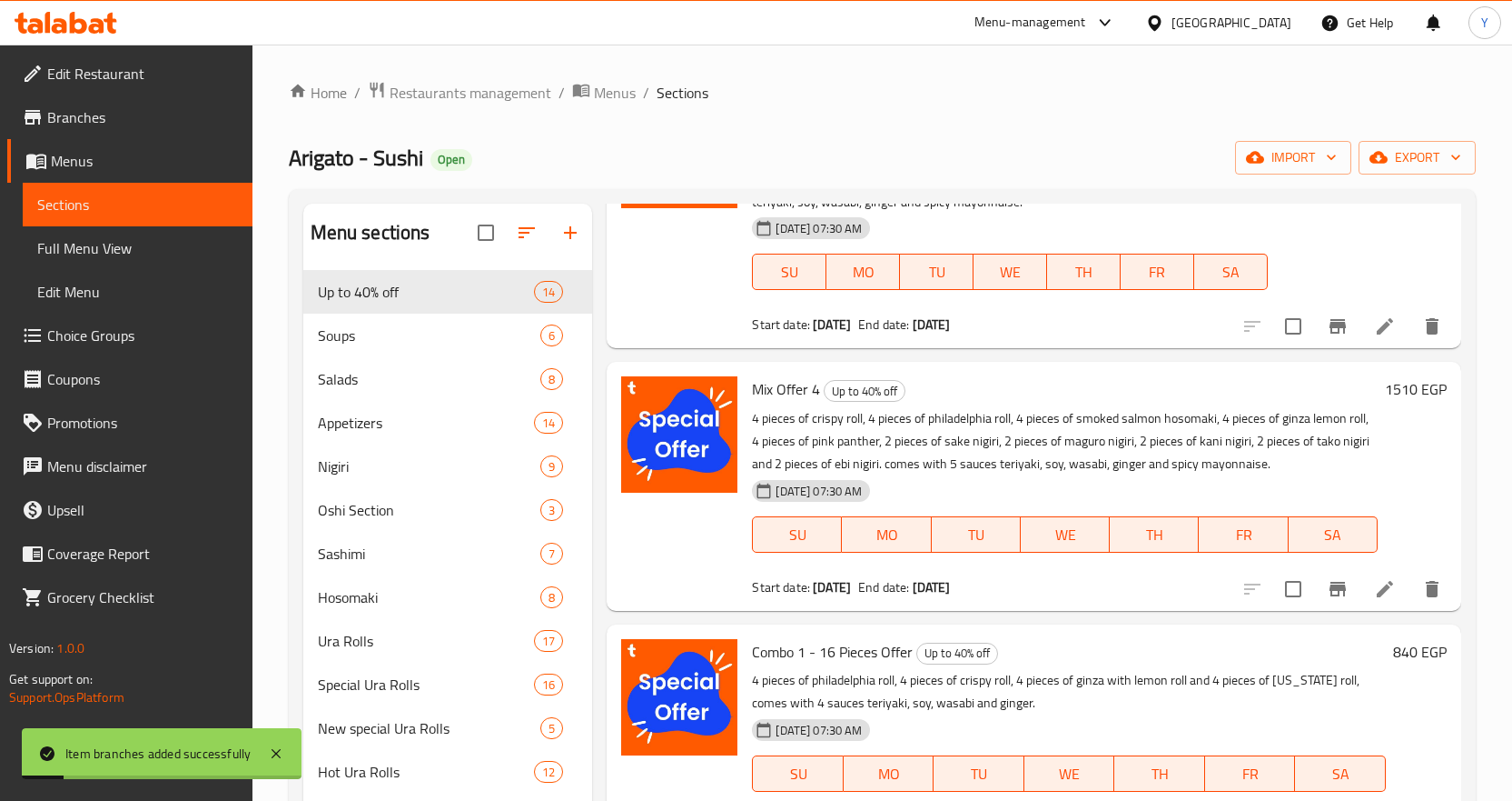
scroll to position [2090, 0]
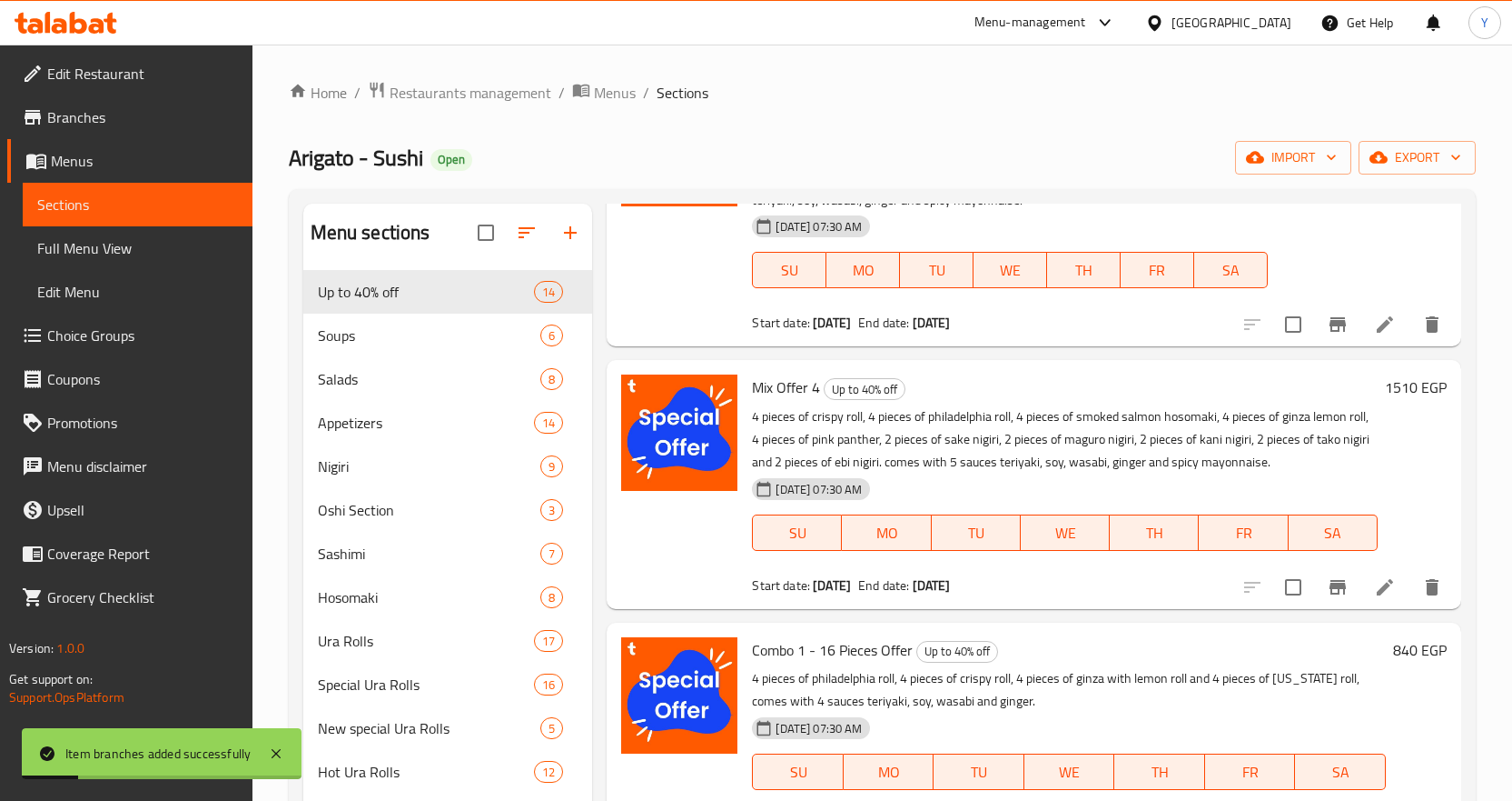
click at [1387, 385] on h6 "1510 EGP" at bounding box center [1416, 387] width 61 height 26
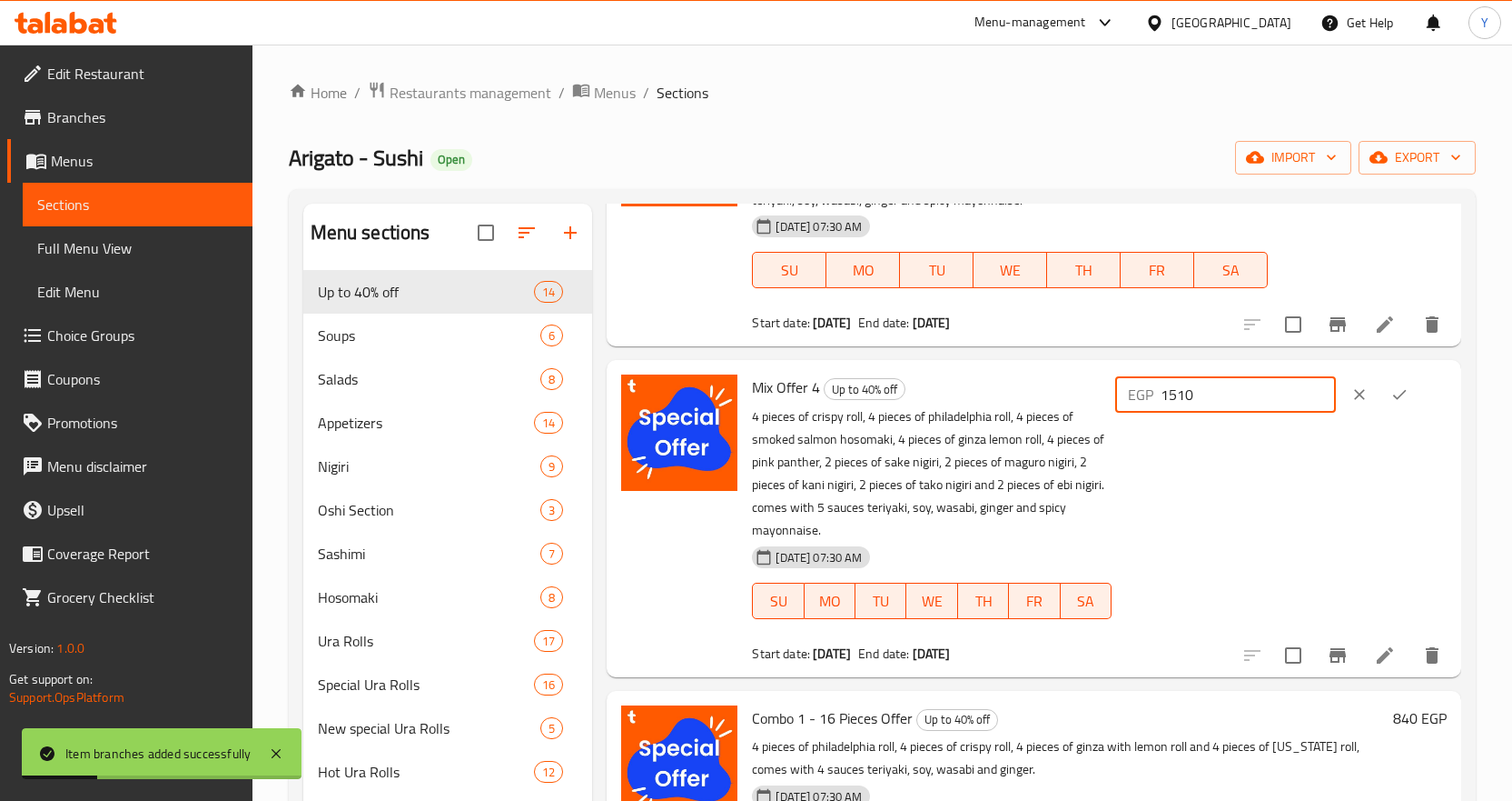
drag, startPoint x: 1264, startPoint y: 400, endPoint x: 1035, endPoint y: 397, distance: 229.0
click at [1035, 397] on div "Mix Offer 4 Up to 40% off 4 pieces of crispy roll, 4 pieces of philadelphia rol…" at bounding box center [1100, 518] width 709 height 301
paste input "685"
type input "1685"
click at [1385, 389] on button "ok" at bounding box center [1400, 394] width 40 height 40
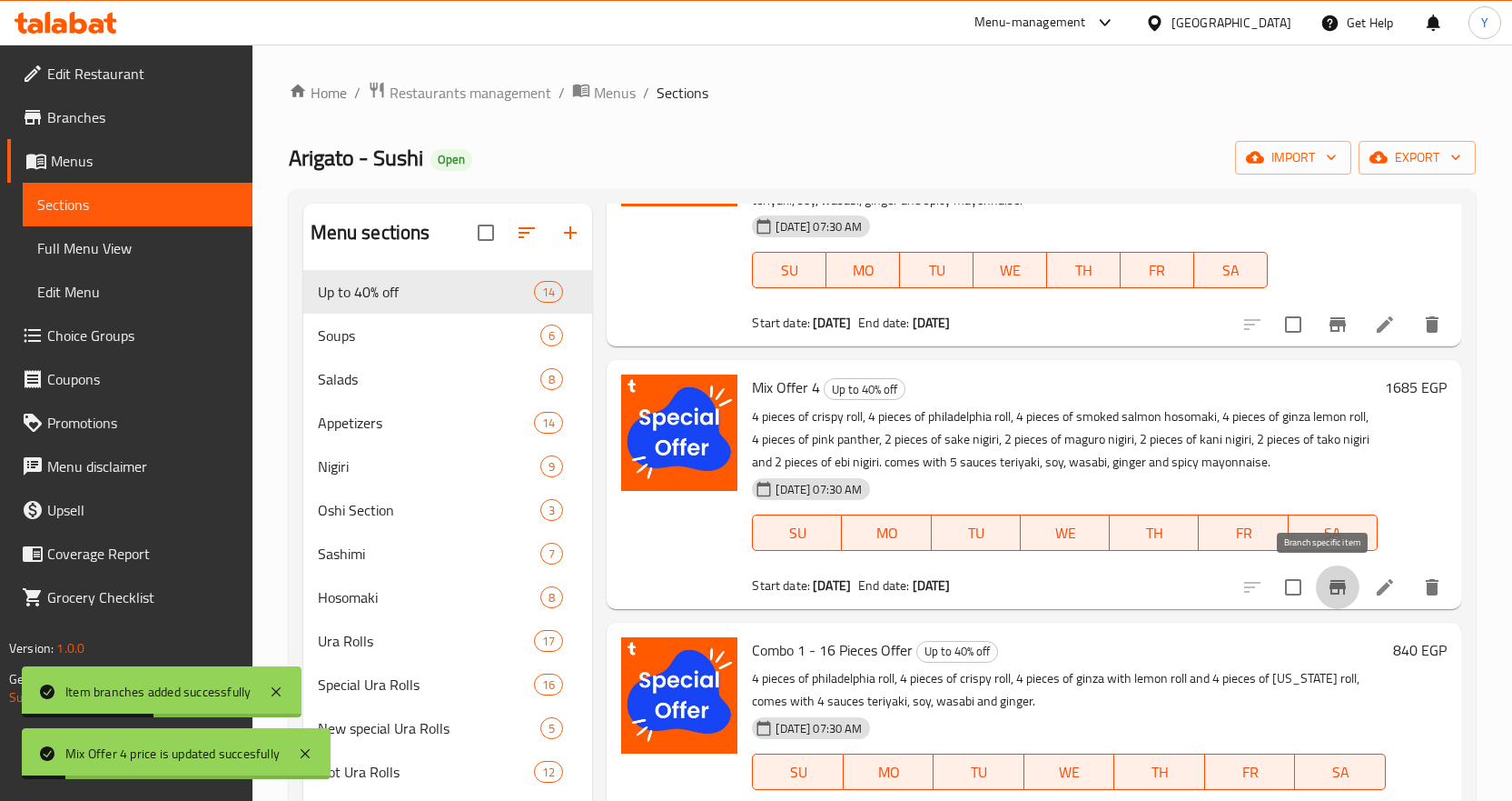
click at [1330, 579] on icon "Branch-specific-item" at bounding box center [1338, 586] width 16 height 14
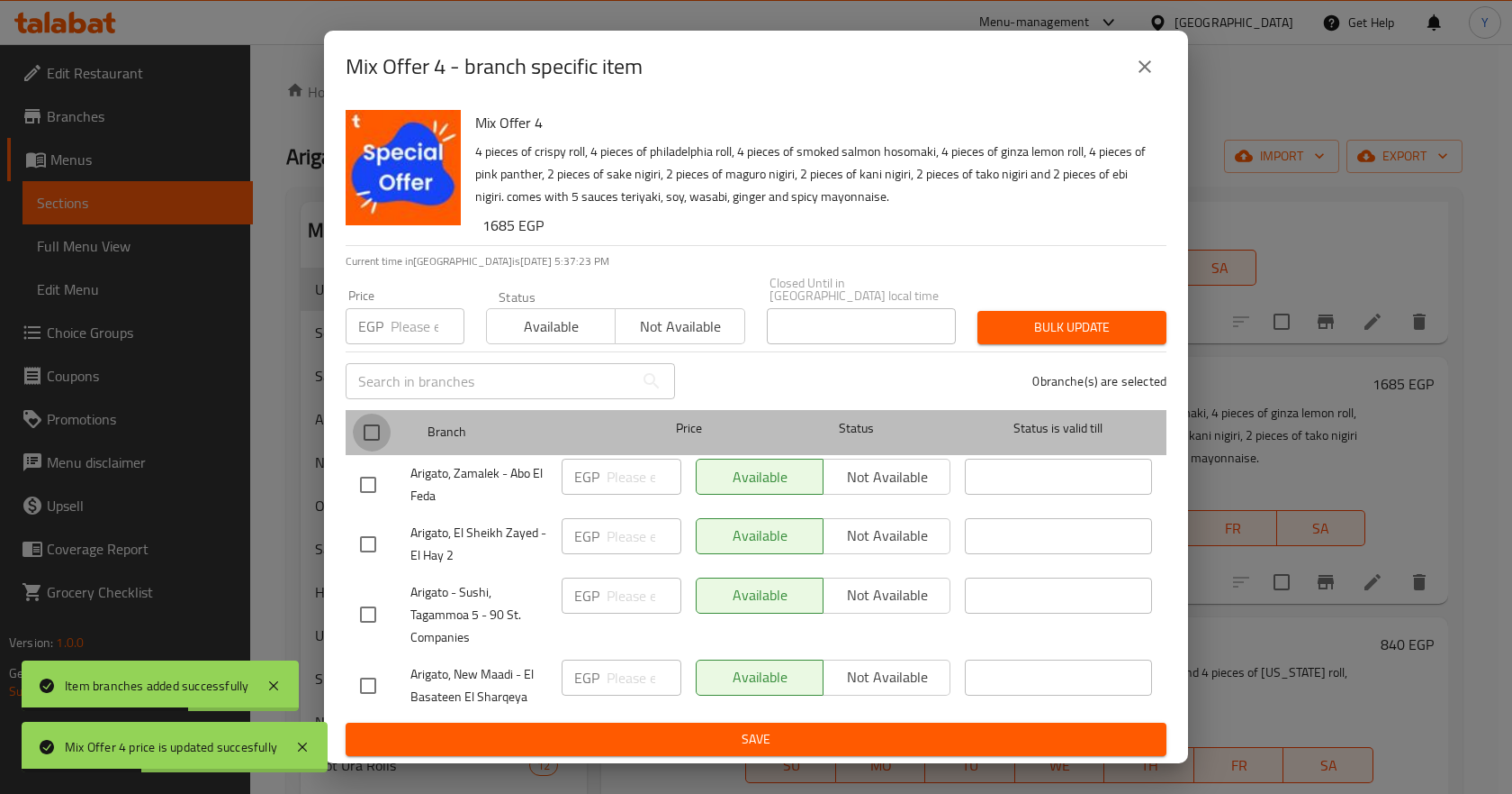
click at [371, 418] on input "checkbox" at bounding box center [372, 433] width 38 height 38
checkbox input "true"
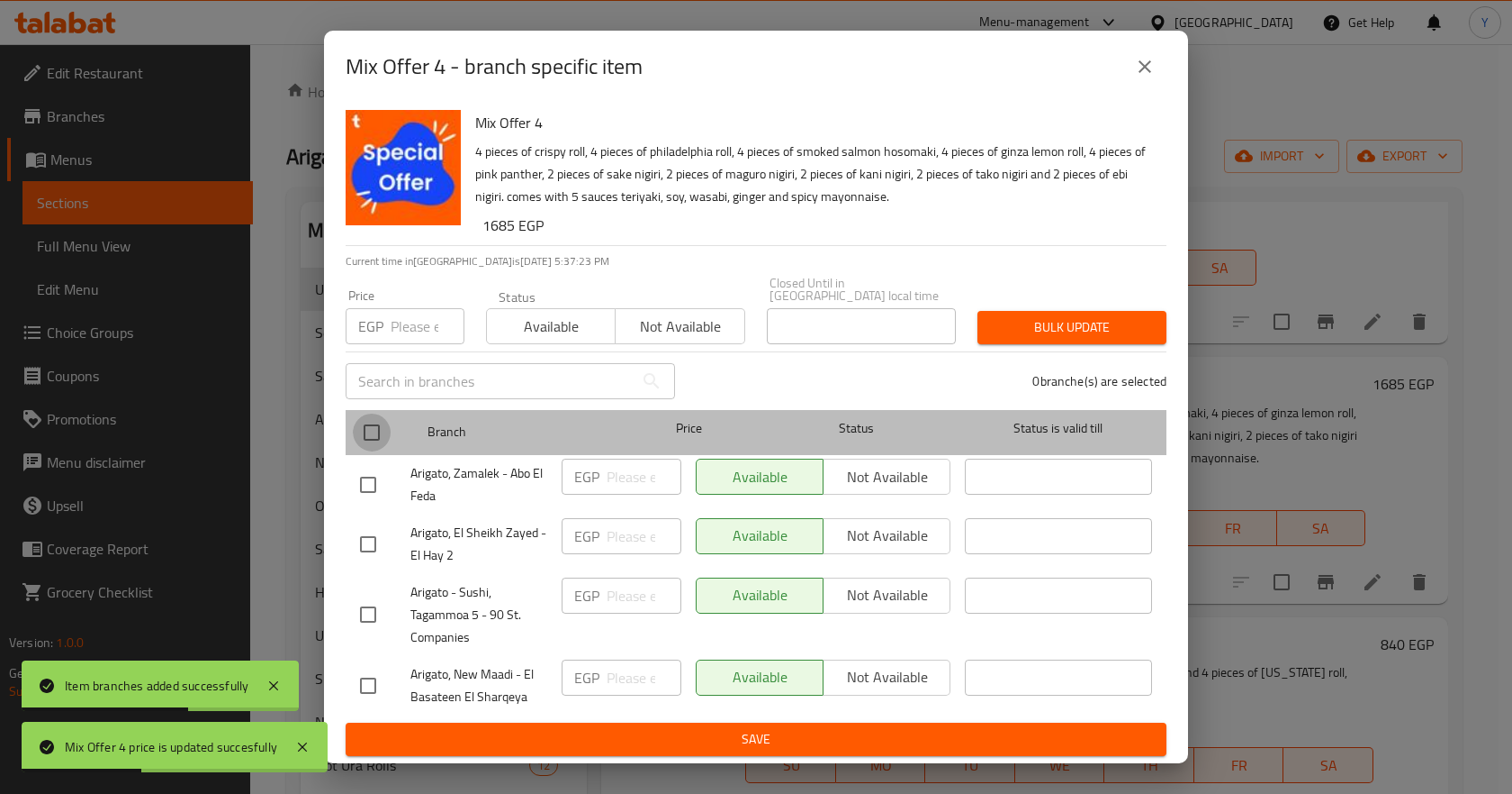
checkbox input "true"
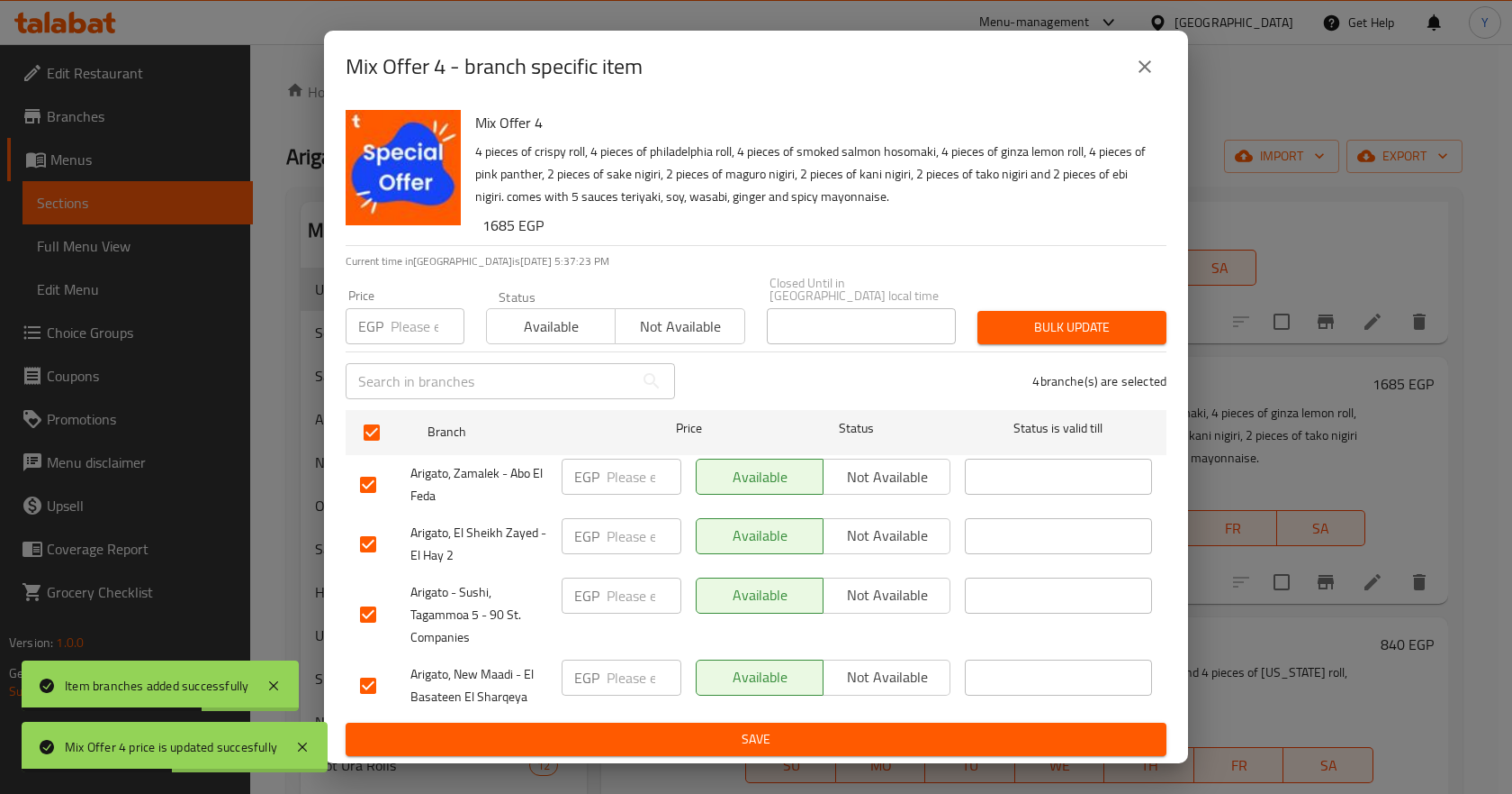
click at [429, 318] on input "number" at bounding box center [428, 326] width 74 height 36
paste input "1685"
type input "1685"
click at [1095, 323] on span "Bulk update" at bounding box center [1072, 327] width 161 height 23
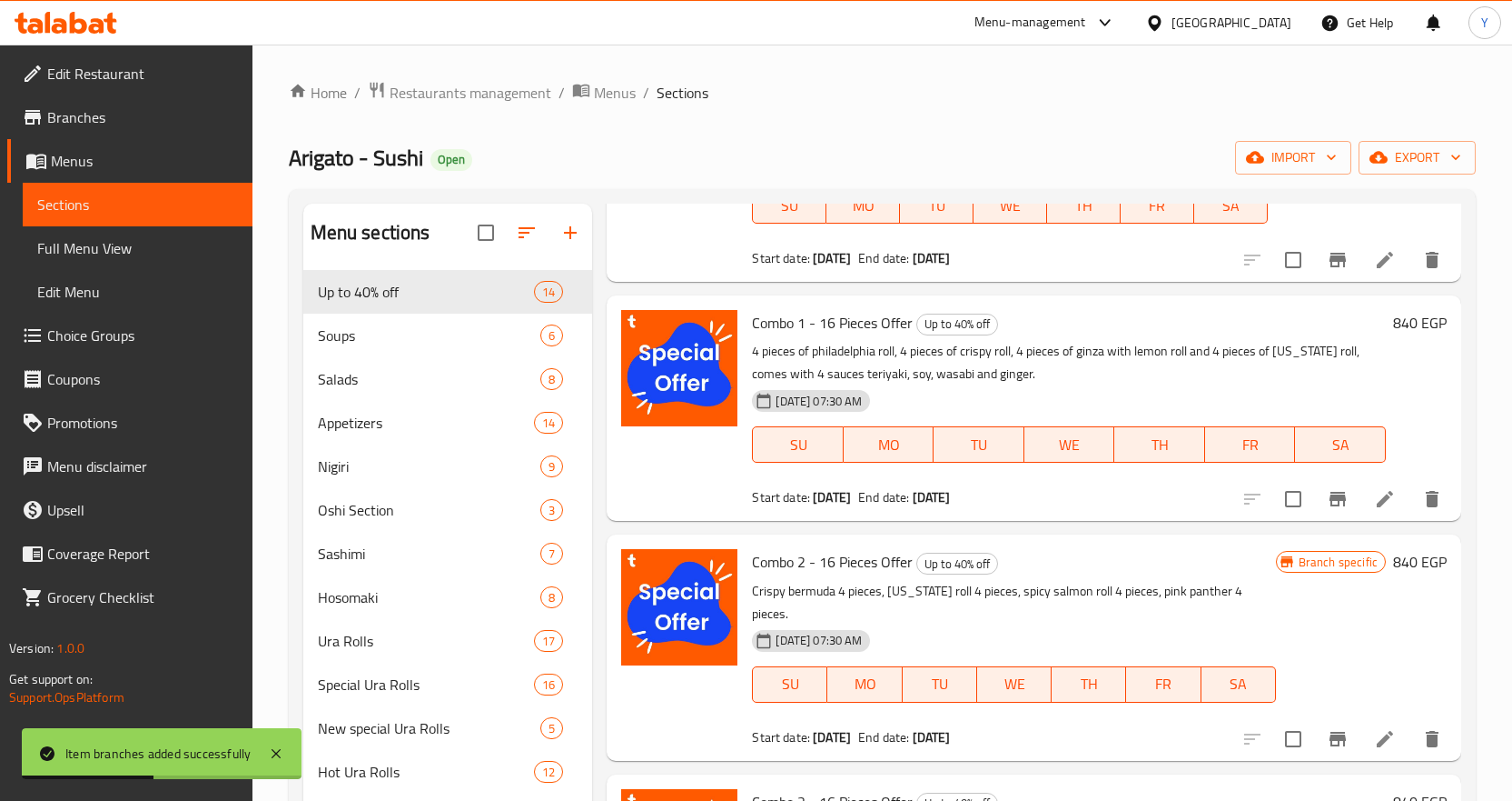
scroll to position [2454, 0]
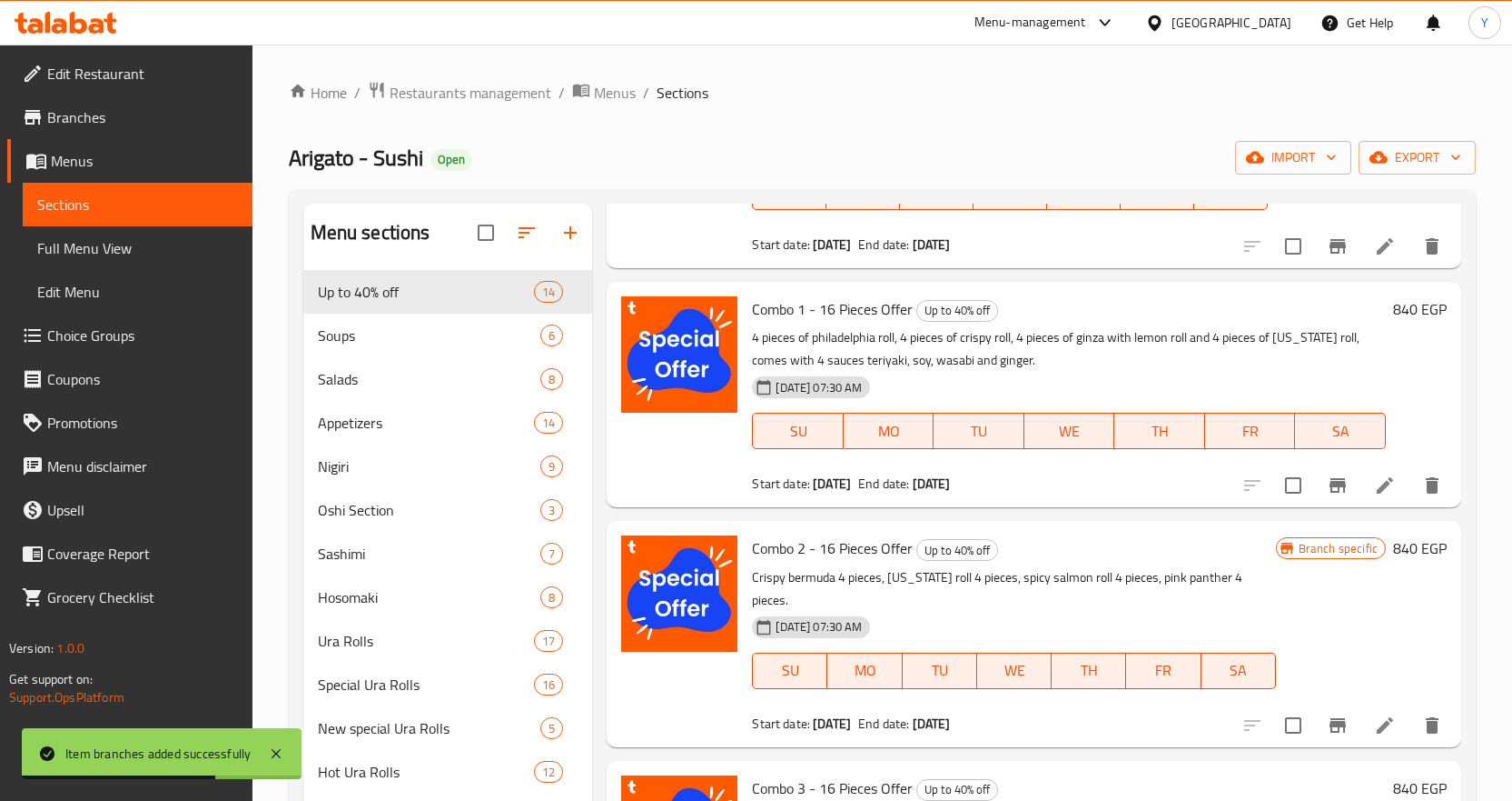
click at [1393, 309] on h6 "840 EGP" at bounding box center [1420, 309] width 54 height 26
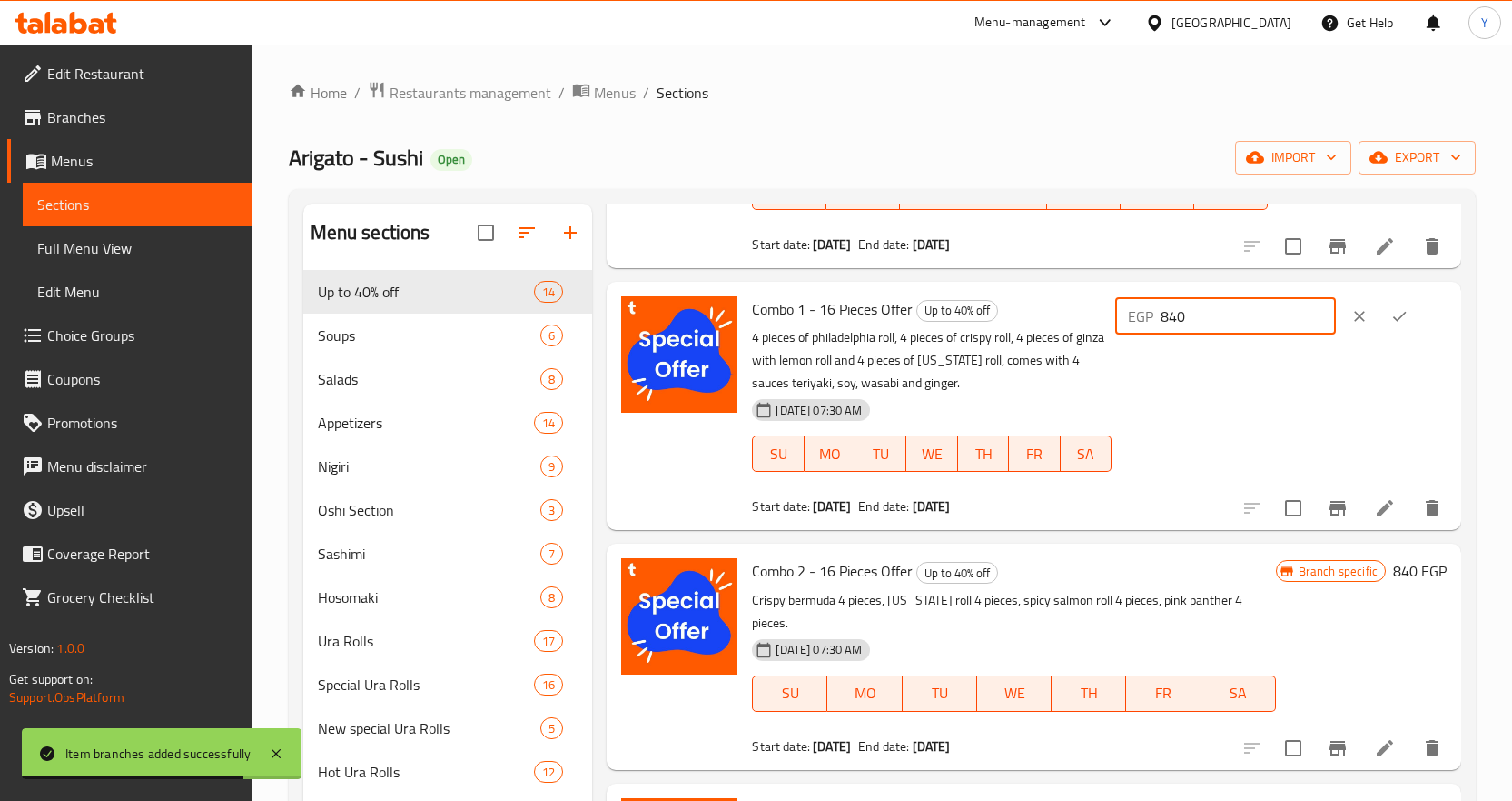
drag, startPoint x: 1266, startPoint y: 324, endPoint x: 1085, endPoint y: 308, distance: 181.7
click at [1085, 308] on div "Combo 1 - 16 Pieces Offer Up to 40% off 4 pieces of philadelphia roll, 4 pieces…" at bounding box center [1100, 405] width 709 height 233
paste input "9"
type input "940"
click at [1390, 311] on icon "ok" at bounding box center [1399, 316] width 18 height 18
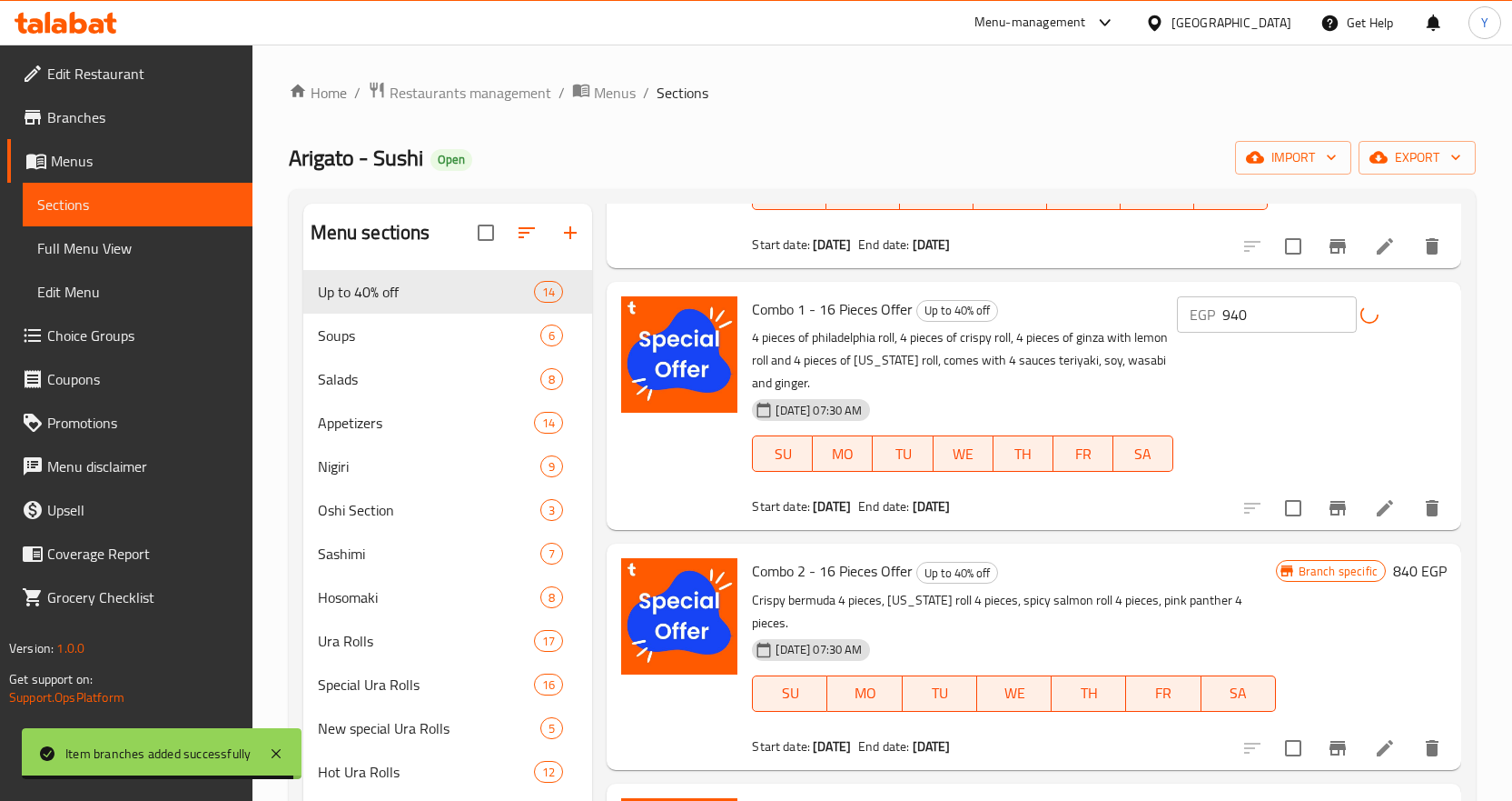
click at [1330, 501] on icon "Branch-specific-item" at bounding box center [1338, 507] width 16 height 14
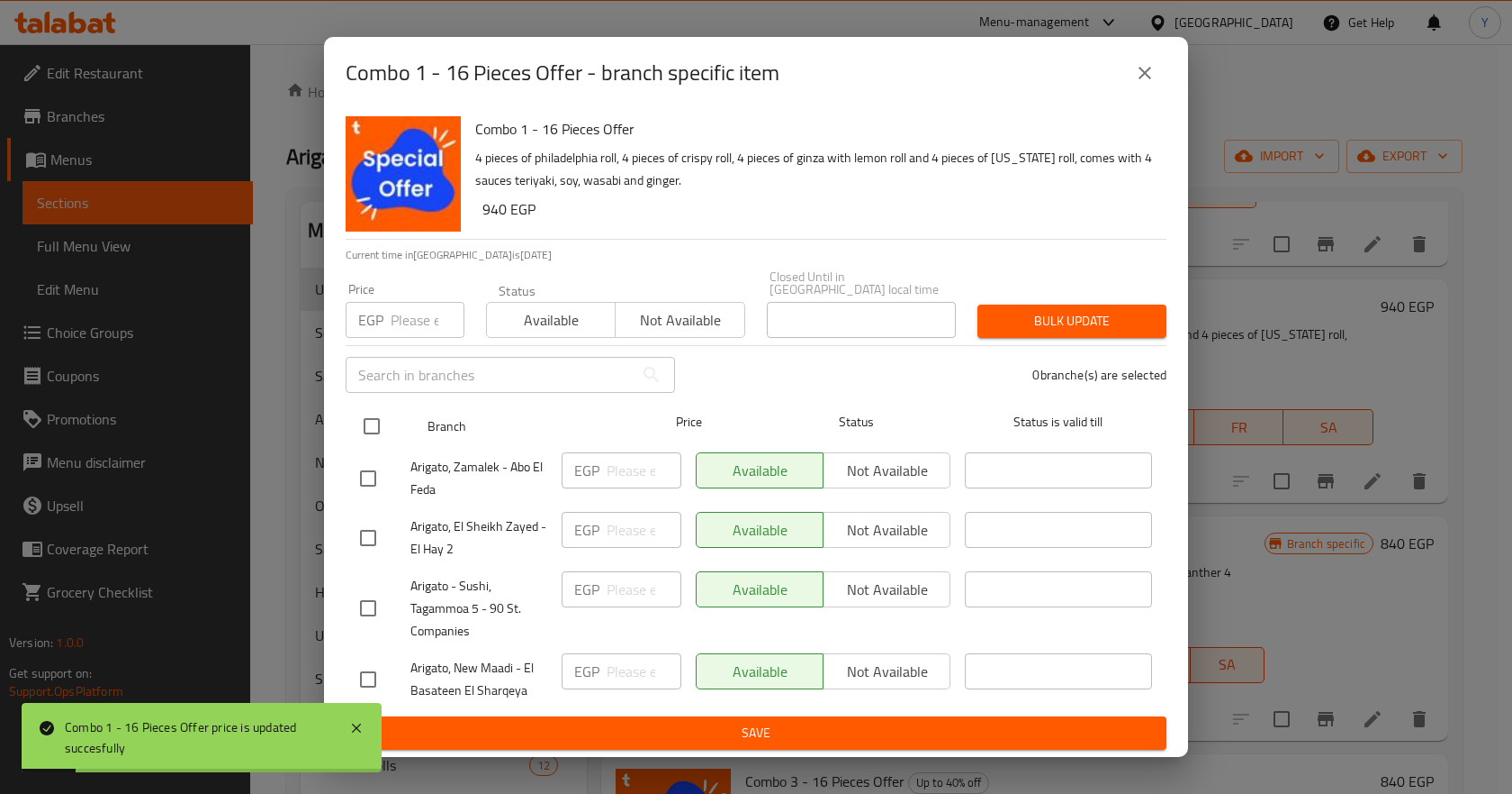
click at [367, 424] on input "checkbox" at bounding box center [372, 426] width 38 height 38
checkbox input "true"
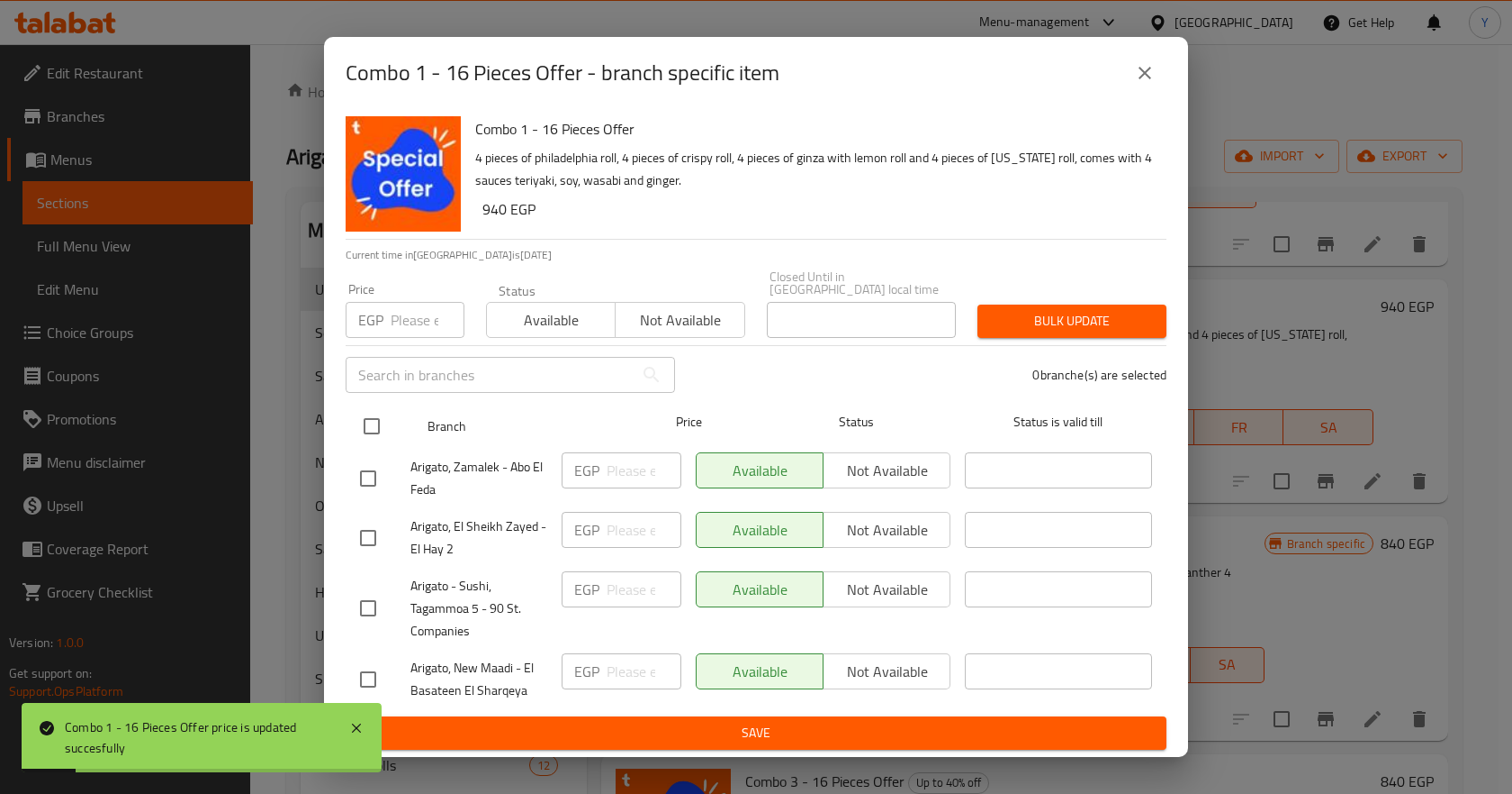
checkbox input "true"
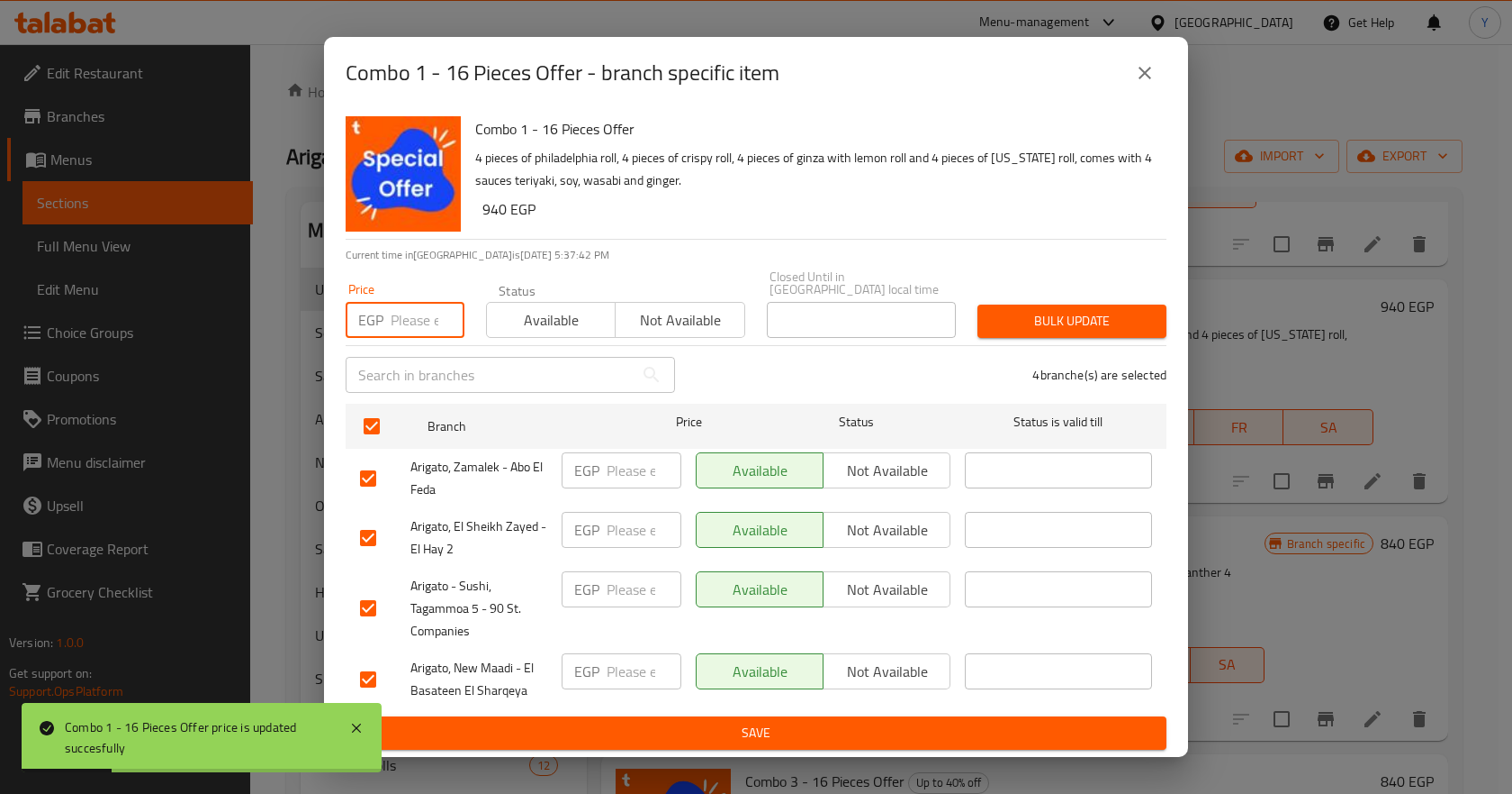
click at [434, 320] on input "number" at bounding box center [428, 320] width 74 height 36
paste input "940"
type input "940"
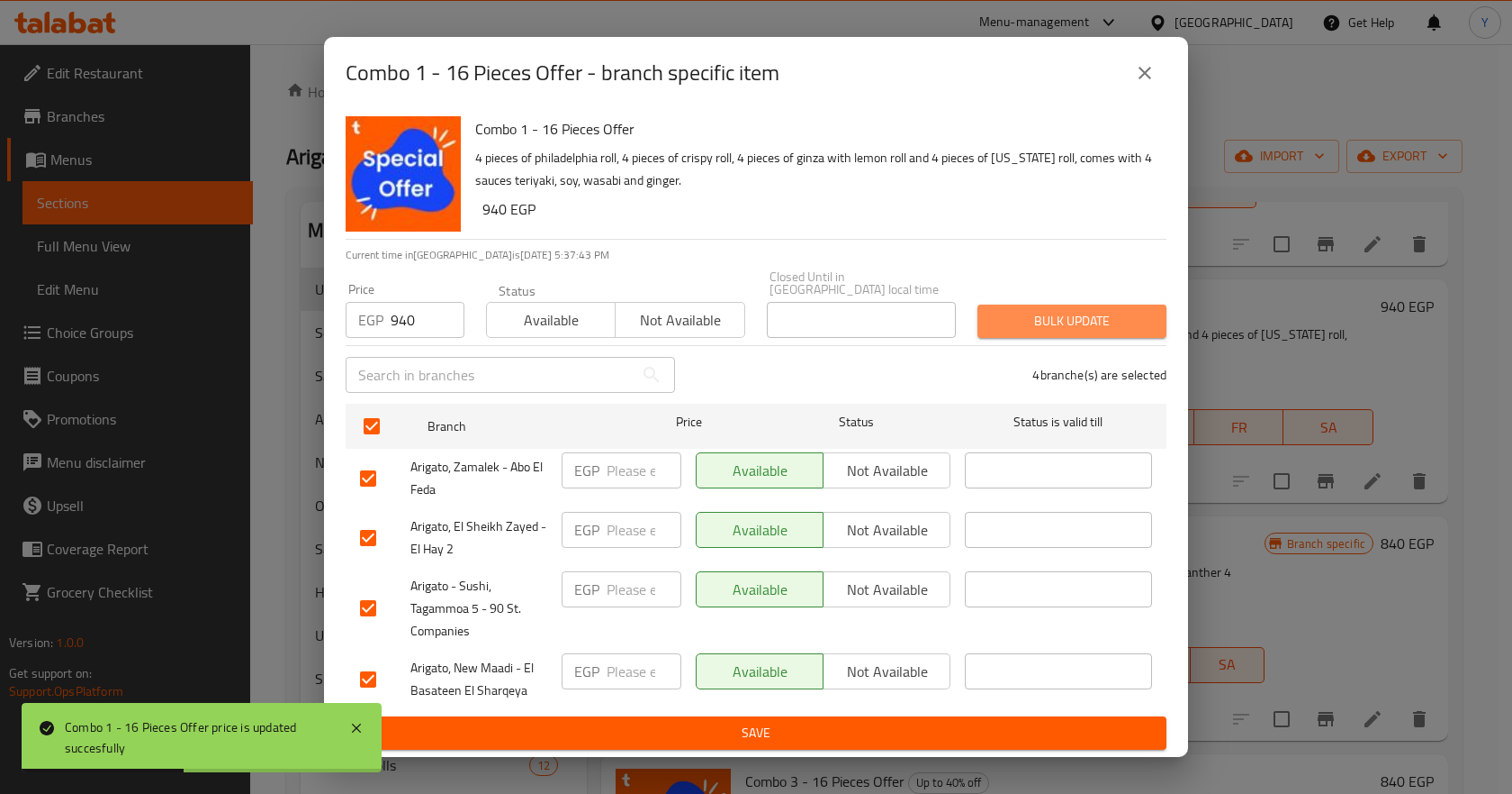
click at [1148, 311] on span "Bulk update" at bounding box center [1072, 321] width 161 height 23
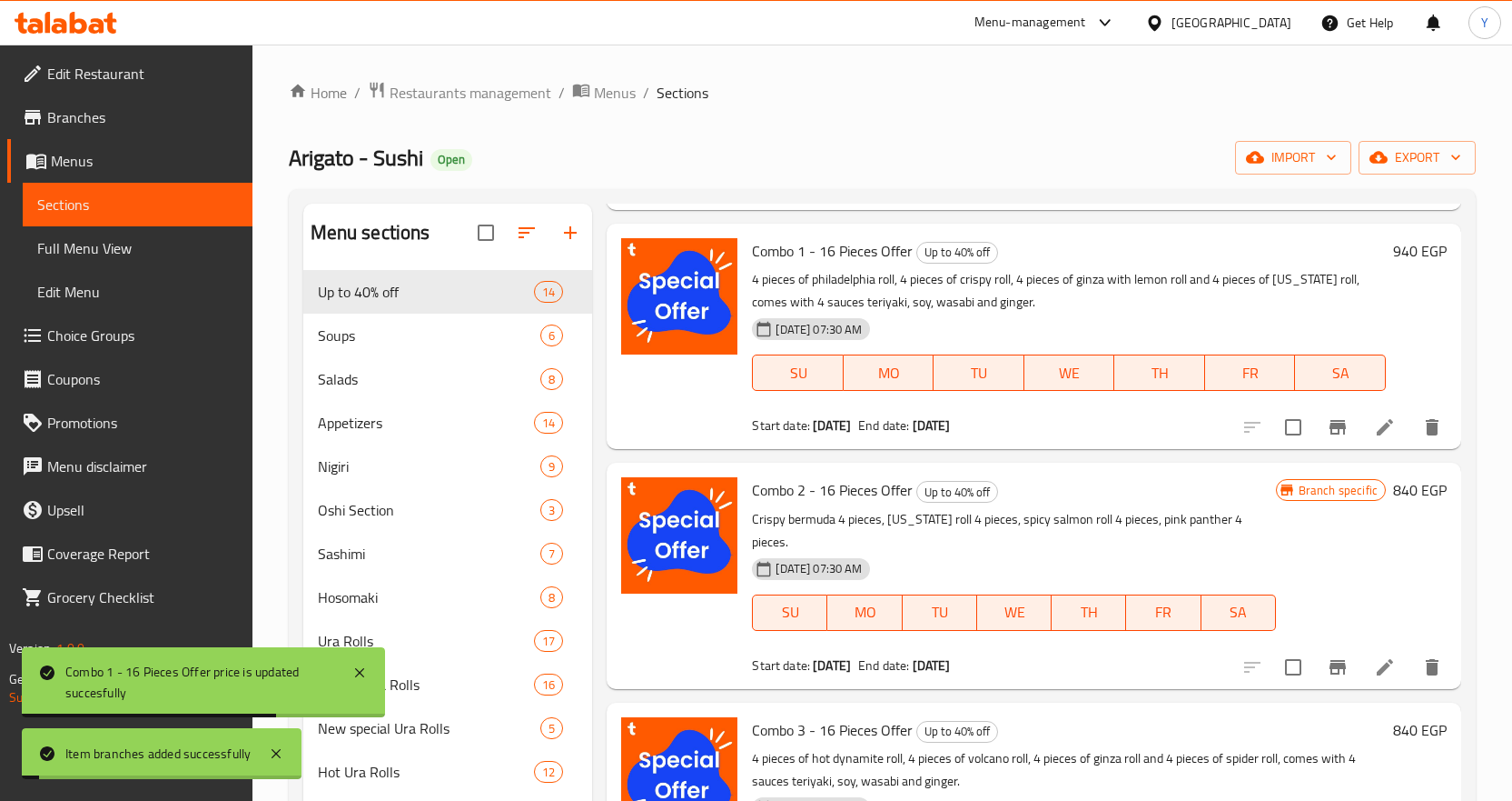
scroll to position [2544, 0]
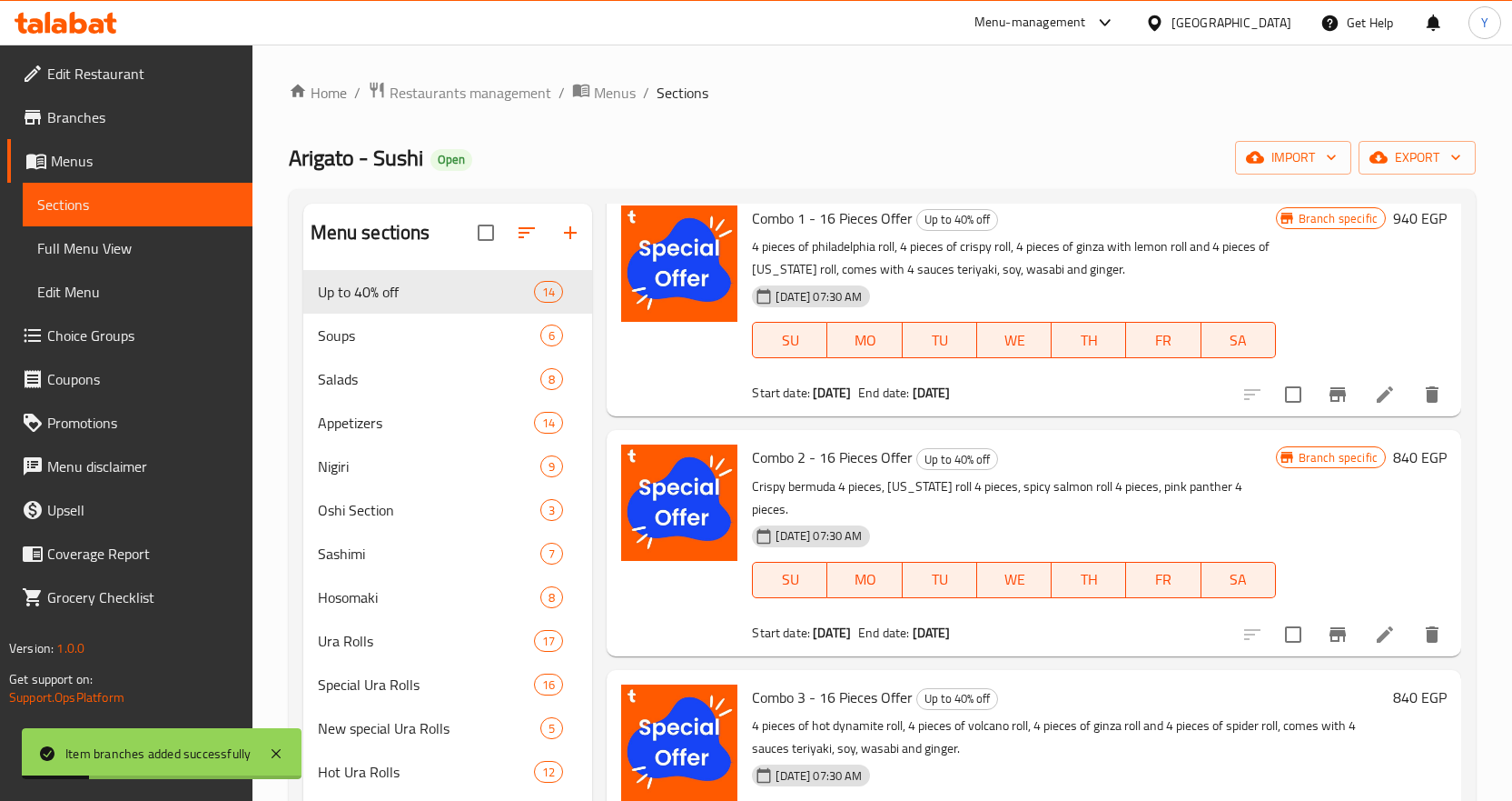
click at [1393, 459] on h6 "840 EGP" at bounding box center [1420, 457] width 54 height 26
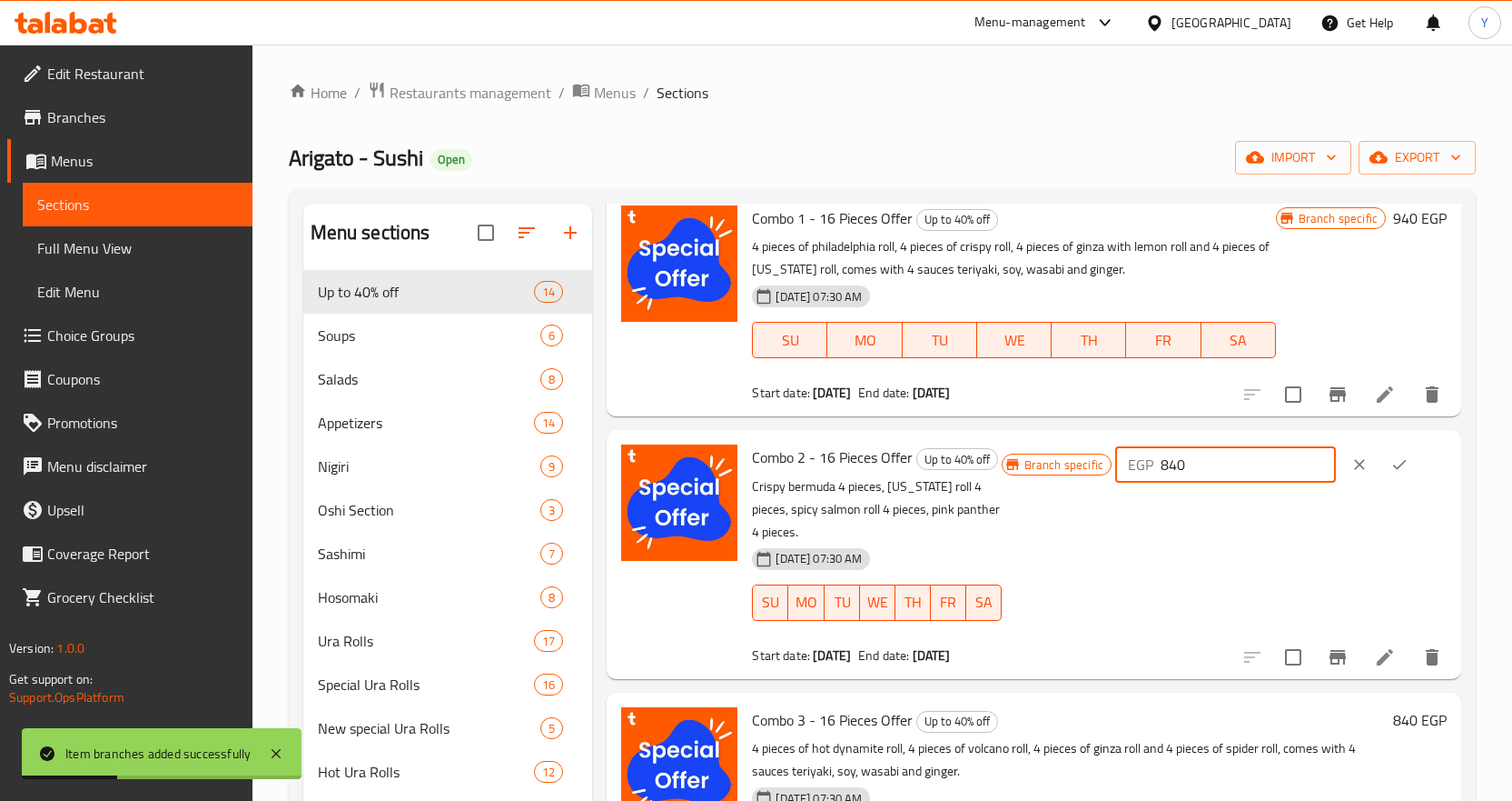
drag, startPoint x: 1235, startPoint y: 475, endPoint x: 1147, endPoint y: 468, distance: 88.3
click at [1147, 468] on div "EGP 840 ​" at bounding box center [1225, 464] width 221 height 36
paste input "9"
type input "940"
click at [1406, 464] on icon "ok" at bounding box center [1399, 464] width 18 height 18
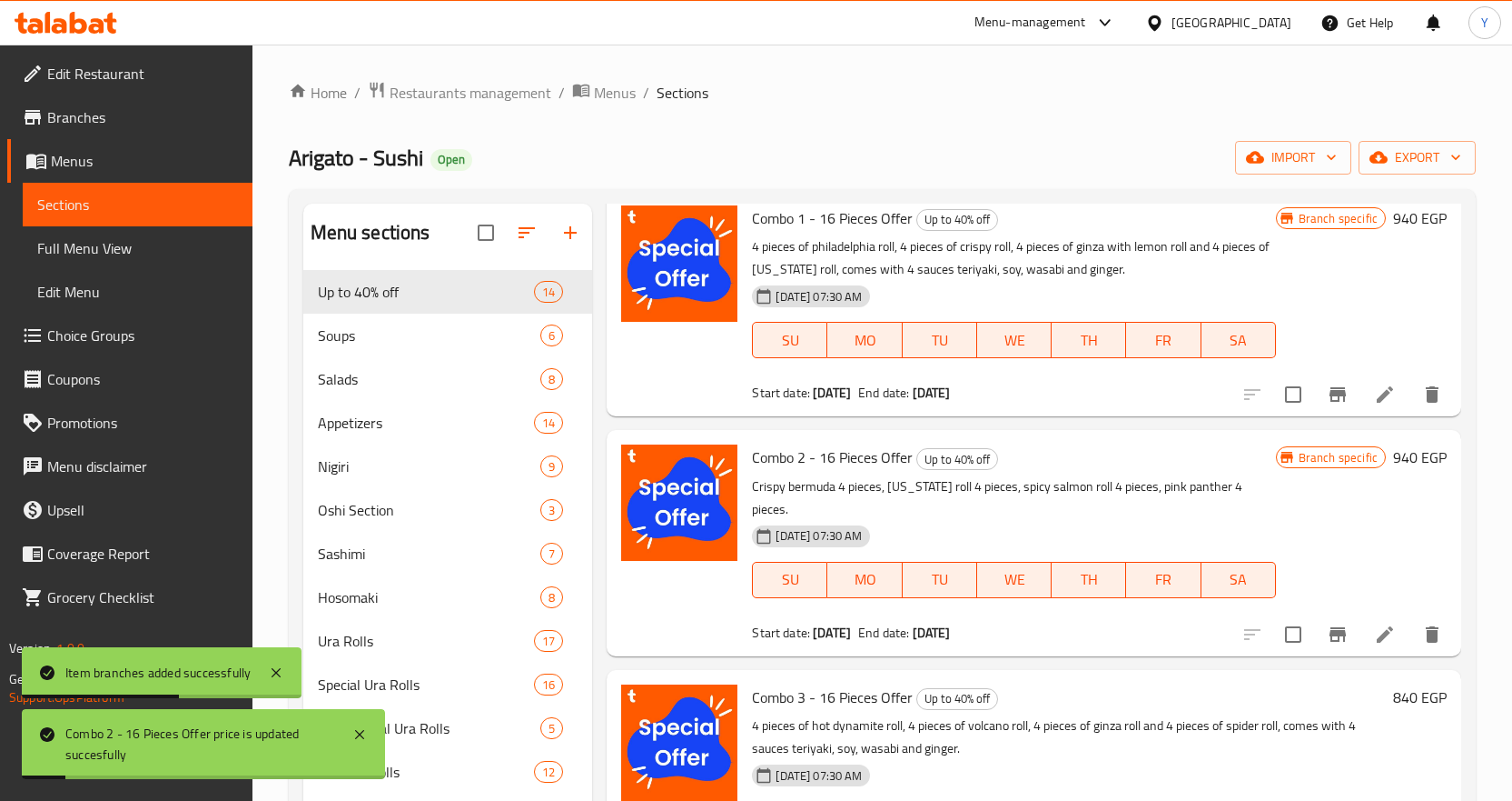
click at [1316, 646] on button "Branch-specific-item" at bounding box center [1338, 633] width 43 height 43
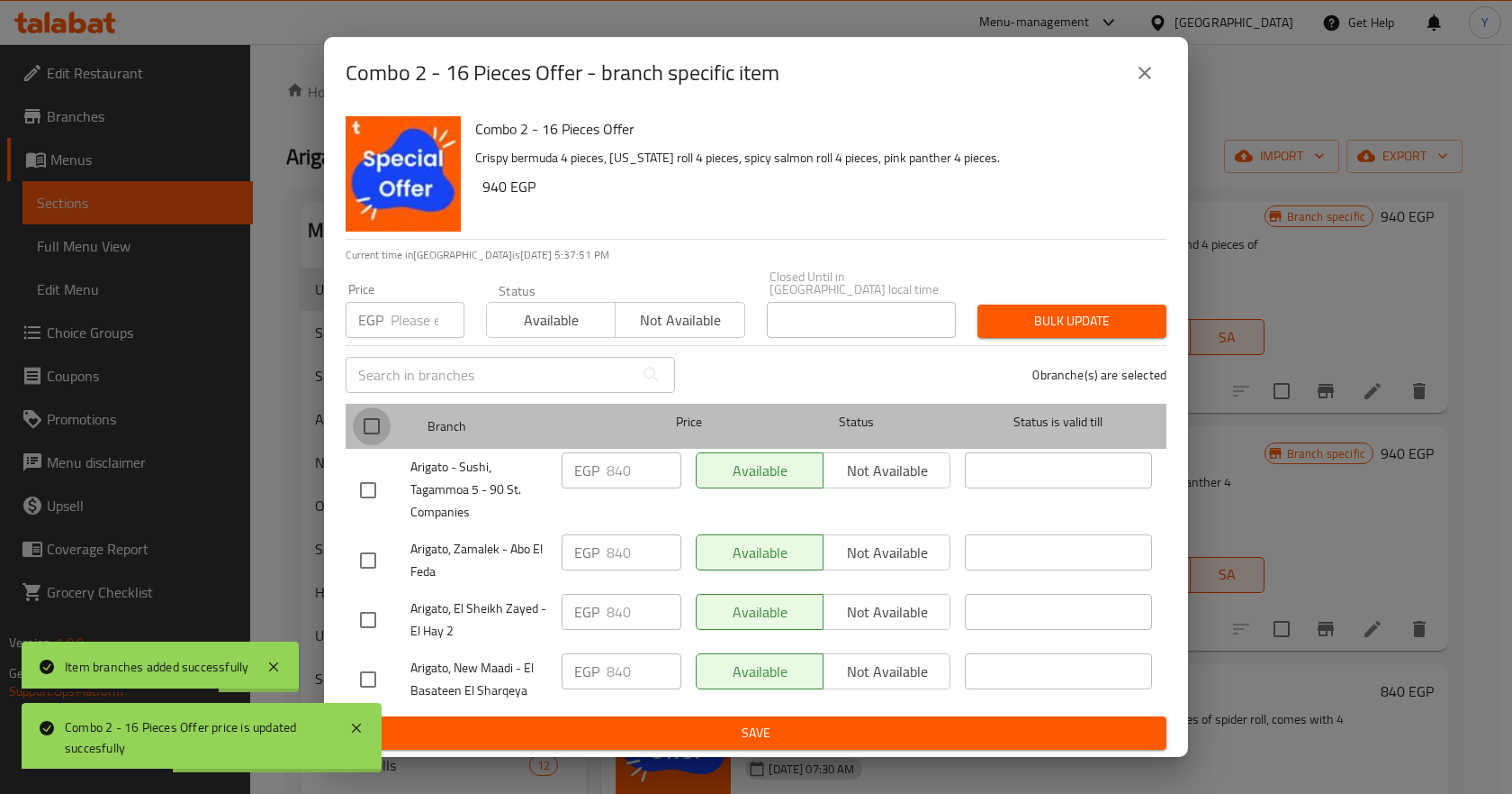
click at [367, 418] on input "checkbox" at bounding box center [372, 426] width 38 height 38
checkbox input "true"
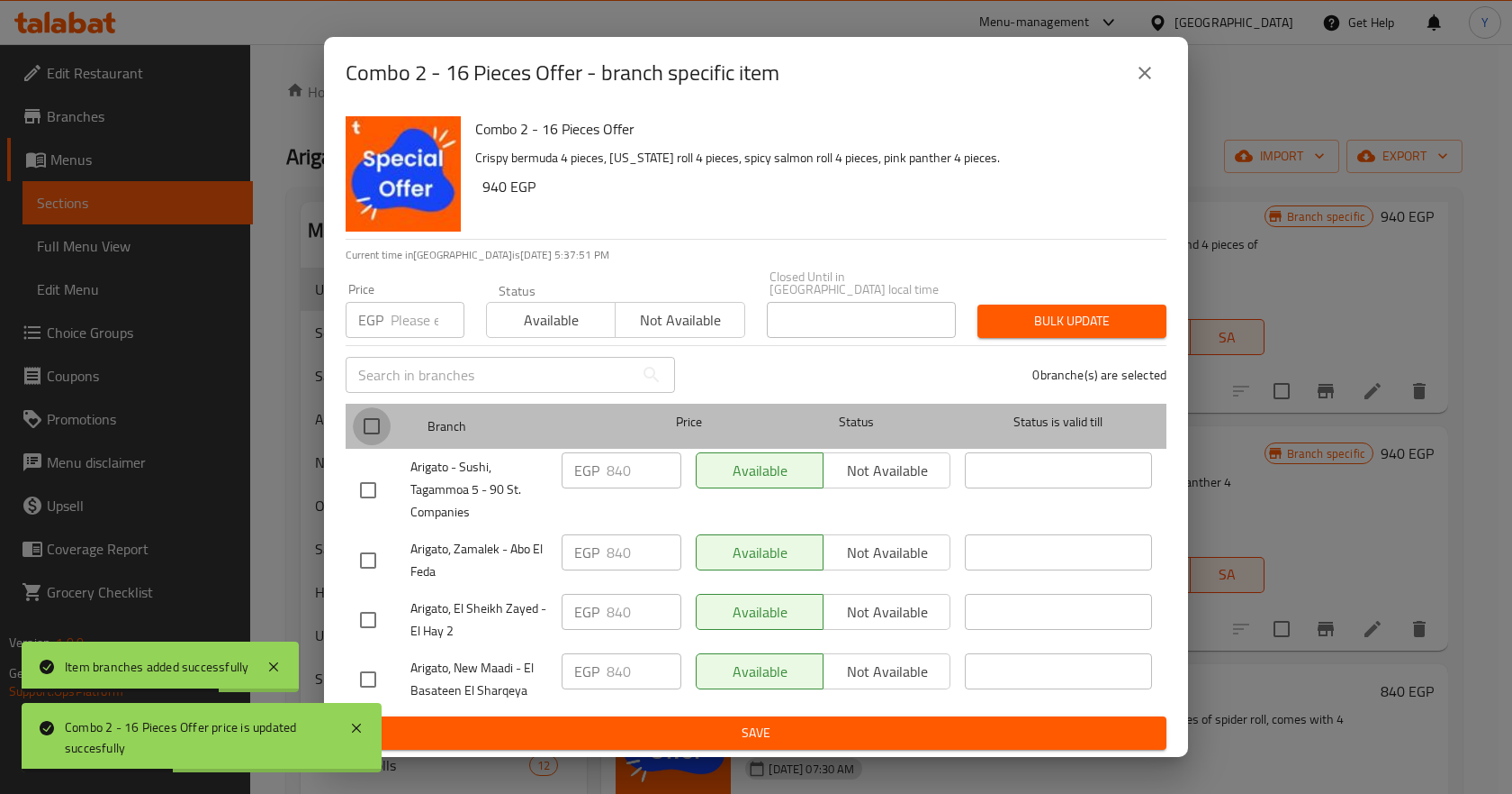
checkbox input "true"
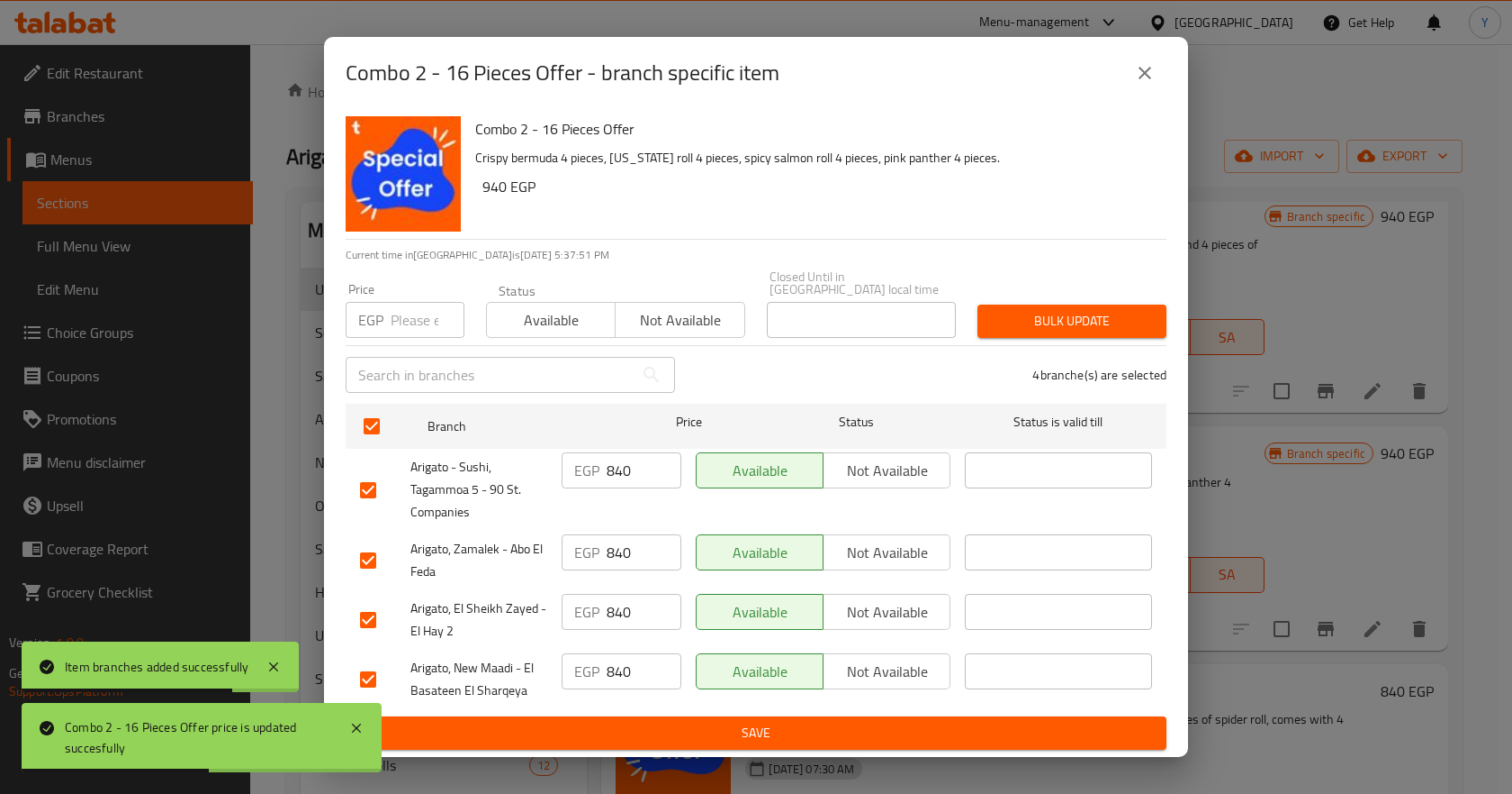
click at [409, 323] on input "number" at bounding box center [428, 320] width 74 height 36
paste input "940"
type input "940"
click at [1010, 313] on span "Bulk update" at bounding box center [1072, 321] width 161 height 23
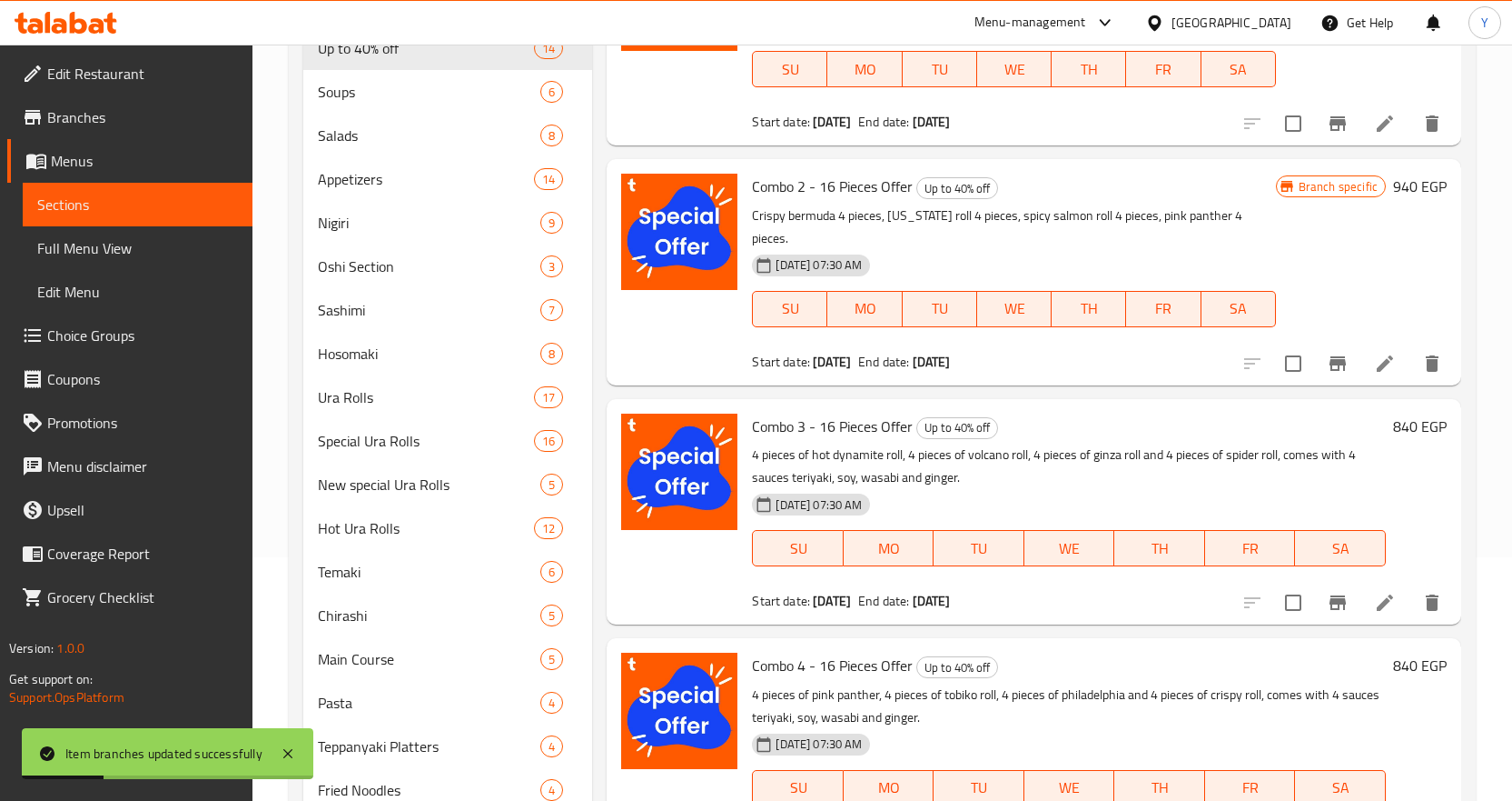
scroll to position [272, 0]
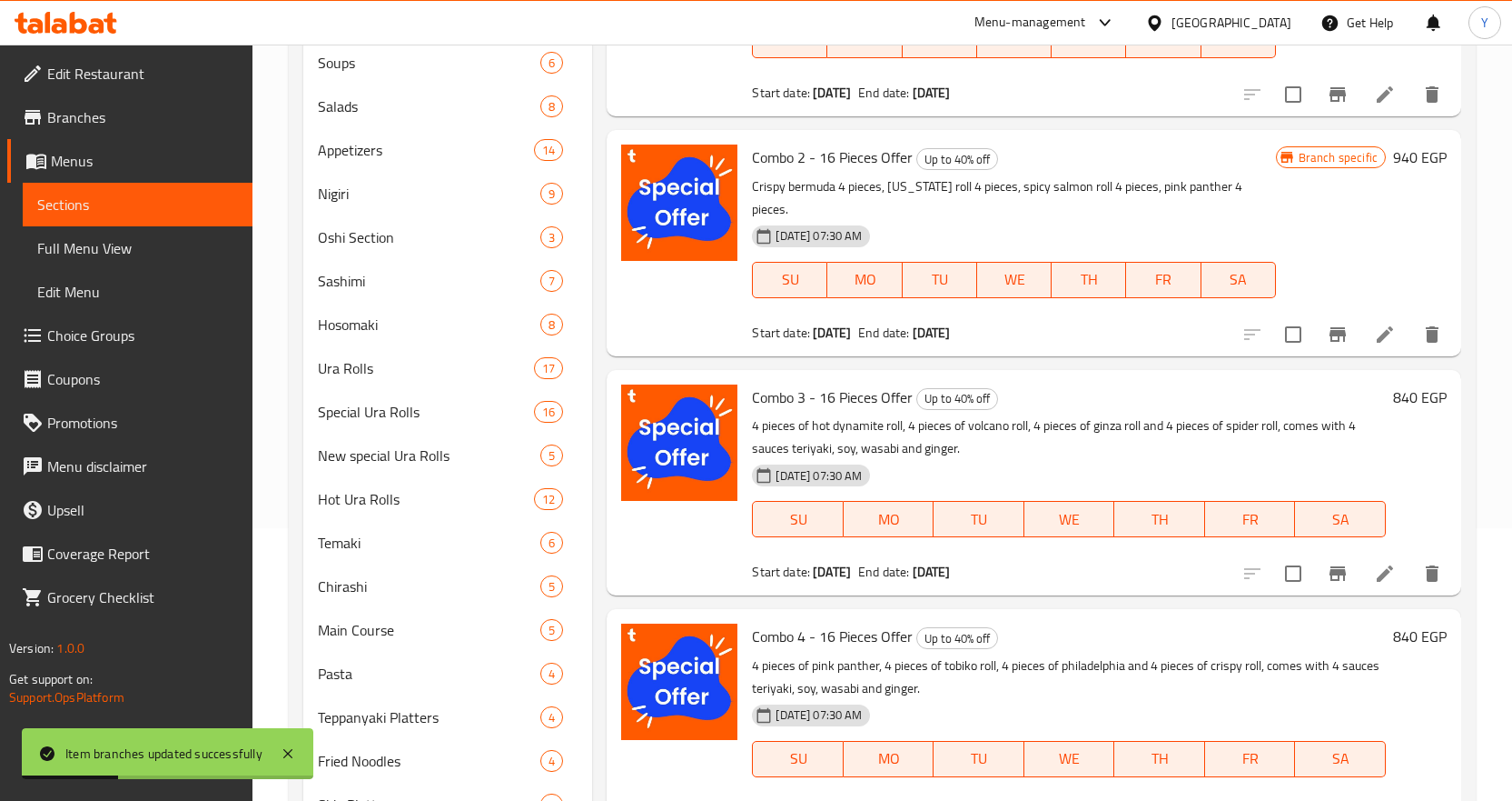
click at [1409, 397] on h6 "840 EGP" at bounding box center [1420, 397] width 54 height 26
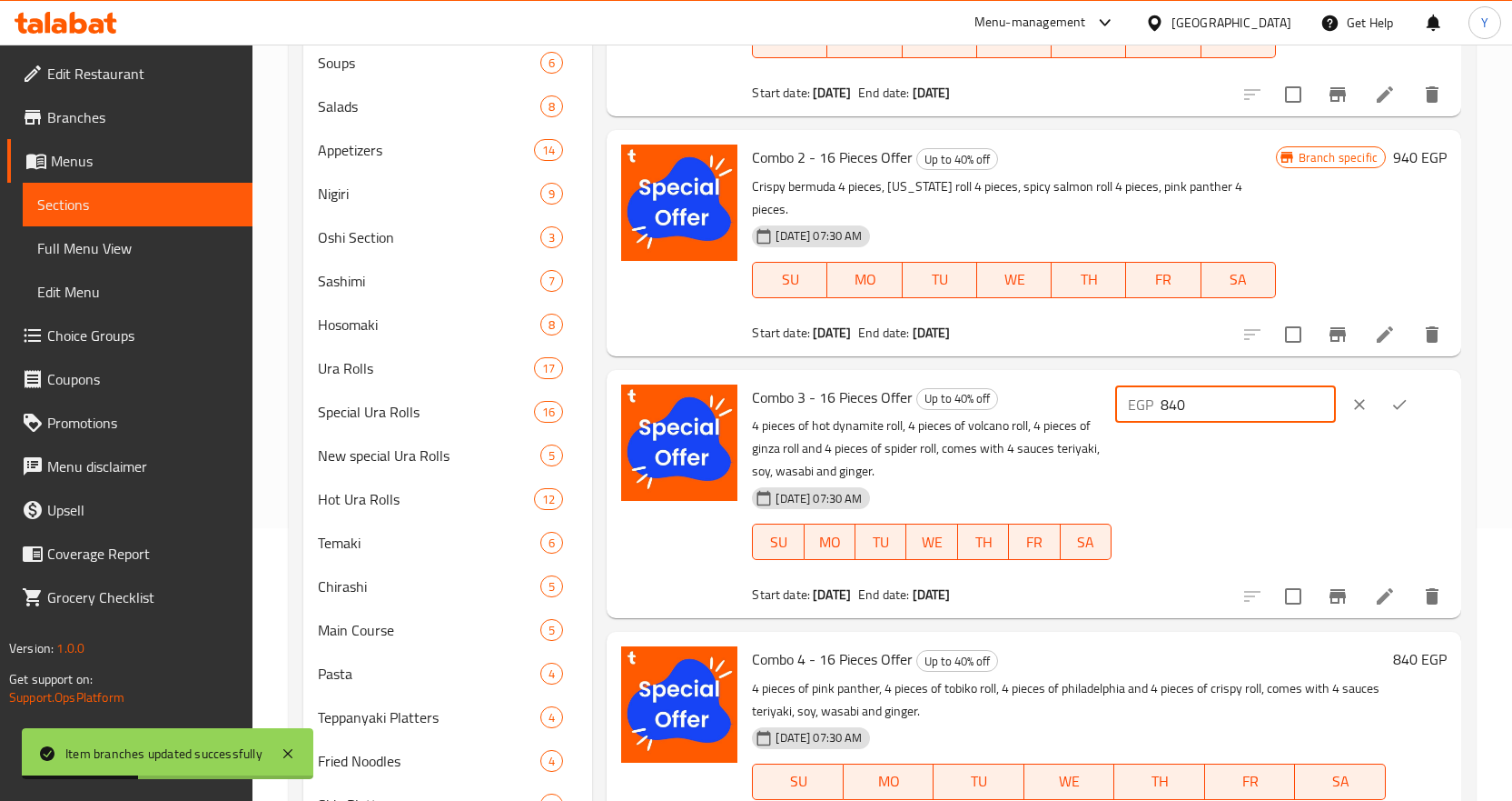
drag, startPoint x: 1131, startPoint y: 402, endPoint x: 1093, endPoint y: 401, distance: 38.0
click at [1081, 404] on div "Combo 3 - 16 Pieces Offer Up to 40% off 4 pieces of hot dynamite roll, 4 pieces…" at bounding box center [1100, 493] width 709 height 233
paste input "9"
type input "940"
click at [1379, 412] on div at bounding box center [1379, 405] width 80 height 40
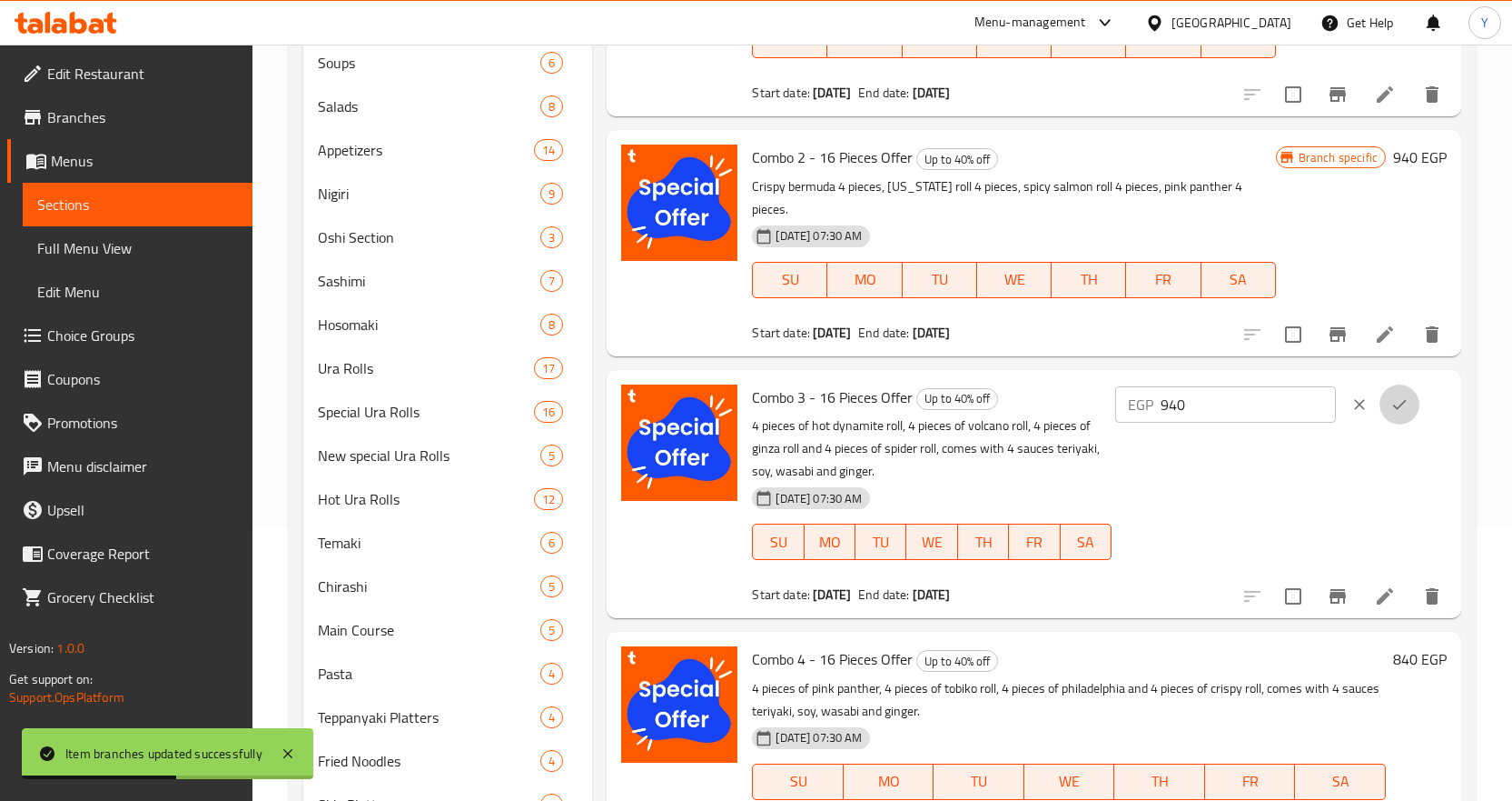
click at [1399, 409] on icon "ok" at bounding box center [1399, 404] width 18 height 18
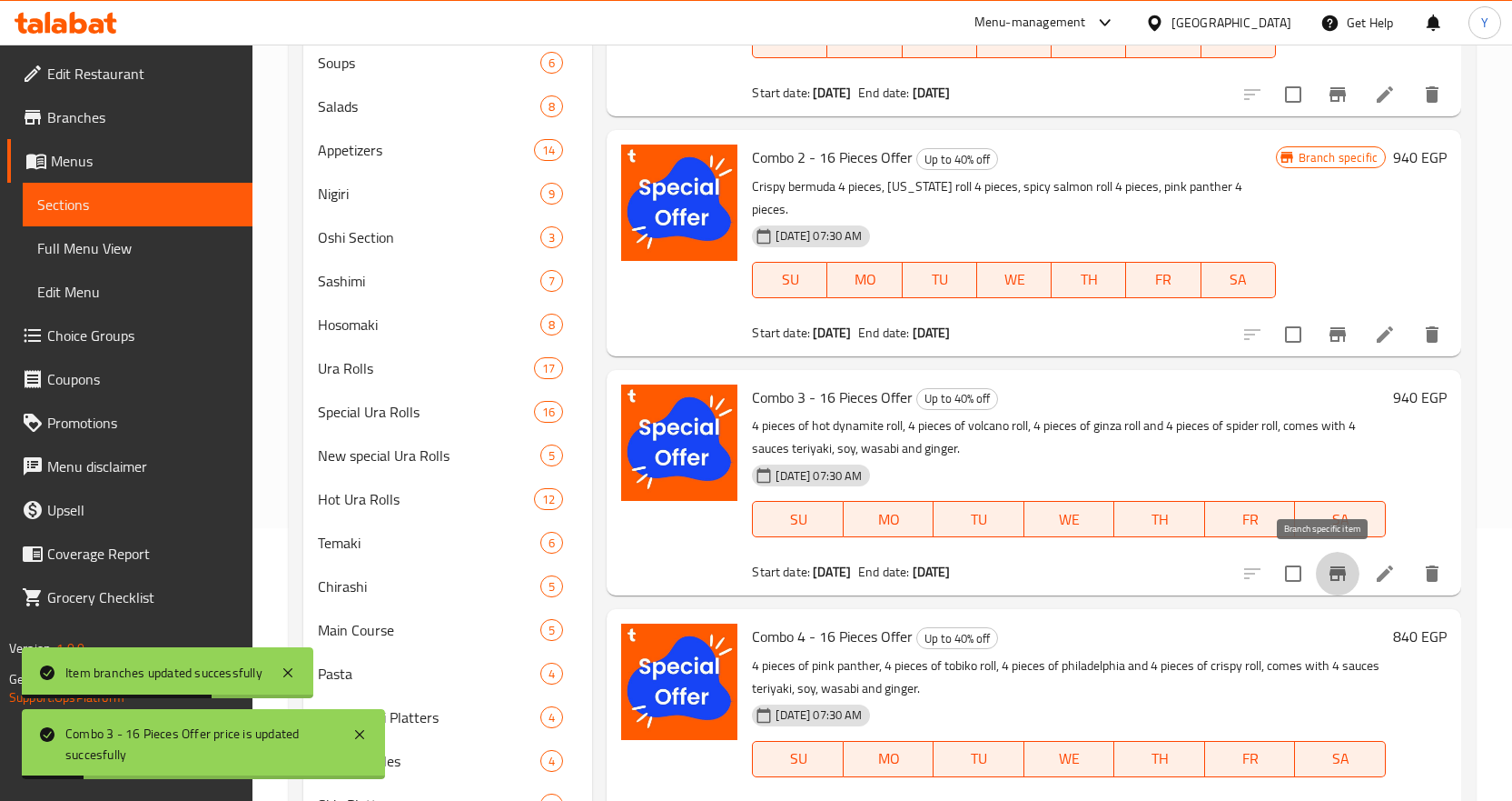
click at [1333, 571] on icon "Branch-specific-item" at bounding box center [1338, 573] width 22 height 22
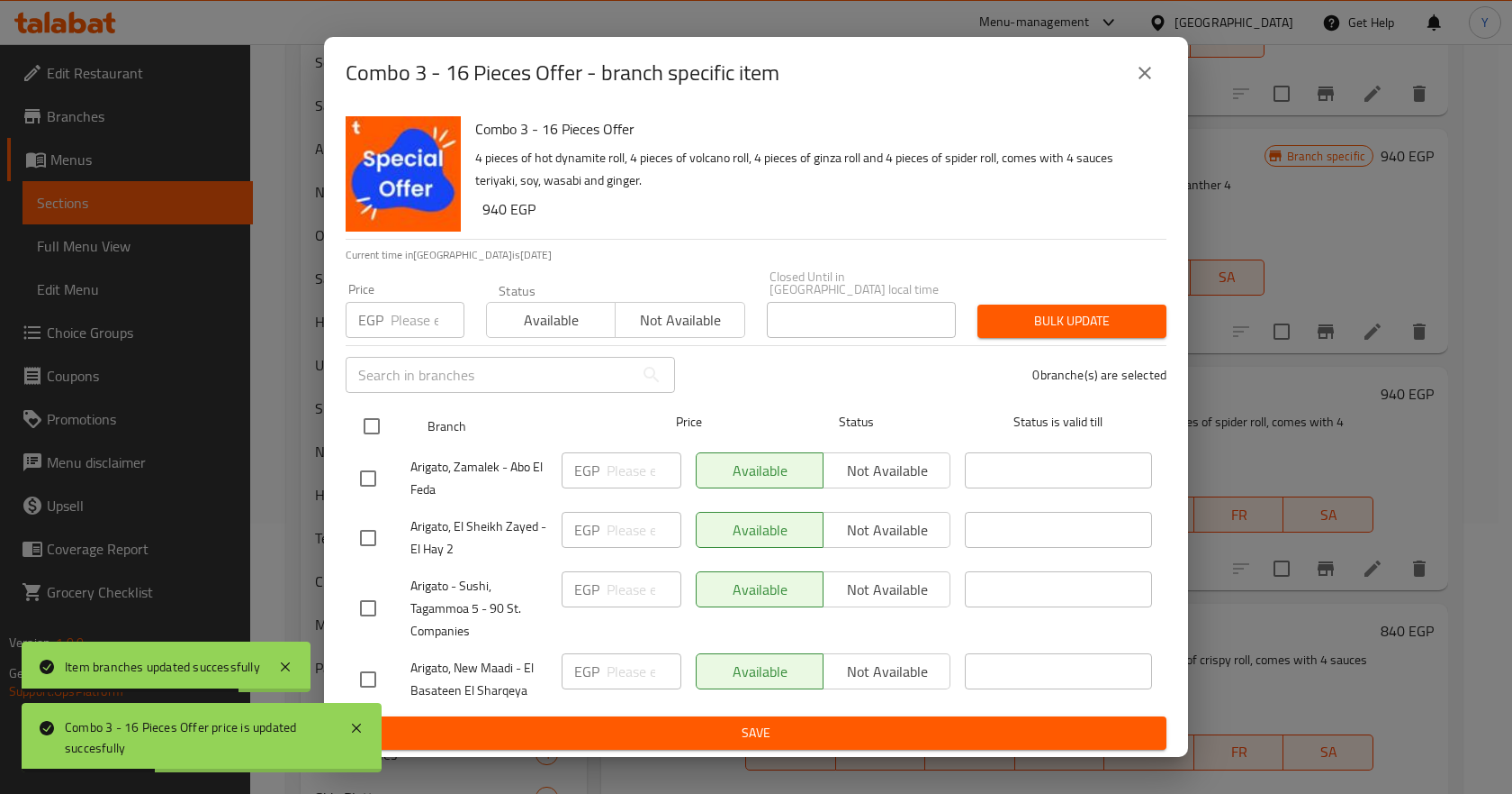
click at [366, 400] on div at bounding box center [386, 426] width 67 height 52
click at [360, 410] on input "checkbox" at bounding box center [372, 426] width 38 height 38
checkbox input "true"
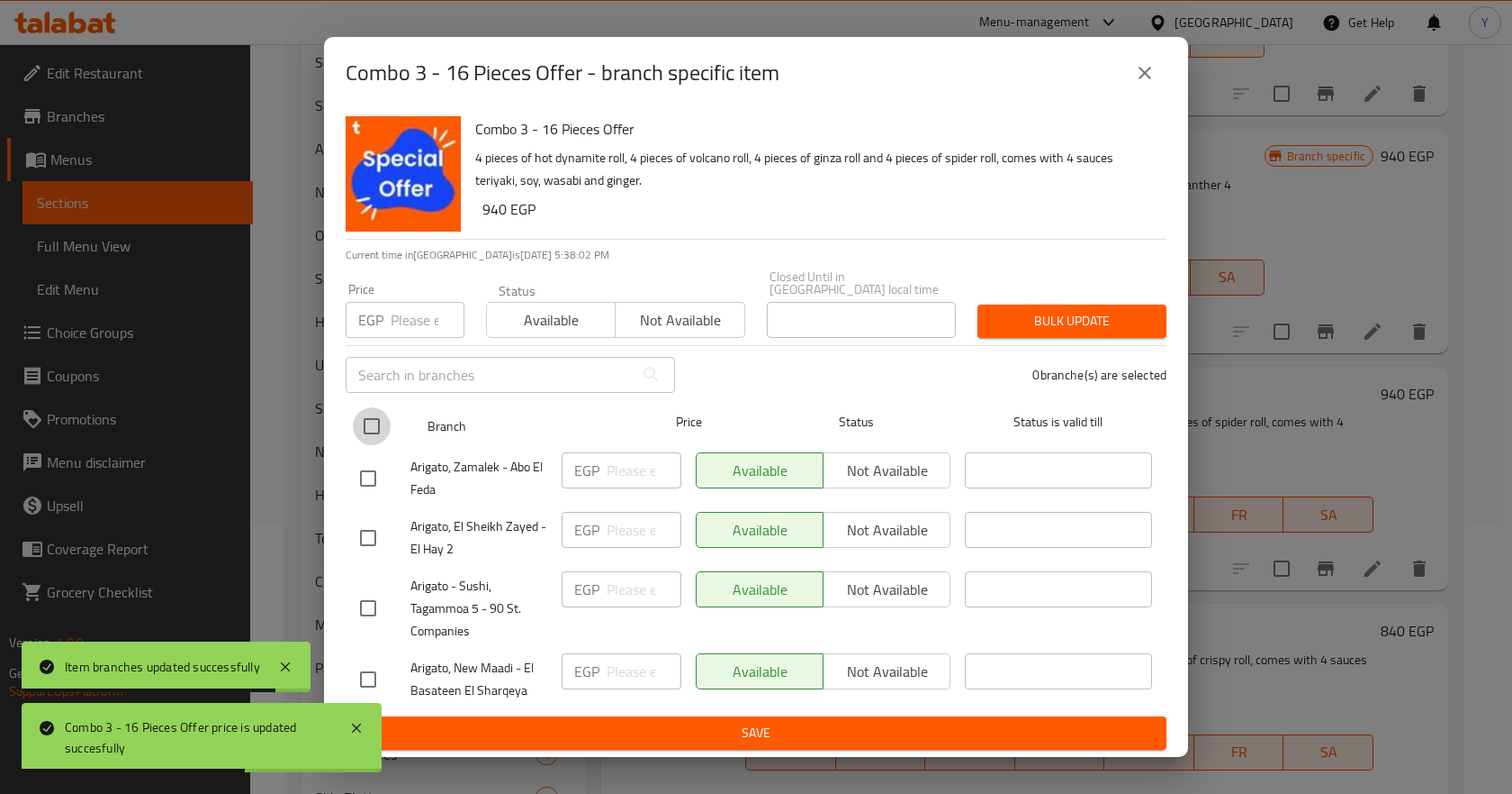
checkbox input "true"
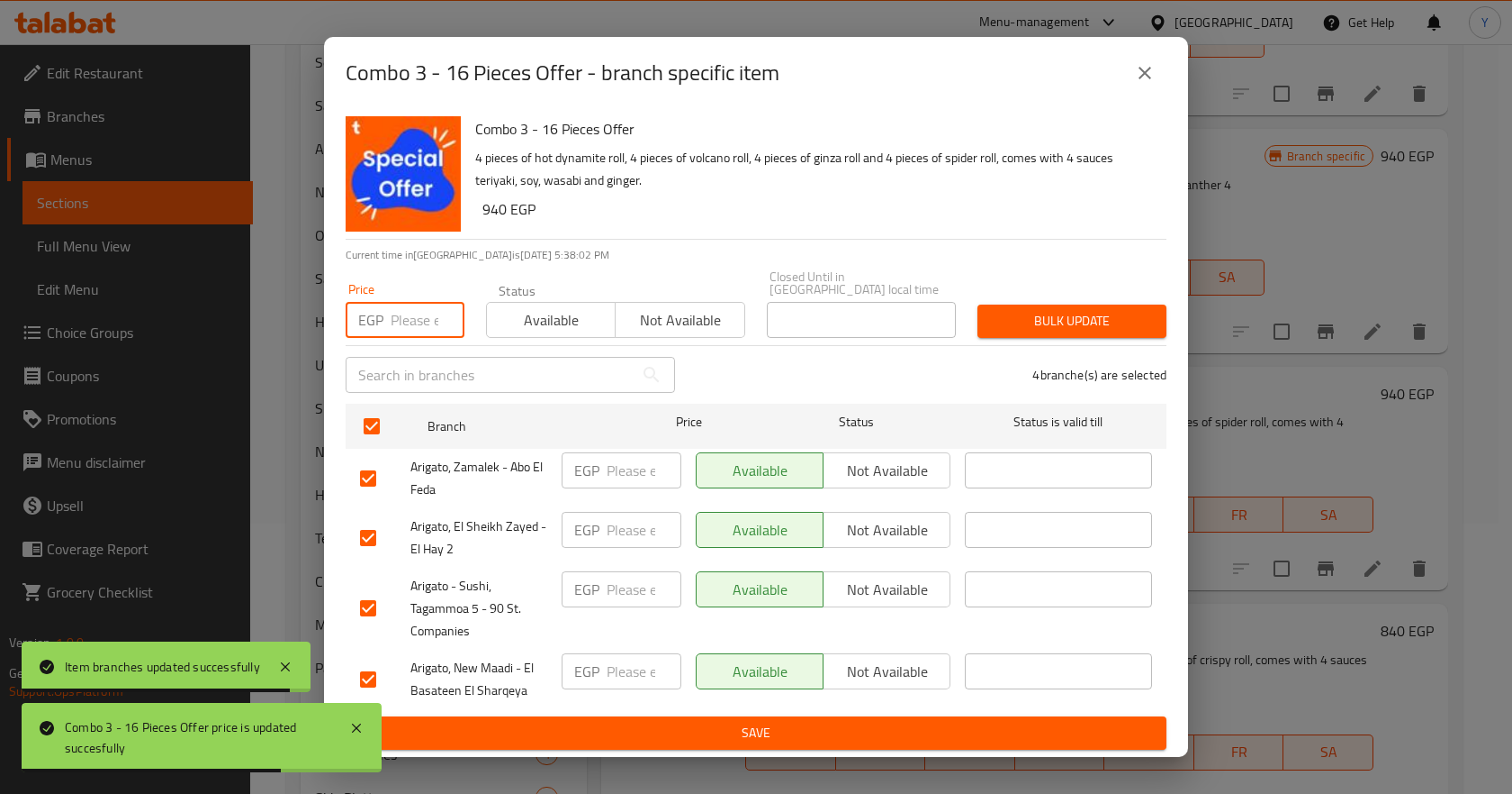
click at [392, 320] on input "number" at bounding box center [428, 320] width 74 height 36
paste input "940"
type input "940"
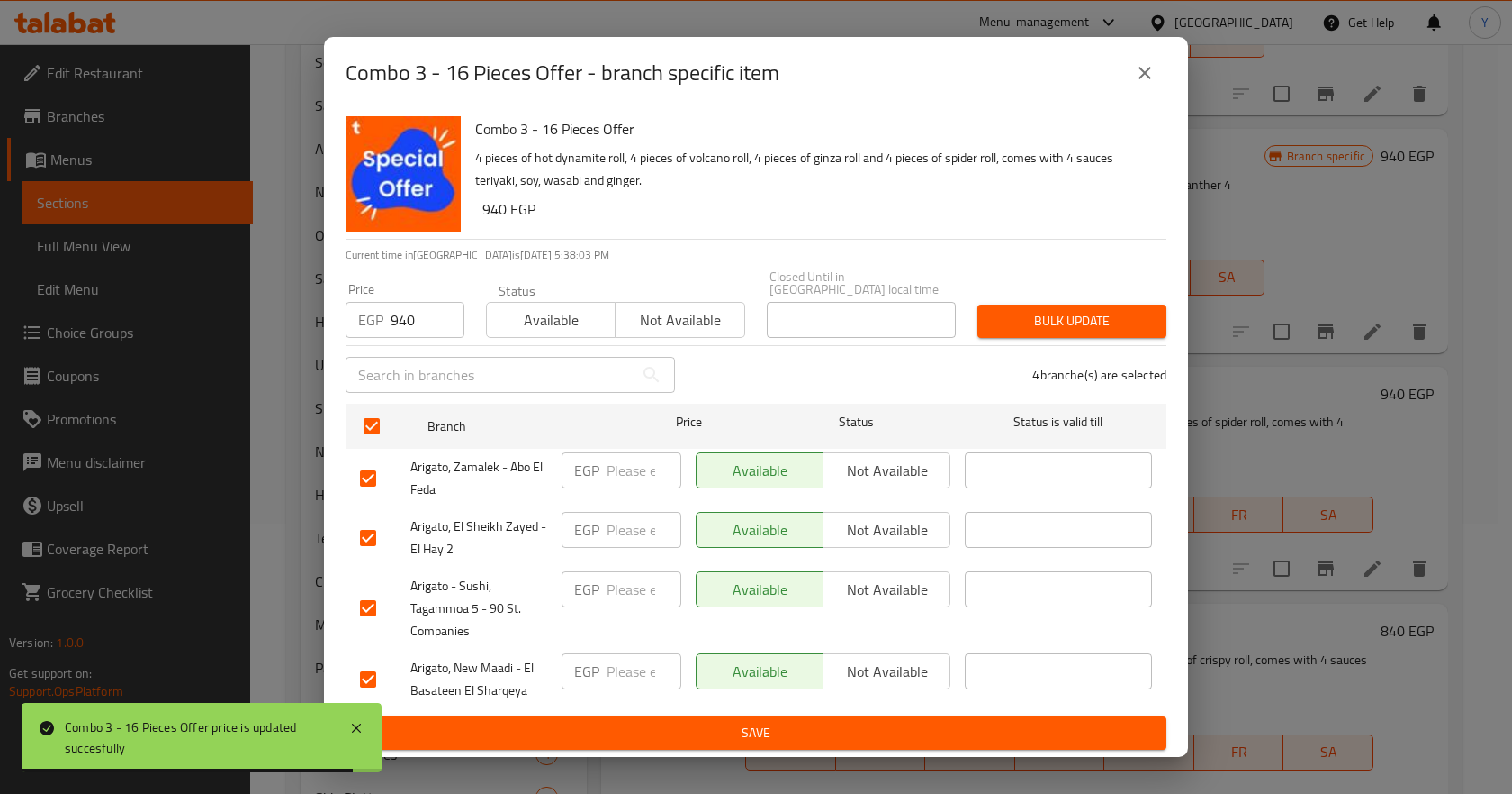
click at [981, 294] on div "Bulk update" at bounding box center [1072, 321] width 211 height 55
click at [1009, 318] on span "Bulk update" at bounding box center [1072, 321] width 161 height 23
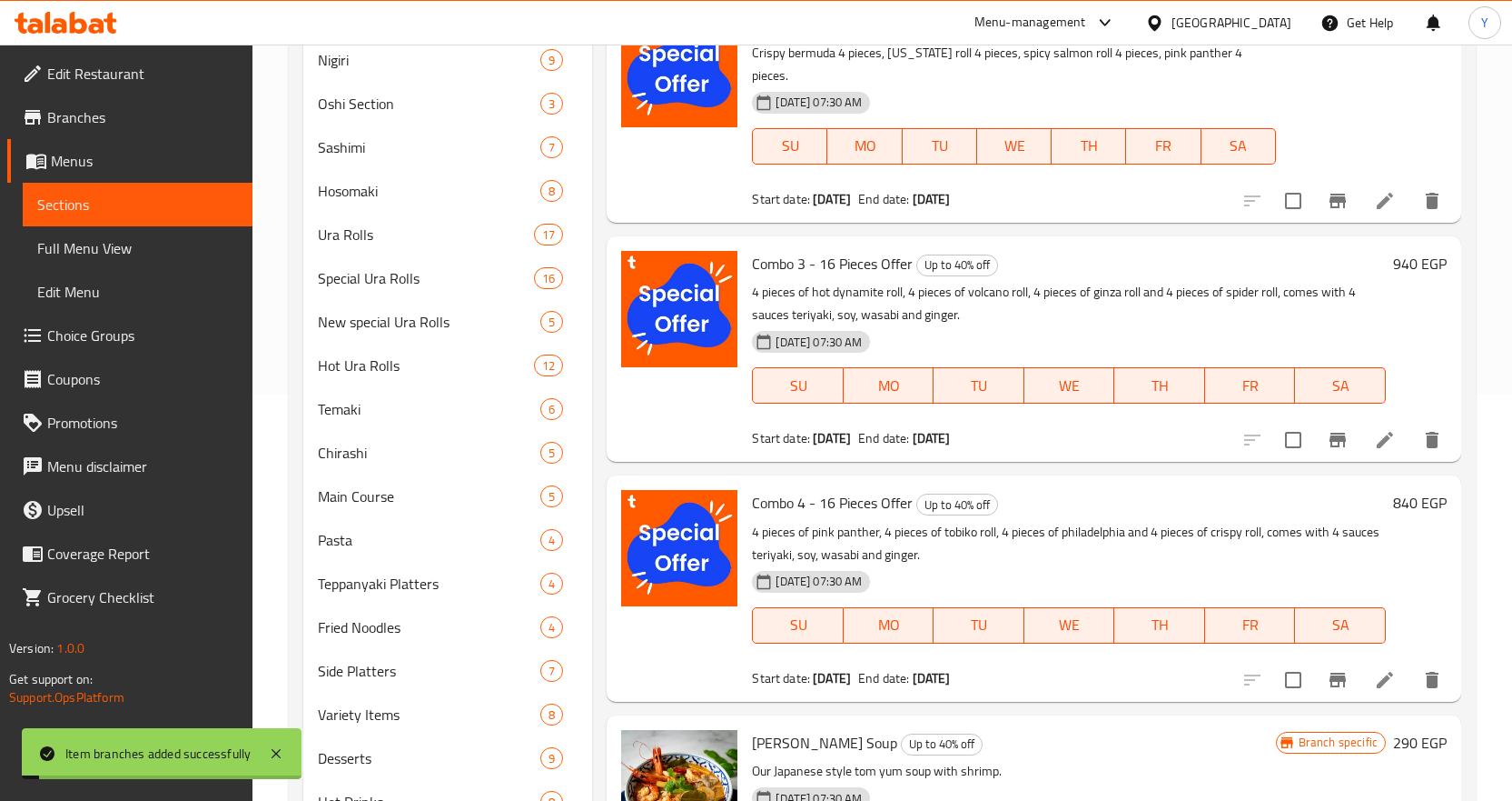
scroll to position [455, 0]
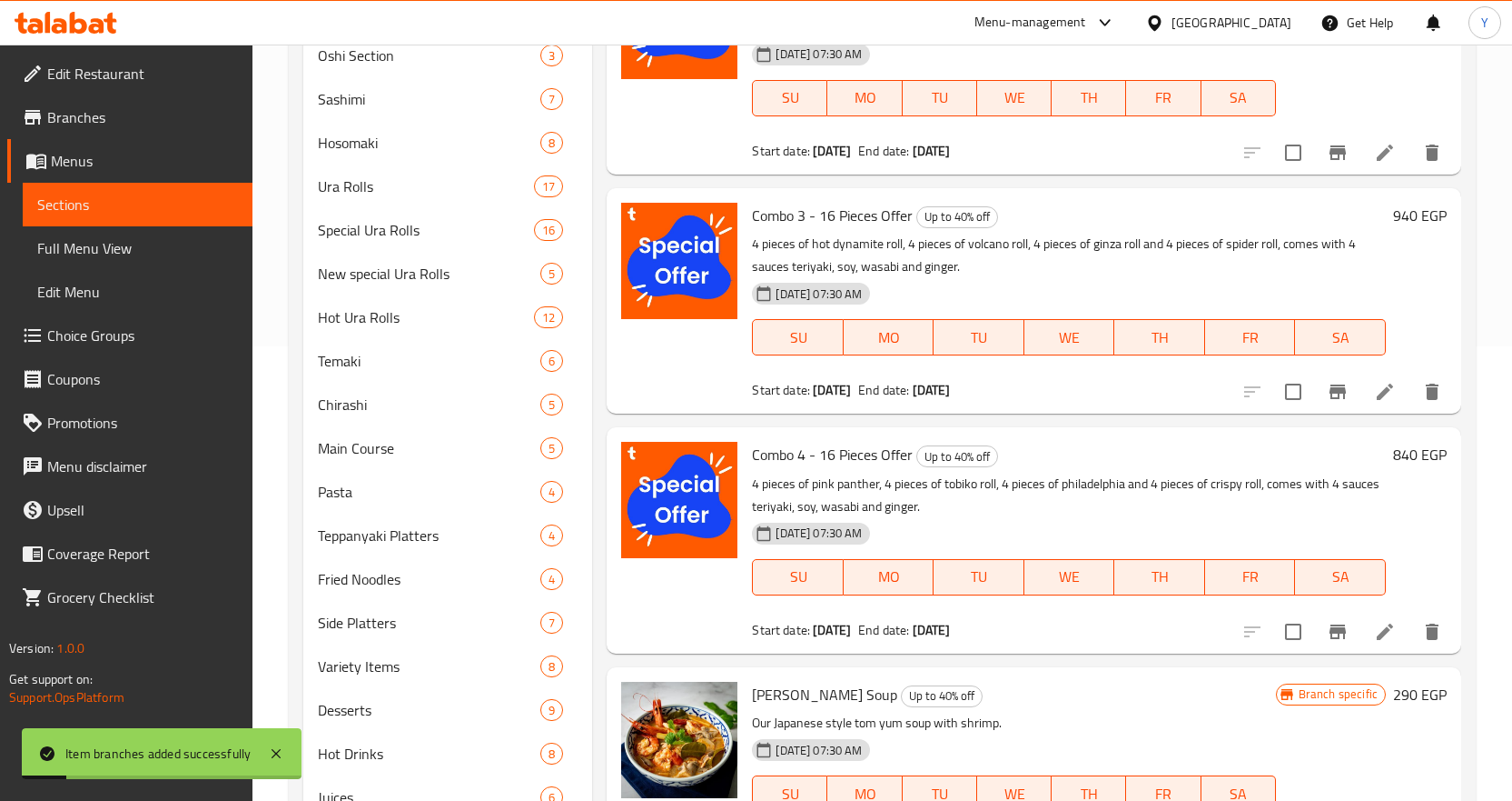
click at [1401, 445] on h6 "840 EGP" at bounding box center [1420, 454] width 54 height 26
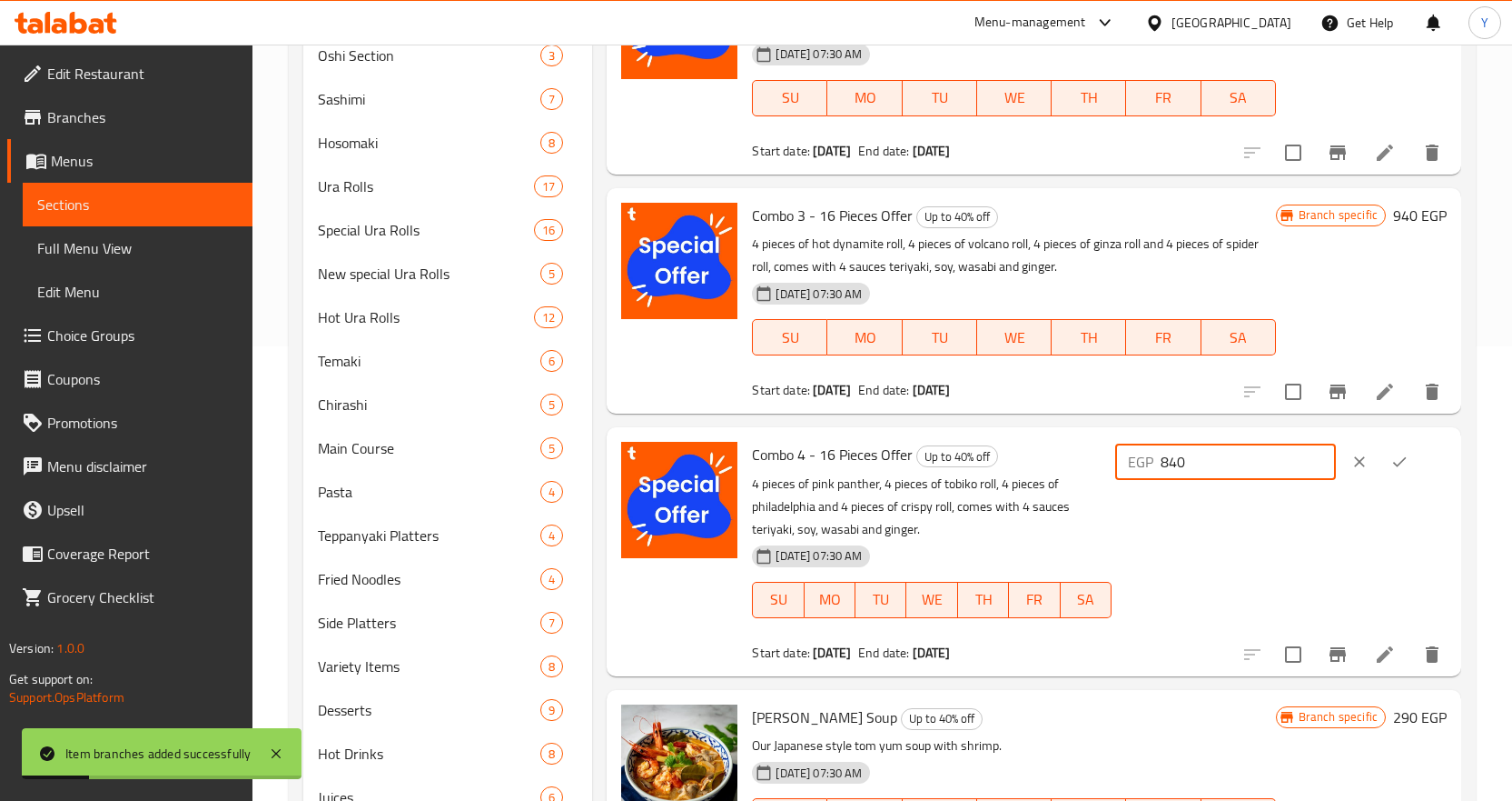
drag, startPoint x: 1254, startPoint y: 464, endPoint x: 1041, endPoint y: 445, distance: 213.8
click at [1051, 446] on div "Combo 4 - 16 Pieces Offer Up to 40% off 4 pieces of pink panther, 4 pieces of t…" at bounding box center [1100, 551] width 709 height 233
paste input "9"
type input "940"
drag, startPoint x: 1157, startPoint y: 455, endPoint x: 1147, endPoint y: 454, distance: 10.0
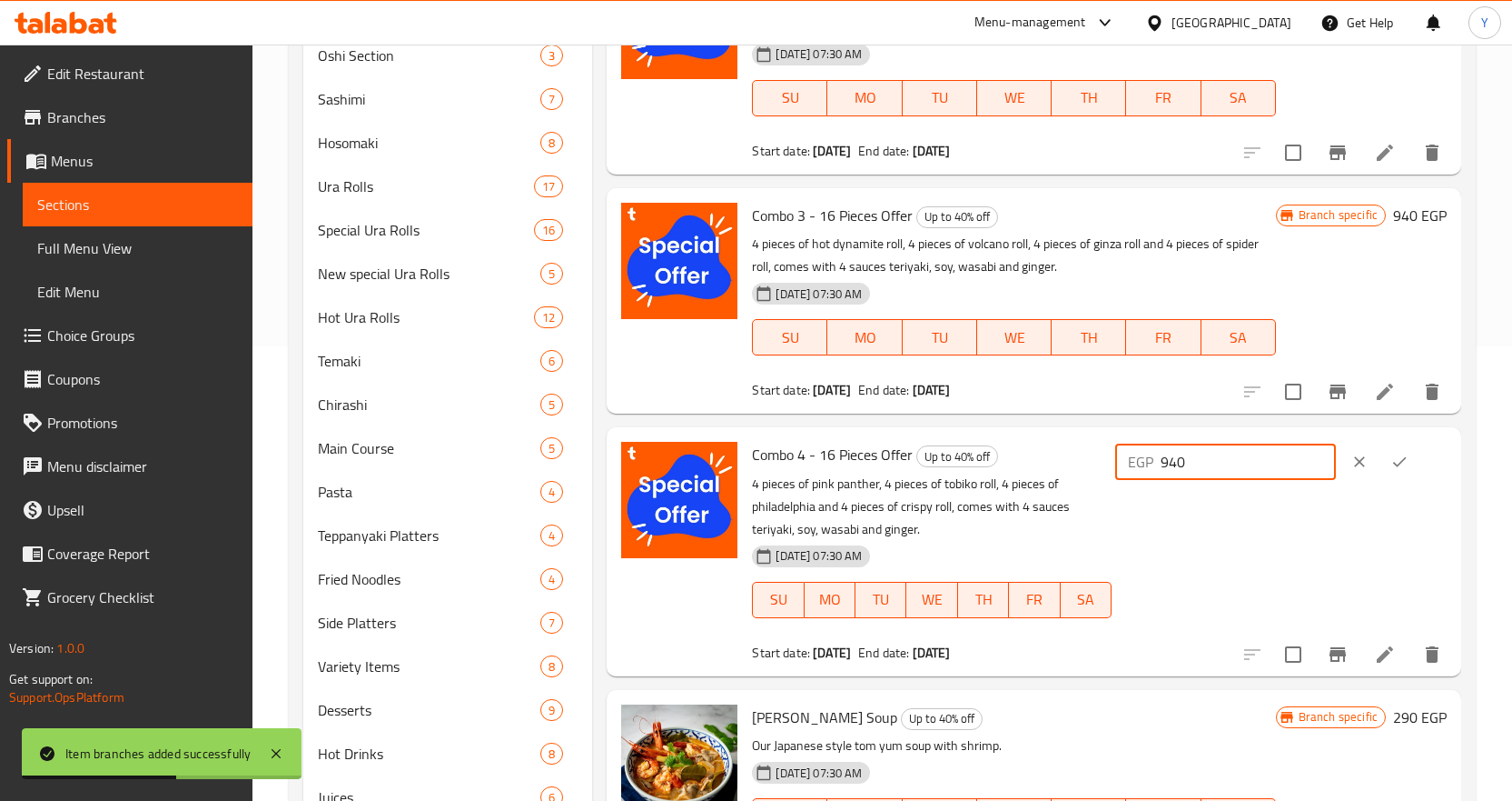
click at [1147, 454] on div "EGP 940 ​" at bounding box center [1225, 461] width 221 height 36
click at [1409, 461] on button "ok" at bounding box center [1400, 461] width 40 height 40
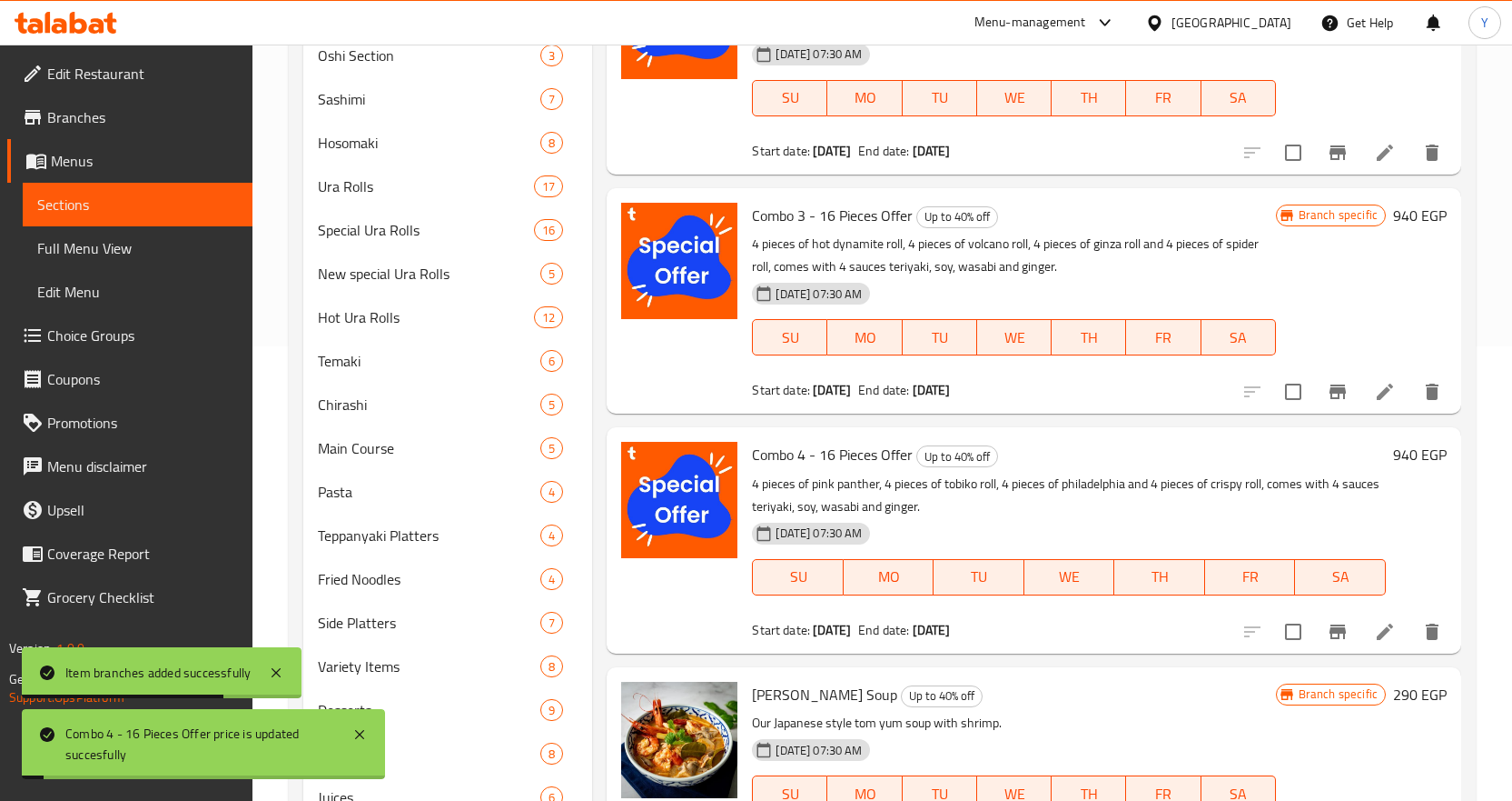
click at [1327, 636] on icon "Branch-specific-item" at bounding box center [1338, 631] width 22 height 22
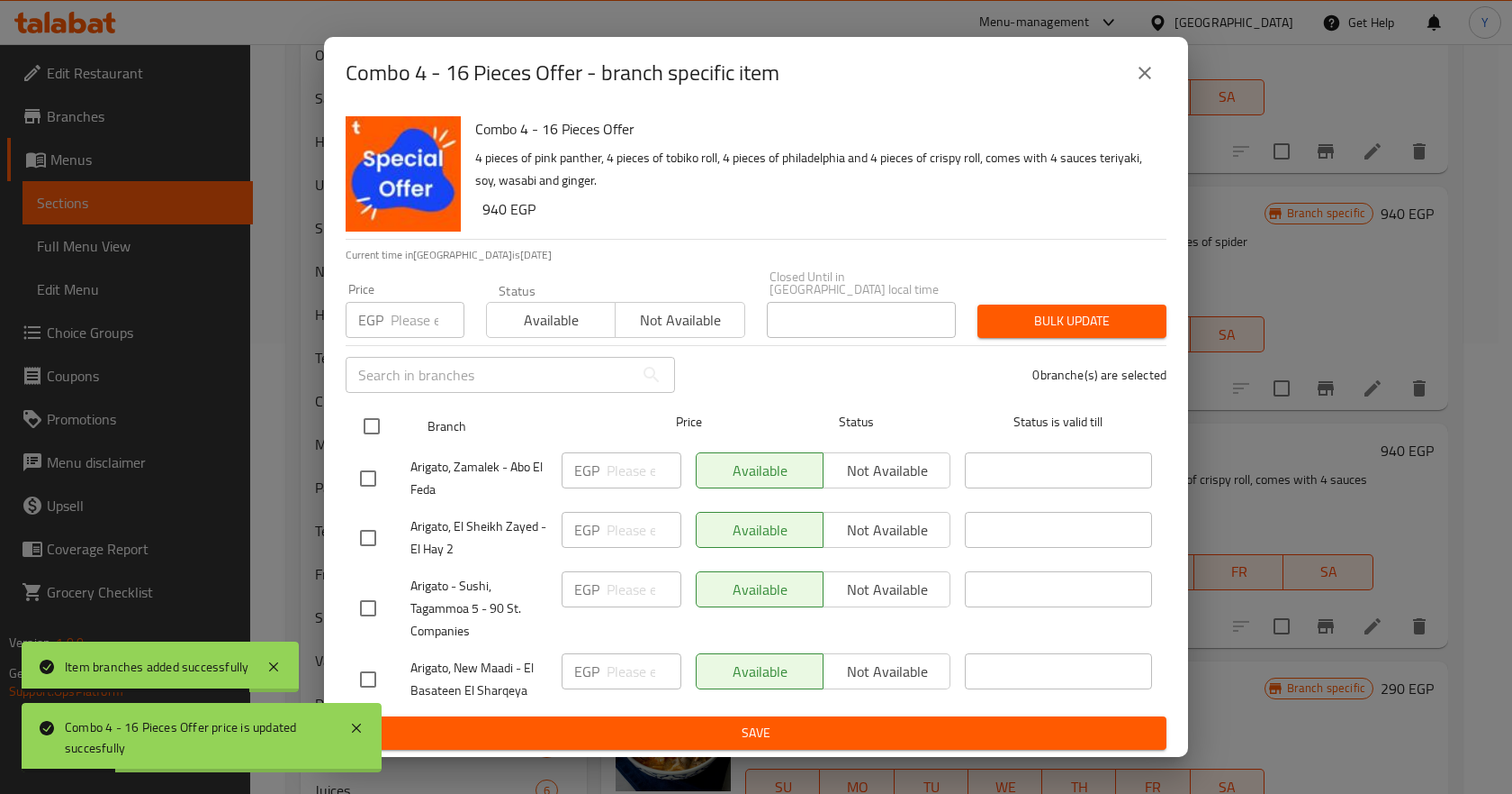
click at [361, 407] on input "checkbox" at bounding box center [372, 426] width 38 height 38
checkbox input "true"
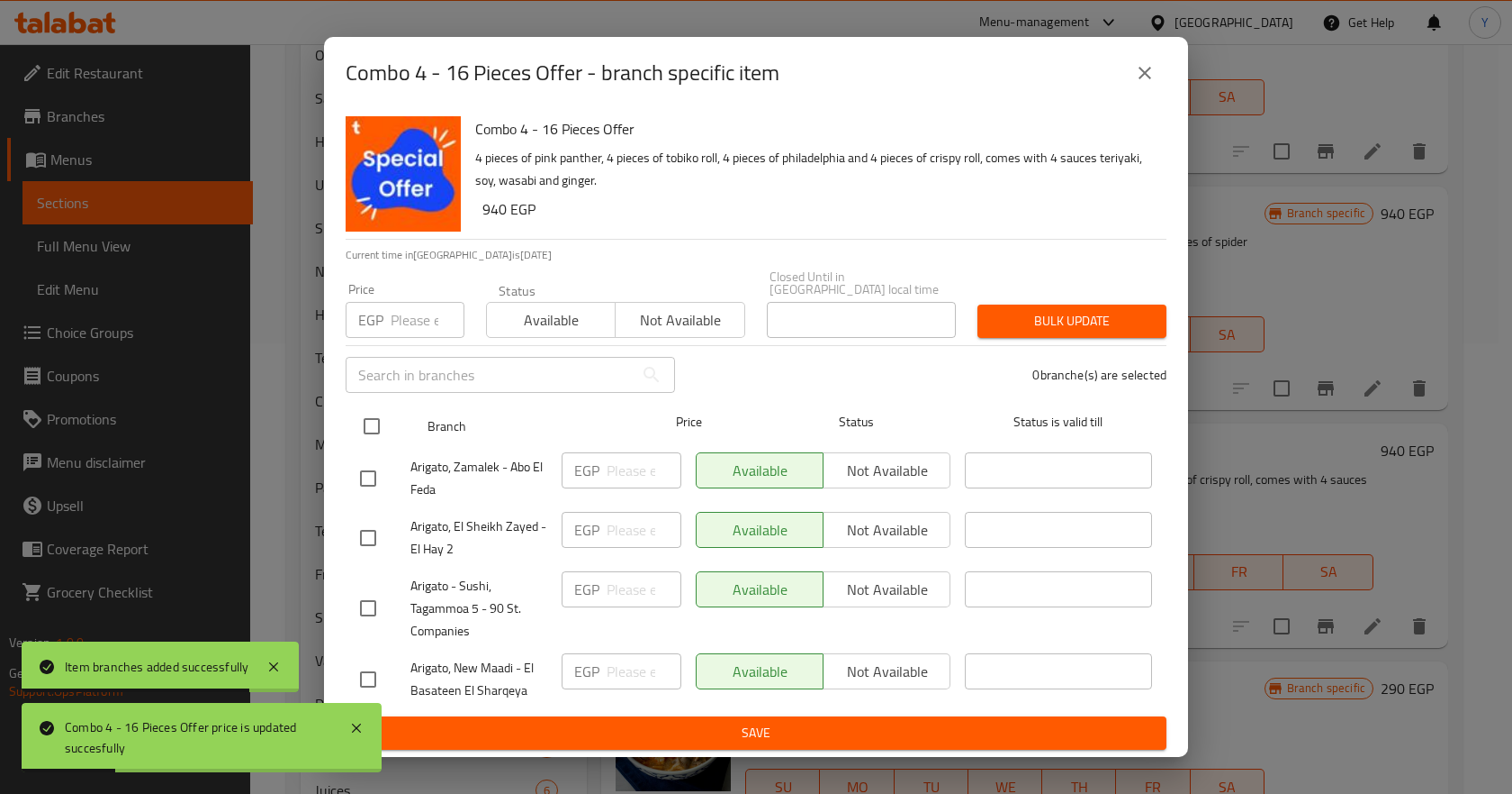
checkbox input "true"
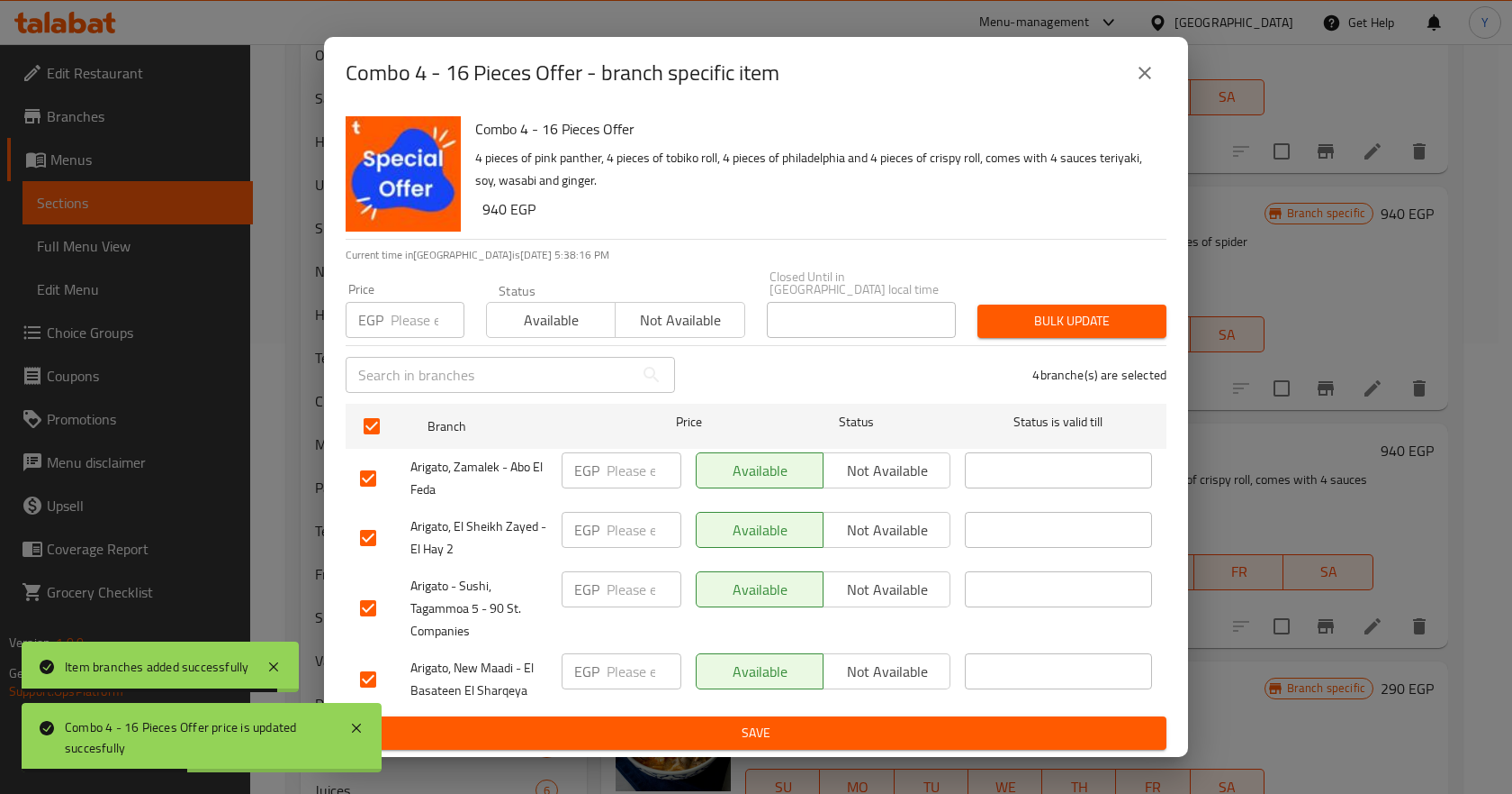
click at [384, 301] on div "EGP Price" at bounding box center [405, 320] width 119 height 36
paste input "940"
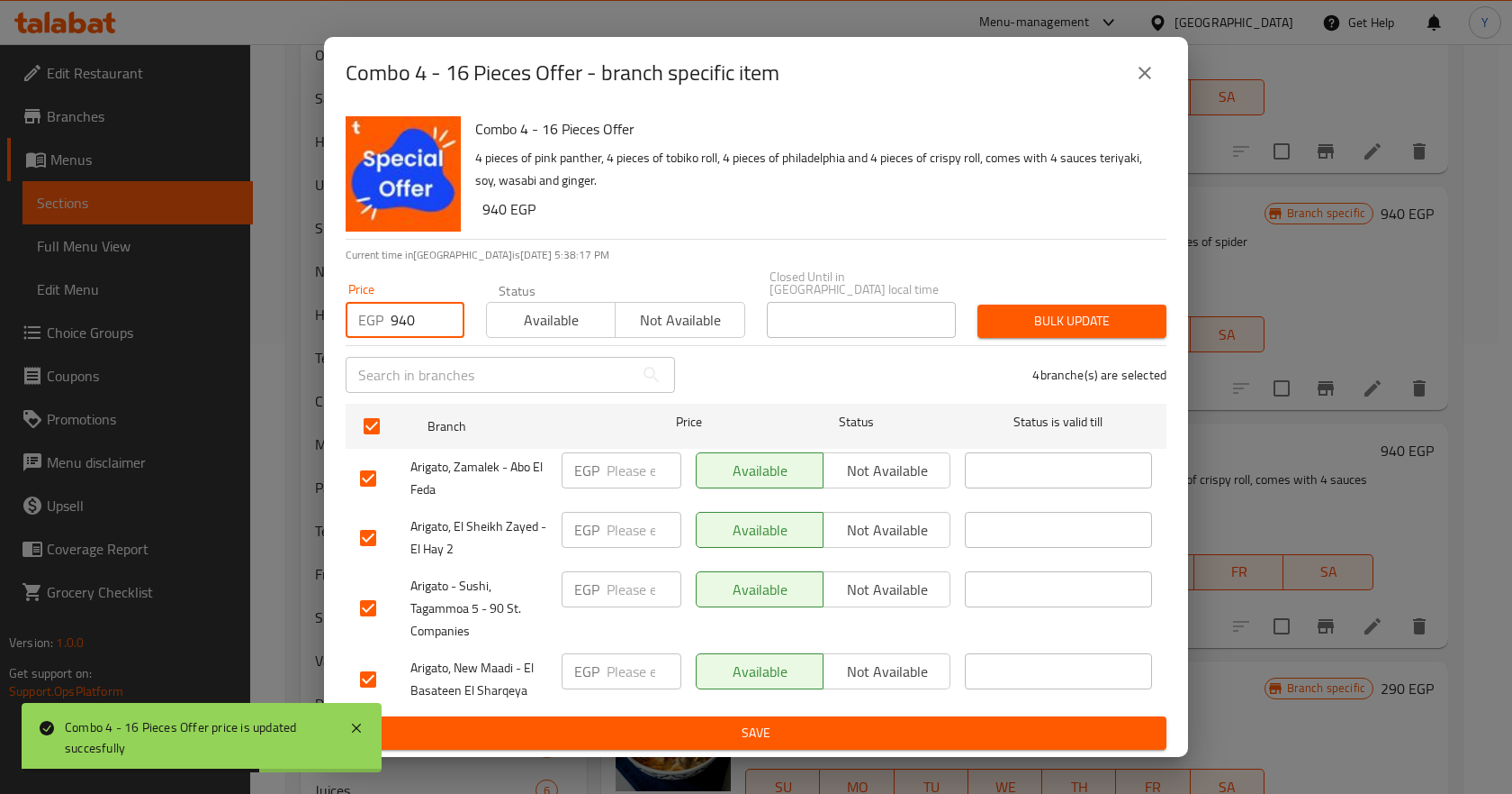
type input "940"
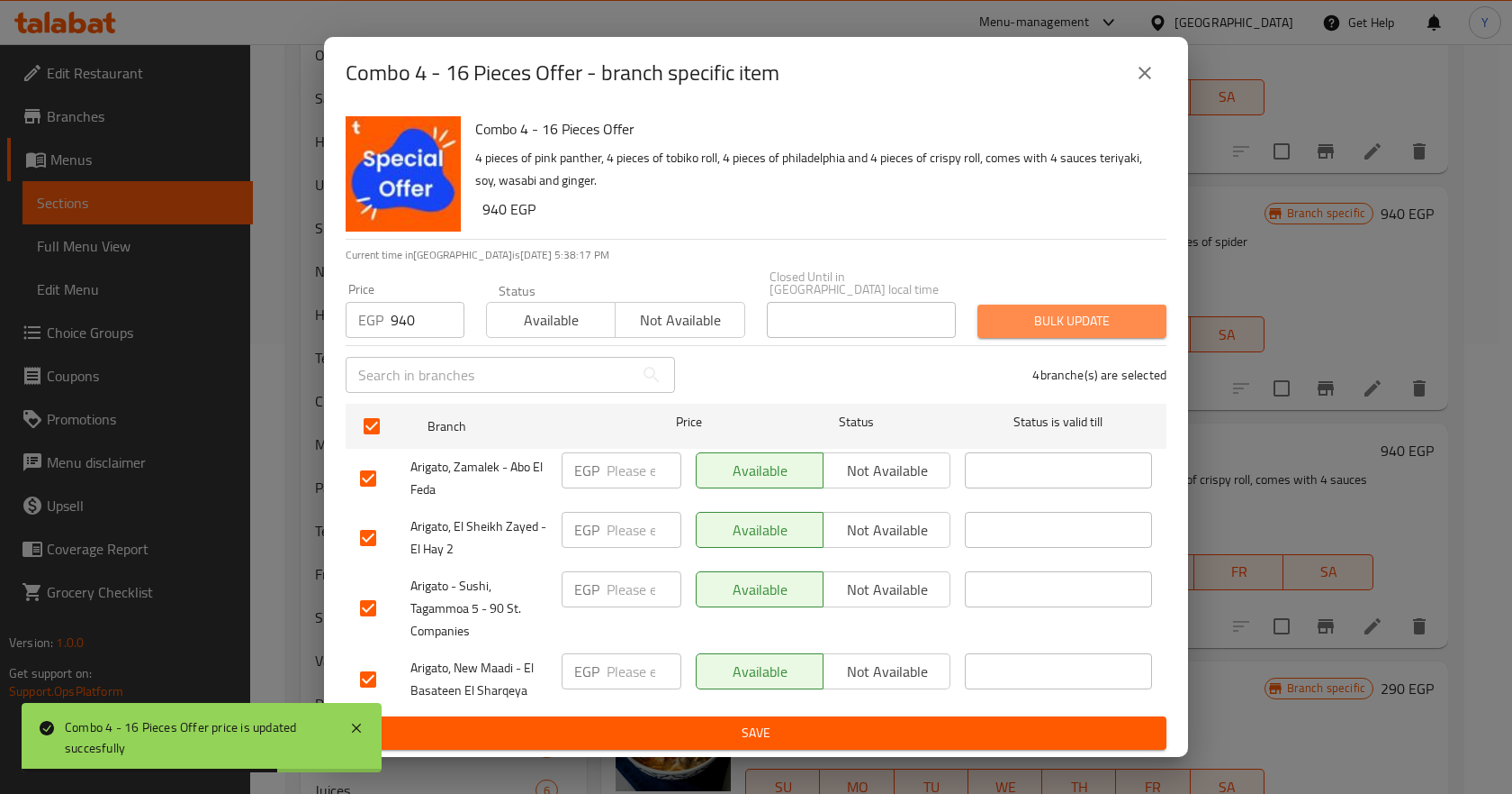
click at [1105, 318] on span "Bulk update" at bounding box center [1072, 321] width 161 height 23
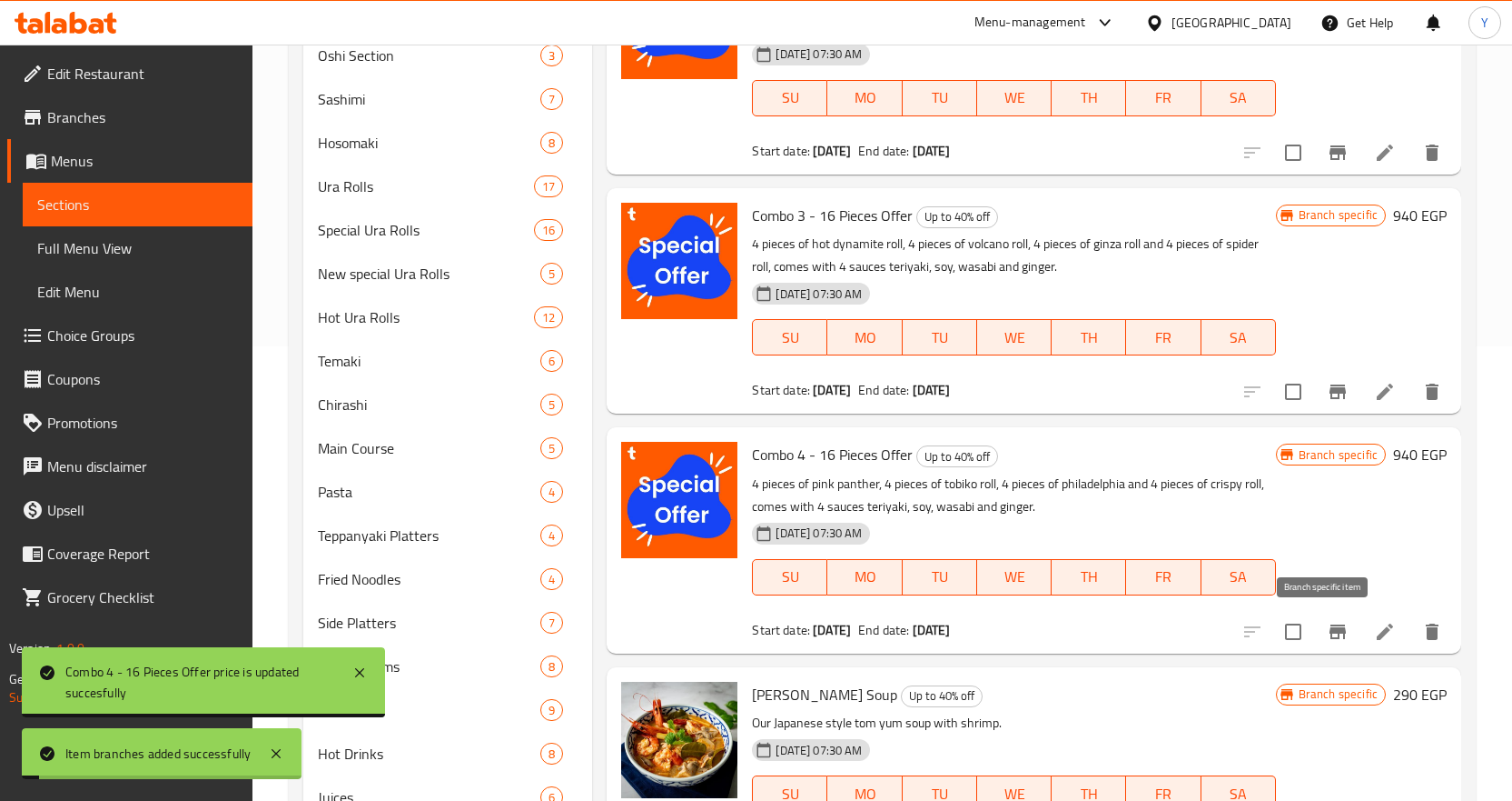
click at [1334, 633] on icon "Branch-specific-item" at bounding box center [1338, 631] width 22 height 22
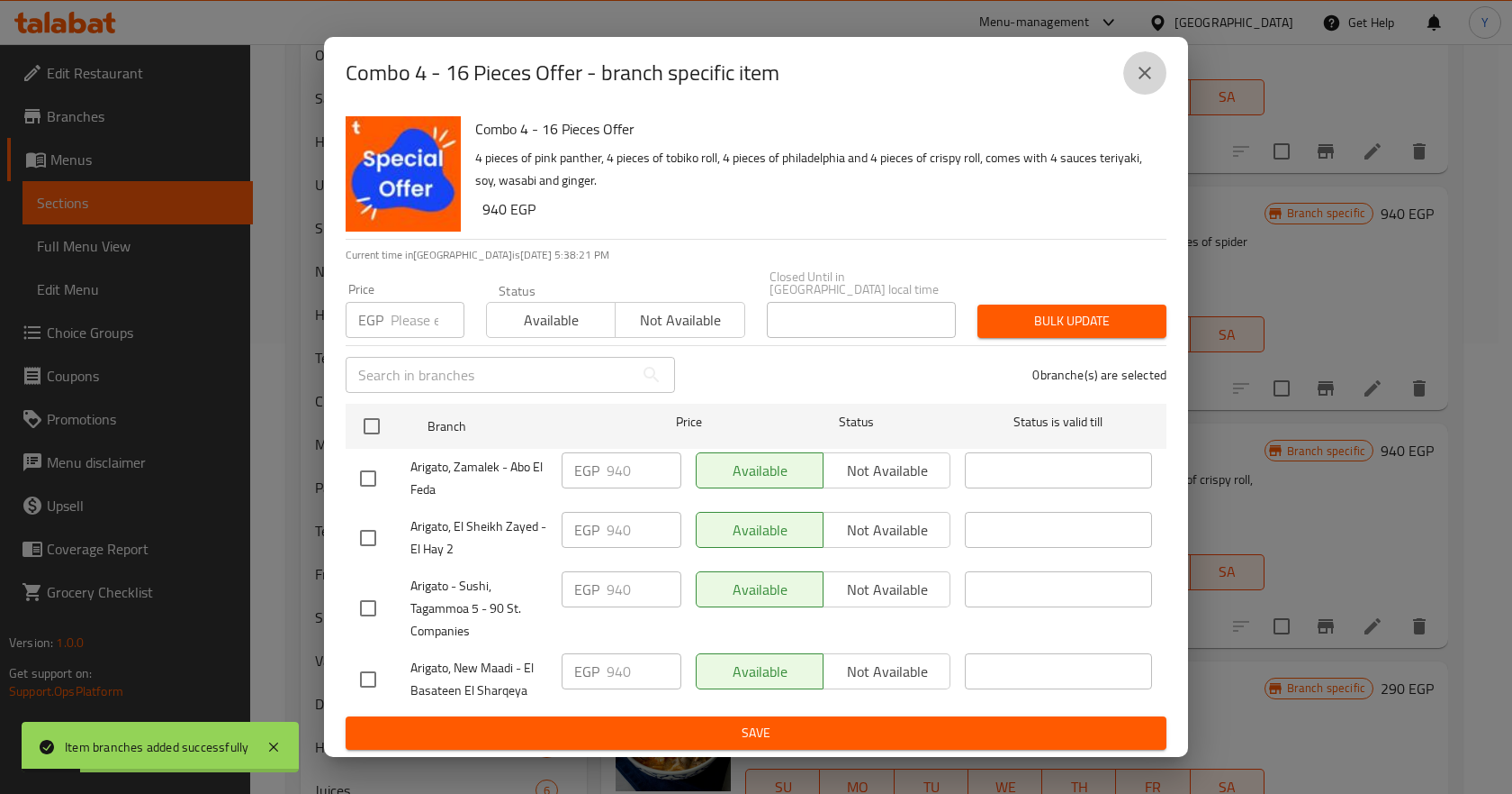
click at [1151, 74] on icon "close" at bounding box center [1144, 72] width 12 height 12
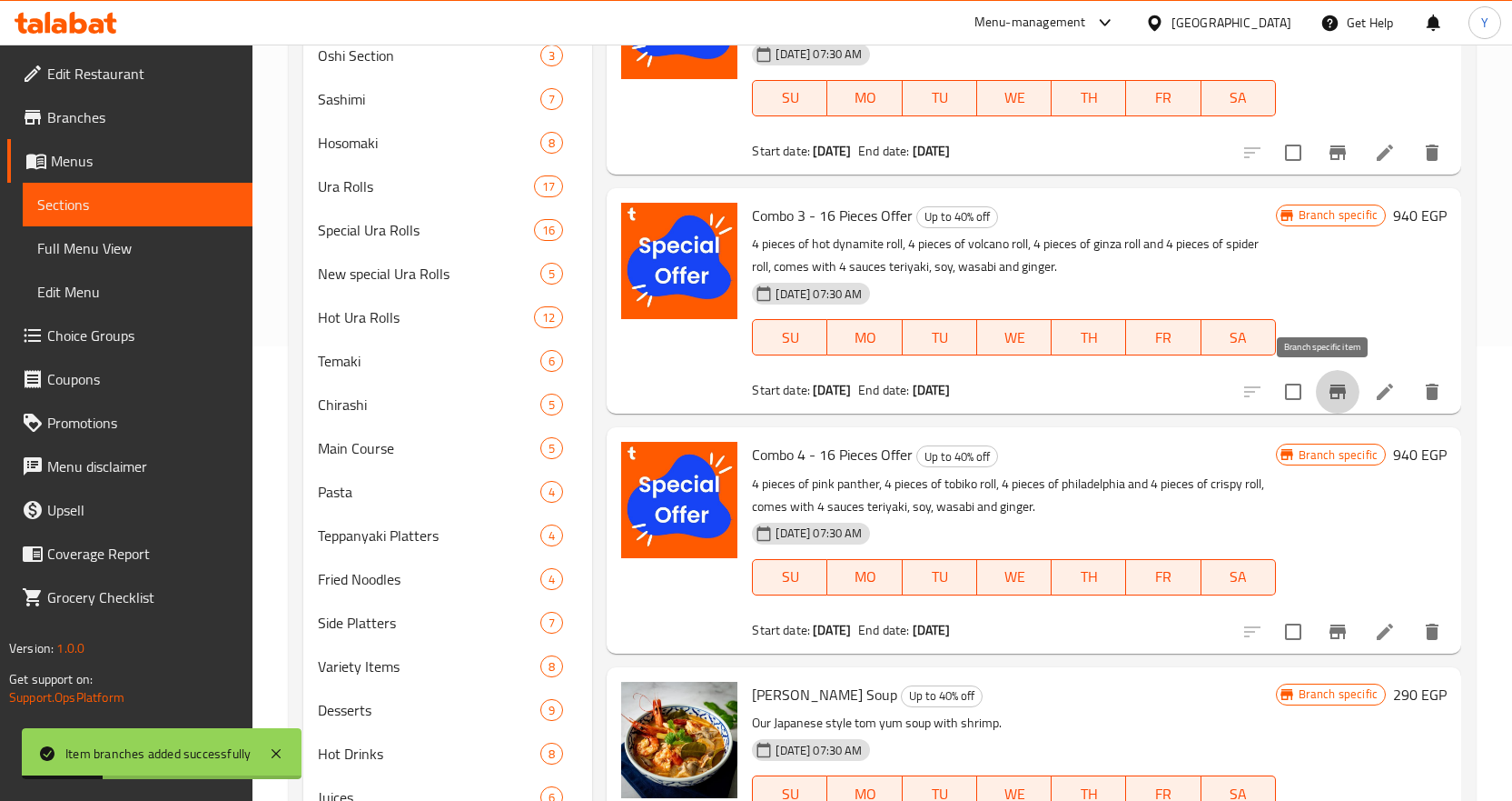
click at [1325, 379] on button "Branch-specific-item" at bounding box center [1338, 391] width 43 height 43
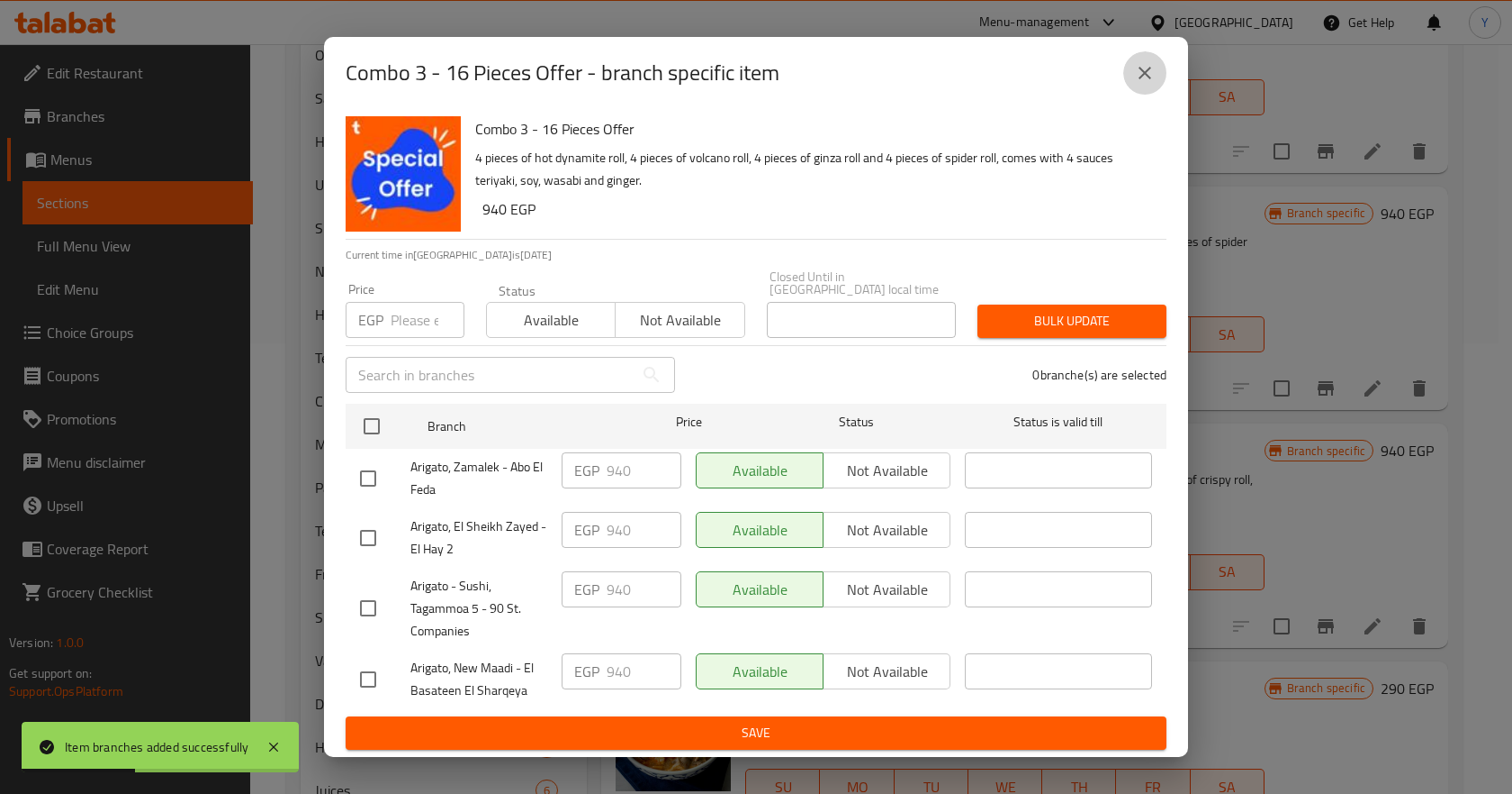
click at [1134, 87] on button "close" at bounding box center [1144, 72] width 43 height 43
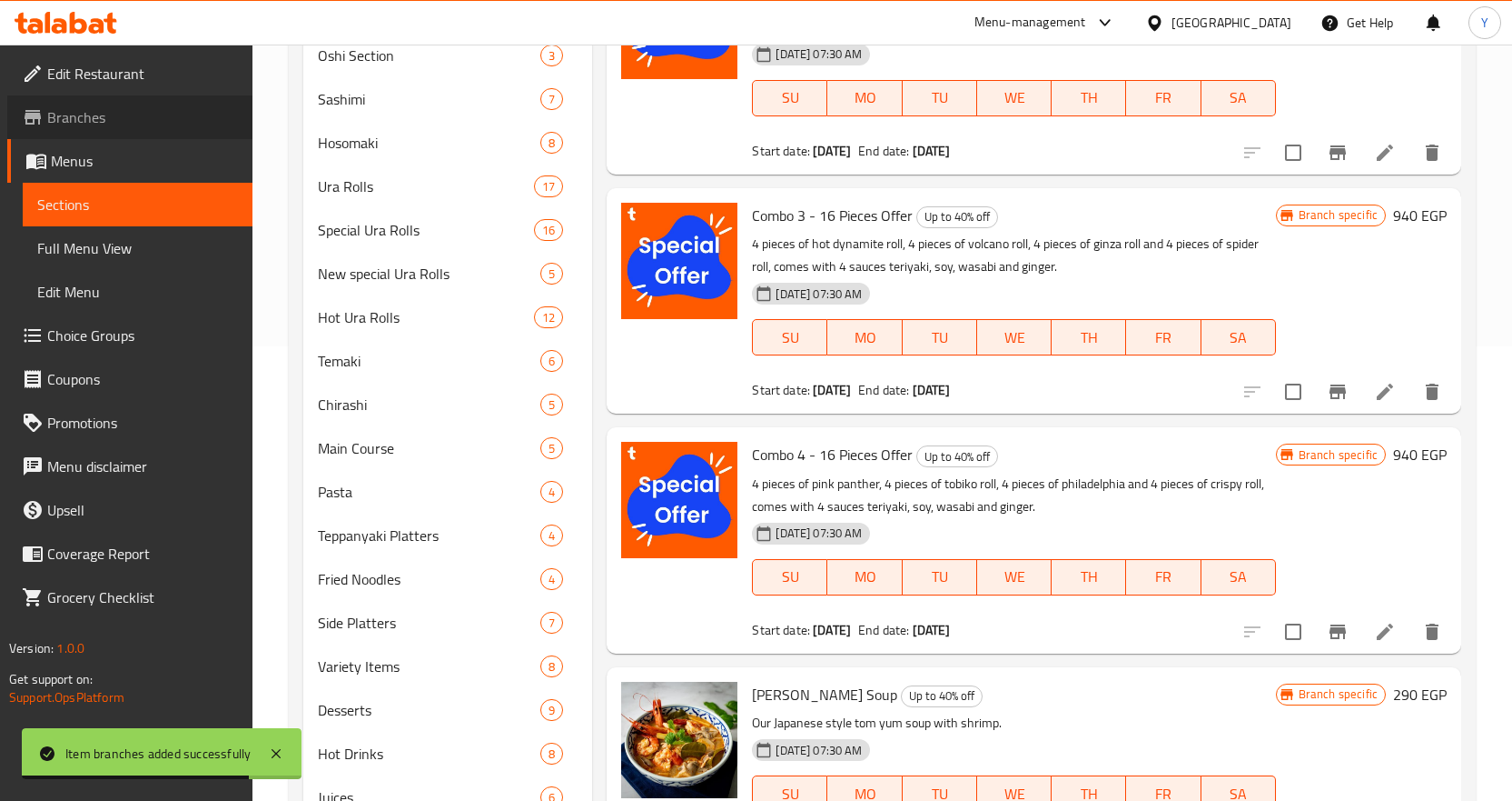
drag, startPoint x: 169, startPoint y: 19, endPoint x: 57, endPoint y: 122, distance: 152.2
click at [57, 122] on span "Branches" at bounding box center [142, 117] width 191 height 22
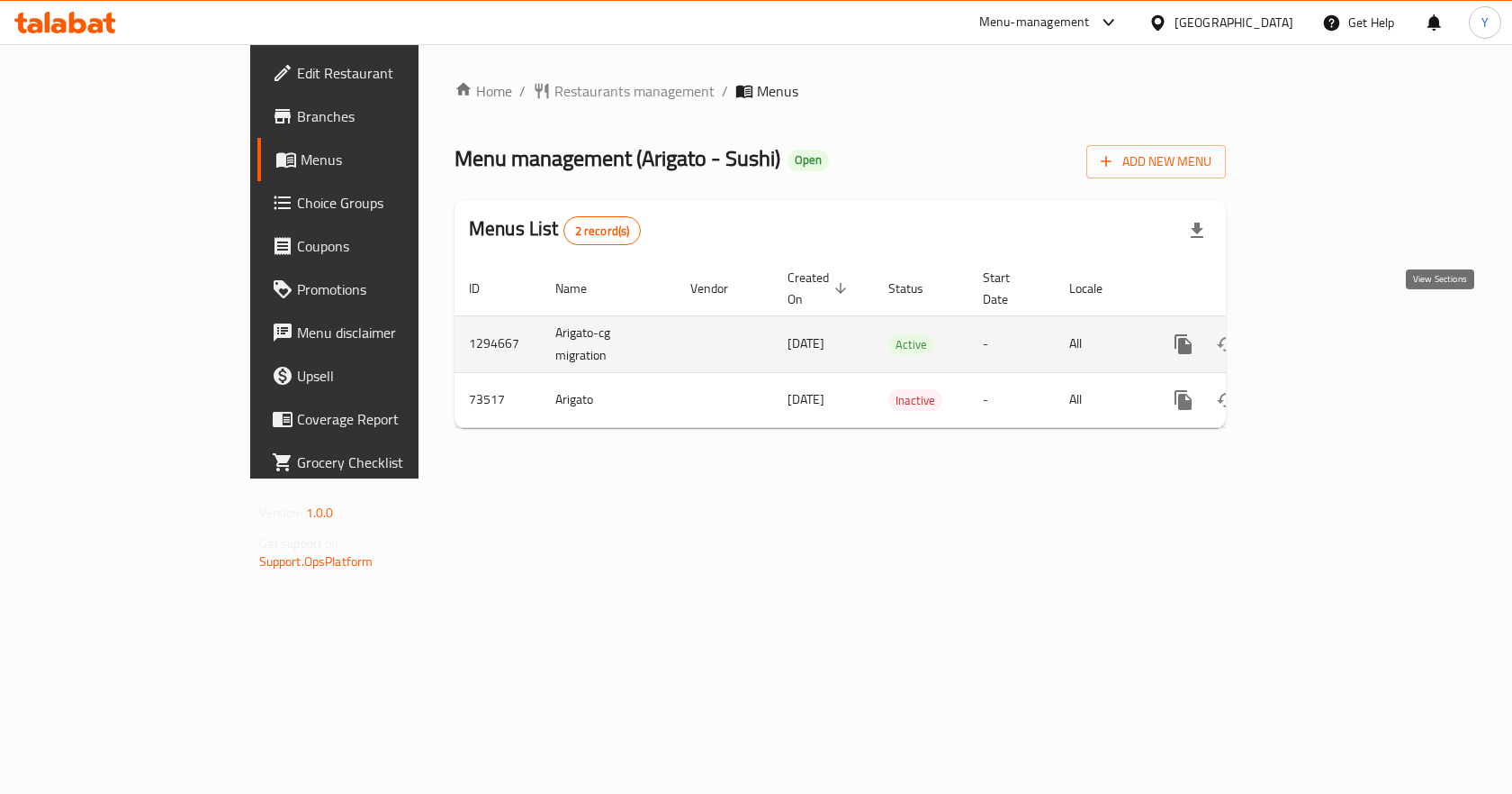
click at [1324, 333] on icon "enhanced table" at bounding box center [1313, 343] width 22 height 22
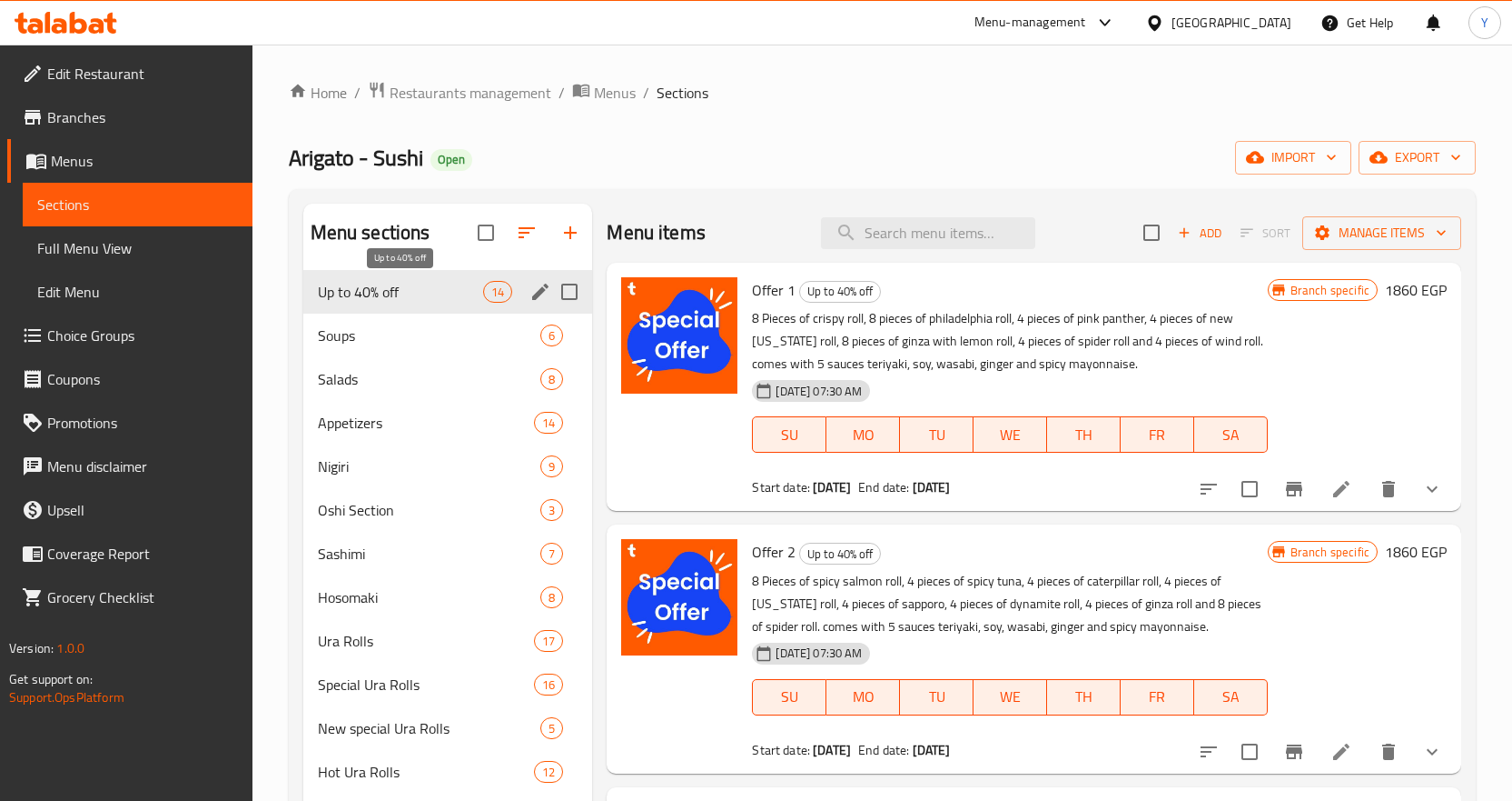
click at [428, 290] on span "Up to 40% off" at bounding box center [401, 292] width 166 height 22
click at [1332, 490] on icon at bounding box center [1341, 488] width 22 height 22
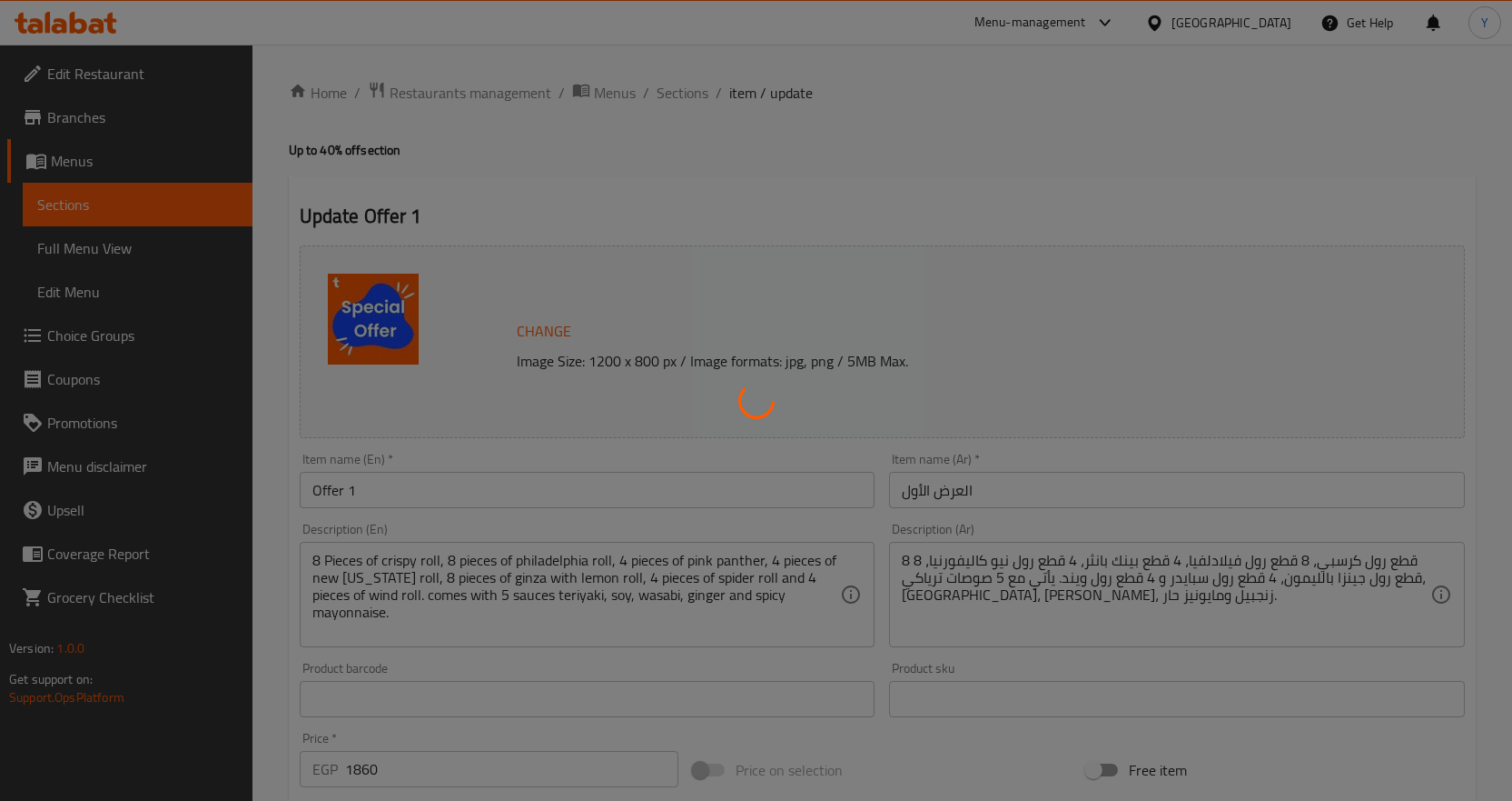
type input "إختيارك من الإضافات"
type input "0"
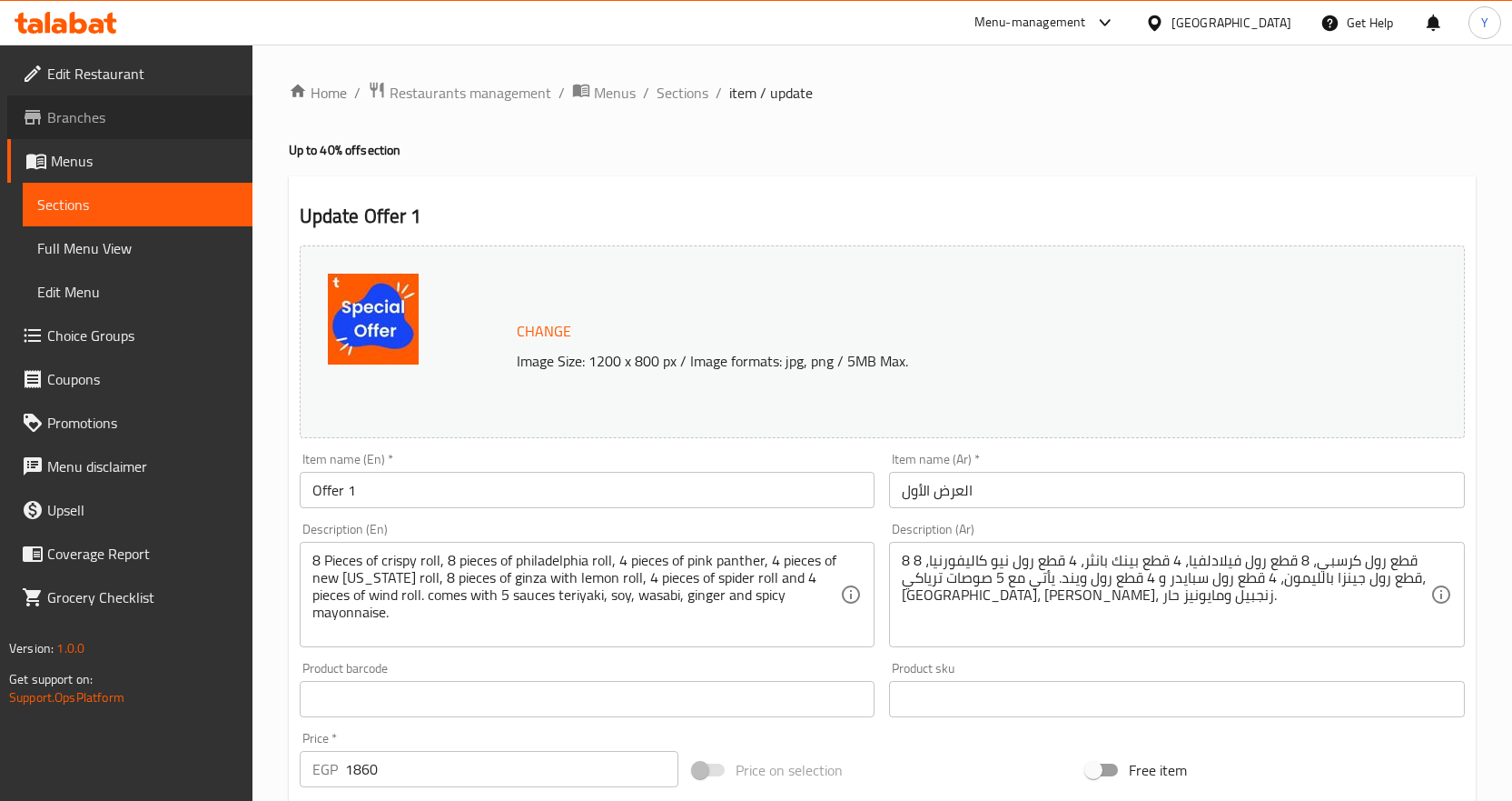
click at [92, 117] on span "Branches" at bounding box center [142, 117] width 191 height 22
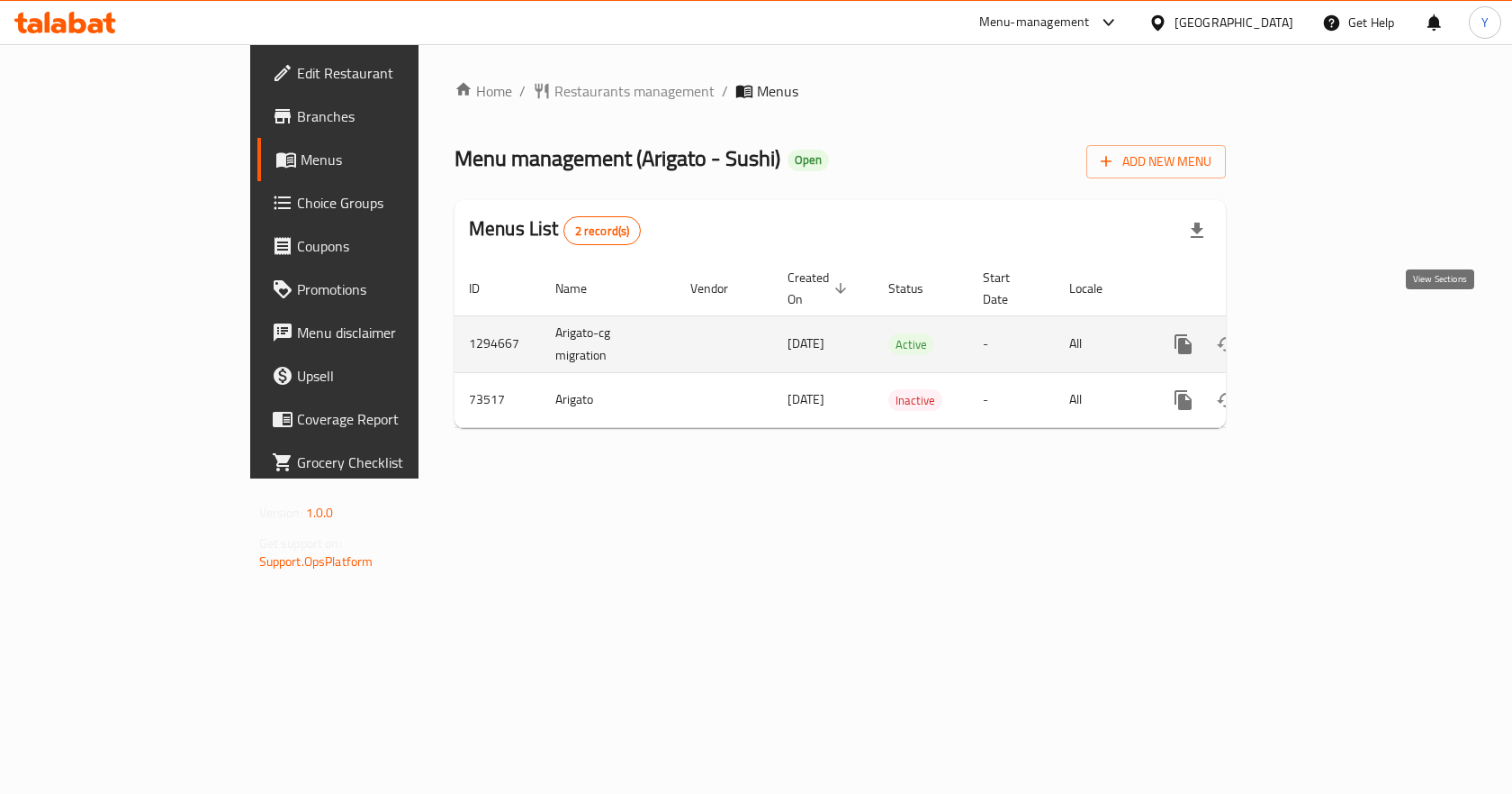
click at [1335, 322] on link "enhanced table" at bounding box center [1312, 343] width 43 height 43
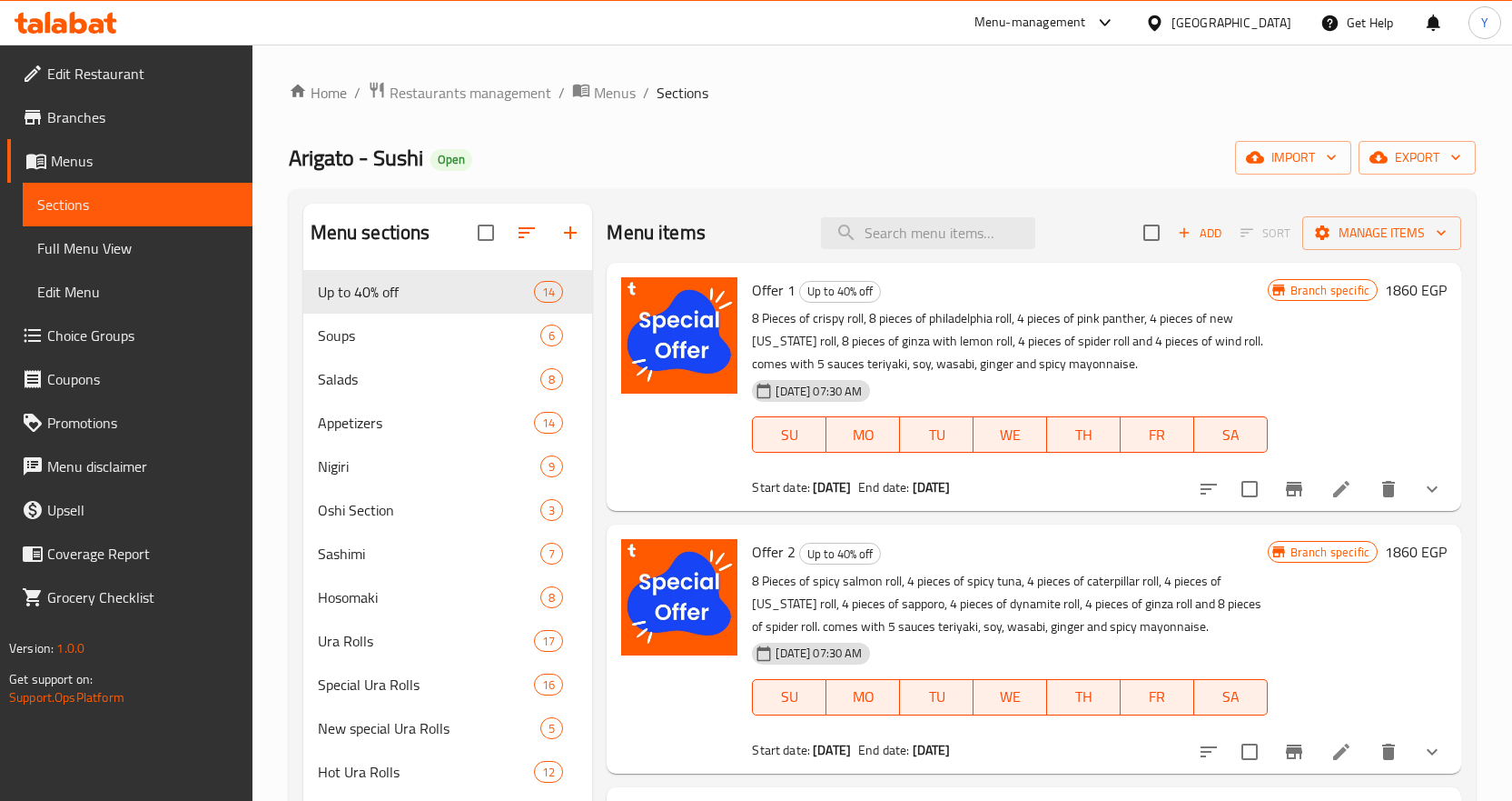
click at [1432, 139] on div "Home / Restaurants management / Menus / Sections Arigato - Sushi Open import ex…" at bounding box center [882, 709] width 1187 height 1258
click at [1436, 149] on span "export" at bounding box center [1417, 158] width 88 height 23
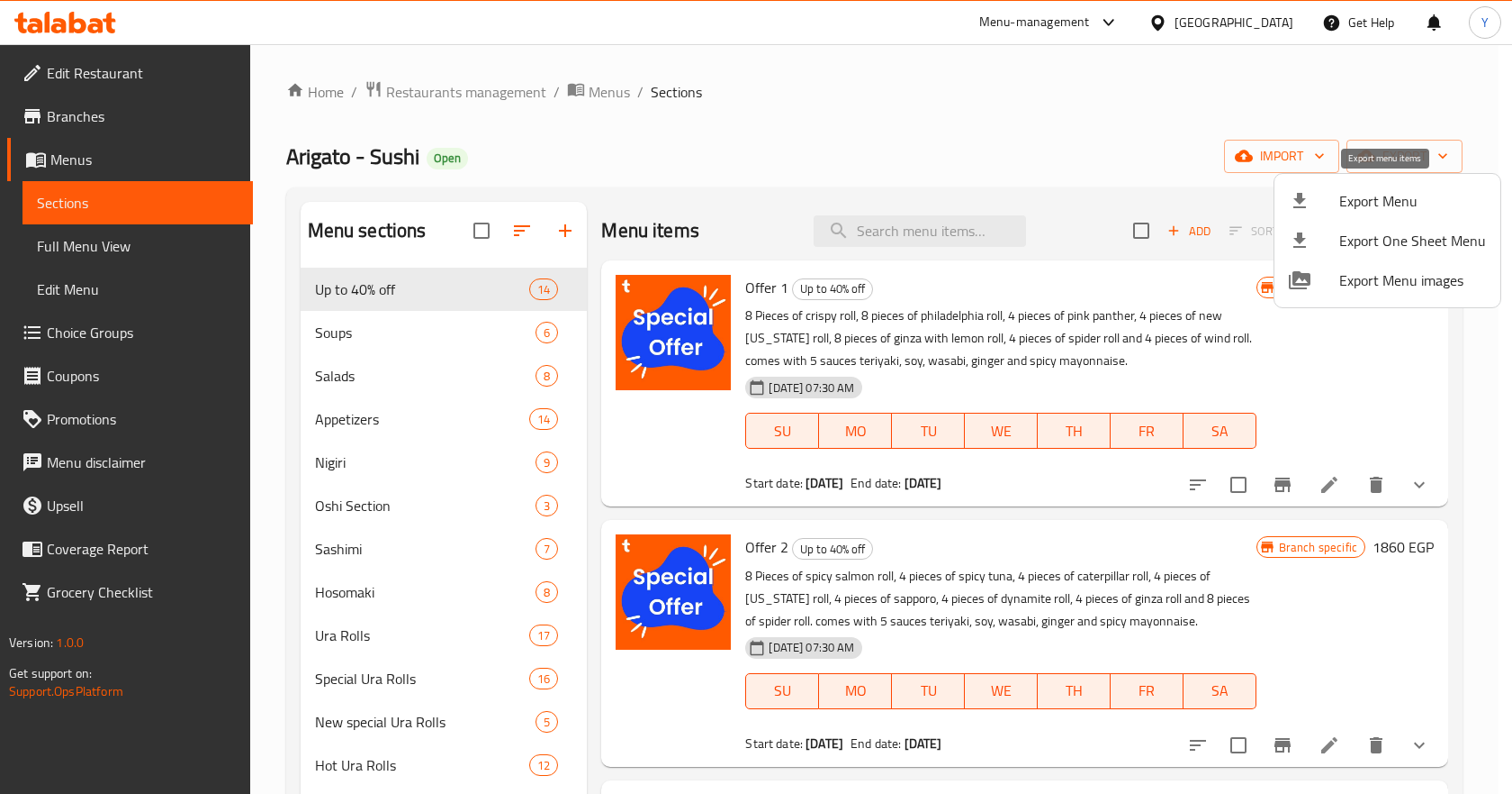
click at [1390, 211] on span "Export Menu" at bounding box center [1412, 201] width 146 height 22
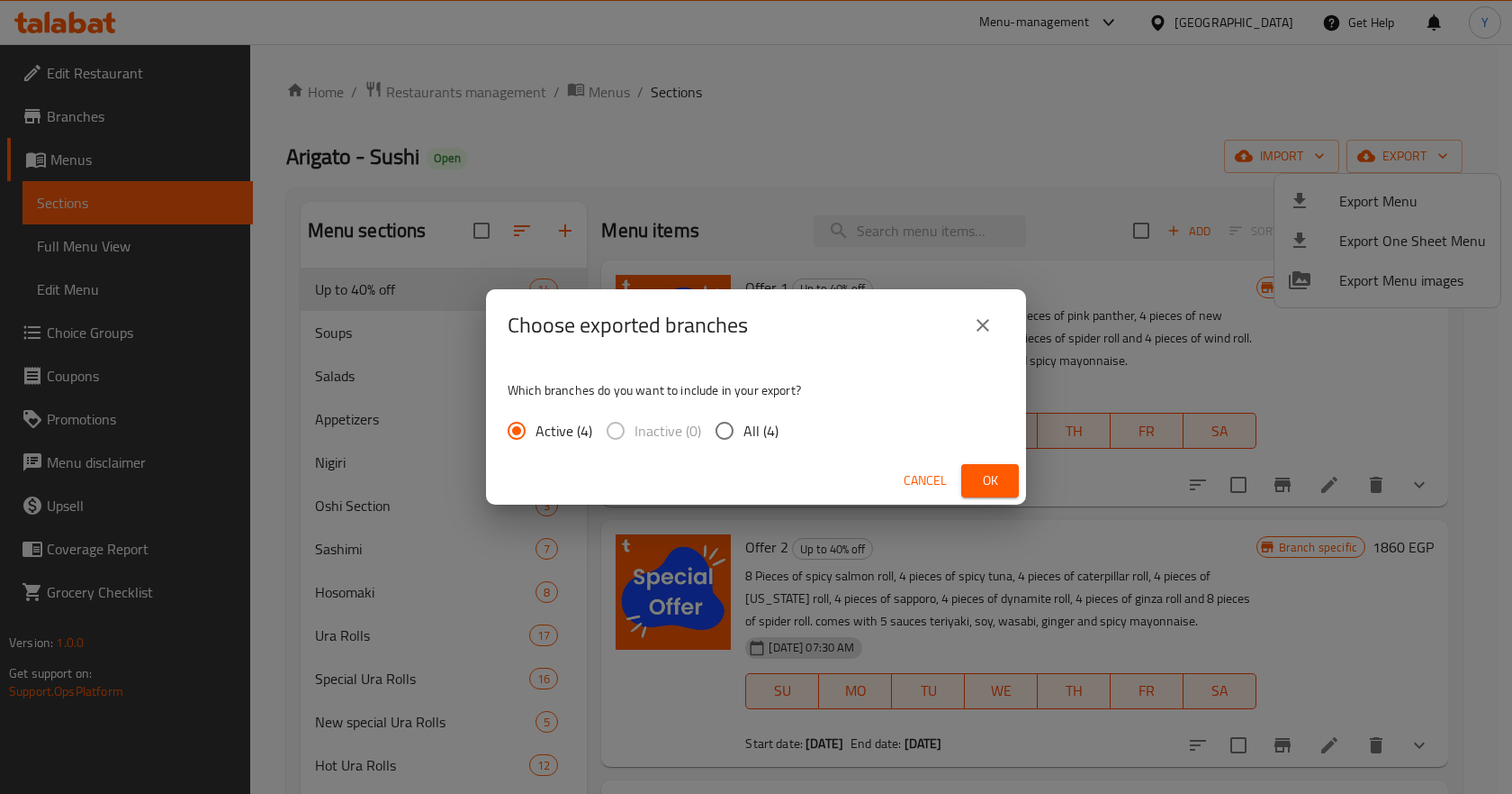
click at [776, 430] on div "Active (4) Inactive (0) All (4)" at bounding box center [650, 431] width 285 height 38
click at [768, 430] on span "All (4)" at bounding box center [760, 430] width 35 height 22
click at [730, 425] on input "All (4)" at bounding box center [725, 431] width 38 height 38
radio input "true"
click at [969, 484] on button "Ok" at bounding box center [990, 480] width 58 height 33
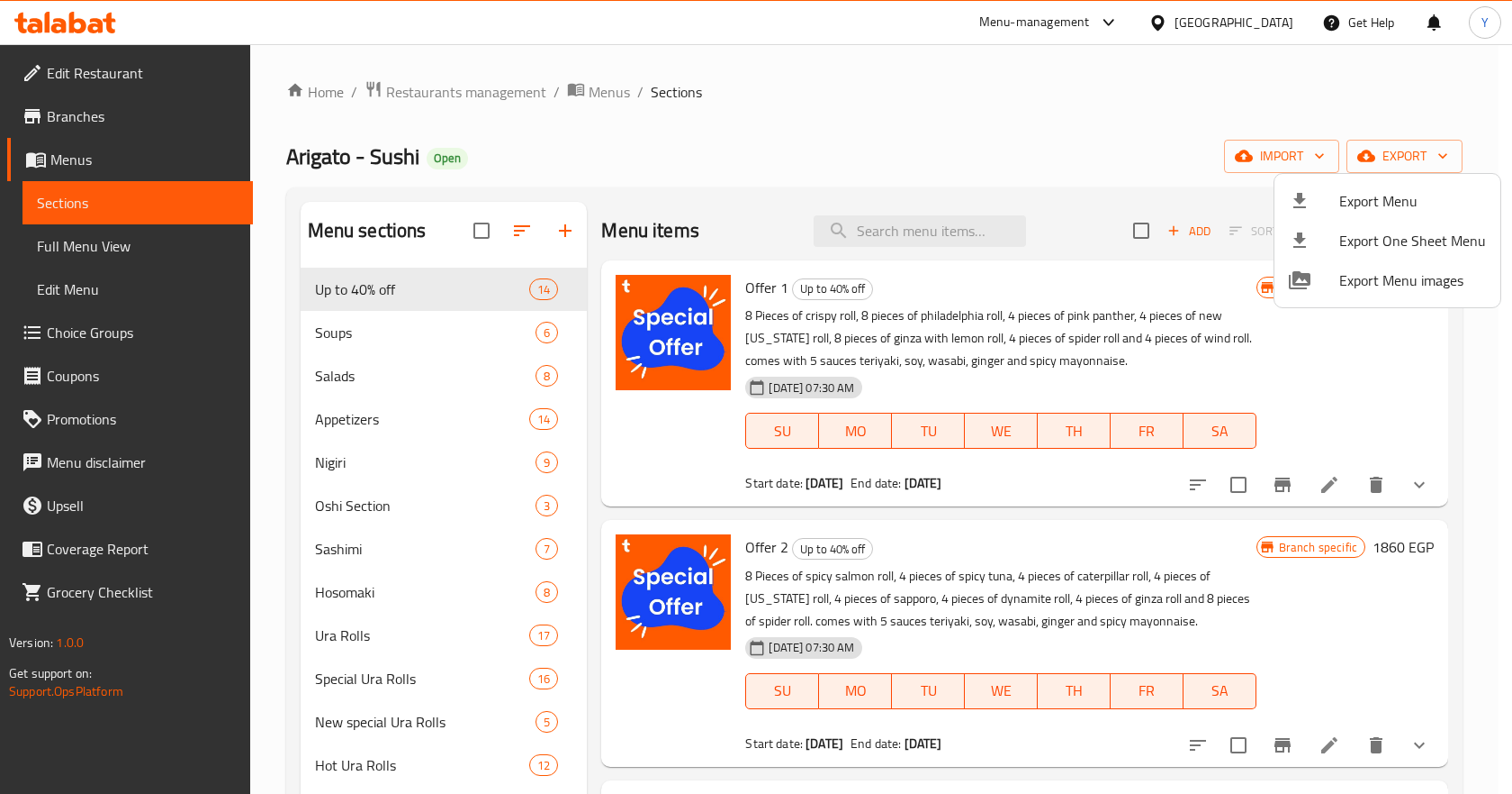
click at [1320, 746] on div at bounding box center [756, 397] width 1512 height 794
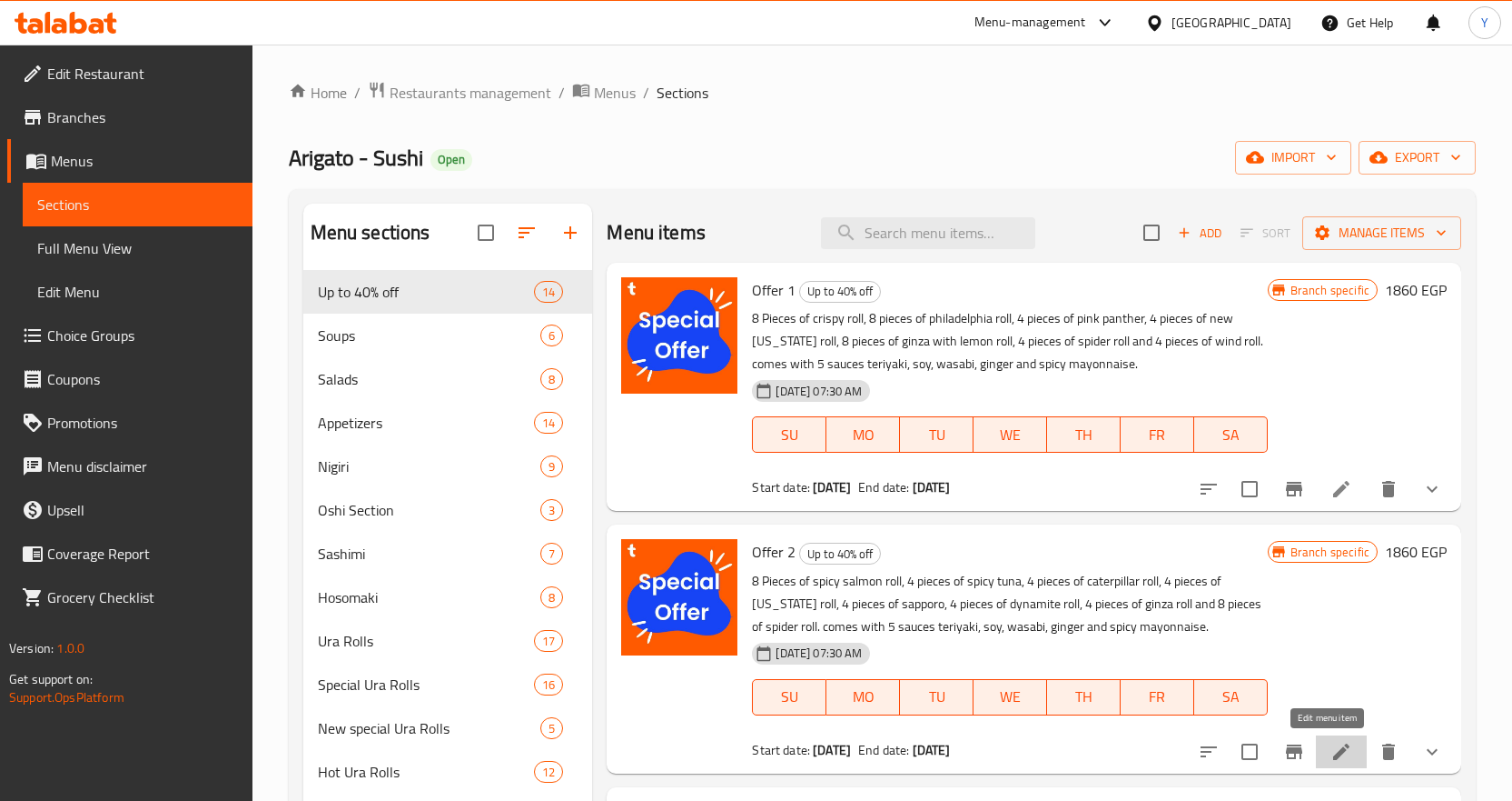
click at [1332, 752] on icon at bounding box center [1341, 751] width 22 height 22
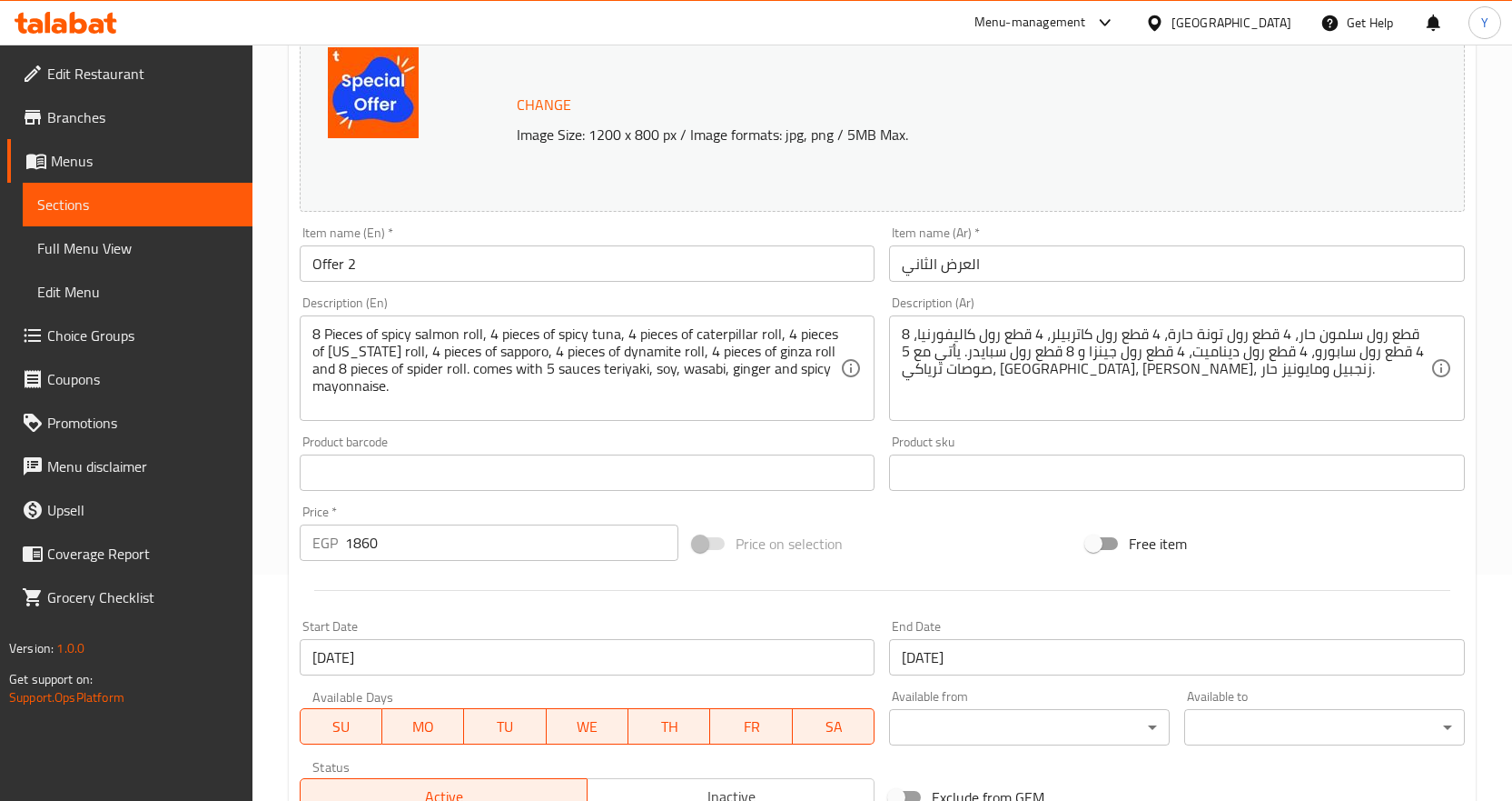
scroll to position [272, 0]
